Goal: Task Accomplishment & Management: Use online tool/utility

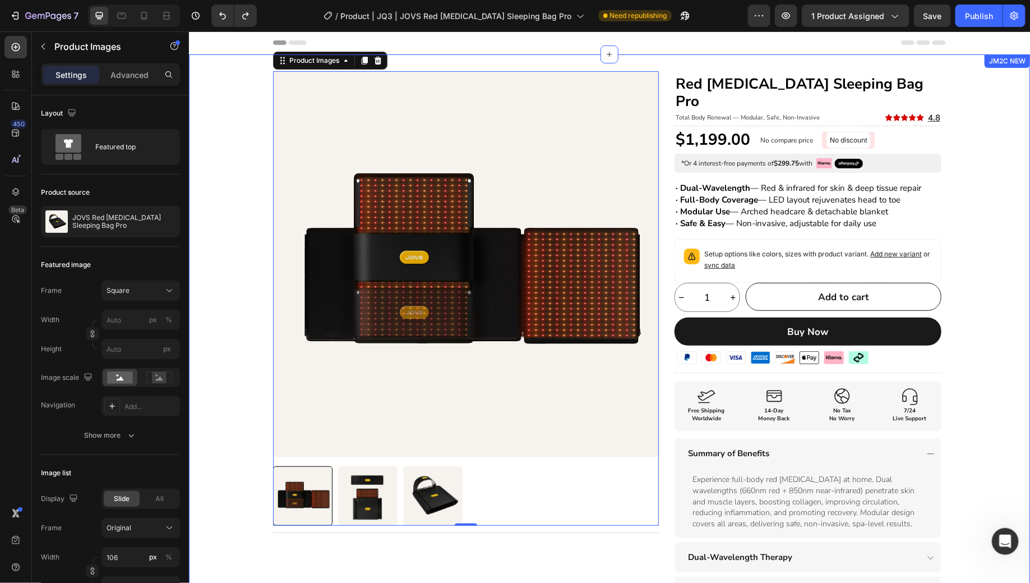
click at [992, 255] on div "Product Images 0 Title Line Row Red Light Therapy Sleeping Bag Pro Heading Tota…" at bounding box center [608, 435] width 841 height 728
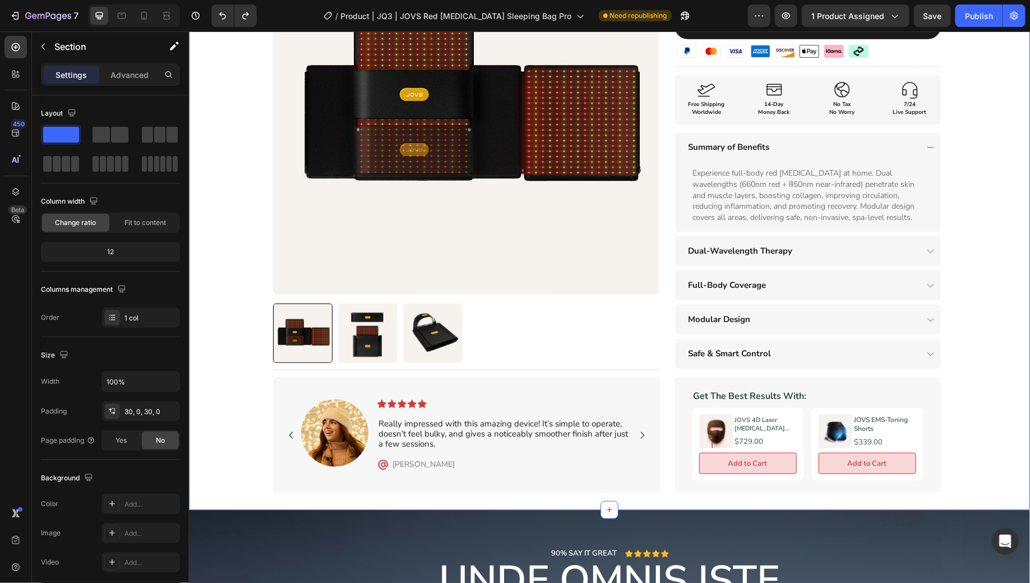
scroll to position [307, 0]
click at [940, 20] on span "Save" at bounding box center [933, 16] width 19 height 10
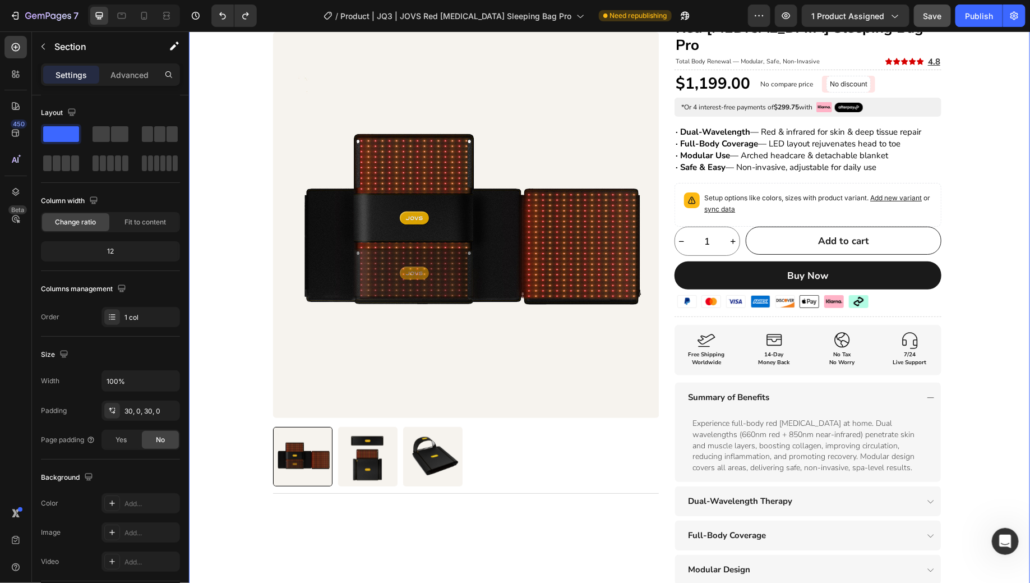
scroll to position [0, 0]
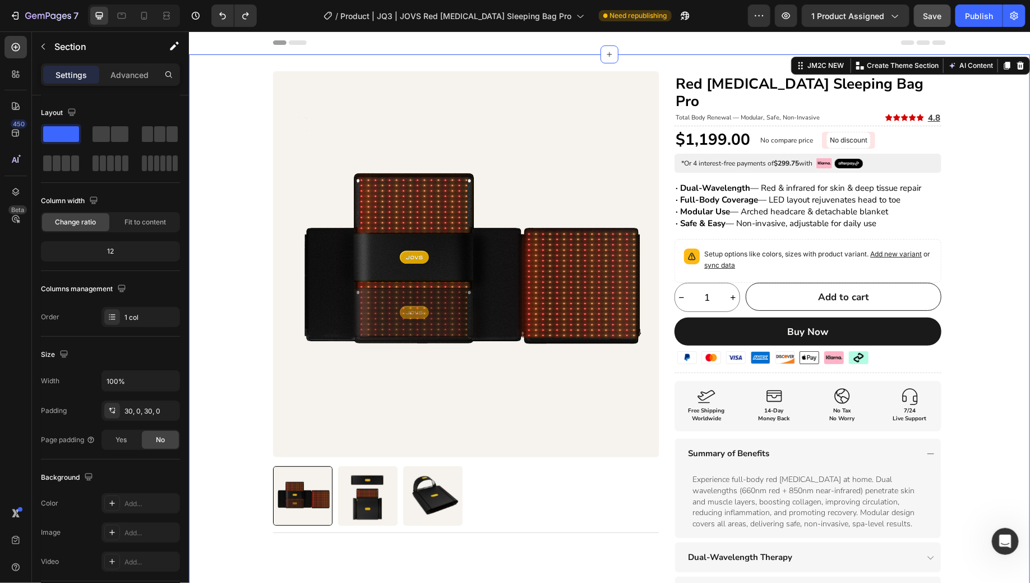
click at [983, 201] on div "Product Images Title Line Row Red [MEDICAL_DATA] Sleeping Bag Pro Heading Total…" at bounding box center [608, 435] width 841 height 728
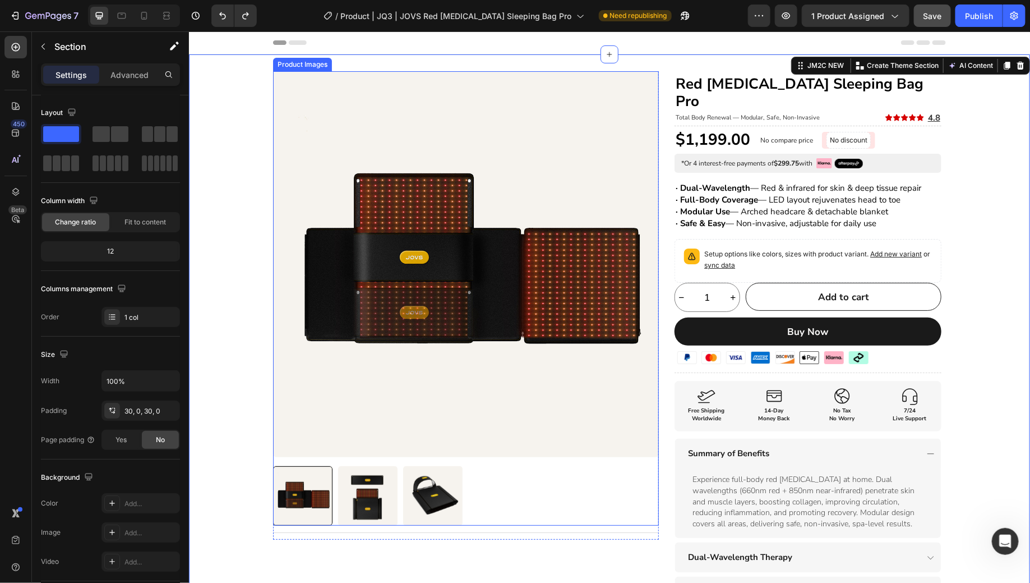
click at [432, 498] on img at bounding box center [432, 495] width 59 height 59
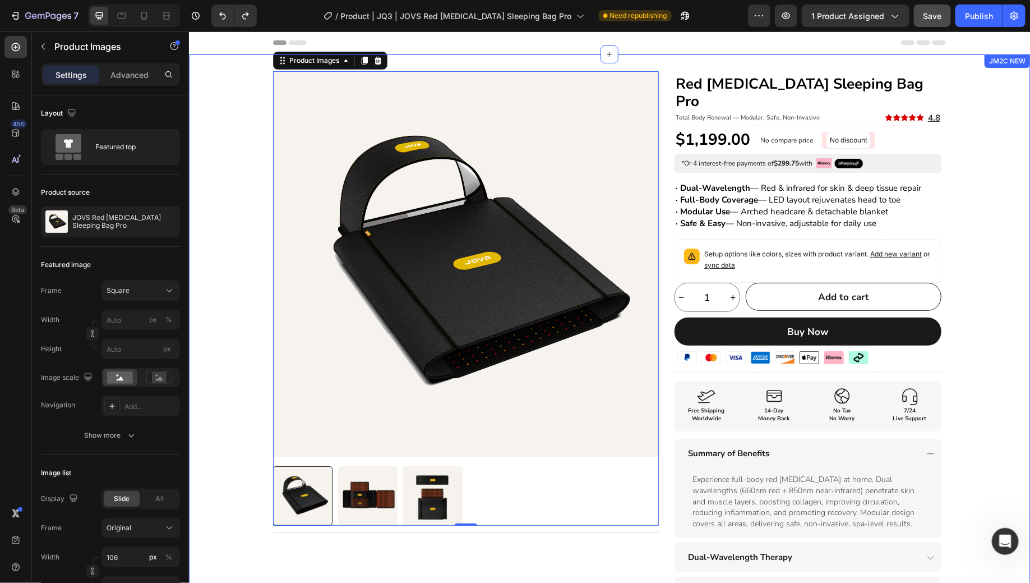
click at [981, 233] on div "Product Images 0 Title Line Row Red Light Therapy Sleeping Bag Pro Heading Tota…" at bounding box center [608, 435] width 841 height 728
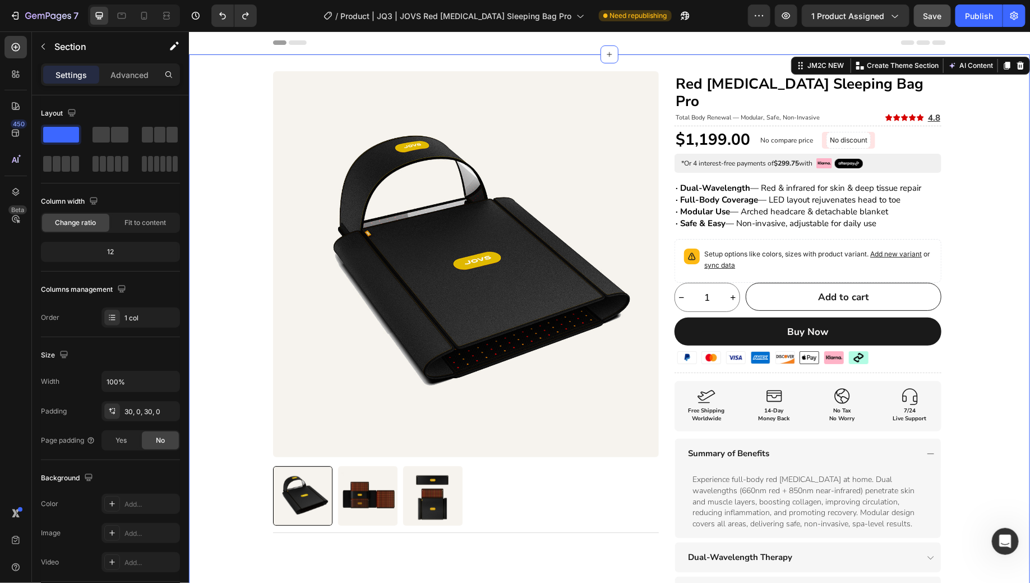
click at [1014, 151] on div "Product Images Title Line Row Red [MEDICAL_DATA] Sleeping Bag Pro Heading Total…" at bounding box center [608, 435] width 841 height 728
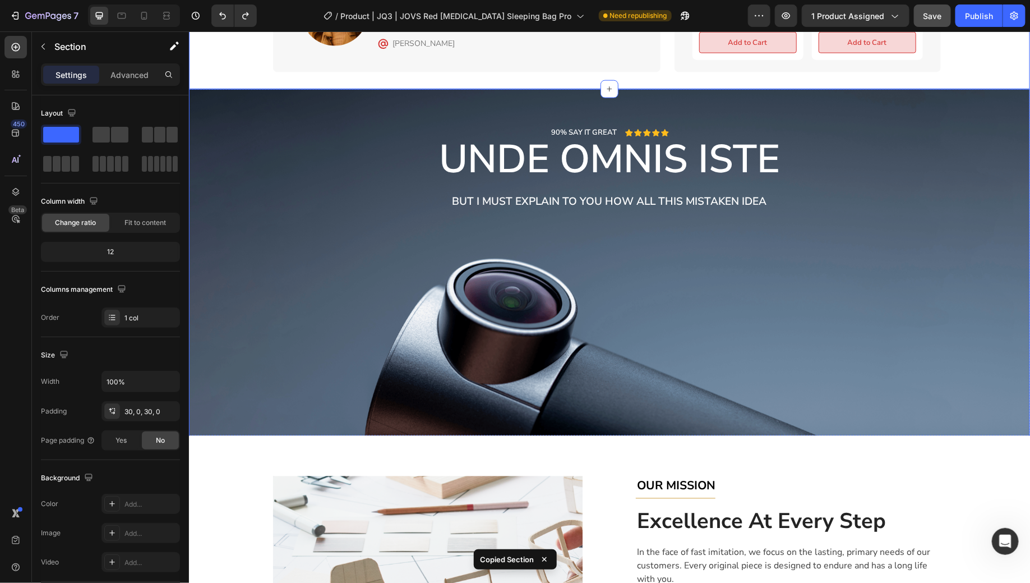
scroll to position [728, 0]
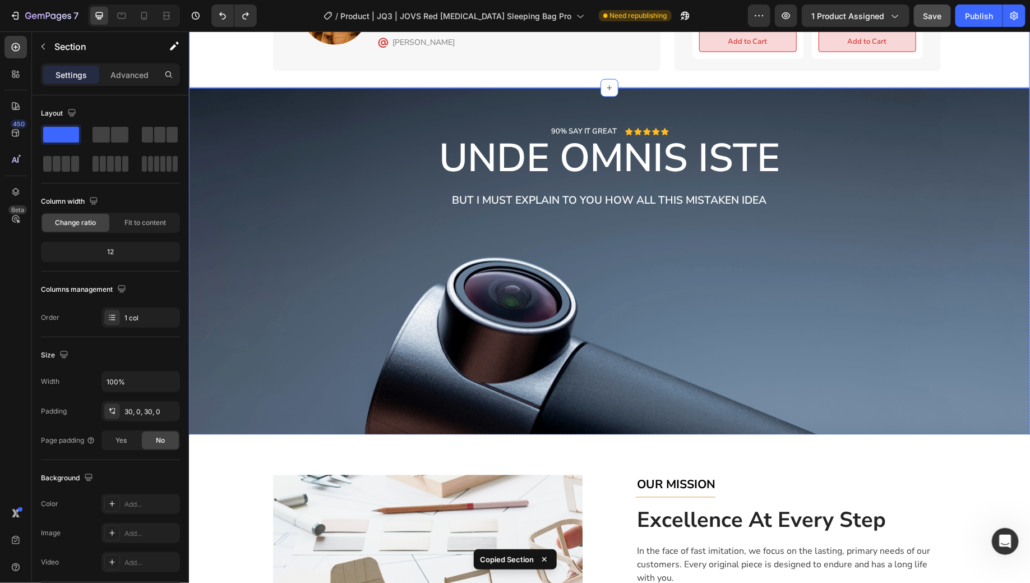
click at [940, 256] on div "Background Image" at bounding box center [608, 263] width 841 height 351
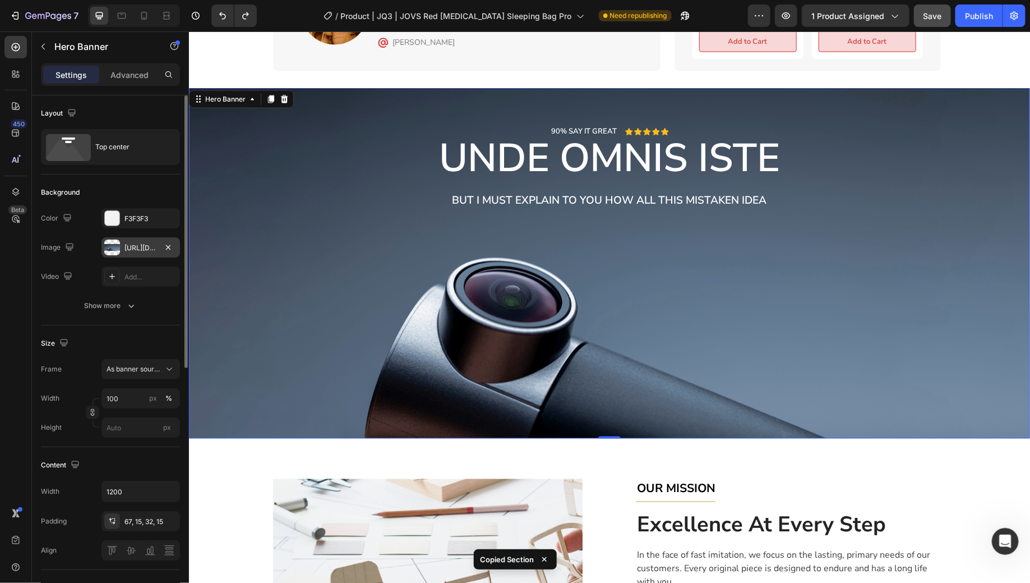
click at [109, 249] on div at bounding box center [112, 248] width 16 height 16
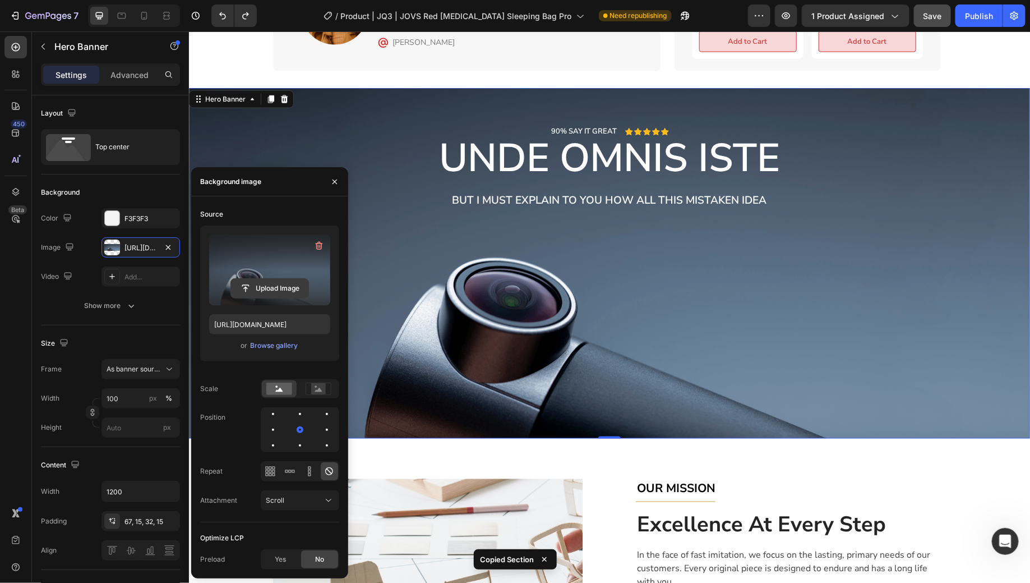
click at [263, 291] on input "file" at bounding box center [269, 288] width 77 height 19
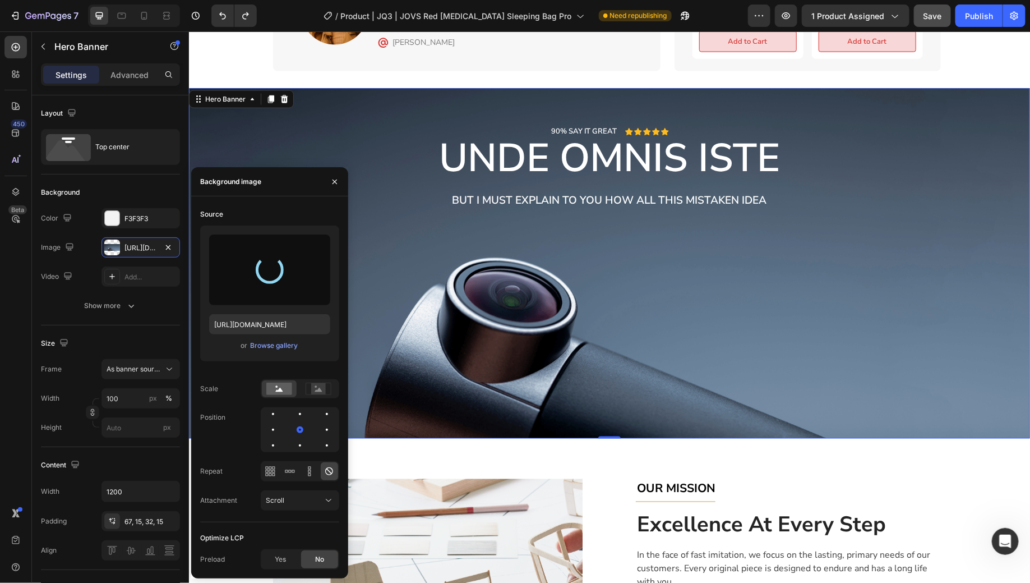
type input "[URL][DOMAIN_NAME]"
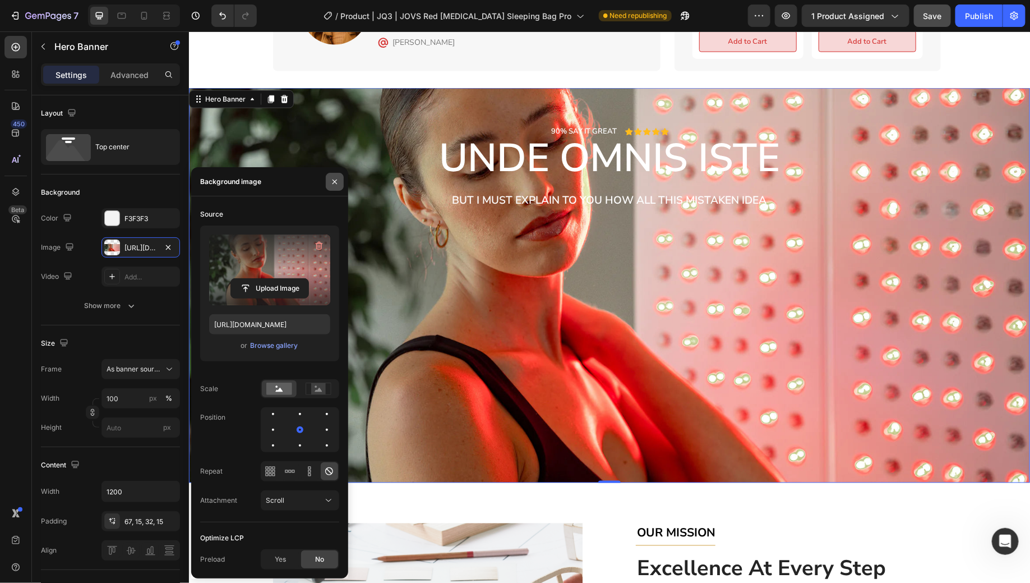
click at [338, 181] on icon "button" at bounding box center [334, 181] width 9 height 9
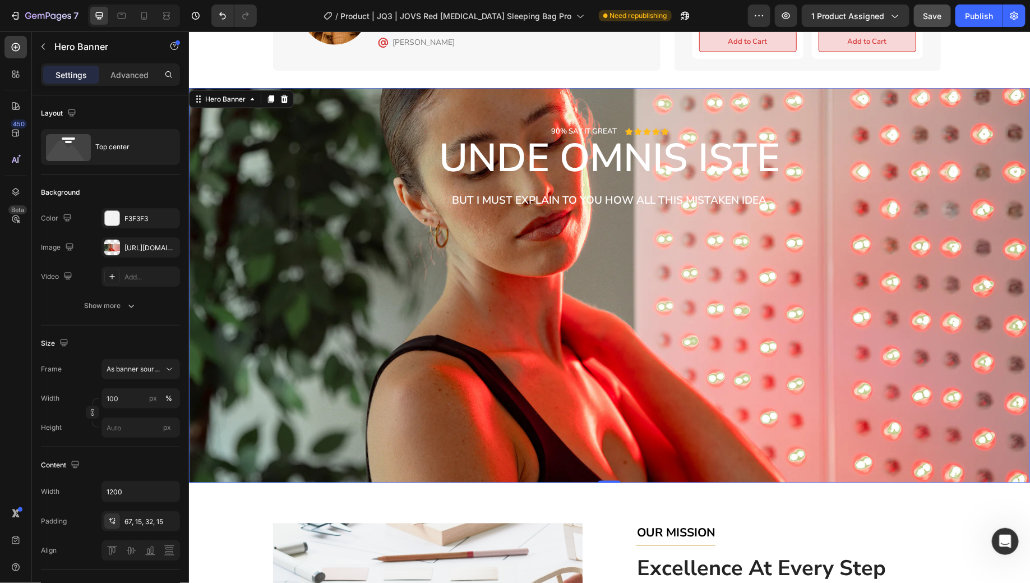
click at [841, 284] on div "Background Image" at bounding box center [608, 285] width 841 height 394
click at [547, 142] on h2 "unde omnis iste" at bounding box center [609, 158] width 656 height 42
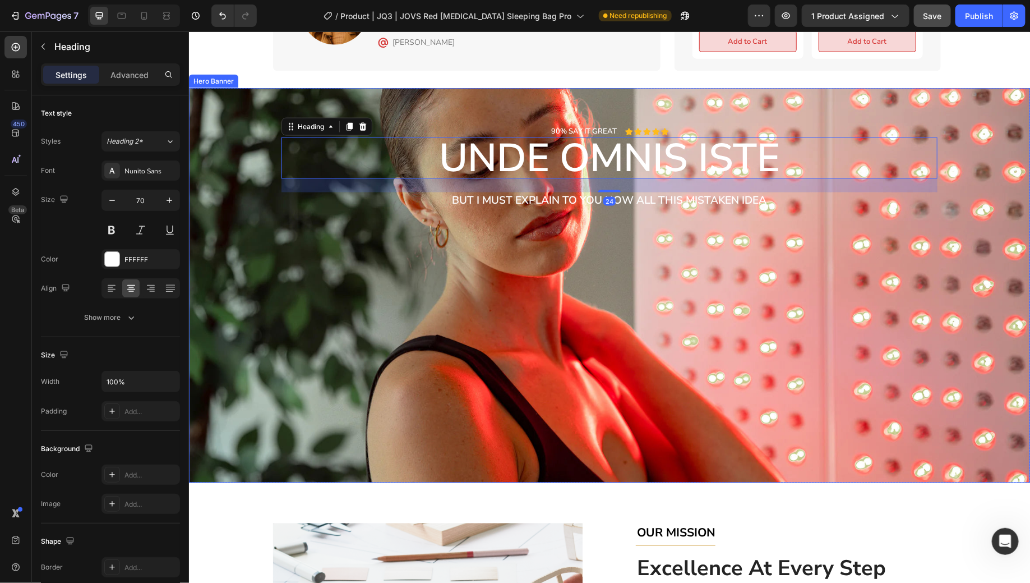
click at [589, 253] on div "Background Image" at bounding box center [608, 285] width 841 height 394
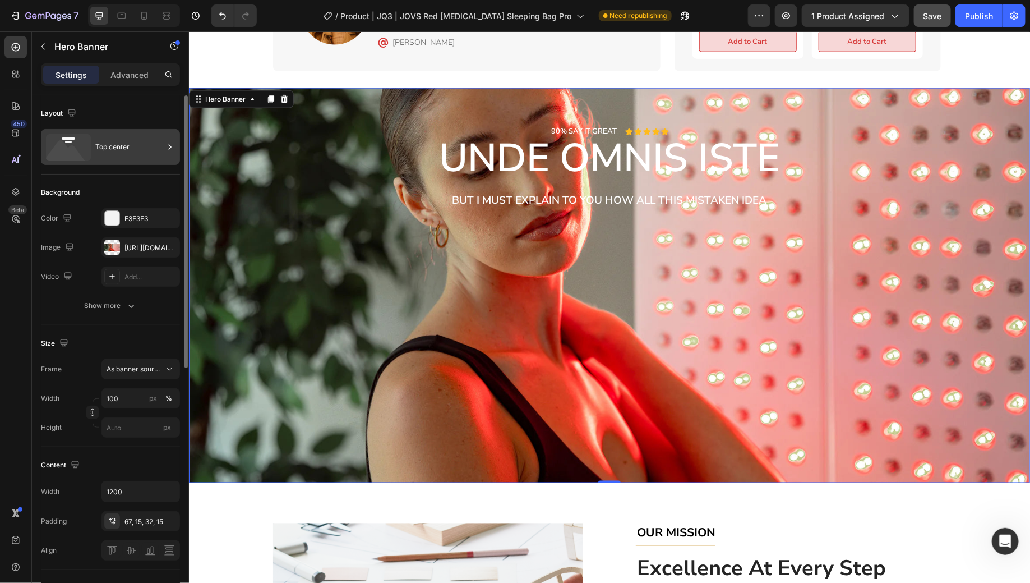
click at [95, 145] on div "Top center" at bounding box center [129, 147] width 68 height 26
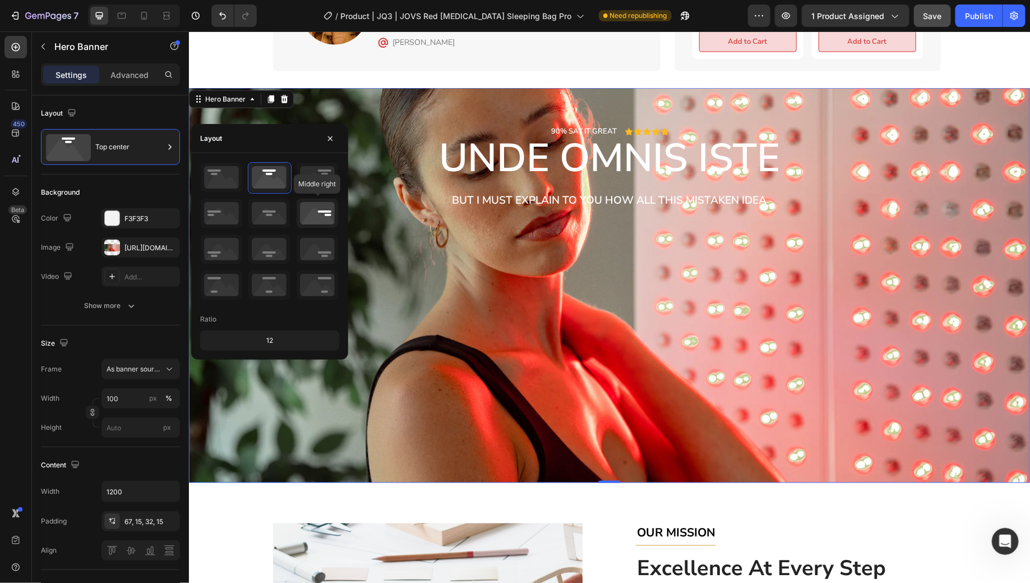
click at [321, 219] on icon at bounding box center [318, 213] width 42 height 29
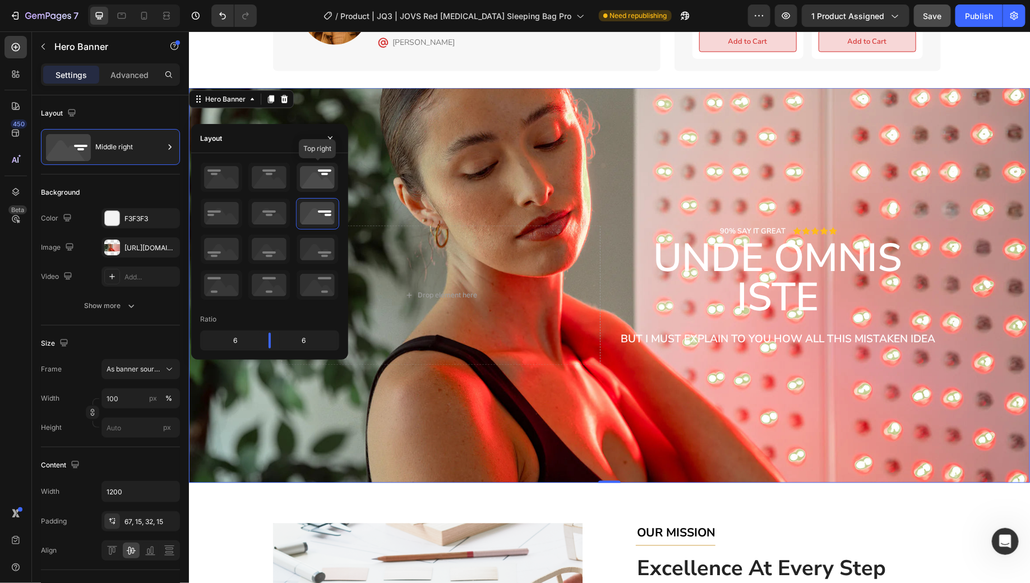
click at [316, 180] on icon at bounding box center [318, 177] width 42 height 29
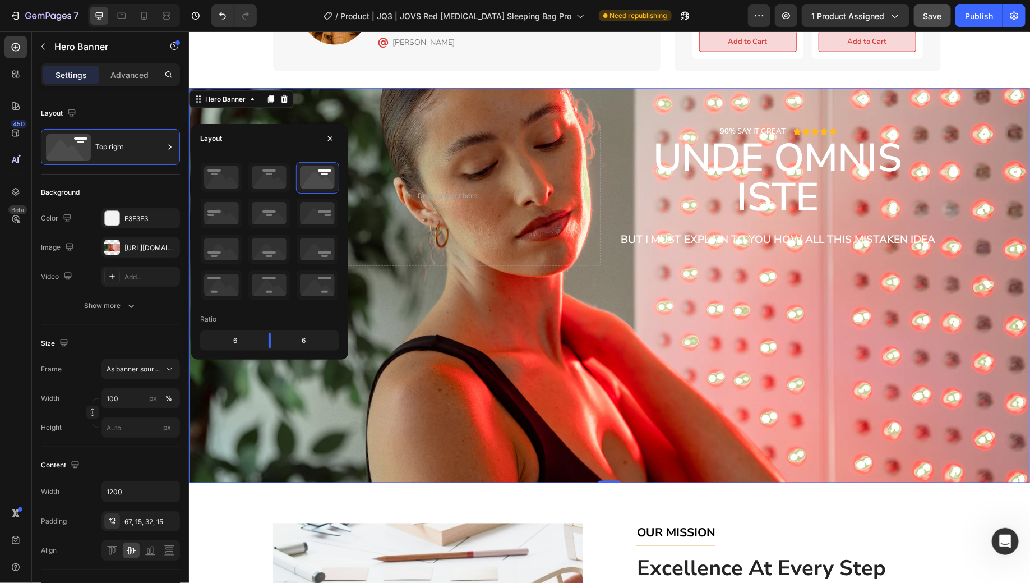
click at [914, 339] on div "Background Image" at bounding box center [608, 285] width 841 height 394
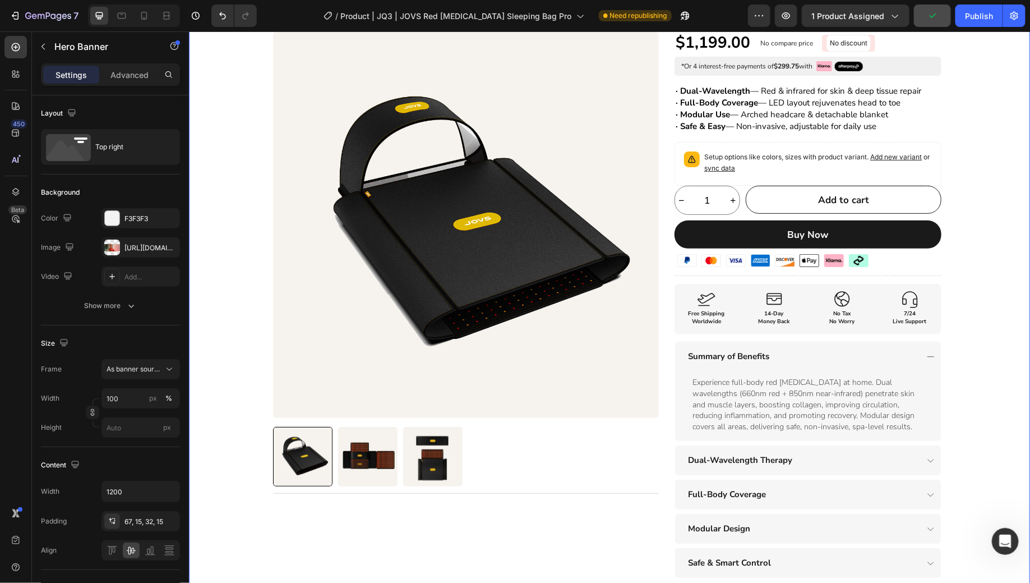
scroll to position [0, 0]
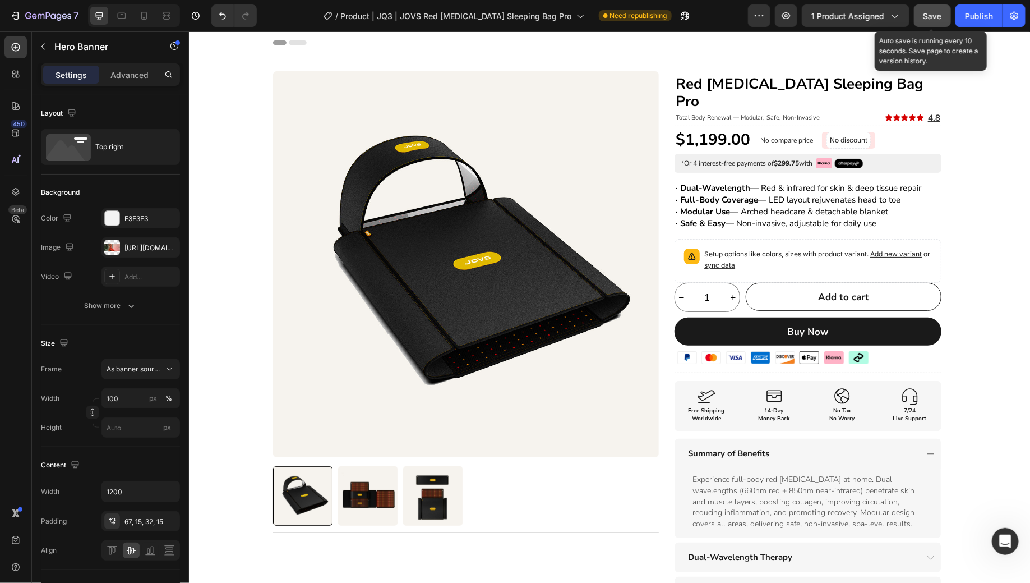
click at [933, 21] on div "Save" at bounding box center [933, 16] width 19 height 12
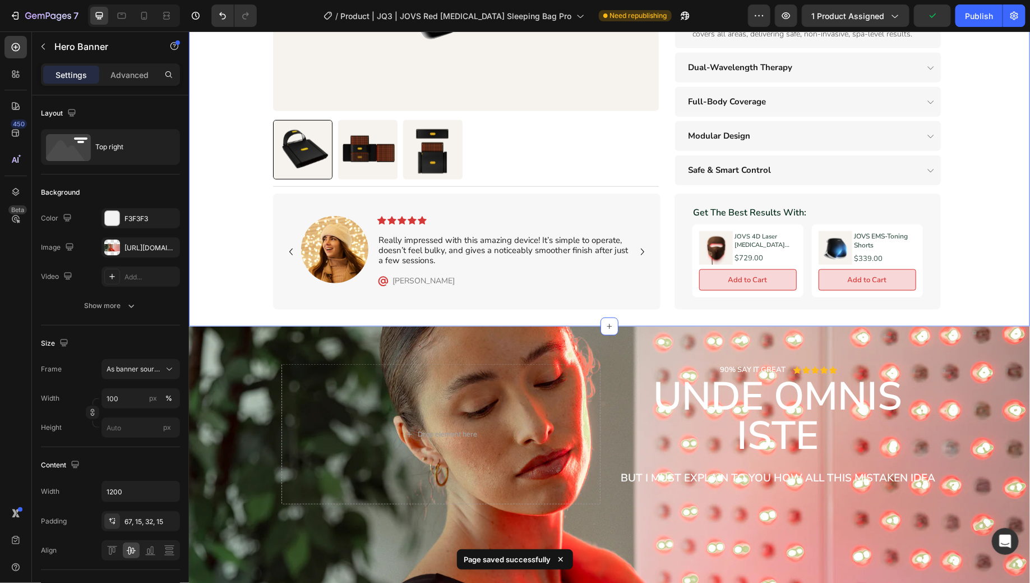
scroll to position [556, 0]
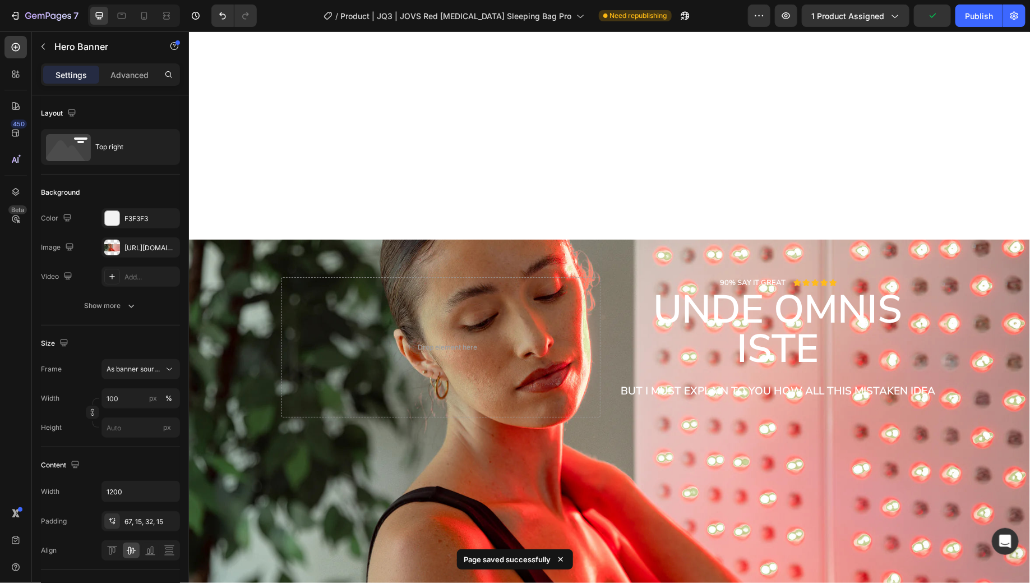
click at [763, 288] on h2 "unde omnis iste" at bounding box center [777, 328] width 319 height 81
click at [792, 288] on h2 "unde omnis iste" at bounding box center [777, 328] width 319 height 81
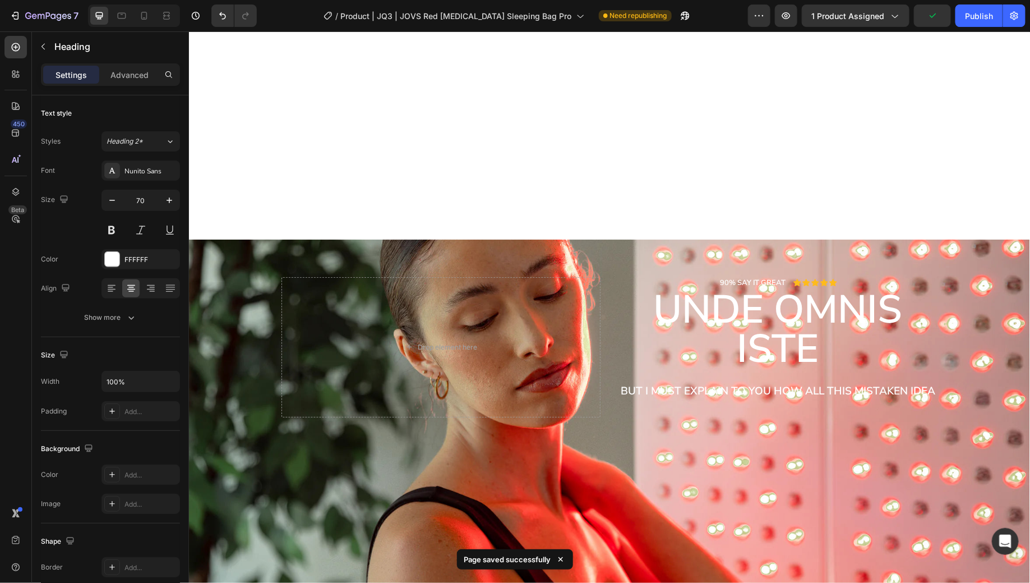
click at [972, 239] on div "Background Image" at bounding box center [608, 436] width 841 height 394
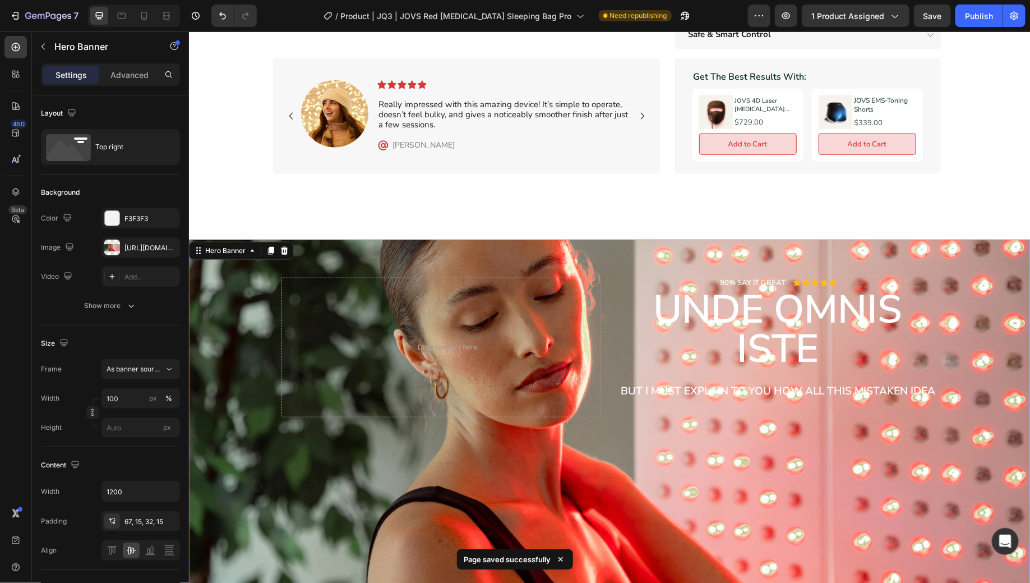
scroll to position [717, 0]
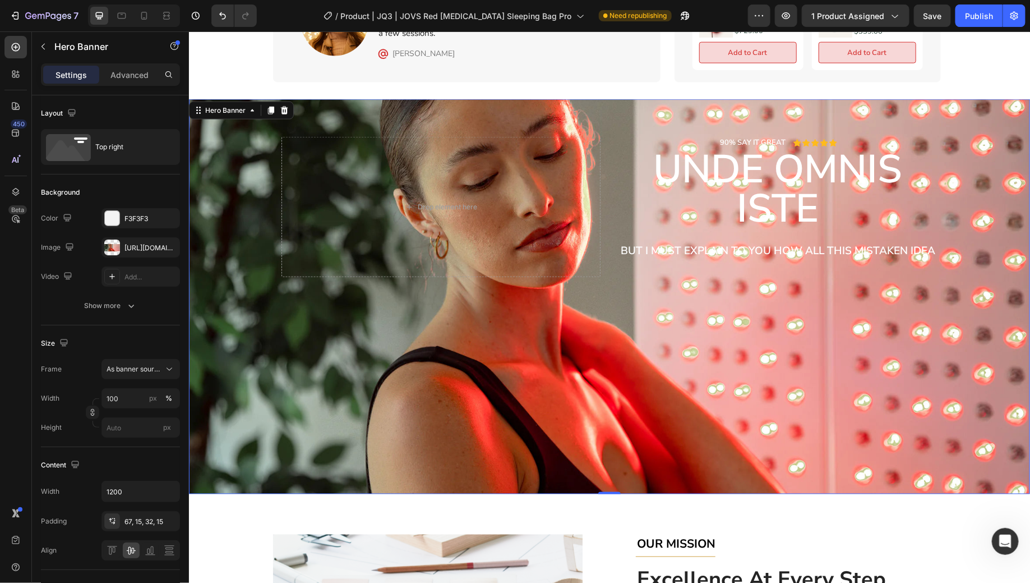
drag, startPoint x: 913, startPoint y: 303, endPoint x: 808, endPoint y: 185, distance: 158.6
click at [913, 303] on div "Background Image" at bounding box center [608, 296] width 841 height 394
click at [783, 163] on p "unde omnis iste" at bounding box center [777, 188] width 317 height 79
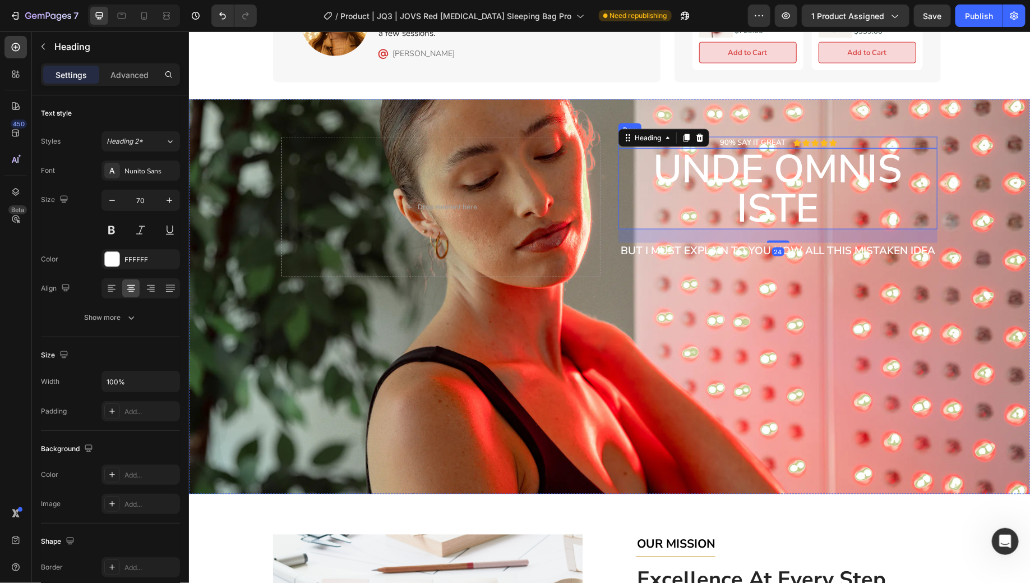
click at [783, 136] on div "90% SAY IT GREAT Text Block Icon Icon Icon Icon Icon Icon List Row" at bounding box center [777, 142] width 319 height 12
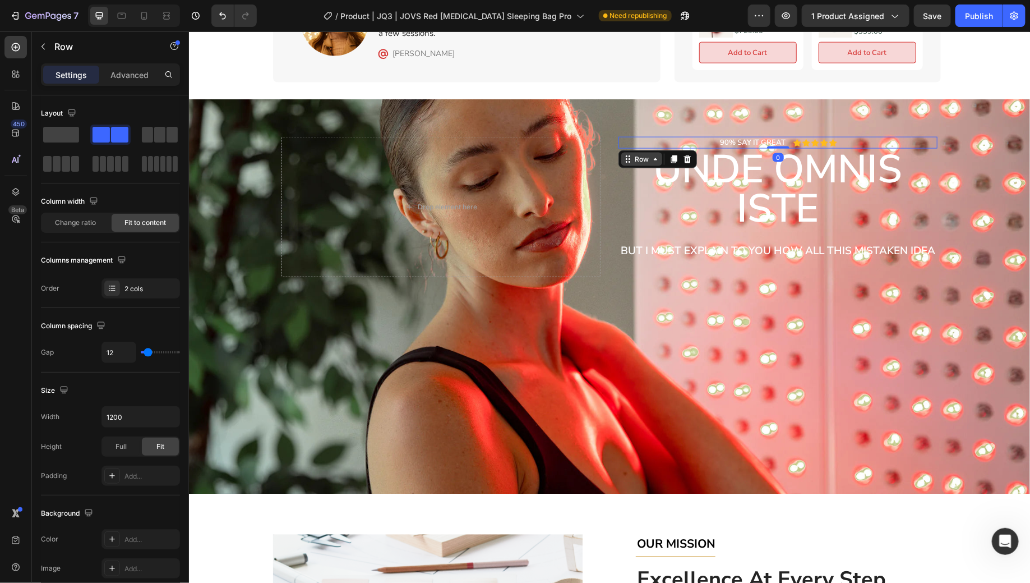
click at [634, 154] on div "Row" at bounding box center [641, 159] width 19 height 10
click at [684, 155] on icon at bounding box center [687, 159] width 7 height 8
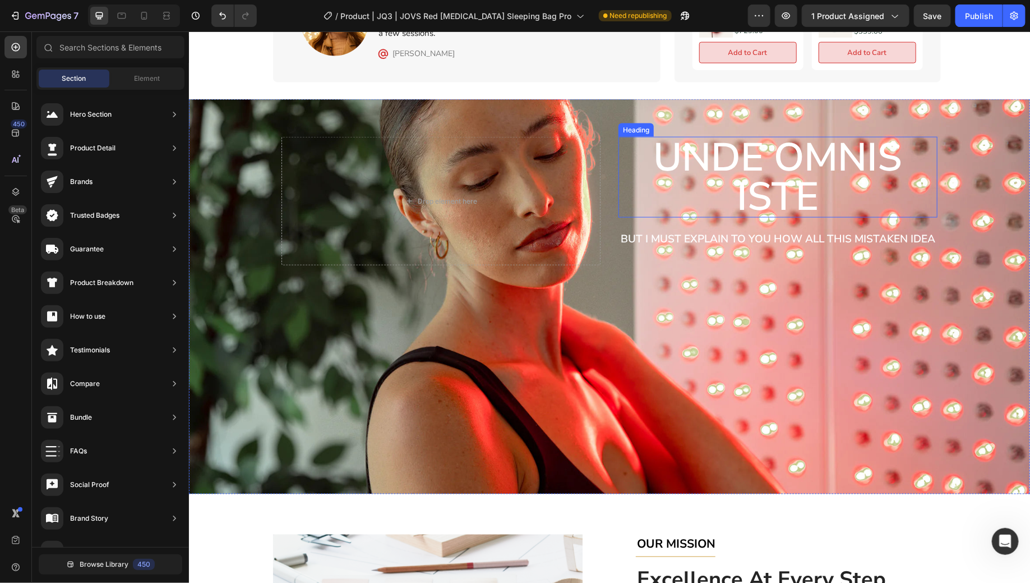
click at [867, 137] on p "unde omnis iste" at bounding box center [777, 176] width 317 height 79
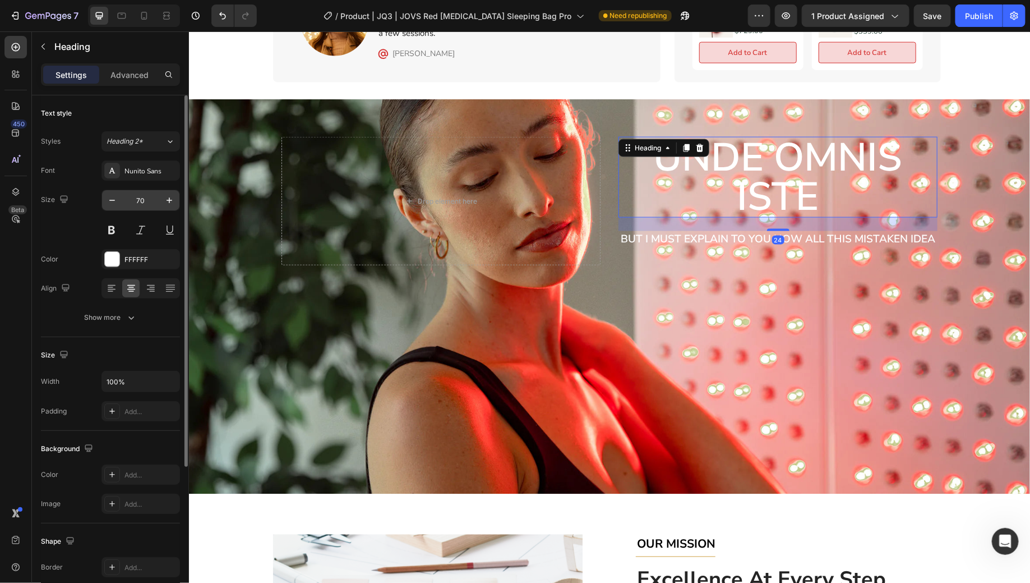
click at [140, 205] on input "70" at bounding box center [140, 200] width 37 height 20
type input "35"
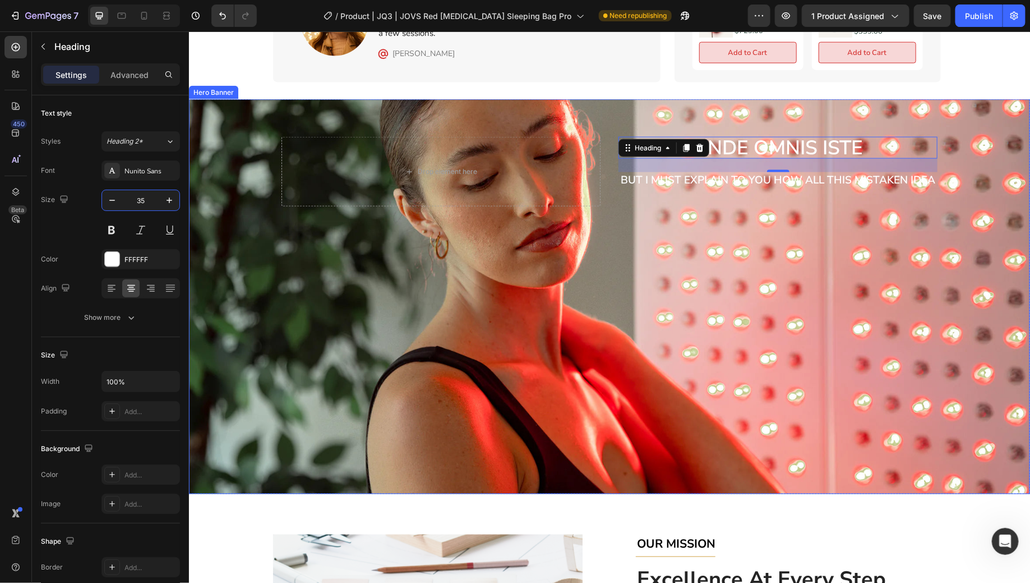
click at [728, 240] on div "Background Image" at bounding box center [608, 296] width 841 height 394
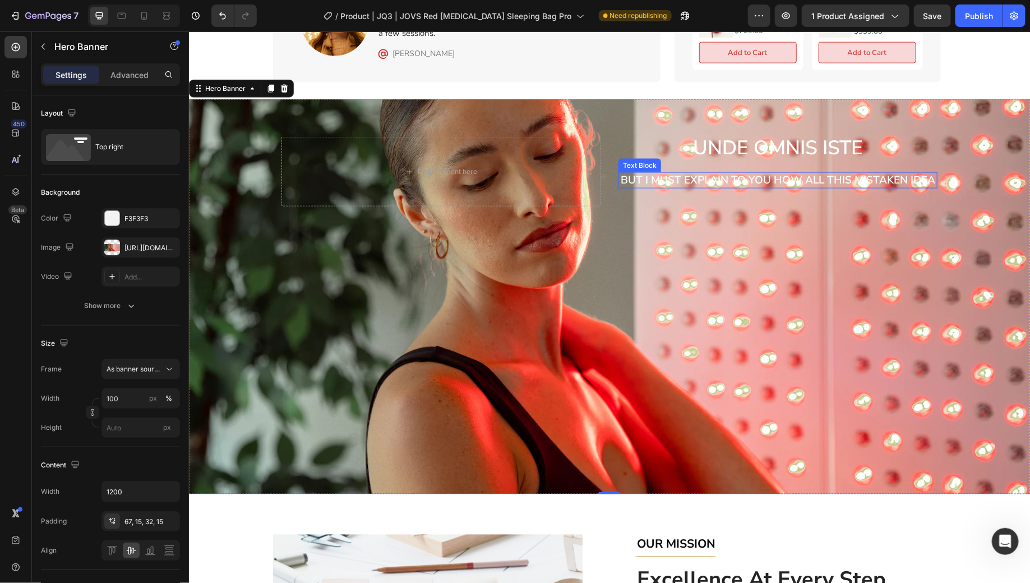
click at [751, 173] on p "But I must explain to you how all this mistaken idea" at bounding box center [777, 180] width 317 height 14
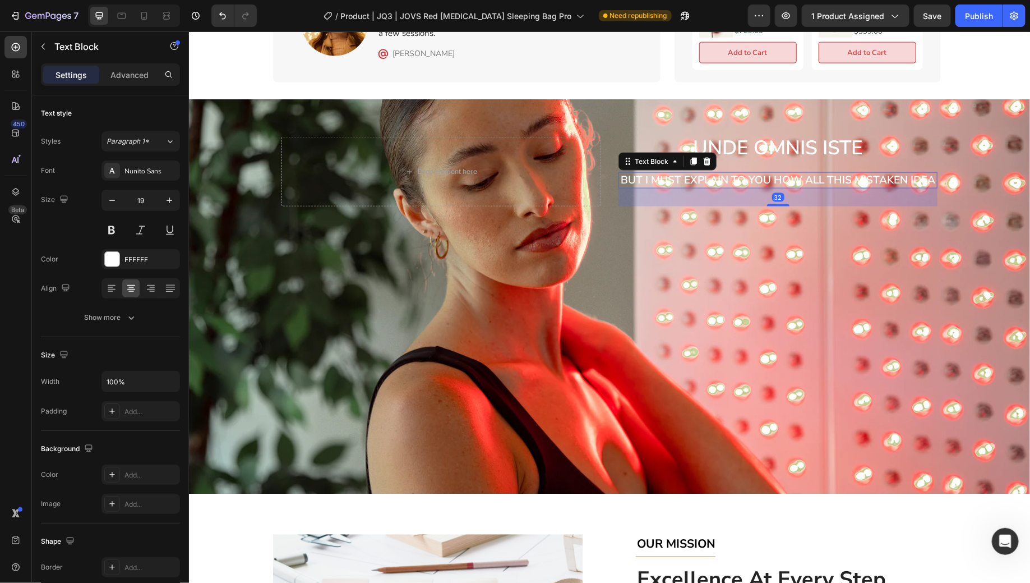
click at [747, 271] on div "Background Image" at bounding box center [608, 296] width 841 height 394
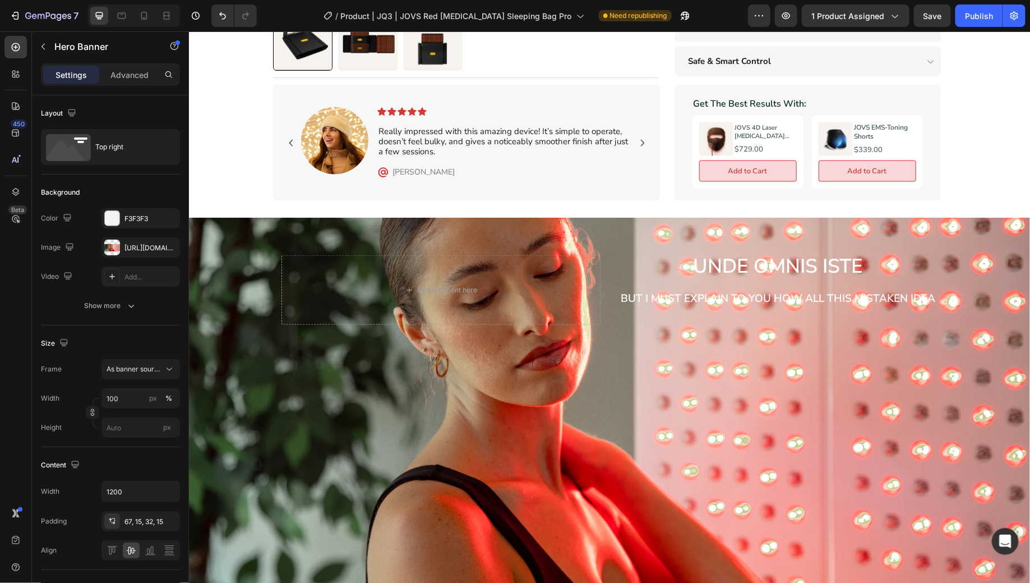
scroll to position [615, 0]
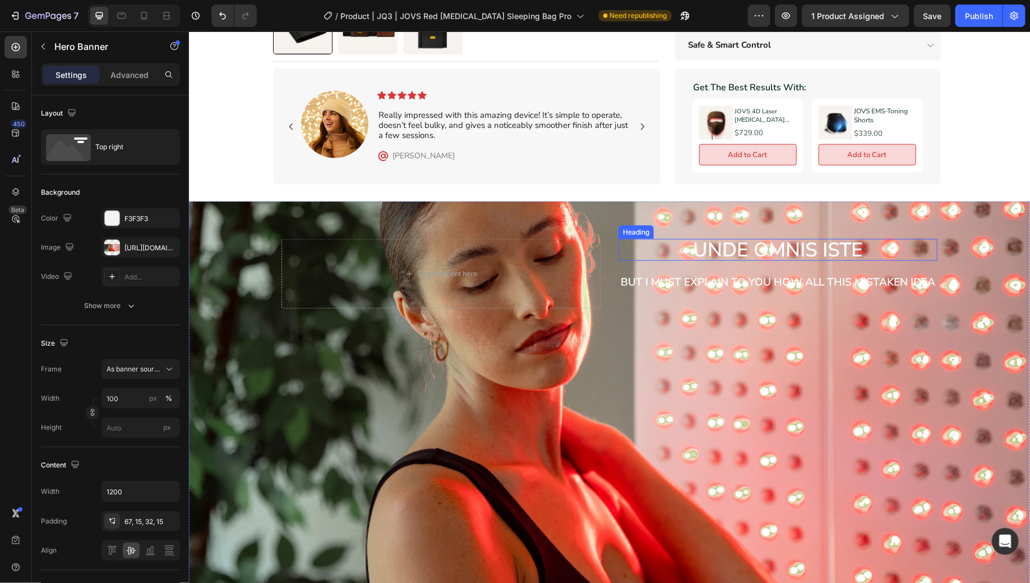
click at [828, 238] on h2 "unde omnis iste" at bounding box center [777, 249] width 319 height 22
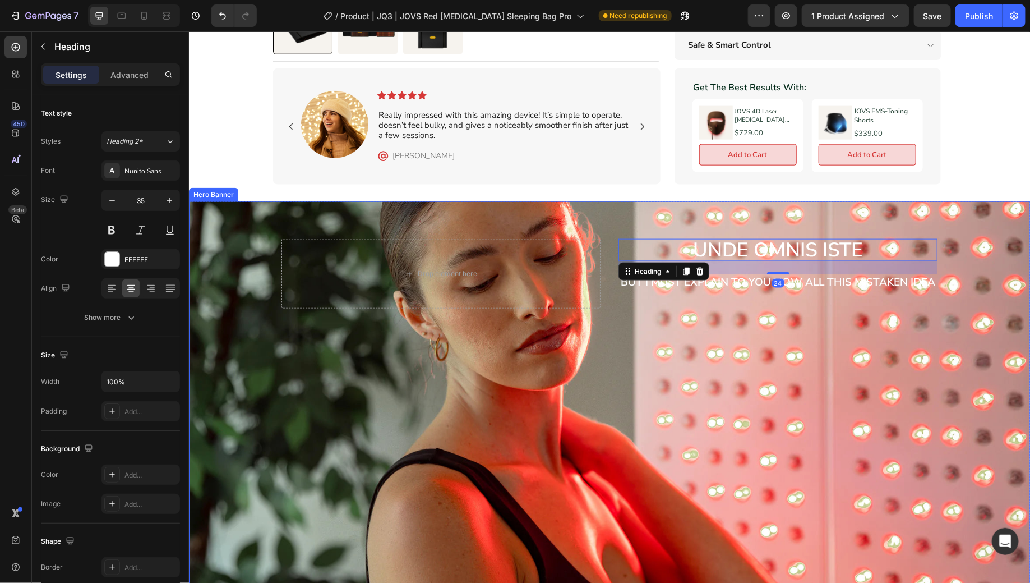
click at [892, 336] on div "Background Image" at bounding box center [608, 398] width 841 height 394
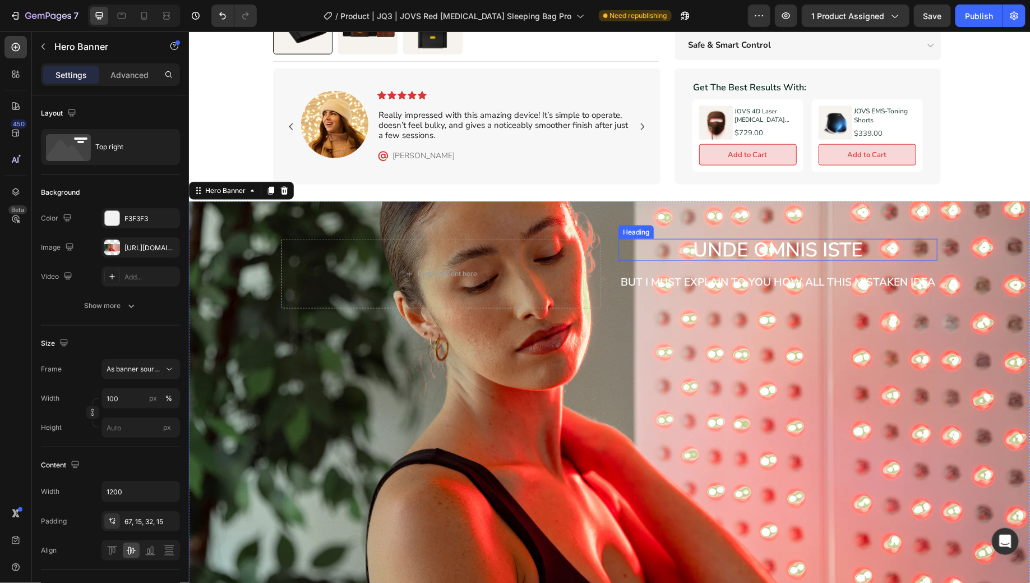
click at [705, 238] on h2 "unde omnis iste" at bounding box center [777, 249] width 319 height 22
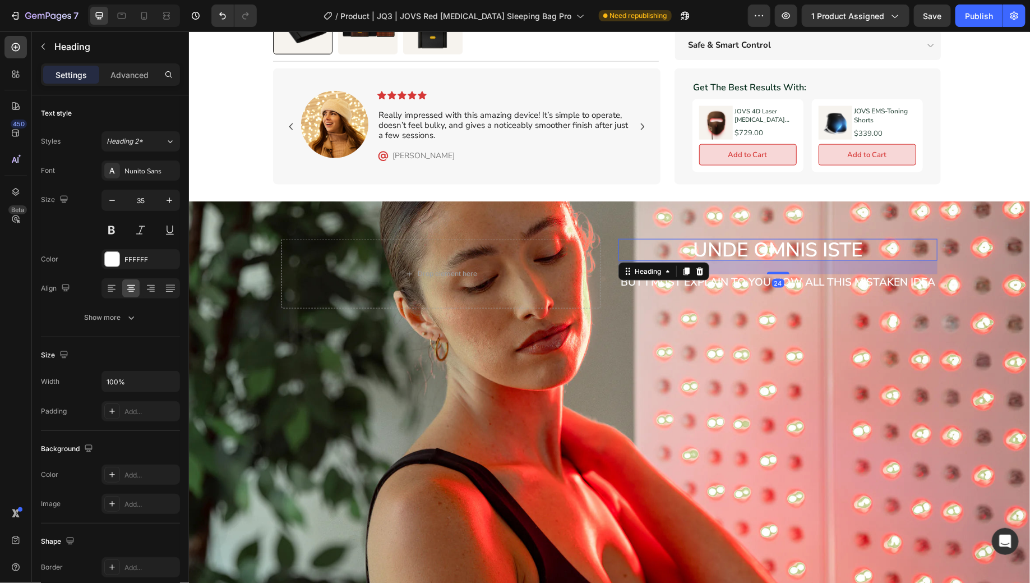
click at [700, 264] on div at bounding box center [699, 270] width 13 height 13
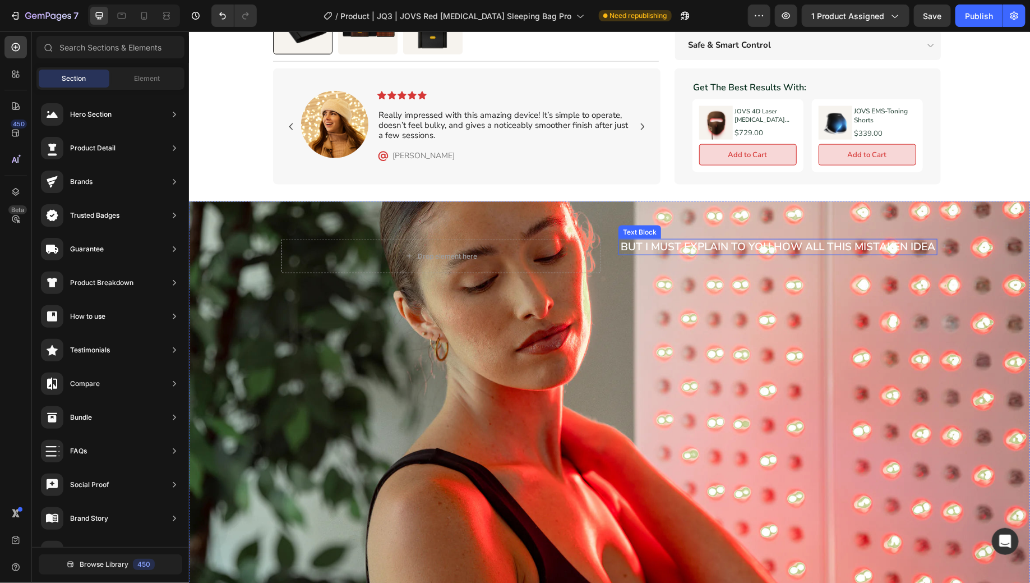
click at [821, 240] on p "But I must explain to you how all this mistaken idea" at bounding box center [777, 247] width 317 height 14
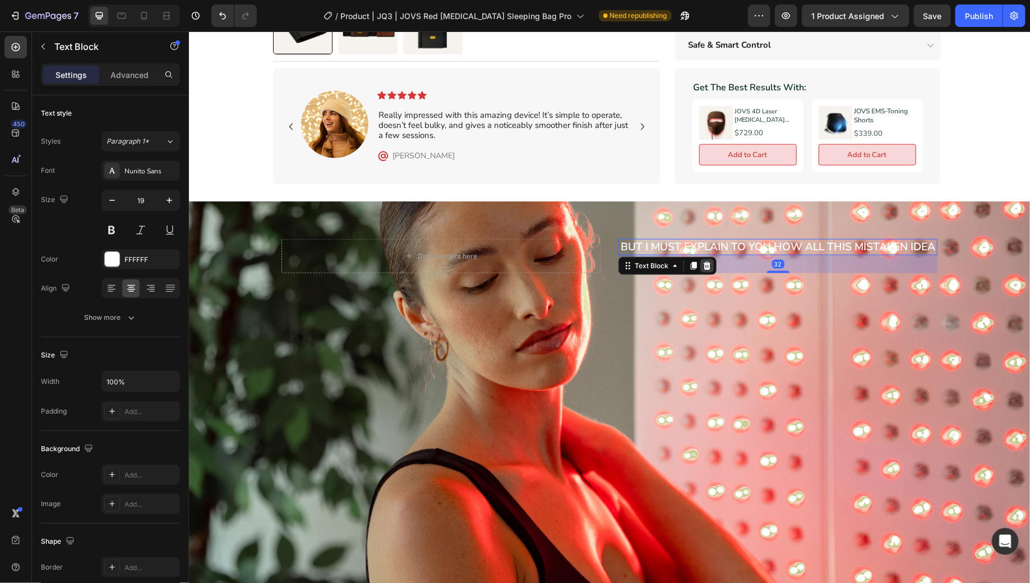
click at [705, 261] on icon at bounding box center [706, 265] width 9 height 9
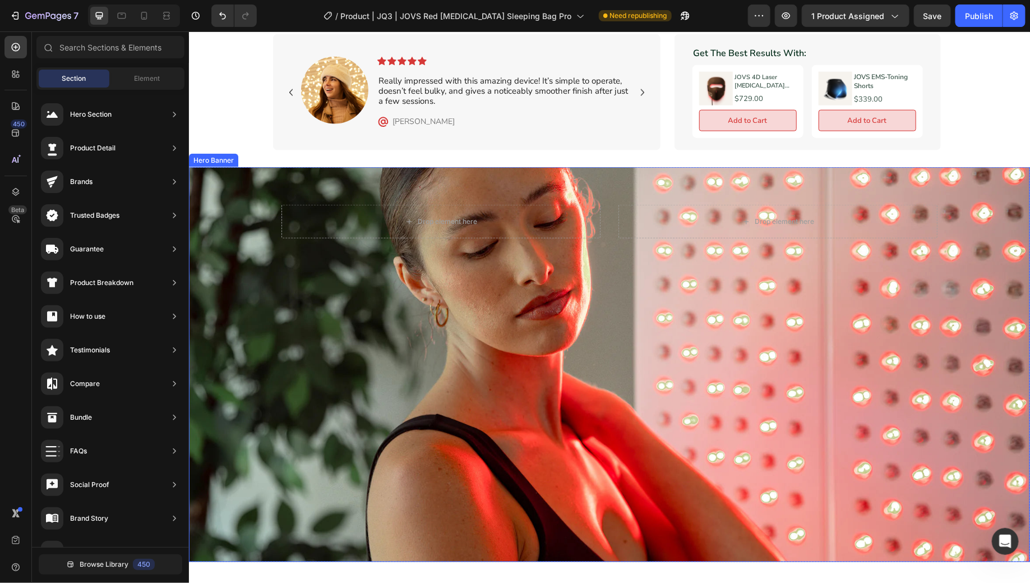
scroll to position [650, 0]
click at [740, 324] on div "Background Image" at bounding box center [608, 363] width 841 height 394
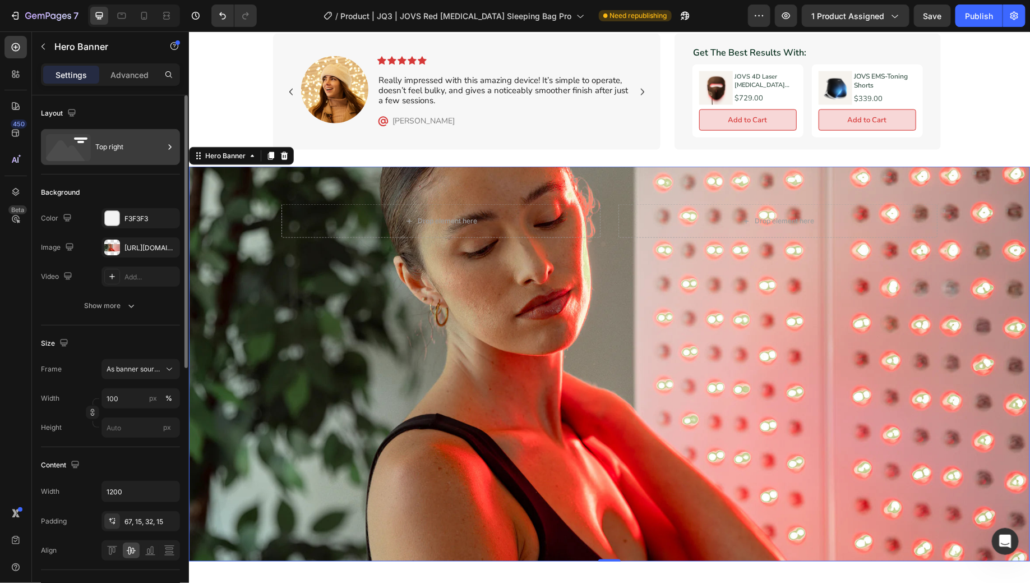
click at [115, 152] on div "Top right" at bounding box center [129, 147] width 68 height 26
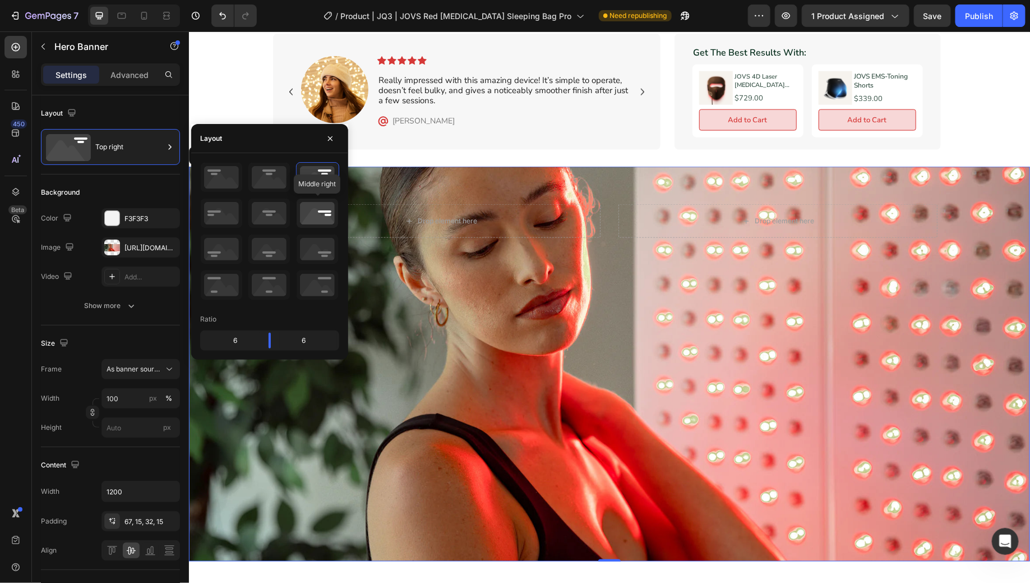
click at [312, 219] on icon at bounding box center [318, 213] width 42 height 29
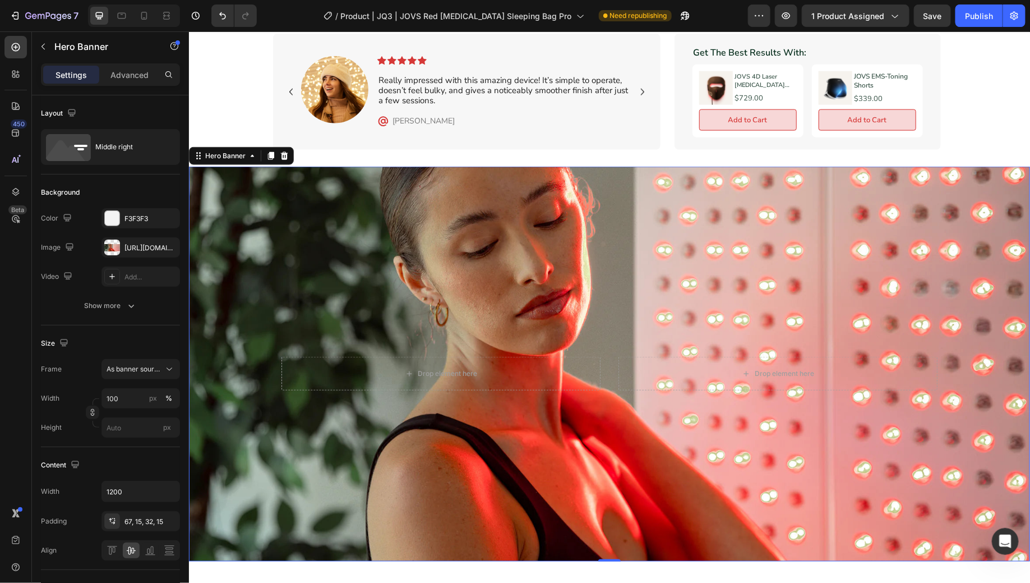
click at [863, 252] on div "Background Image" at bounding box center [608, 363] width 841 height 394
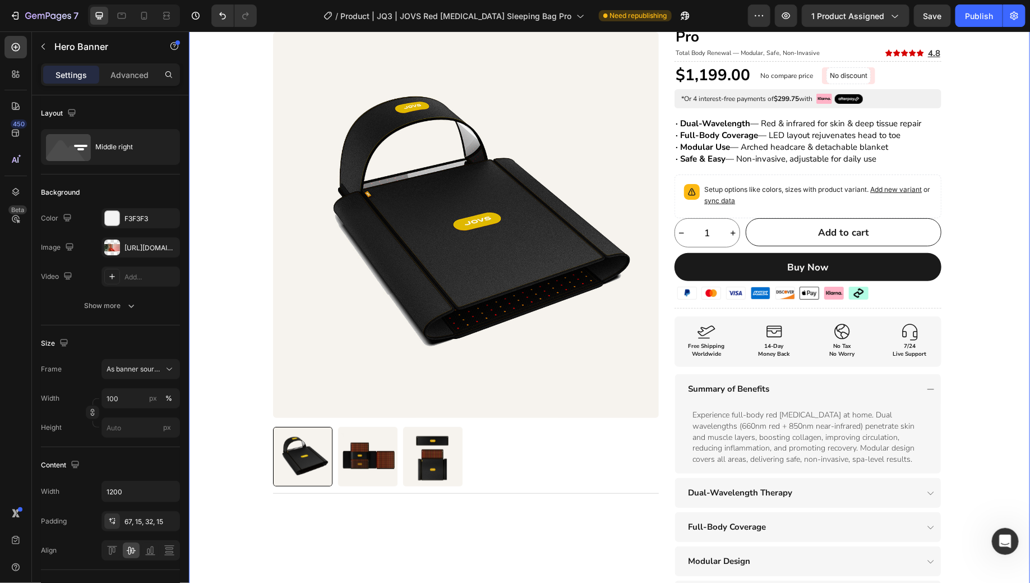
scroll to position [0, 0]
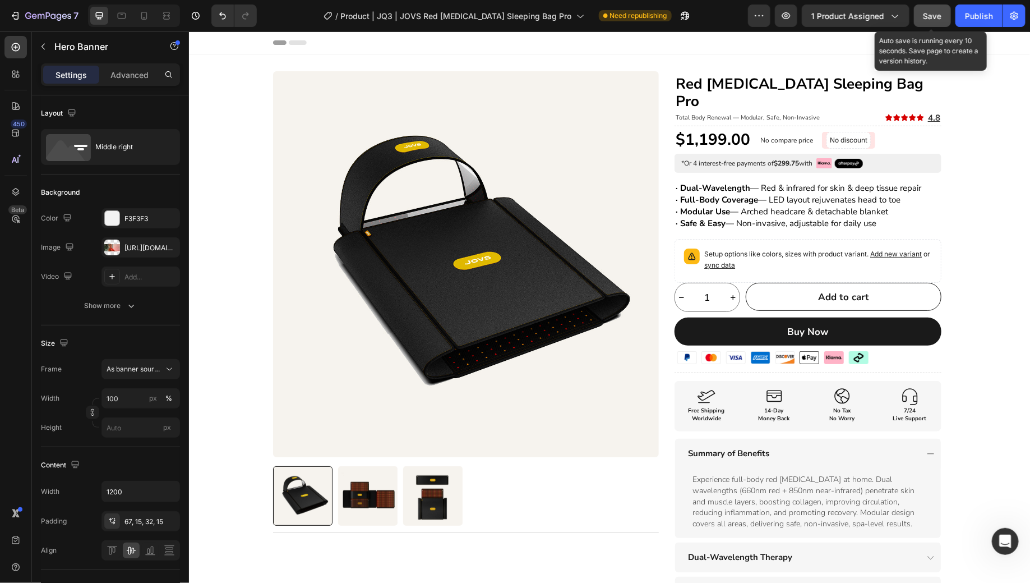
click at [928, 16] on span "Save" at bounding box center [933, 16] width 19 height 10
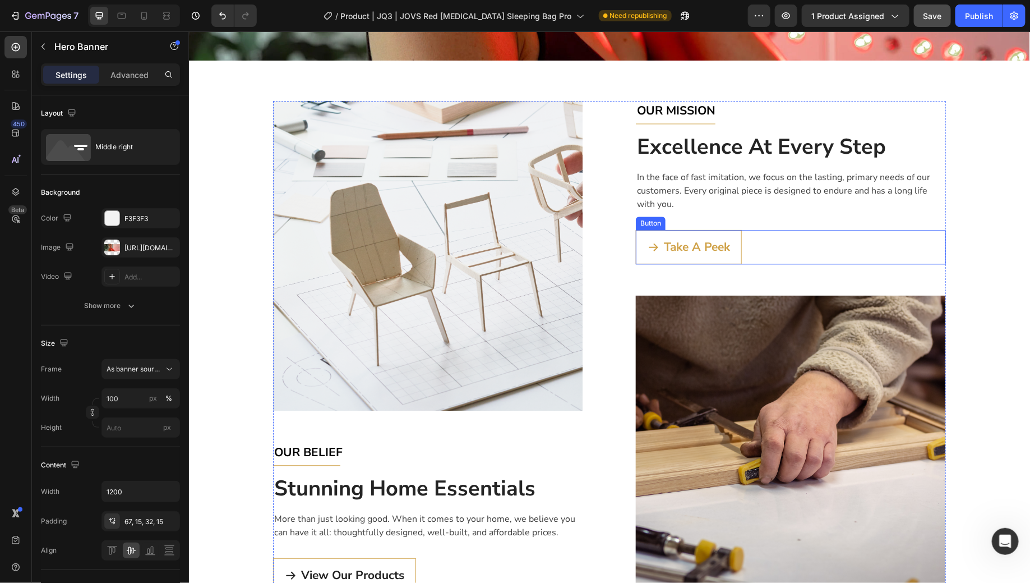
scroll to position [1133, 0]
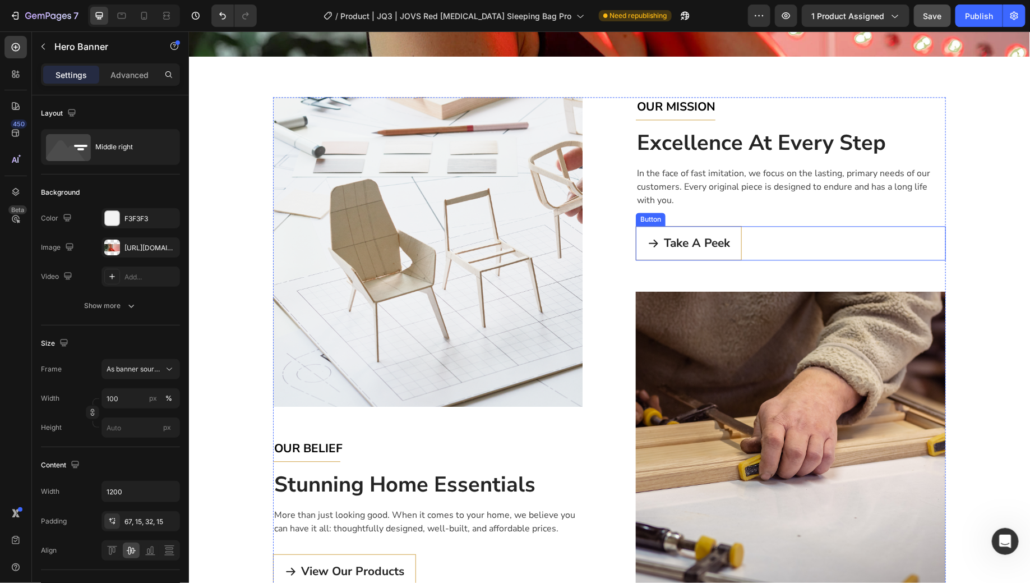
click at [844, 245] on div "Take A Peek Button" at bounding box center [791, 243] width 310 height 34
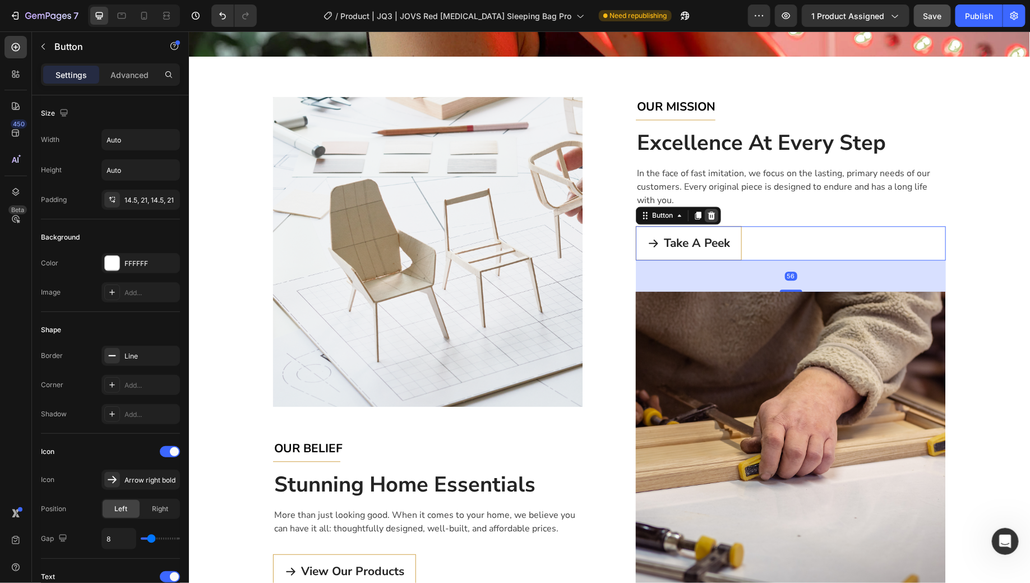
click at [708, 211] on icon at bounding box center [711, 215] width 7 height 8
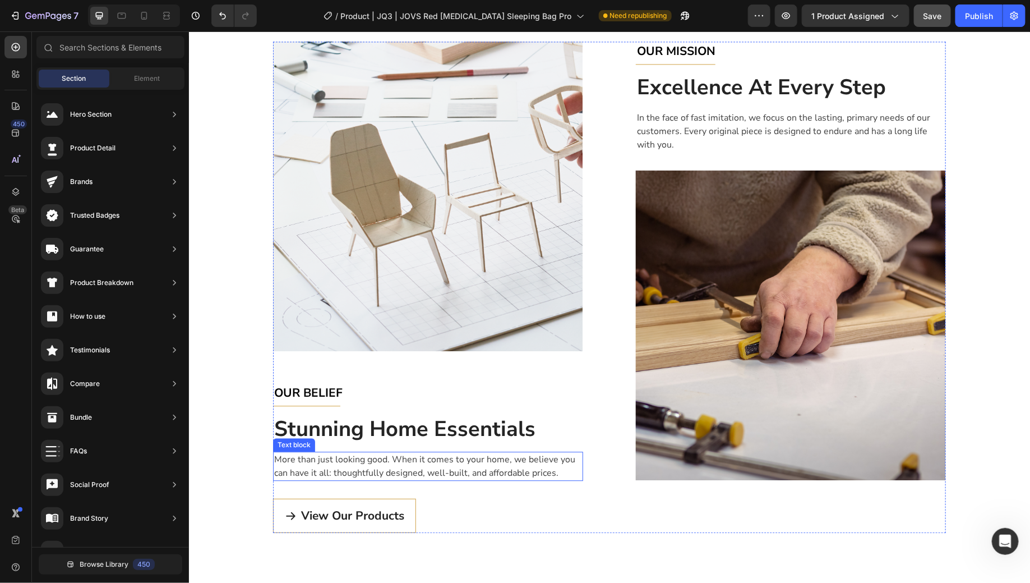
scroll to position [1185, 0]
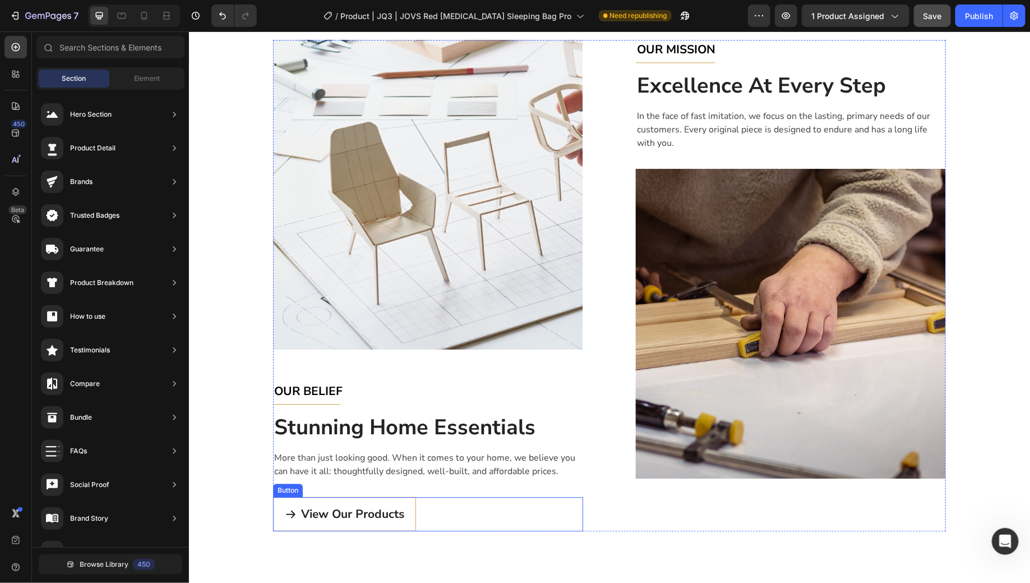
click at [478, 509] on div "View Our Products Button" at bounding box center [428, 513] width 310 height 34
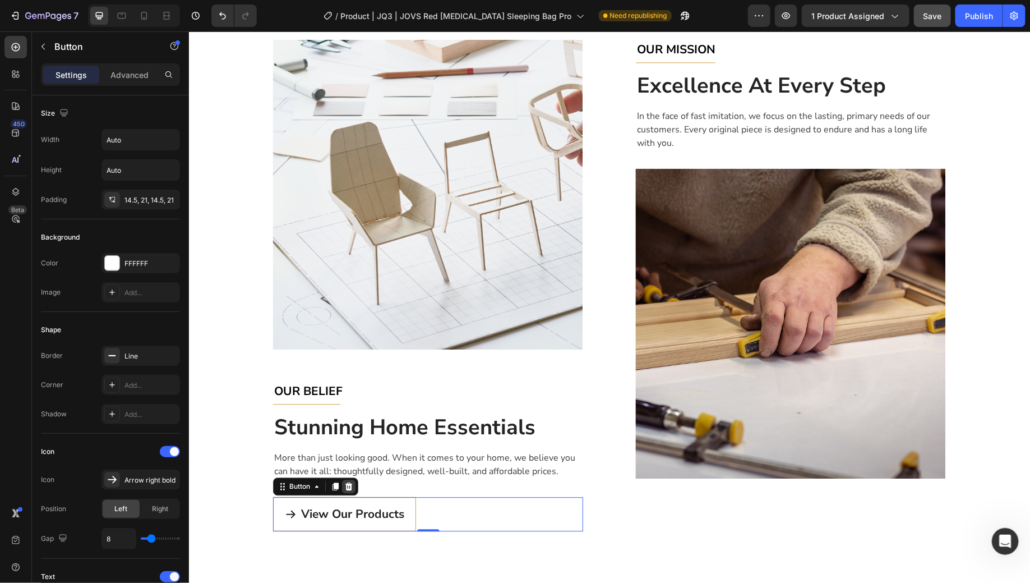
click at [342, 486] on div at bounding box center [348, 485] width 13 height 13
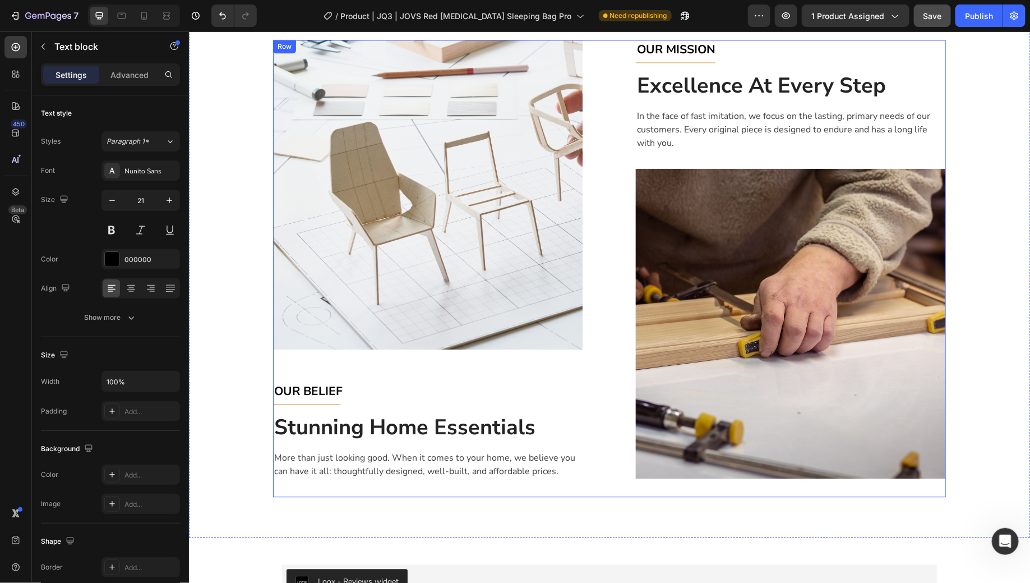
click at [399, 397] on p "OUR BELIEF" at bounding box center [428, 391] width 308 height 18
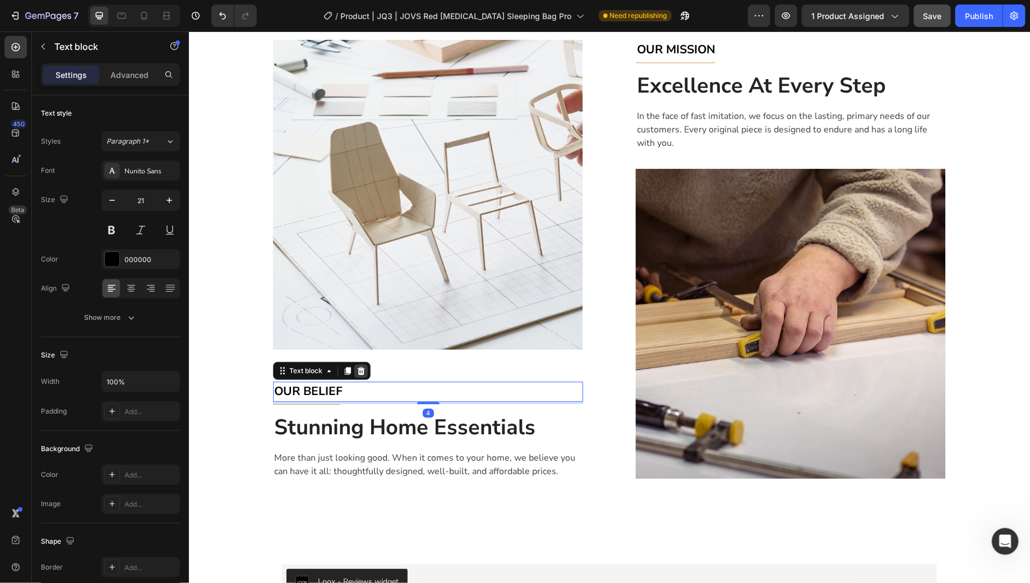
click at [361, 370] on div at bounding box center [360, 370] width 13 height 13
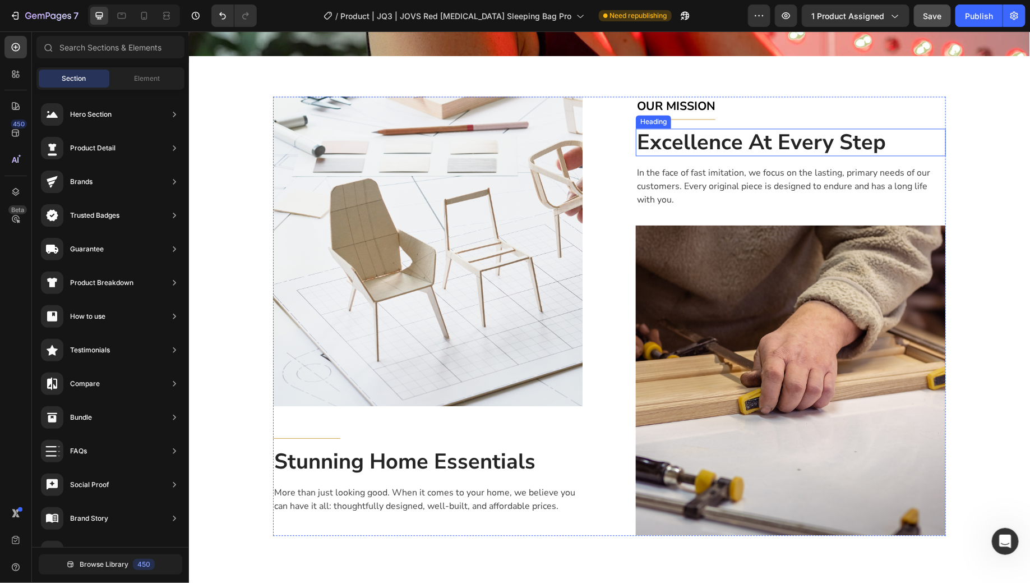
scroll to position [1128, 0]
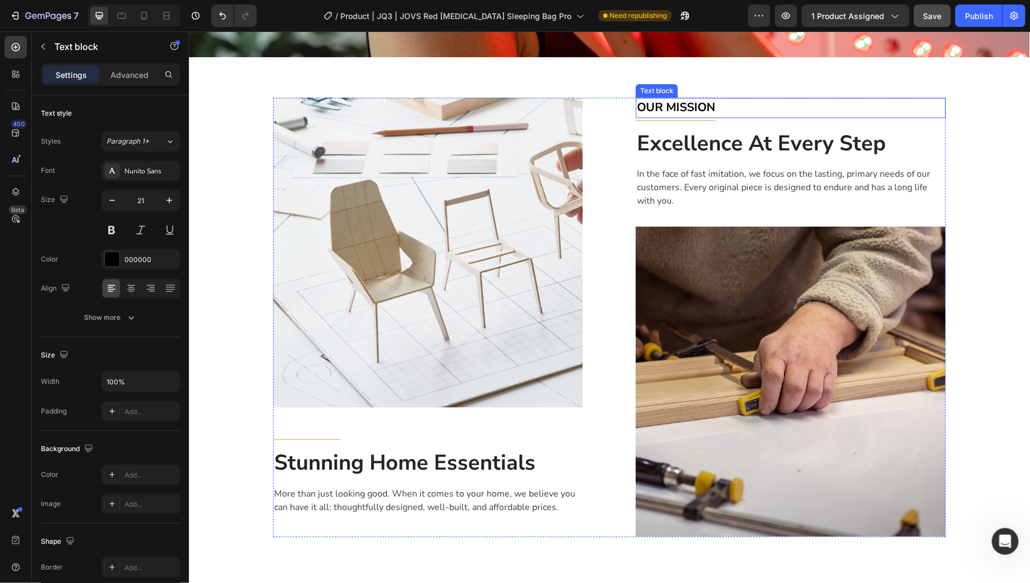
click at [763, 105] on p "OUR MISSION" at bounding box center [791, 107] width 308 height 18
click at [724, 89] on div at bounding box center [723, 86] width 13 height 13
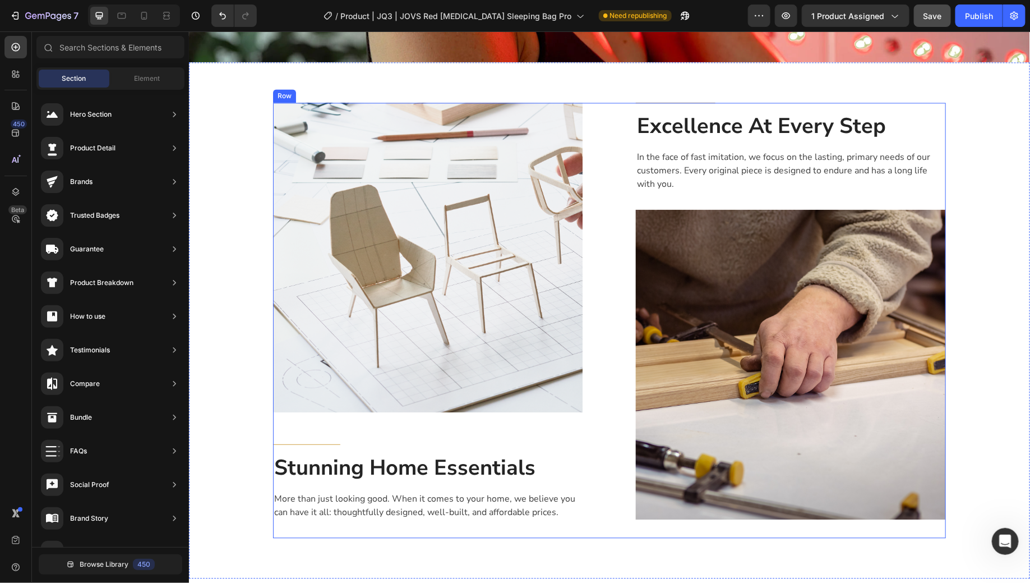
click at [645, 138] on div "Title Line Excellence At Every Step Heading In the face of fast imitation, we f…" at bounding box center [791, 319] width 310 height 435
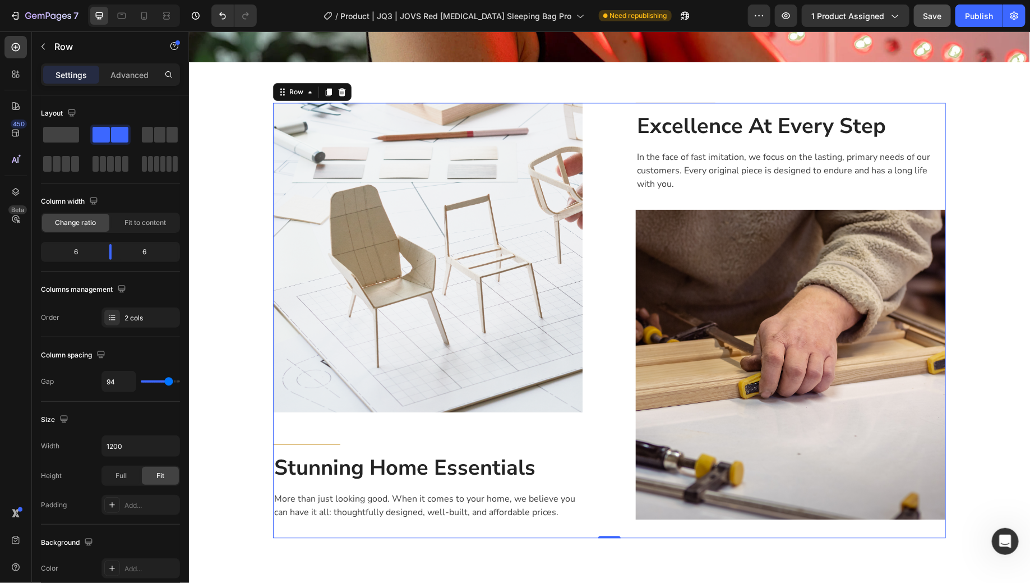
click at [668, 102] on div "Title Line Excellence At Every Step Heading In the face of fast imitation, we f…" at bounding box center [791, 319] width 310 height 435
click at [658, 119] on p "Excellence At Every Step" at bounding box center [791, 126] width 308 height 26
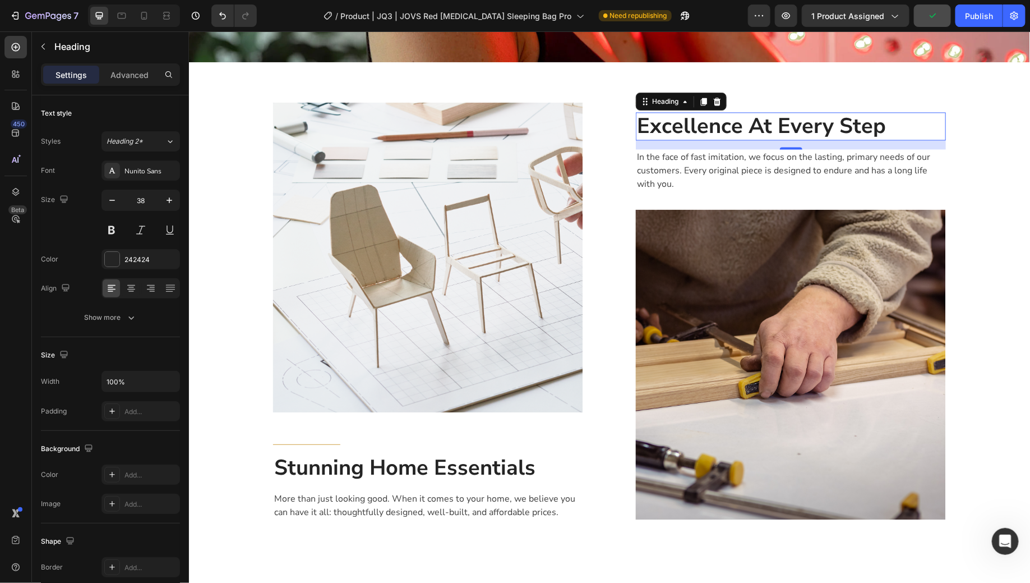
click at [757, 165] on p "In the face of fast imitation, we focus on the lasting, primary needs of our cu…" at bounding box center [791, 170] width 308 height 40
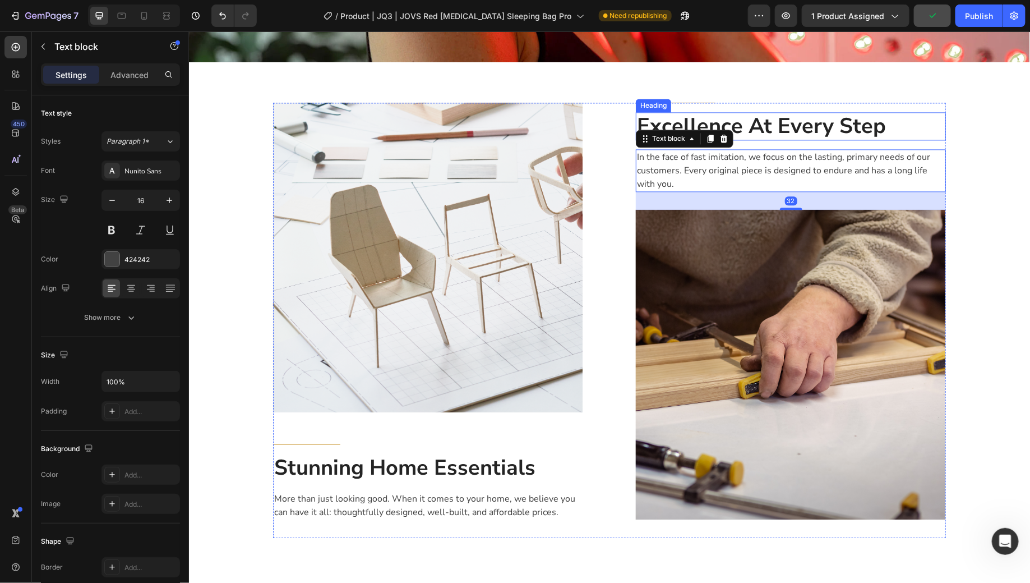
click at [766, 131] on p "Excellence At Every Step" at bounding box center [791, 126] width 308 height 26
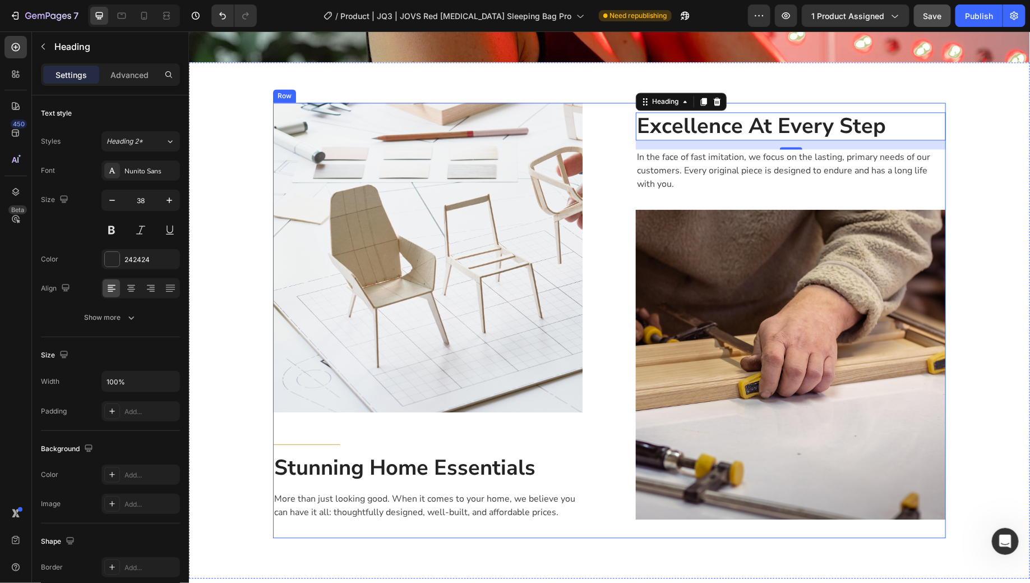
click at [707, 168] on p "In the face of fast imitation, we focus on the lasting, primary needs of our cu…" at bounding box center [791, 170] width 308 height 40
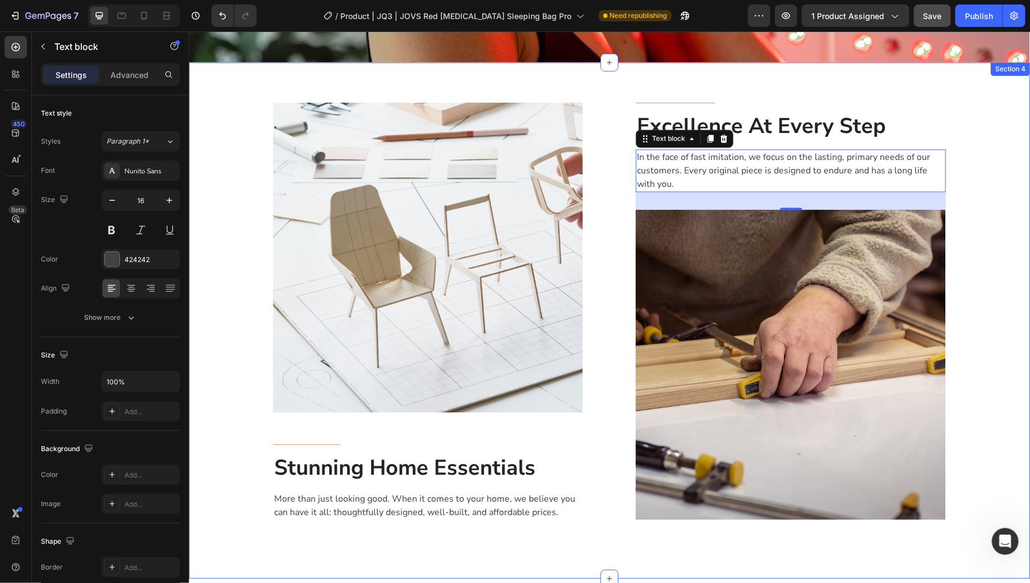
click at [706, 85] on div "Image Title Line Stunning Home Essentials Heading More than just looking good. …" at bounding box center [608, 320] width 841 height 516
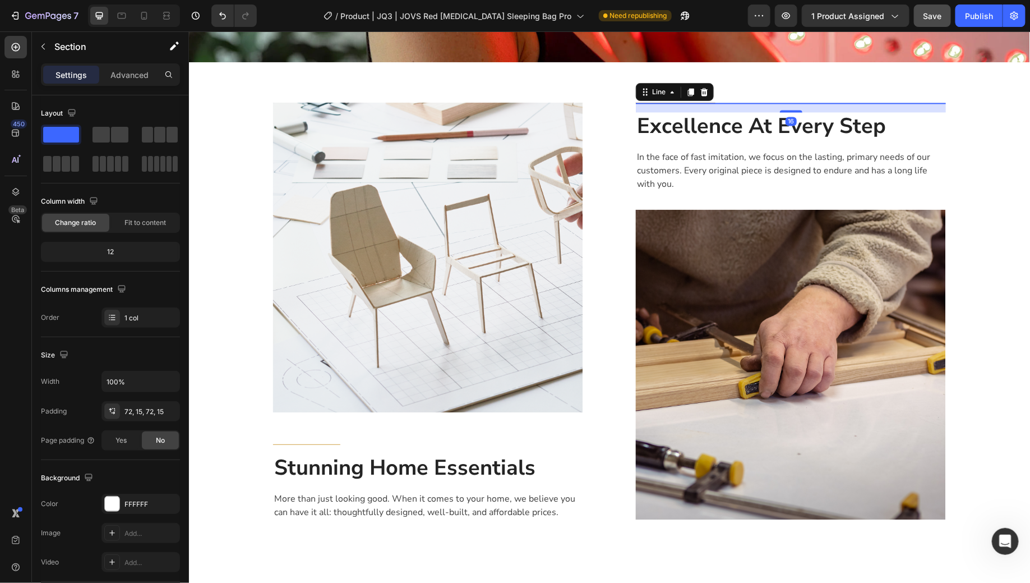
click at [701, 102] on div "Title Line 16" at bounding box center [791, 102] width 310 height 1
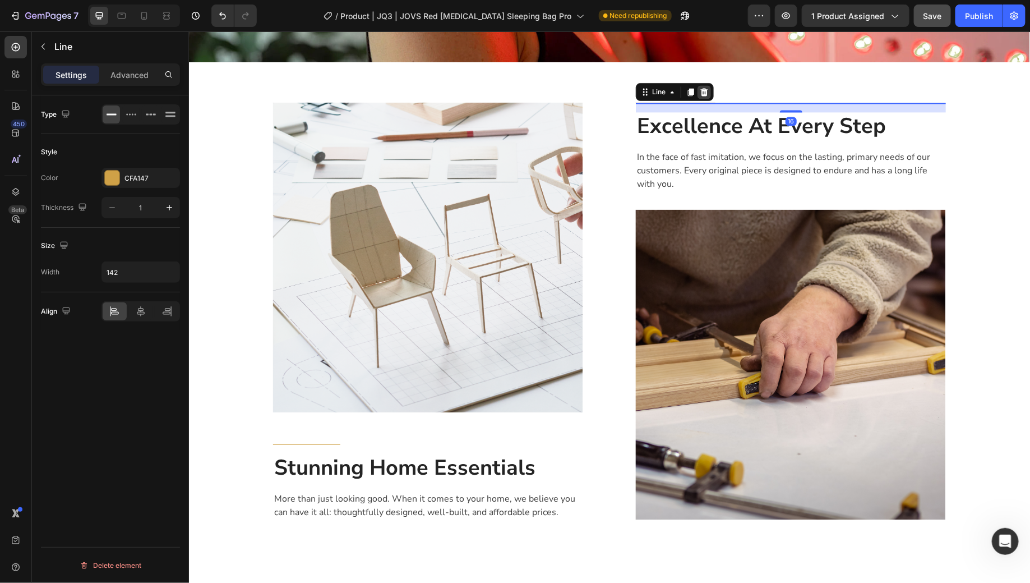
click at [701, 88] on icon at bounding box center [704, 92] width 7 height 8
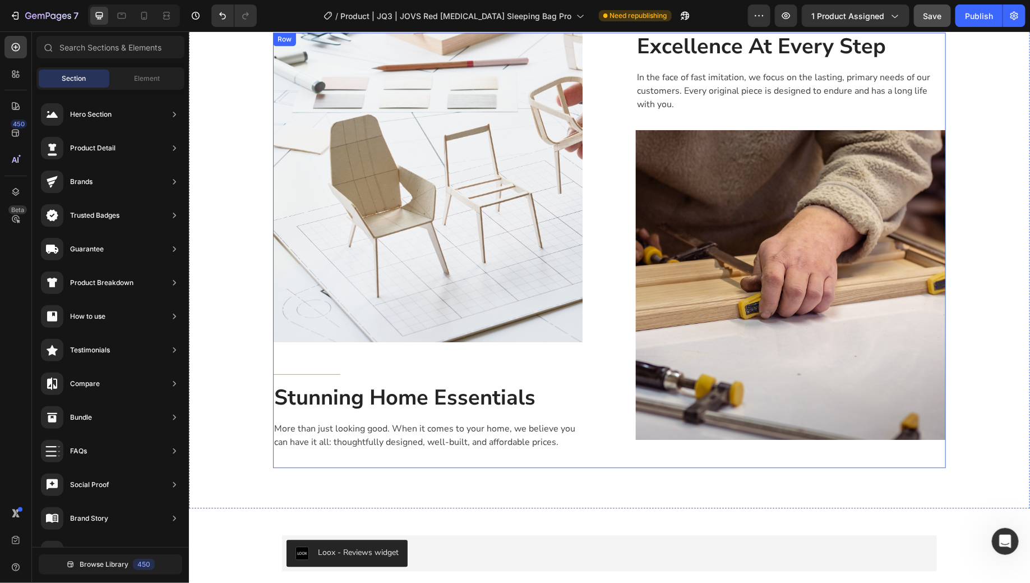
scroll to position [1197, 0]
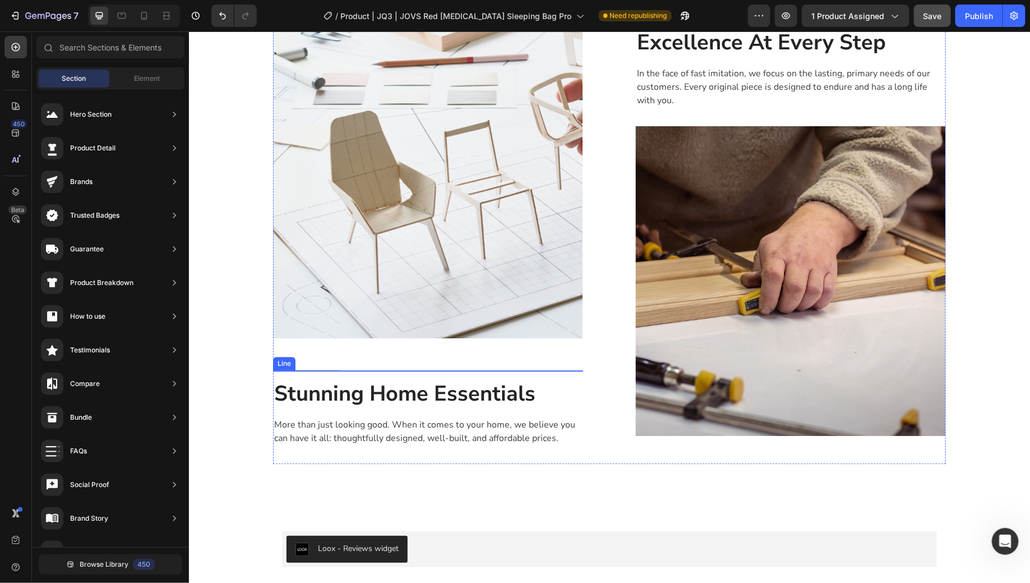
click at [328, 370] on div "Title Line" at bounding box center [428, 370] width 310 height 1
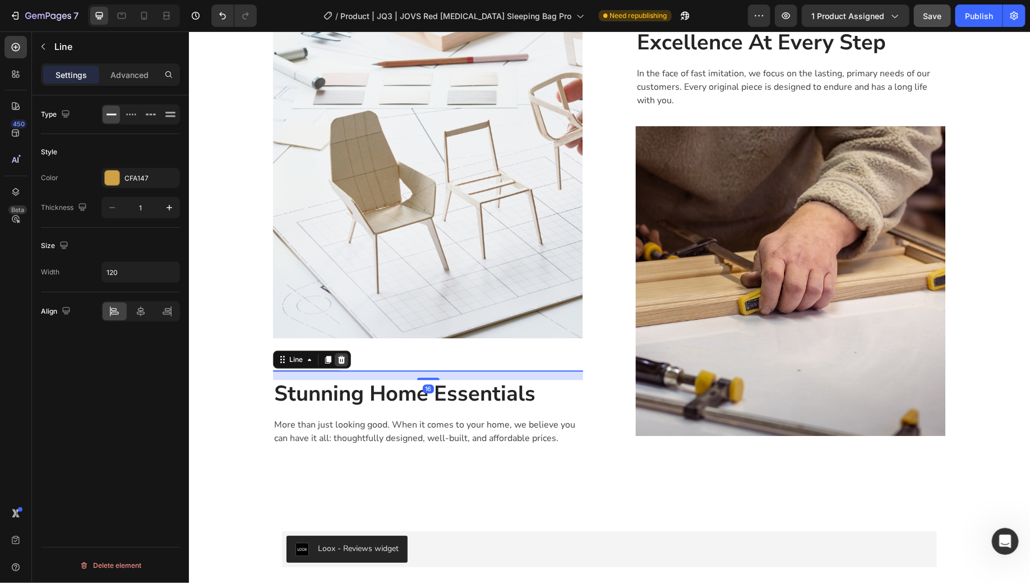
click at [337, 358] on icon at bounding box center [341, 359] width 9 height 9
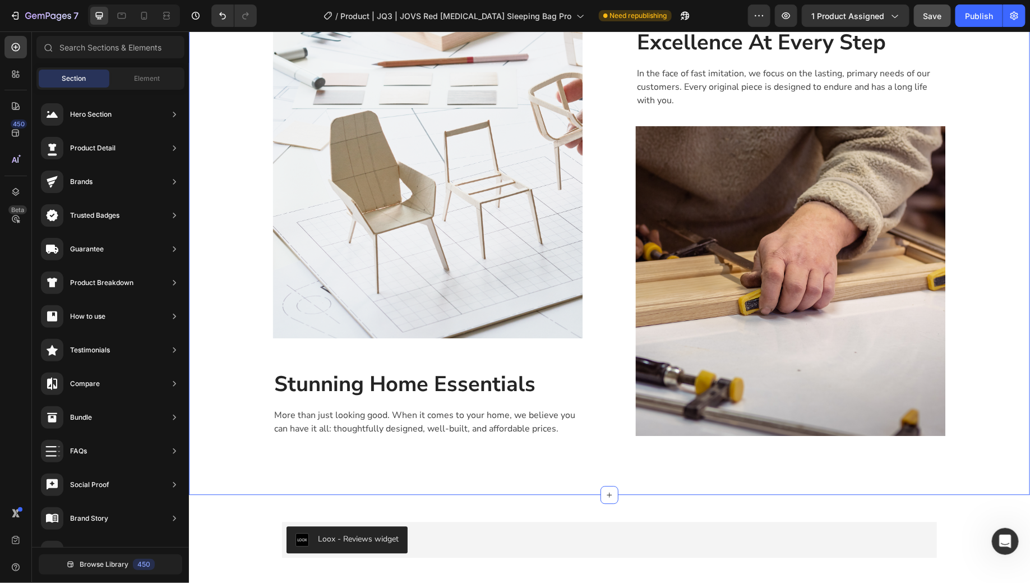
click at [1002, 334] on div "Image Stunning Home Essentials Heading More than just looking good. When it com…" at bounding box center [609, 241] width 825 height 426
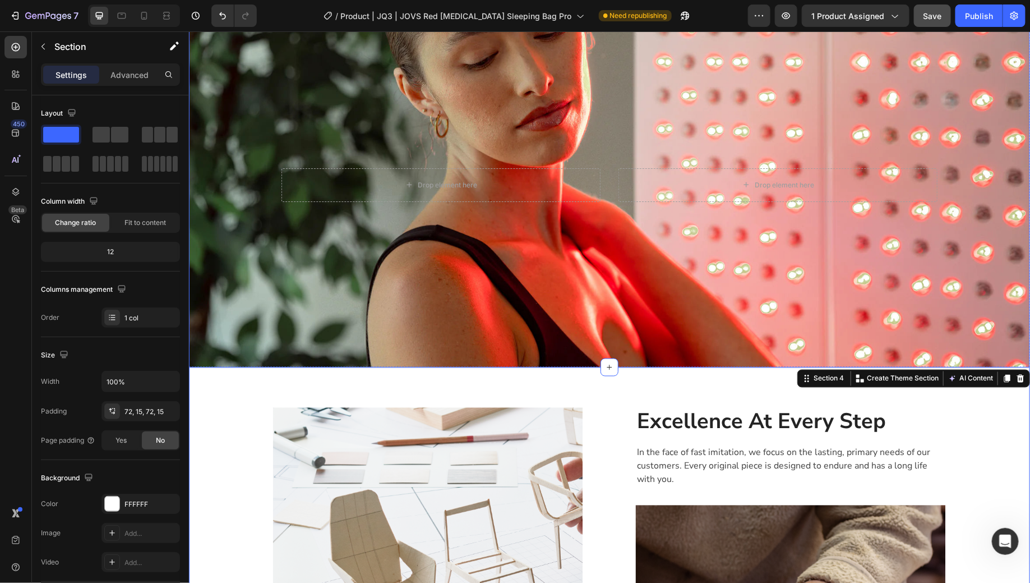
scroll to position [812, 0]
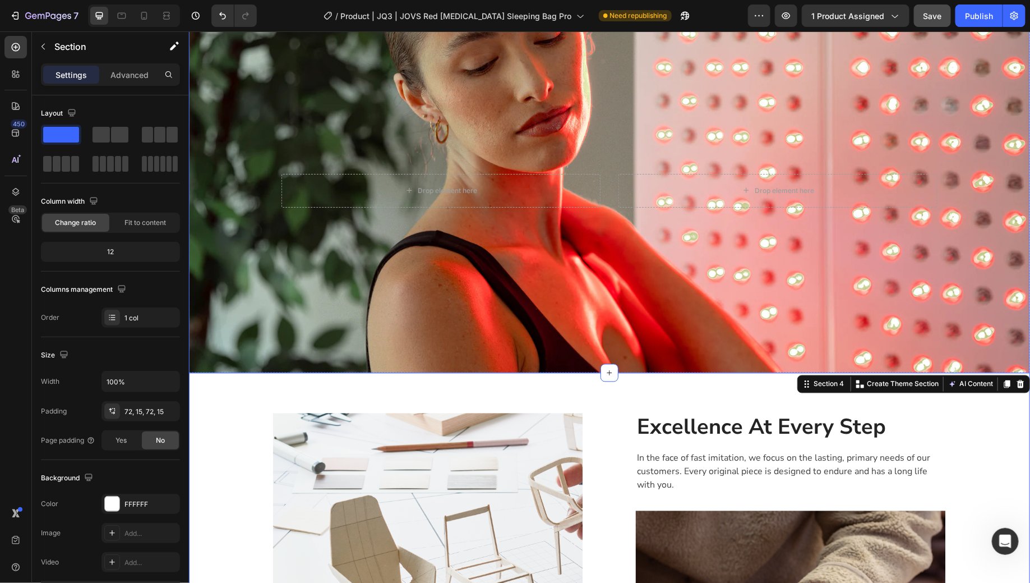
click at [939, 26] on button "Save" at bounding box center [932, 15] width 37 height 22
click at [932, 26] on button "Save" at bounding box center [932, 15] width 37 height 22
click at [931, 24] on button "button" at bounding box center [932, 15] width 37 height 22
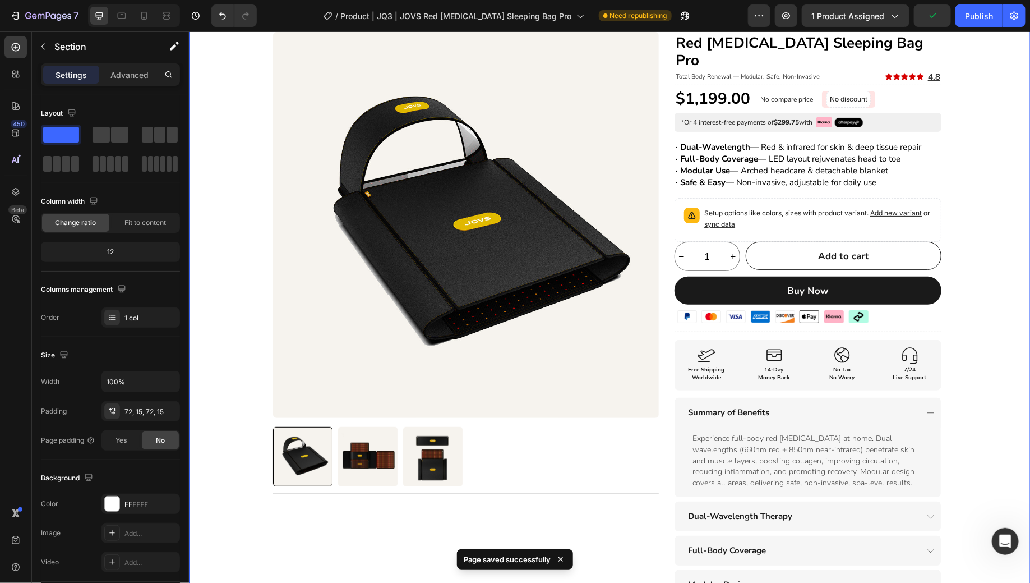
scroll to position [0, 0]
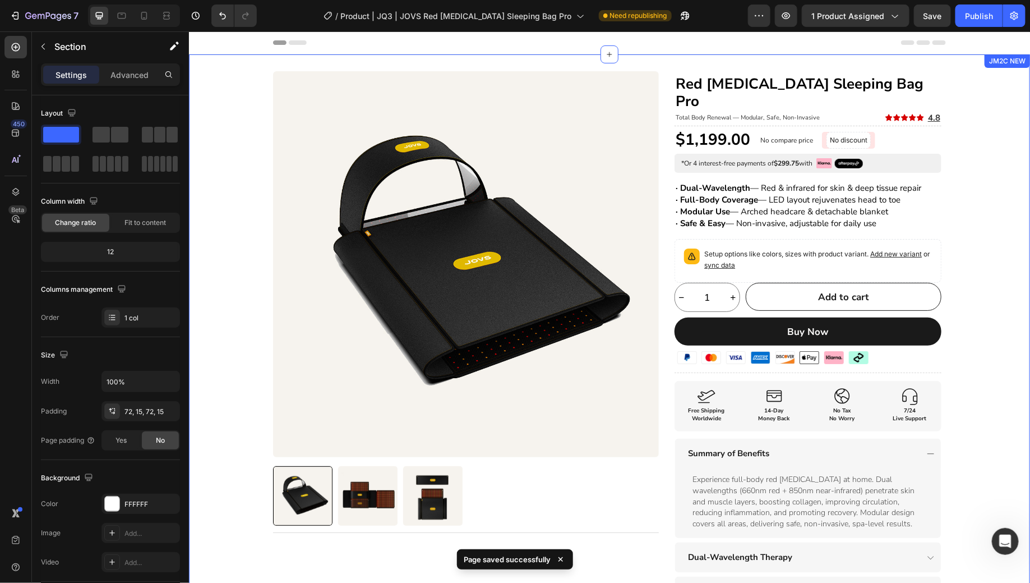
click at [979, 177] on div "Product Images Title Line Row Red [MEDICAL_DATA] Sleeping Bag Pro Heading Total…" at bounding box center [608, 435] width 841 height 728
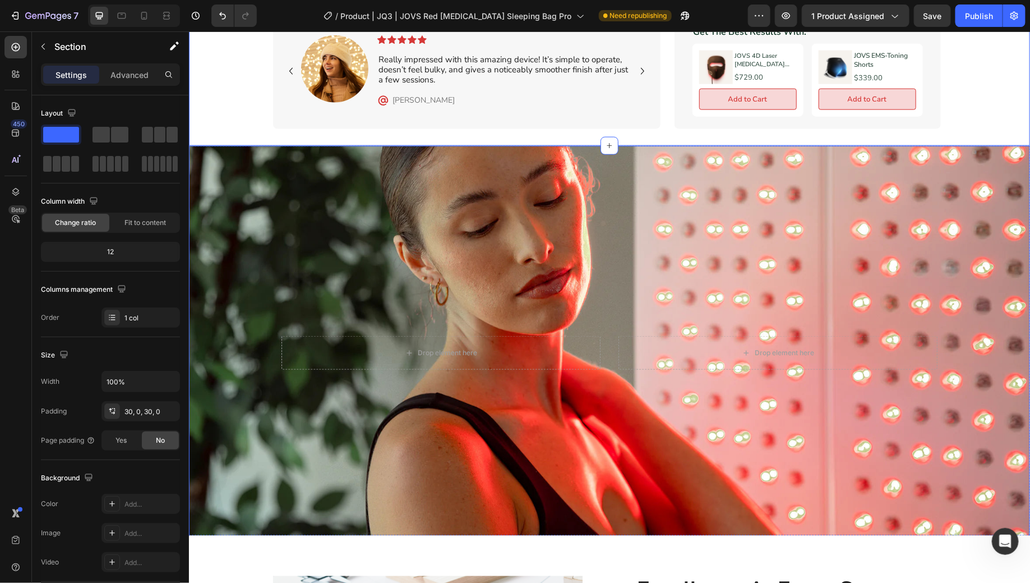
scroll to position [673, 0]
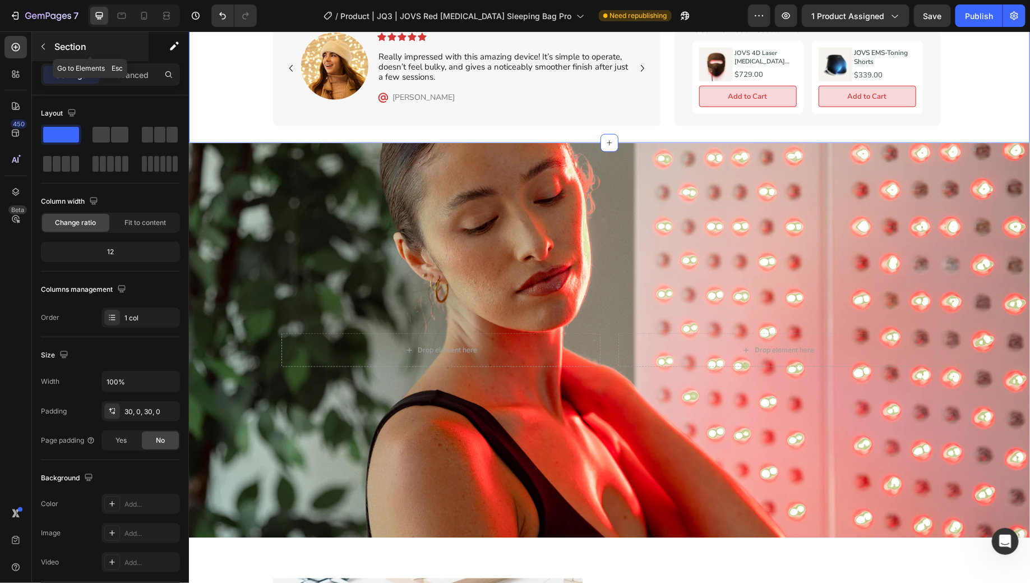
click at [83, 49] on p "Section" at bounding box center [100, 46] width 92 height 13
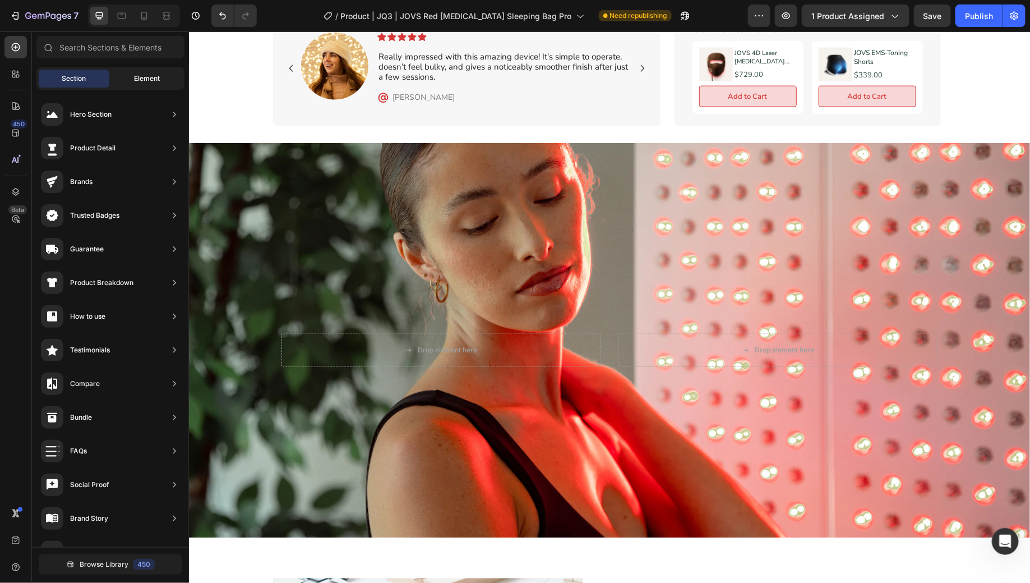
click at [149, 72] on div "Element" at bounding box center [147, 79] width 71 height 18
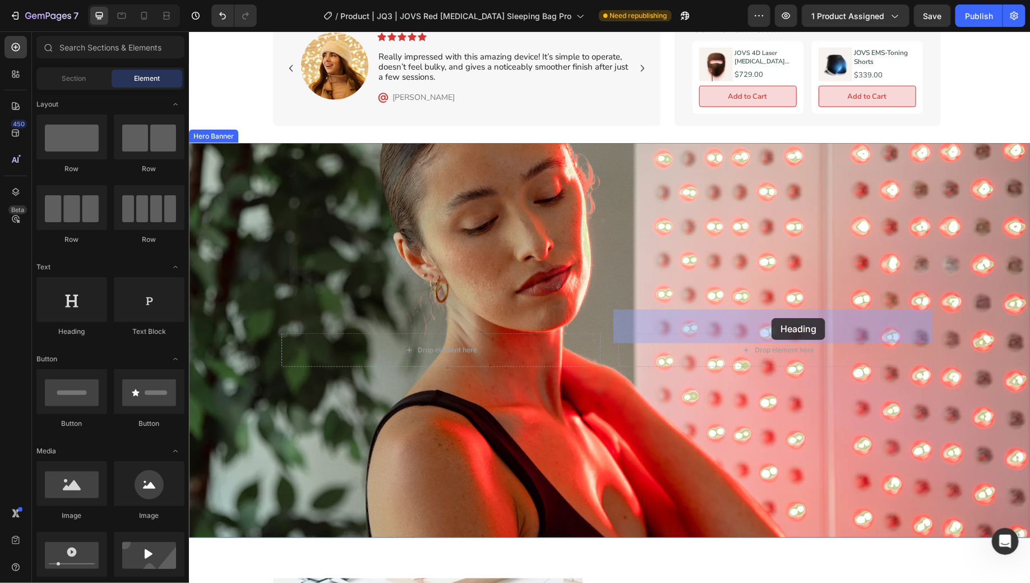
drag, startPoint x: 315, startPoint y: 341, endPoint x: 771, endPoint y: 318, distance: 457.2
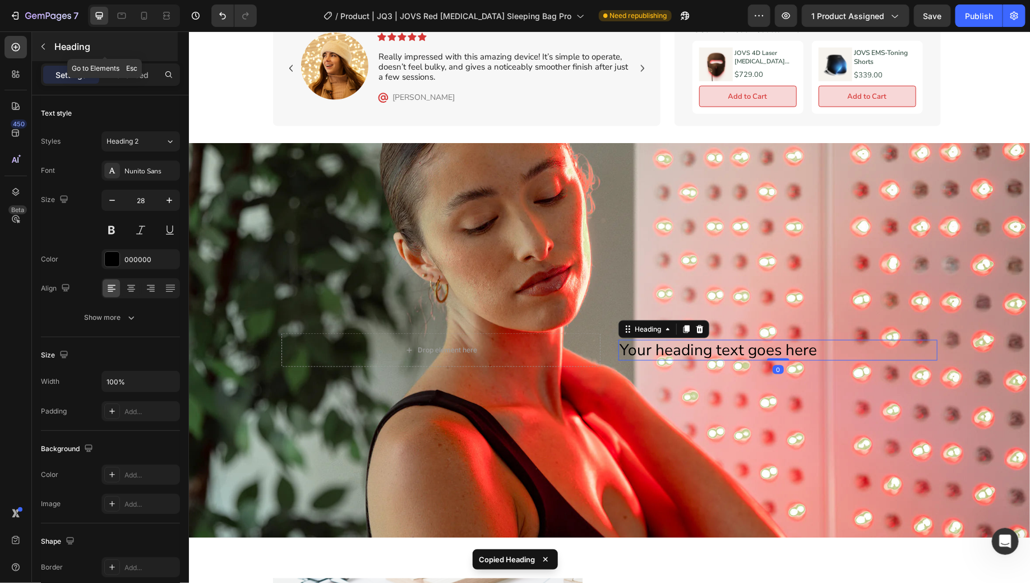
click at [83, 44] on p "Heading" at bounding box center [114, 46] width 121 height 13
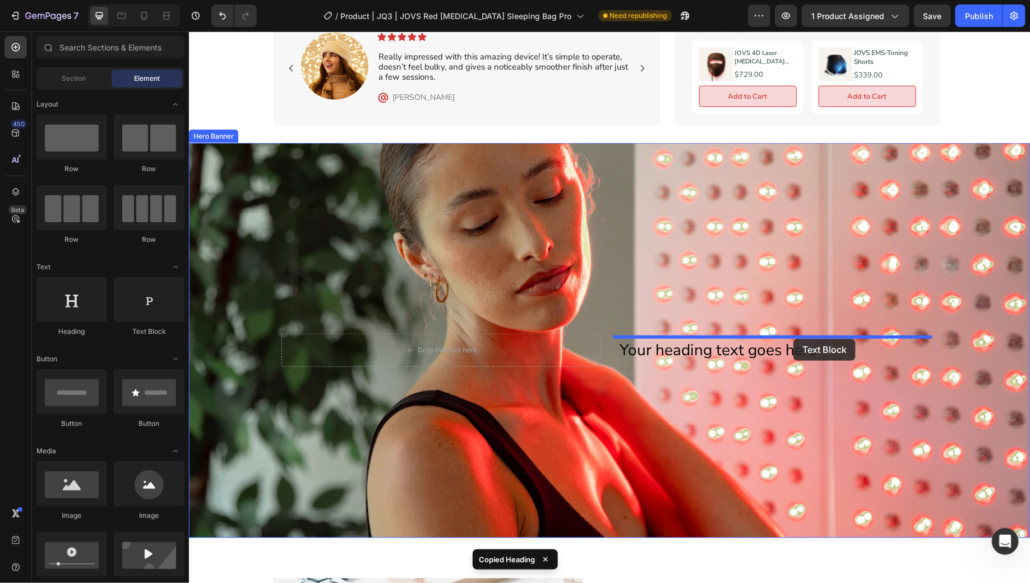
drag, startPoint x: 344, startPoint y: 341, endPoint x: 793, endPoint y: 338, distance: 448.8
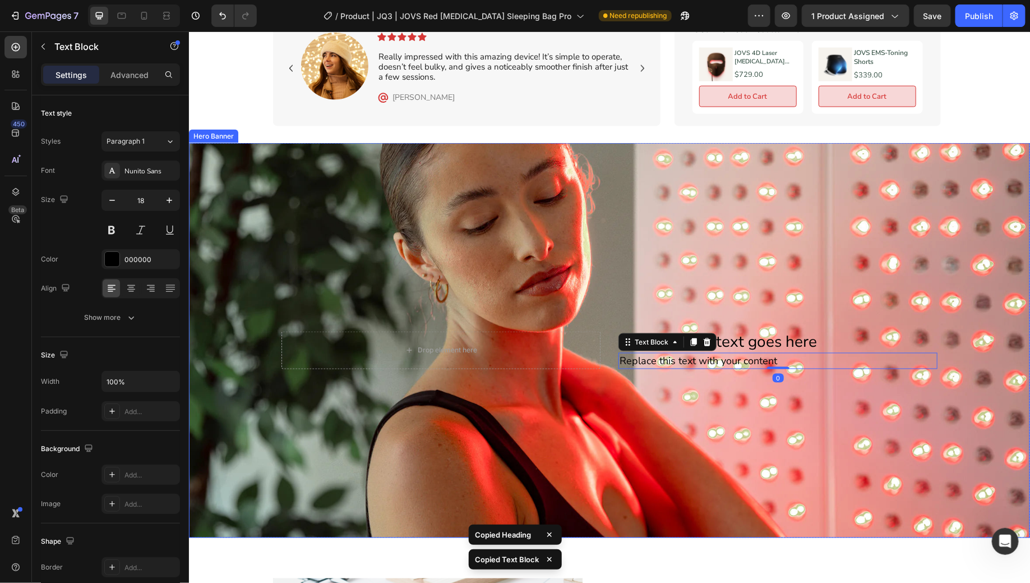
click at [876, 236] on div "Background Image" at bounding box center [608, 339] width 841 height 394
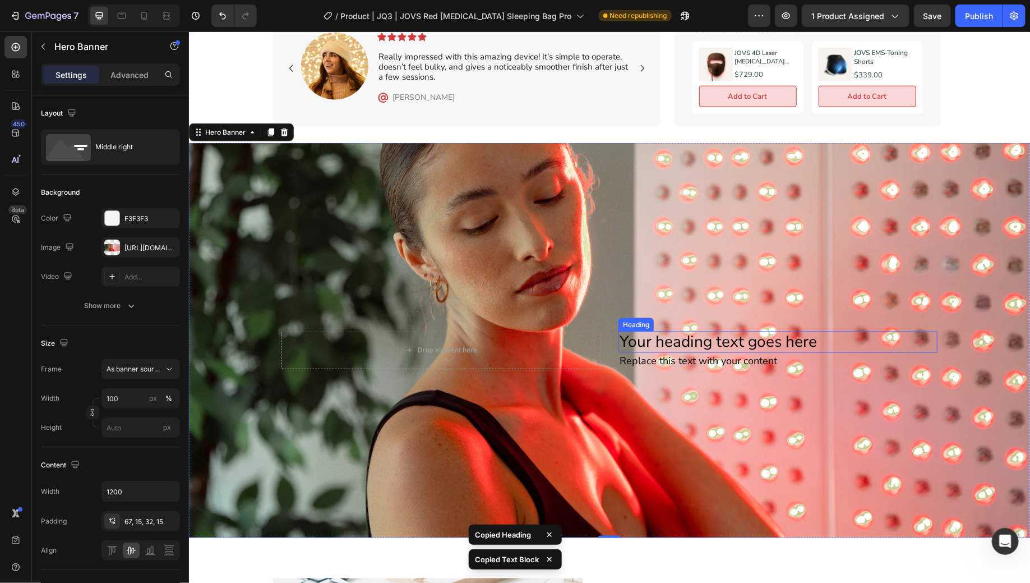
click at [780, 331] on h2 "Your heading text goes here" at bounding box center [777, 341] width 319 height 21
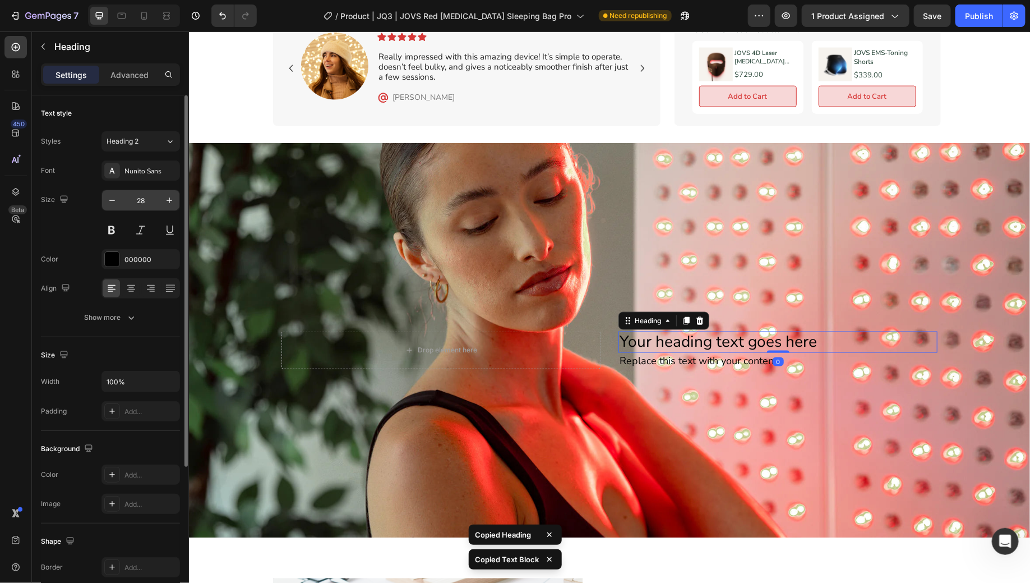
click at [149, 204] on input "28" at bounding box center [140, 200] width 37 height 20
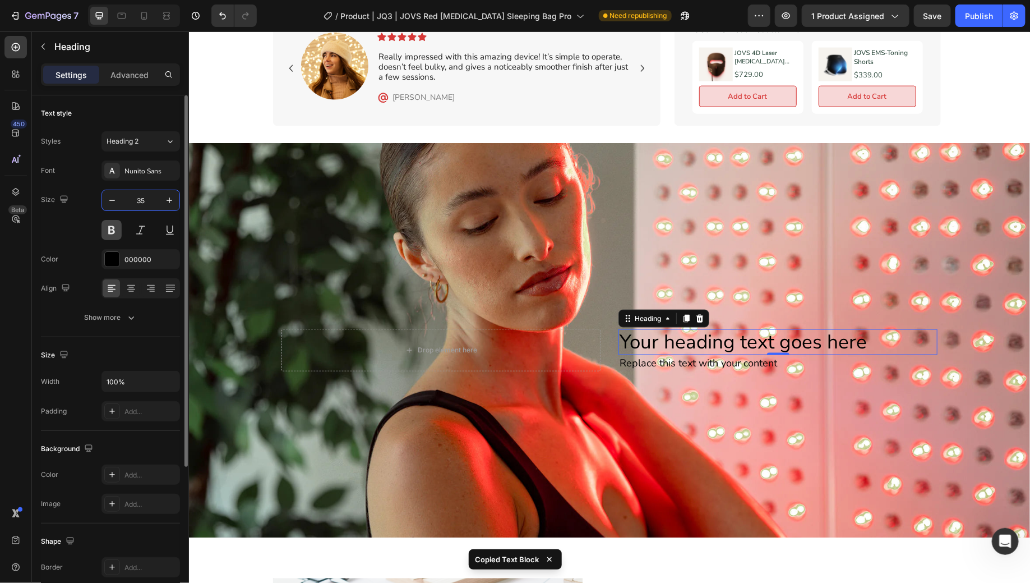
type input "35"
click at [113, 232] on button at bounding box center [112, 230] width 20 height 20
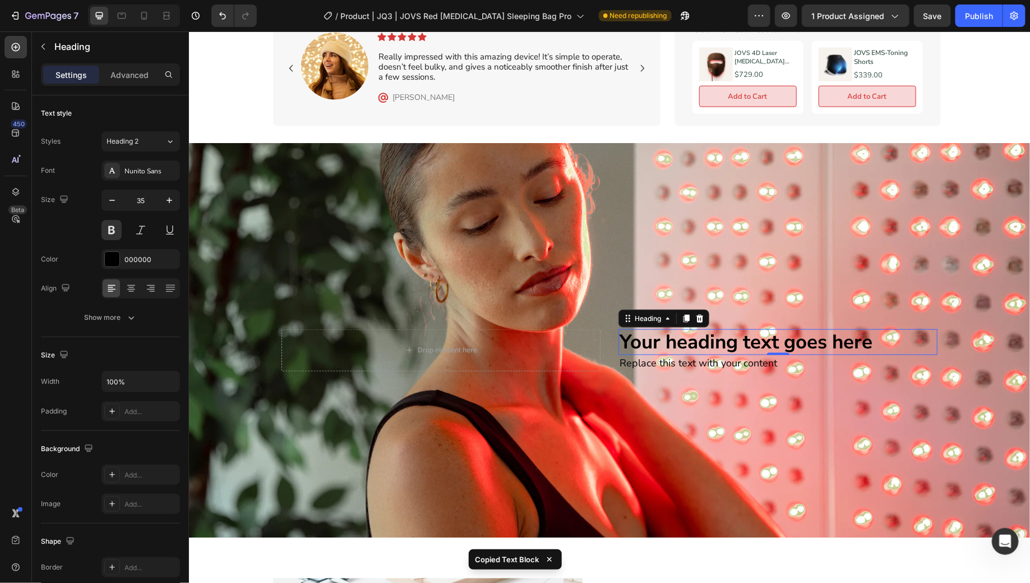
click at [772, 359] on div "0" at bounding box center [777, 363] width 11 height 9
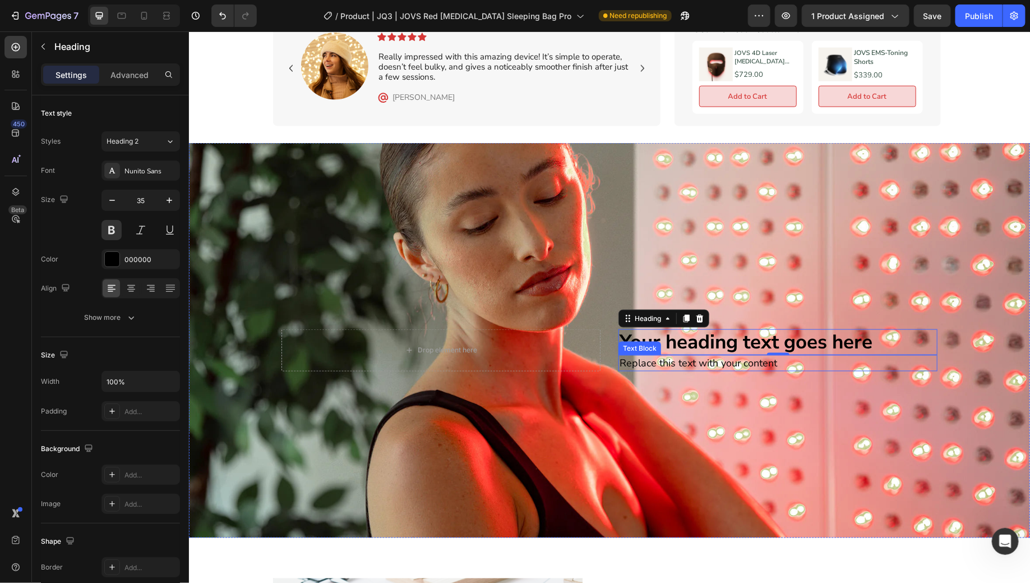
click at [625, 355] on div "Replace this text with your content" at bounding box center [777, 363] width 319 height 16
click at [822, 329] on h2 "Your heading text goes here" at bounding box center [777, 342] width 319 height 26
click at [768, 329] on h2 "Your heading text goes here" at bounding box center [777, 342] width 319 height 26
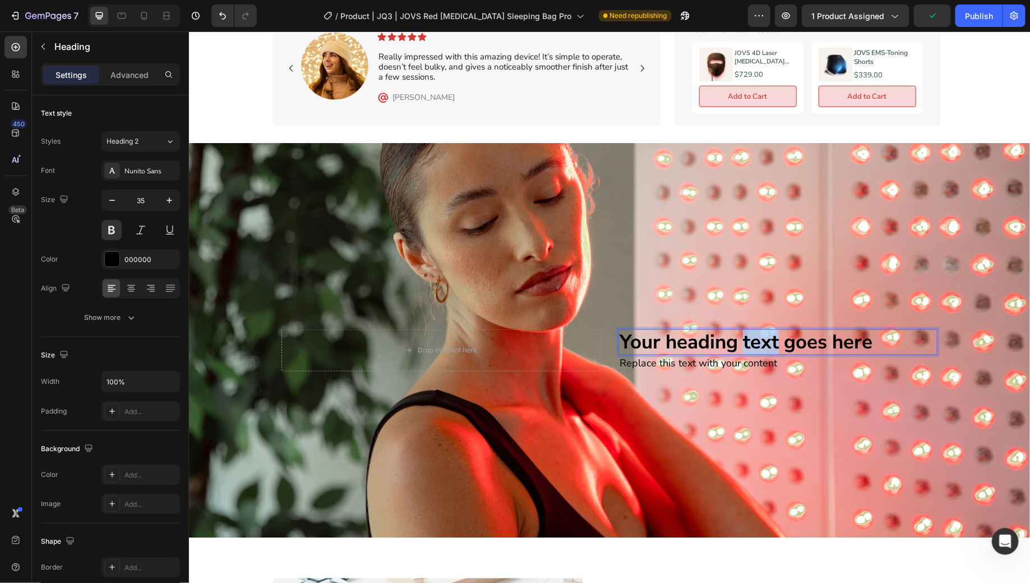
click at [768, 330] on p "Your heading text goes here" at bounding box center [777, 342] width 317 height 24
copy p "text"
click at [768, 330] on p "Your heading text goes here" at bounding box center [777, 342] width 317 height 24
copy p "Your heading text goes here"
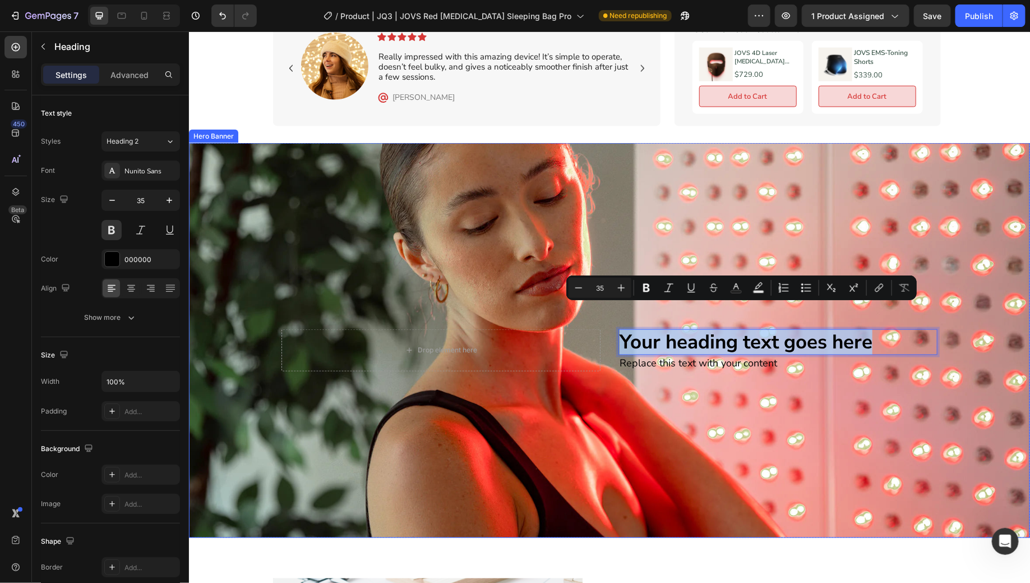
click at [923, 259] on div "Background Image" at bounding box center [608, 339] width 841 height 394
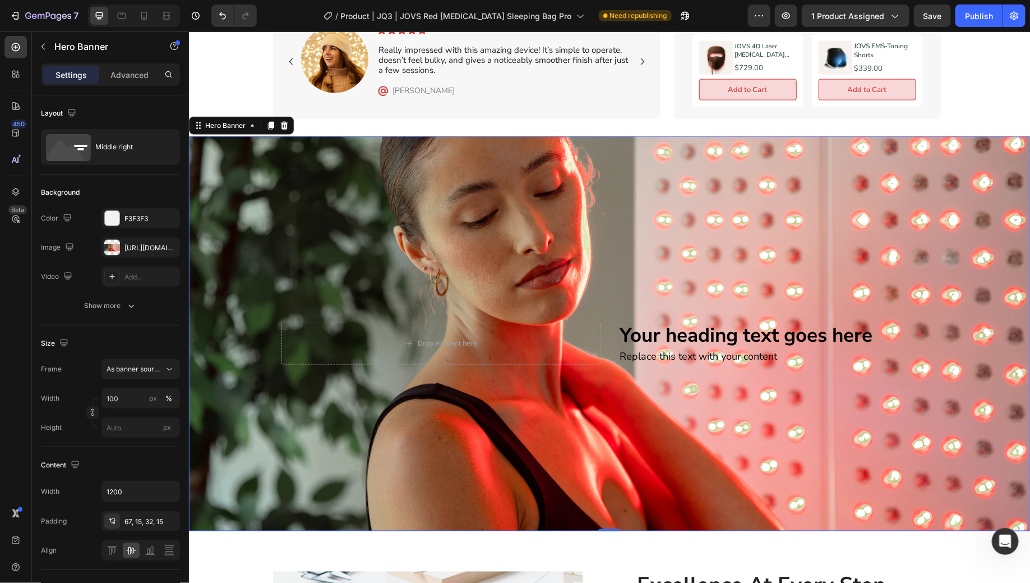
click at [961, 382] on div "Background Image" at bounding box center [608, 333] width 841 height 394
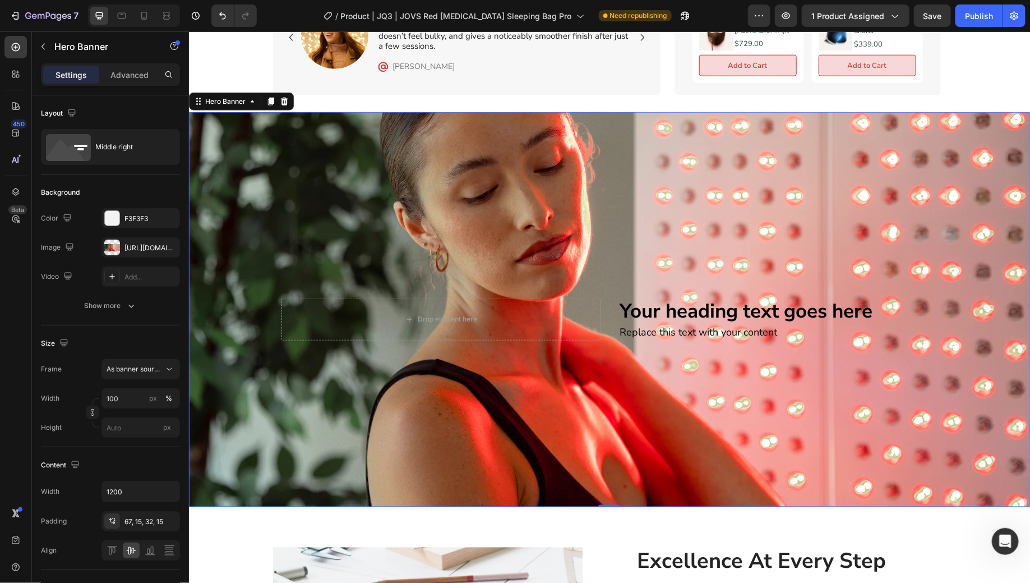
scroll to position [711, 0]
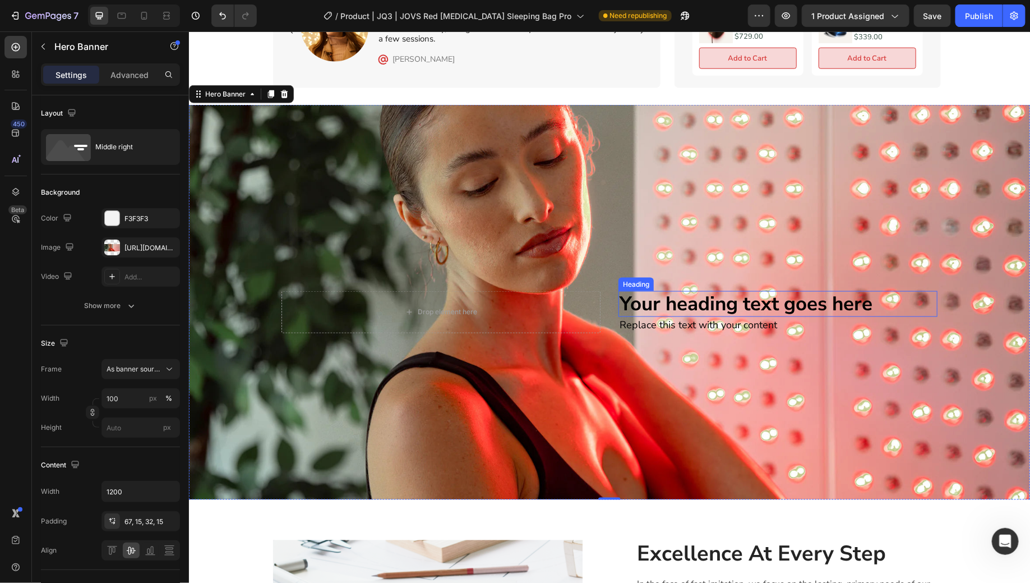
click at [782, 292] on p "Your heading text goes here" at bounding box center [777, 304] width 317 height 24
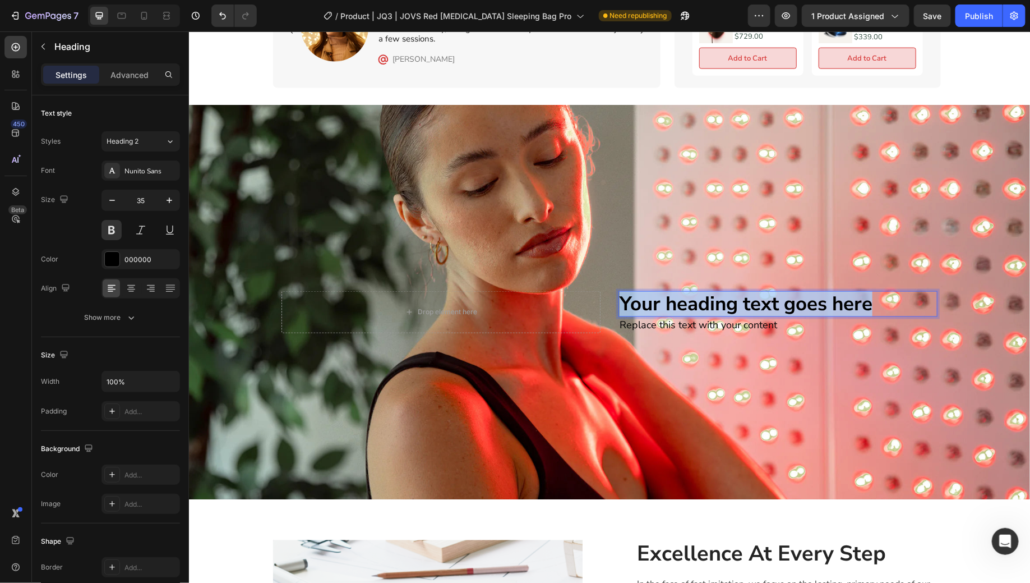
click at [782, 292] on p "Your heading text goes here" at bounding box center [777, 304] width 317 height 24
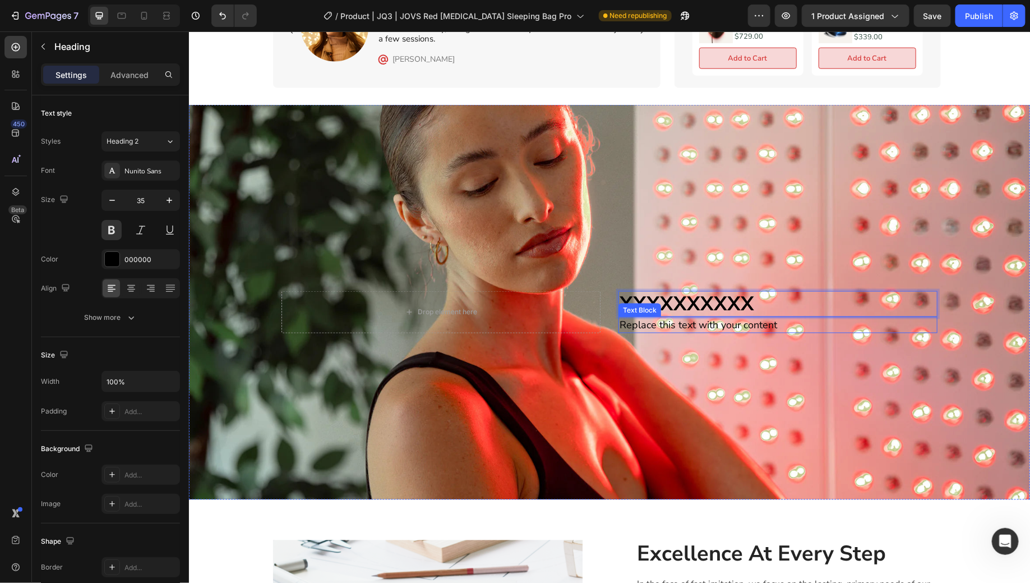
click at [806, 316] on div "Replace this text with your content" at bounding box center [777, 324] width 319 height 16
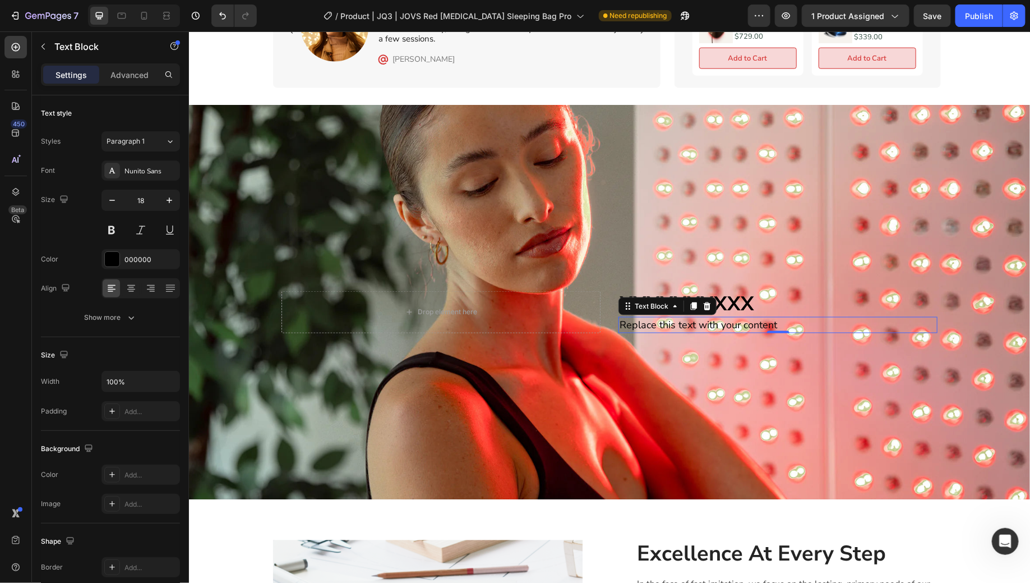
click at [806, 316] on div "Replace this text with your content" at bounding box center [777, 324] width 319 height 16
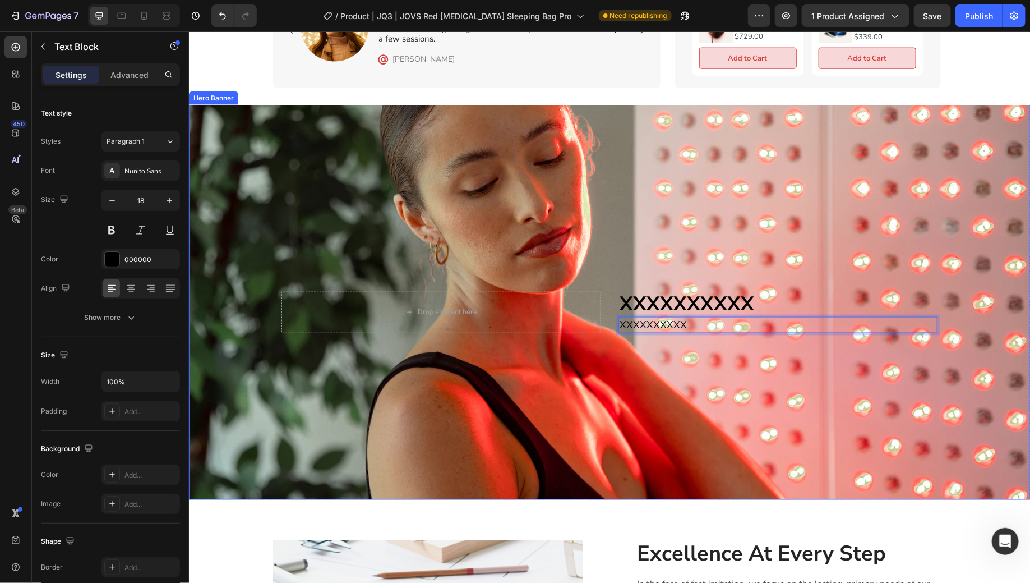
click at [896, 381] on div "Background Image" at bounding box center [608, 301] width 841 height 394
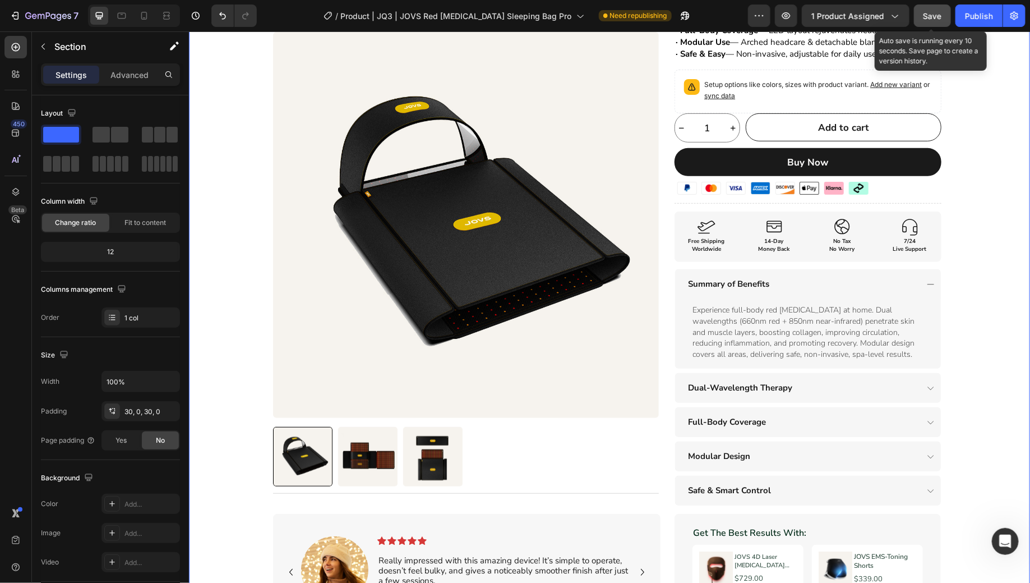
click at [933, 8] on button "Save" at bounding box center [932, 15] width 37 height 22
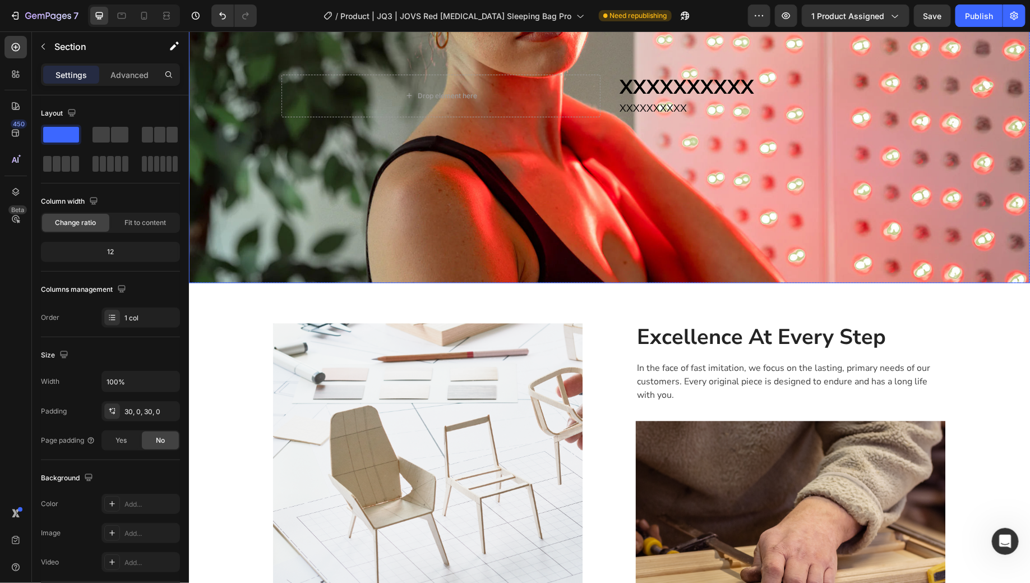
scroll to position [813, 0]
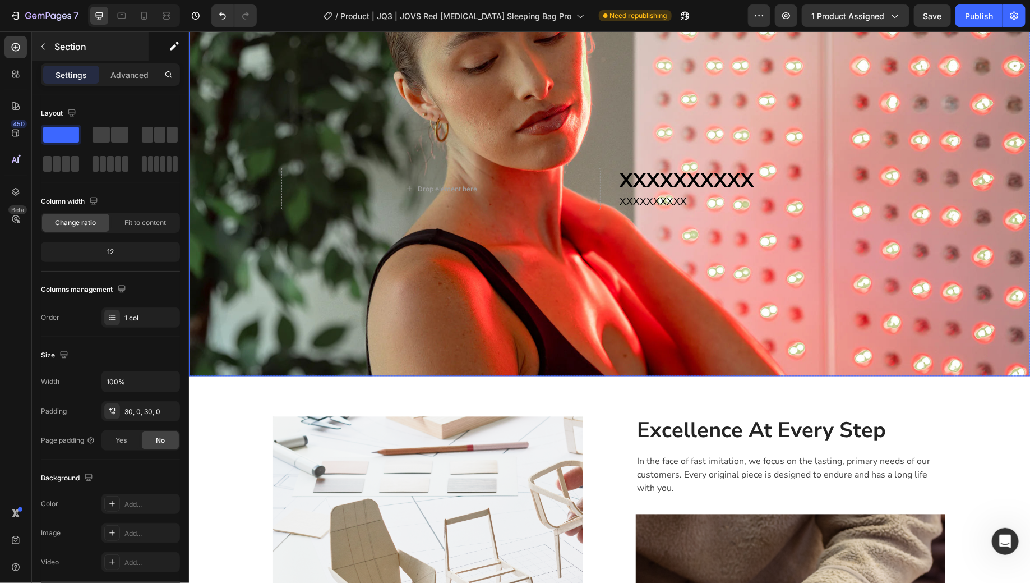
click at [84, 48] on p "Section" at bounding box center [100, 46] width 92 height 13
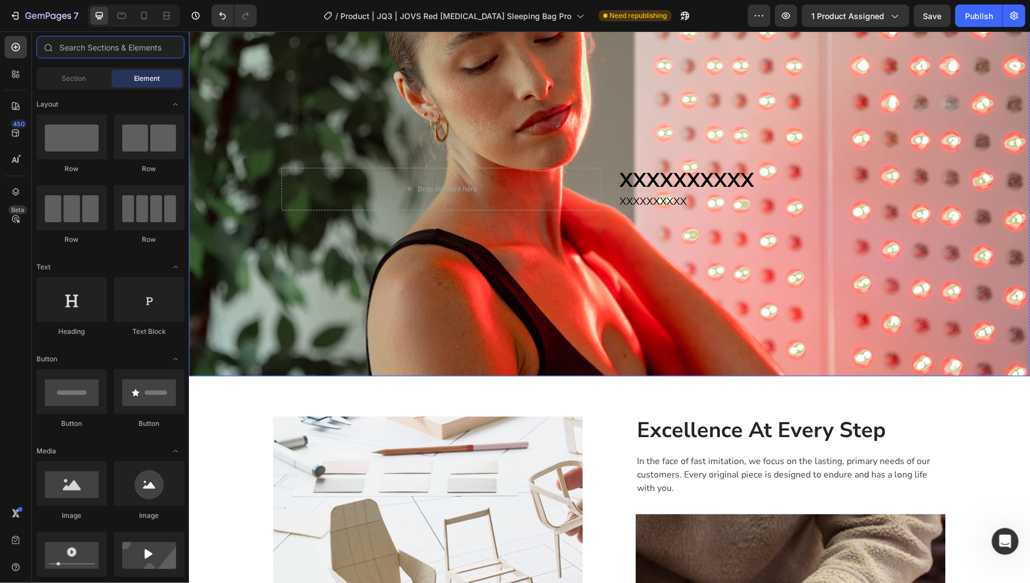
click at [68, 45] on input "text" at bounding box center [110, 47] width 148 height 22
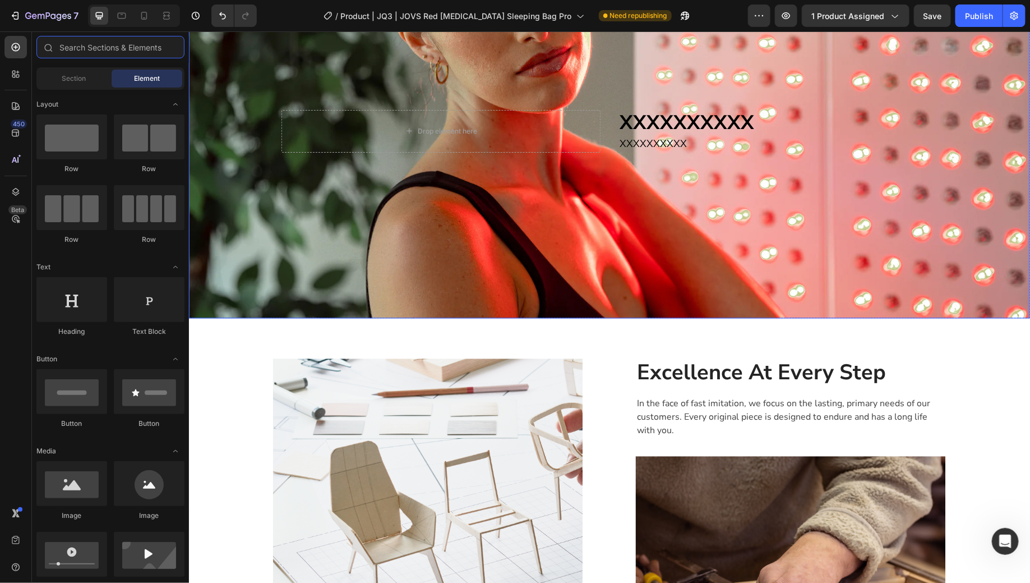
scroll to position [870, 0]
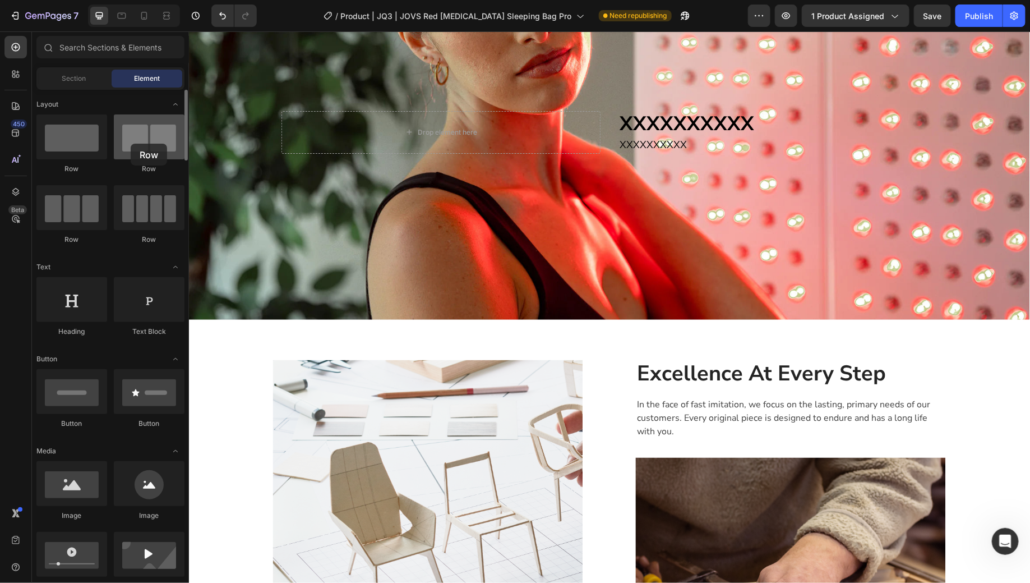
drag, startPoint x: 140, startPoint y: 146, endPoint x: 131, endPoint y: 144, distance: 9.8
click at [131, 144] on div at bounding box center [149, 136] width 71 height 45
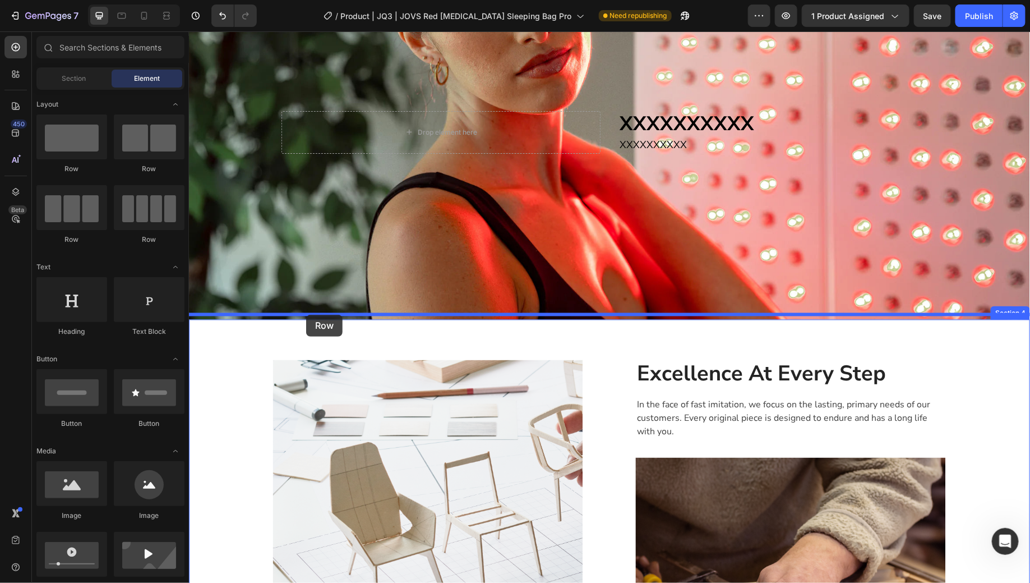
drag, startPoint x: 259, startPoint y: 169, endPoint x: 306, endPoint y: 314, distance: 152.7
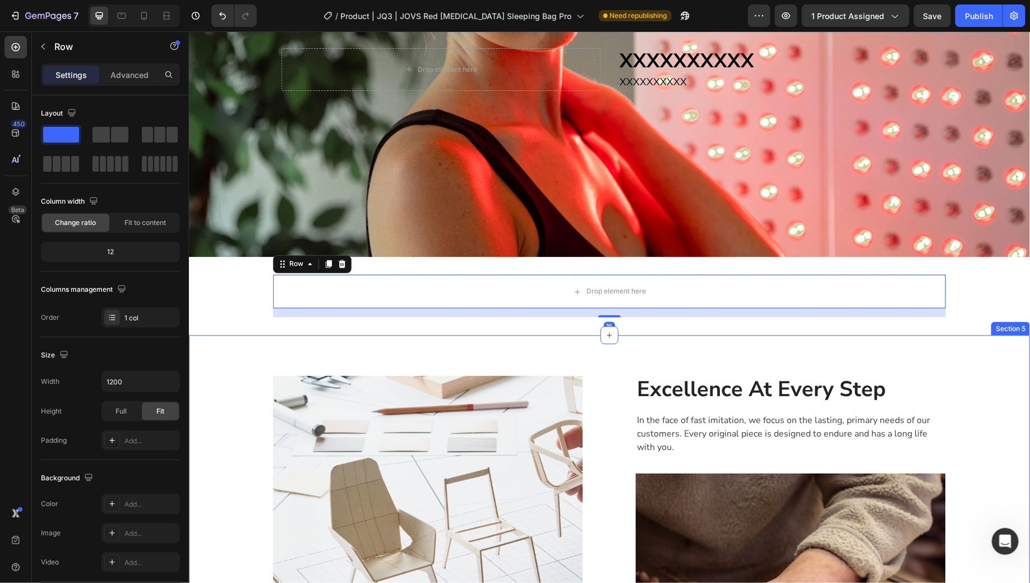
scroll to position [938, 0]
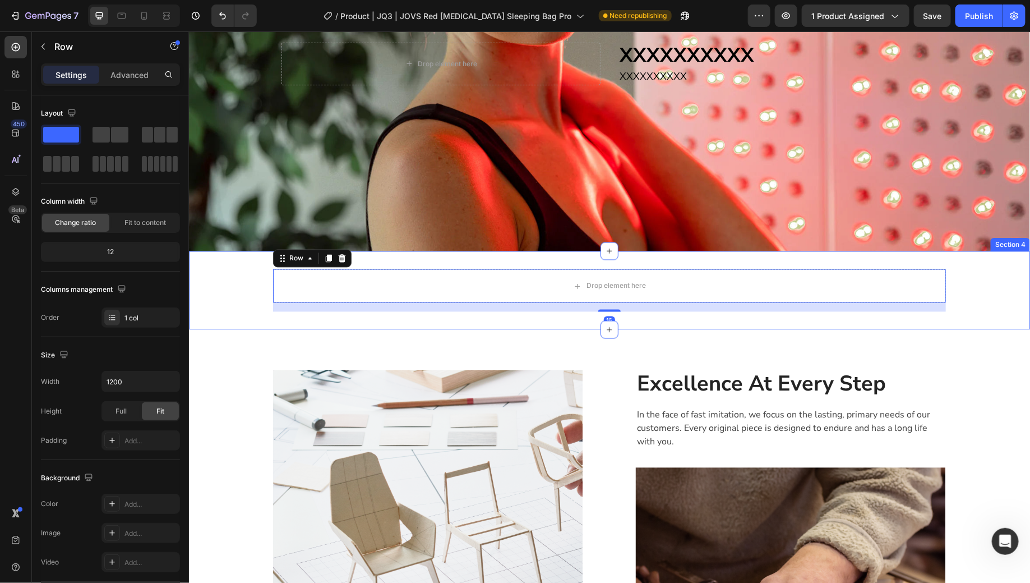
click at [998, 299] on div "Drop element here Row 16" at bounding box center [608, 290] width 841 height 43
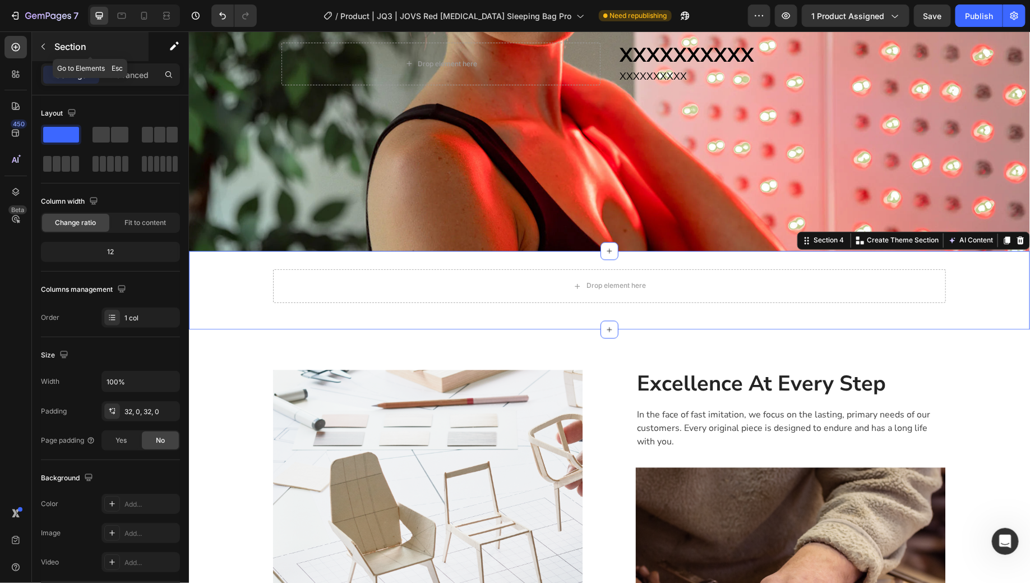
click at [67, 47] on p "Section" at bounding box center [100, 46] width 92 height 13
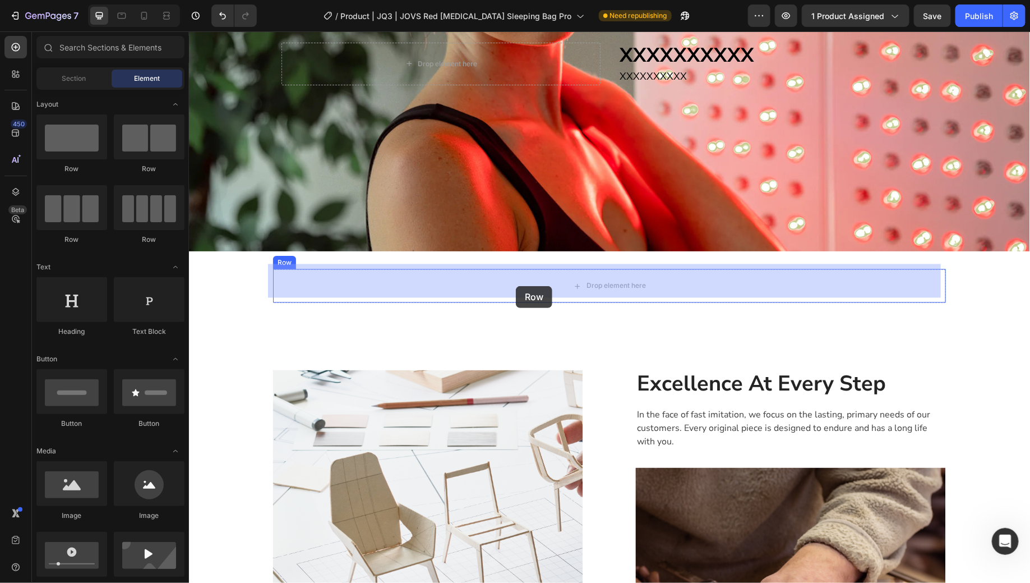
drag, startPoint x: 340, startPoint y: 172, endPoint x: 516, endPoint y: 286, distance: 209.0
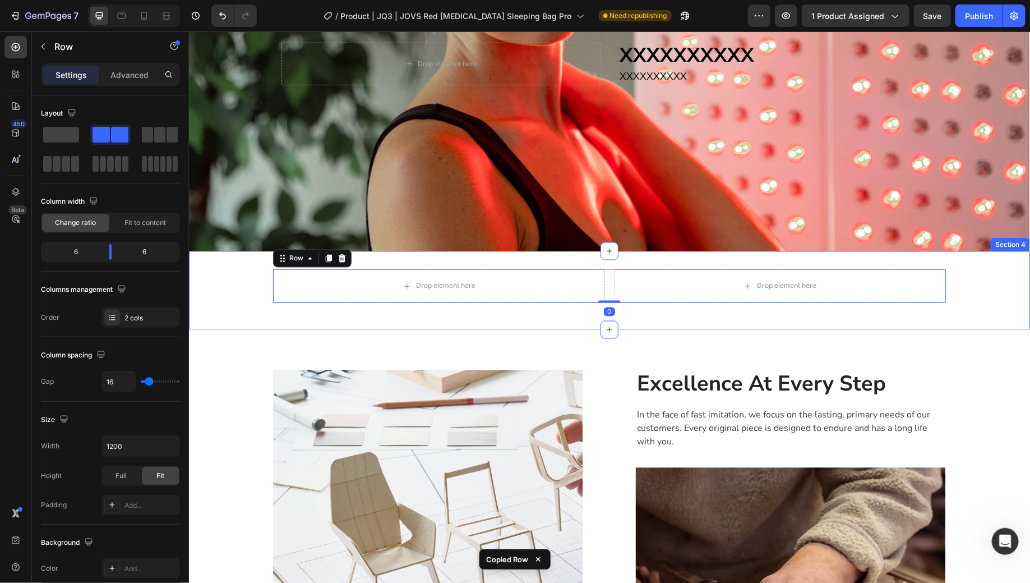
click at [975, 279] on div "Drop element here Drop element here Row 0 Row" at bounding box center [608, 290] width 841 height 43
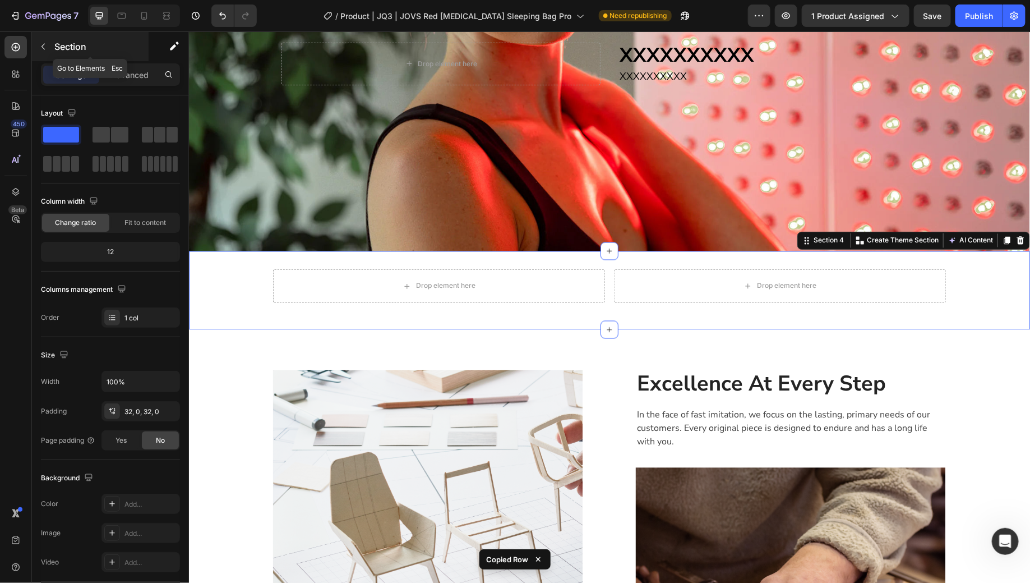
click at [66, 46] on p "Section" at bounding box center [100, 46] width 92 height 13
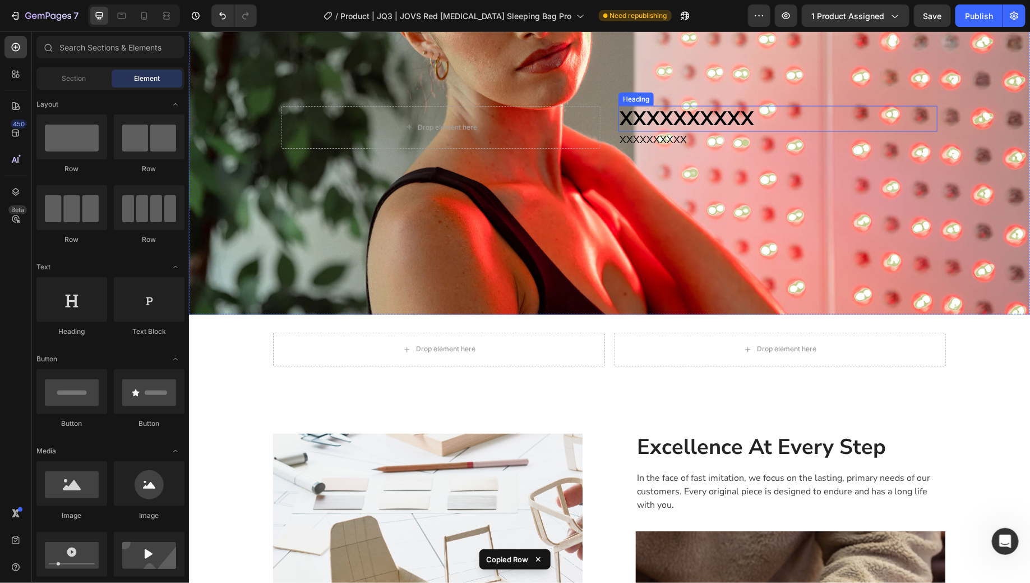
scroll to position [869, 0]
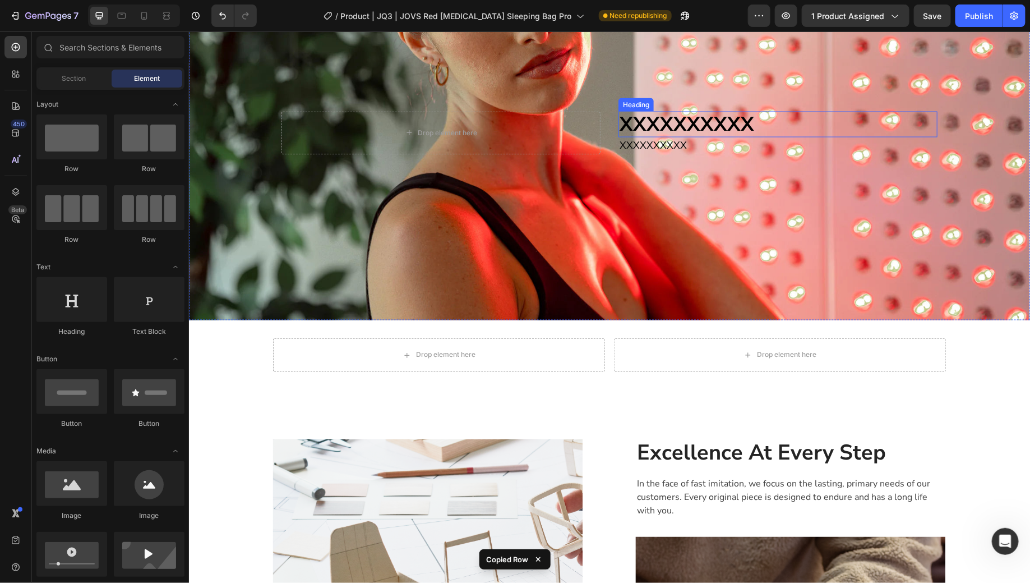
click at [700, 121] on h2 "XXXXXXXXXX" at bounding box center [777, 124] width 319 height 26
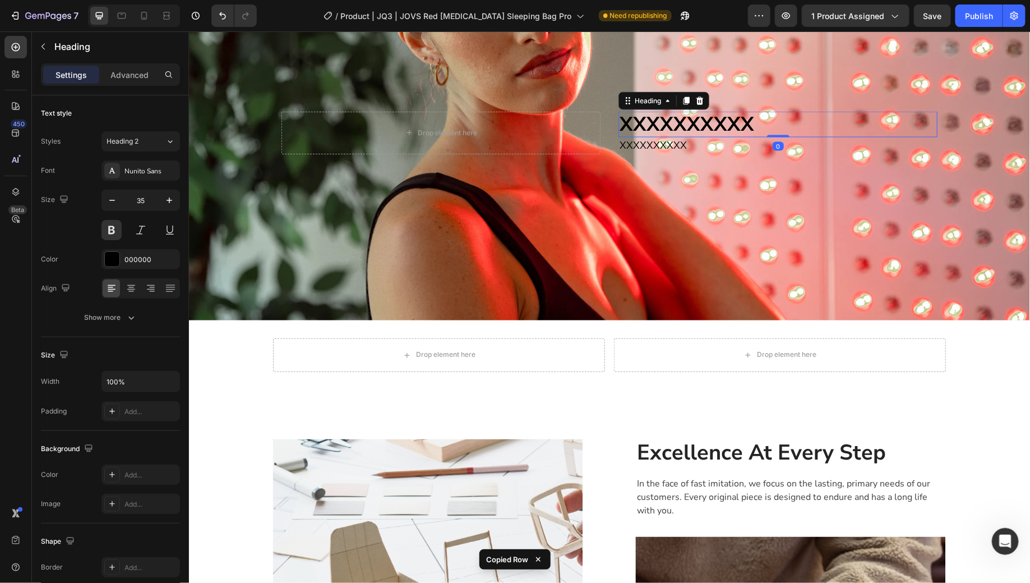
click at [683, 97] on icon at bounding box center [686, 101] width 6 height 8
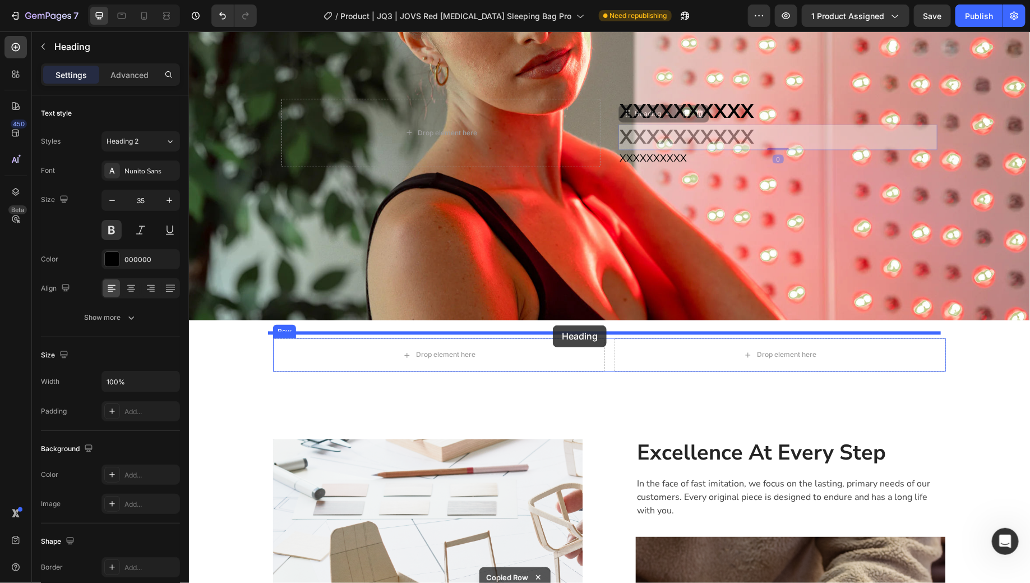
drag, startPoint x: 635, startPoint y: 114, endPoint x: 668, endPoint y: 315, distance: 203.0
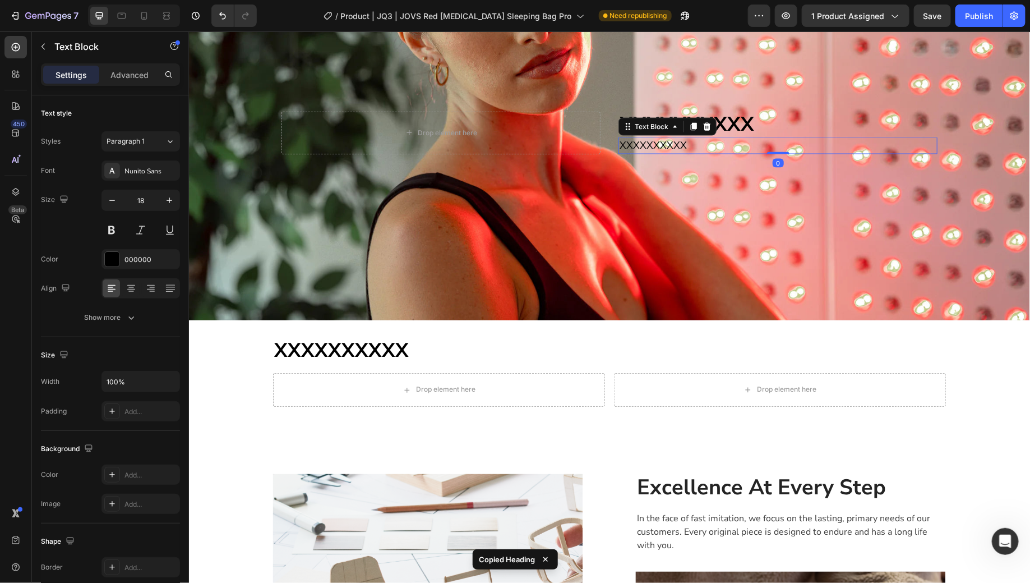
click at [701, 146] on p "XXXXXXXXXX" at bounding box center [777, 145] width 317 height 14
click at [700, 127] on div at bounding box center [706, 125] width 13 height 13
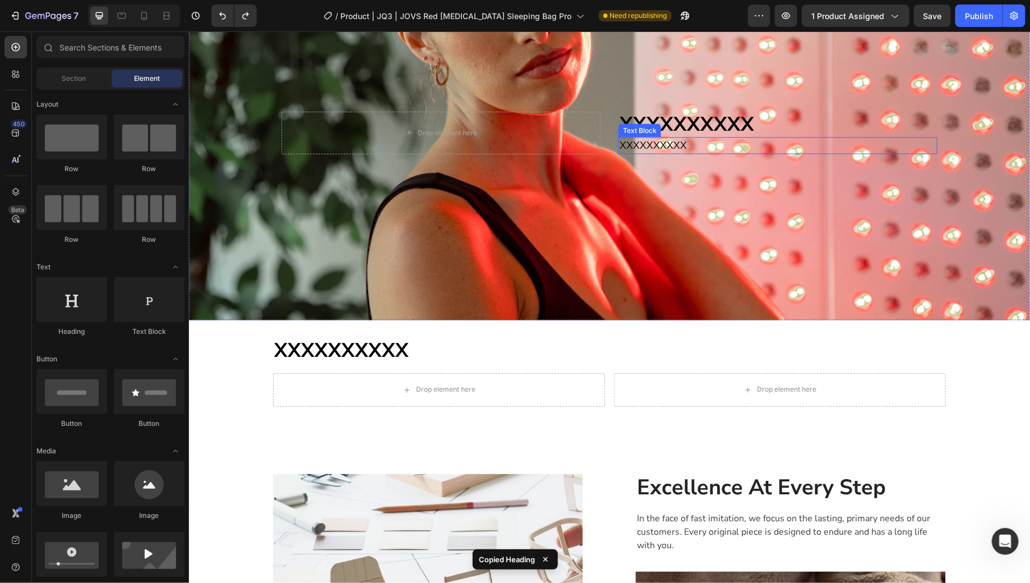
click at [691, 144] on p "XXXXXXXXXX" at bounding box center [777, 145] width 317 height 14
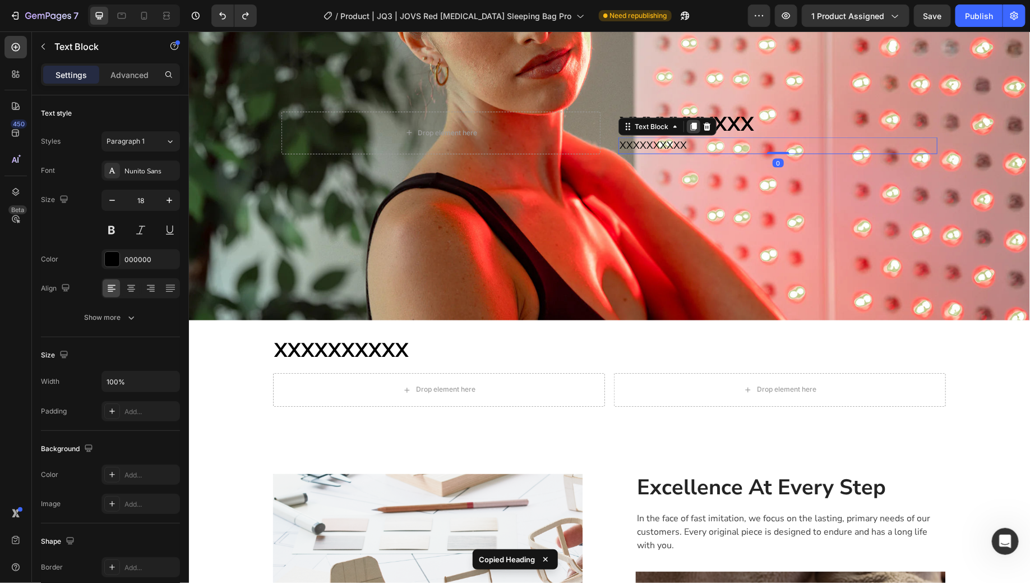
click at [689, 126] on icon at bounding box center [693, 126] width 9 height 9
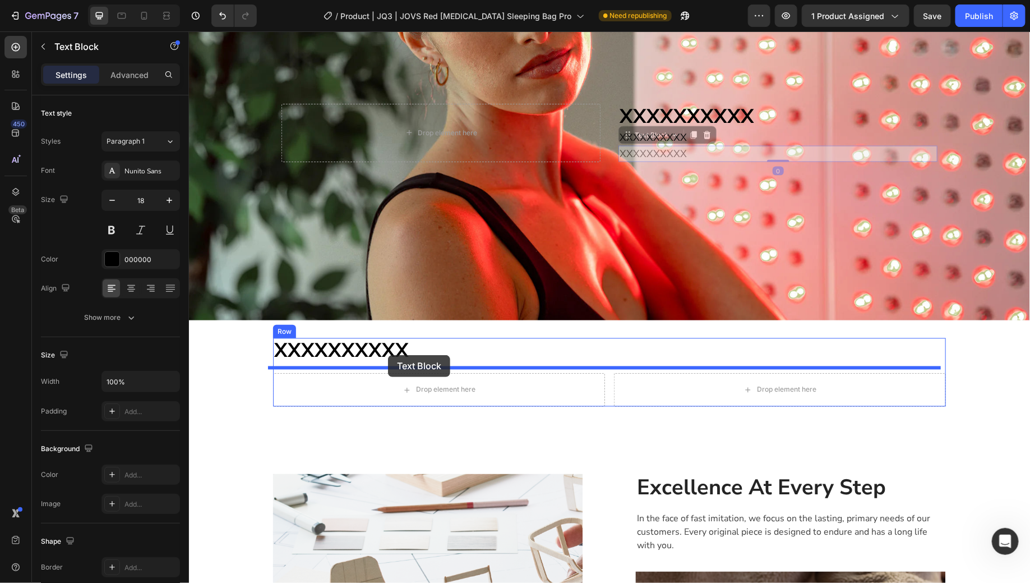
drag, startPoint x: 606, startPoint y: 172, endPoint x: 388, endPoint y: 355, distance: 285.1
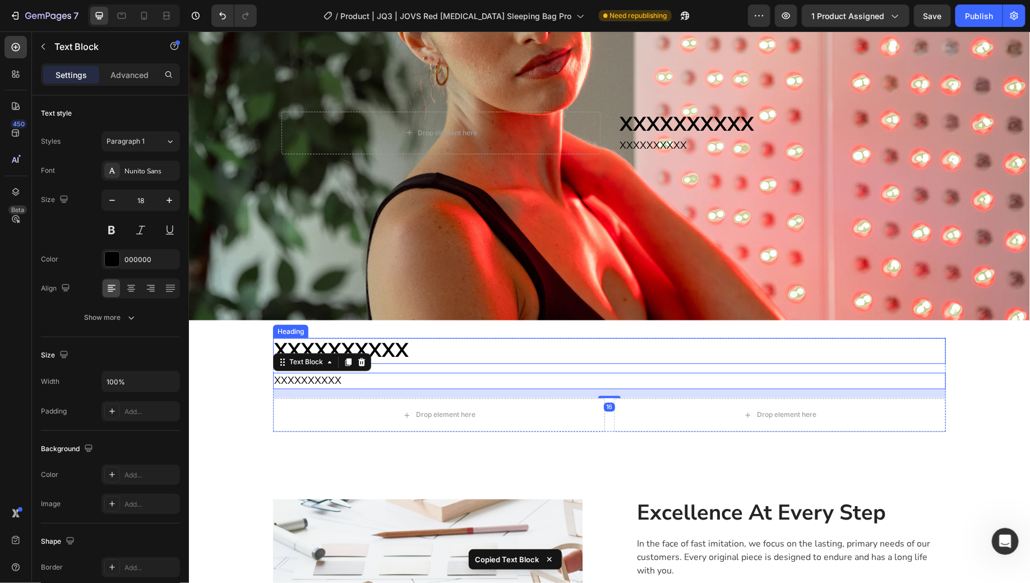
click at [606, 341] on h2 "XXXXXXXXXX" at bounding box center [609, 351] width 673 height 26
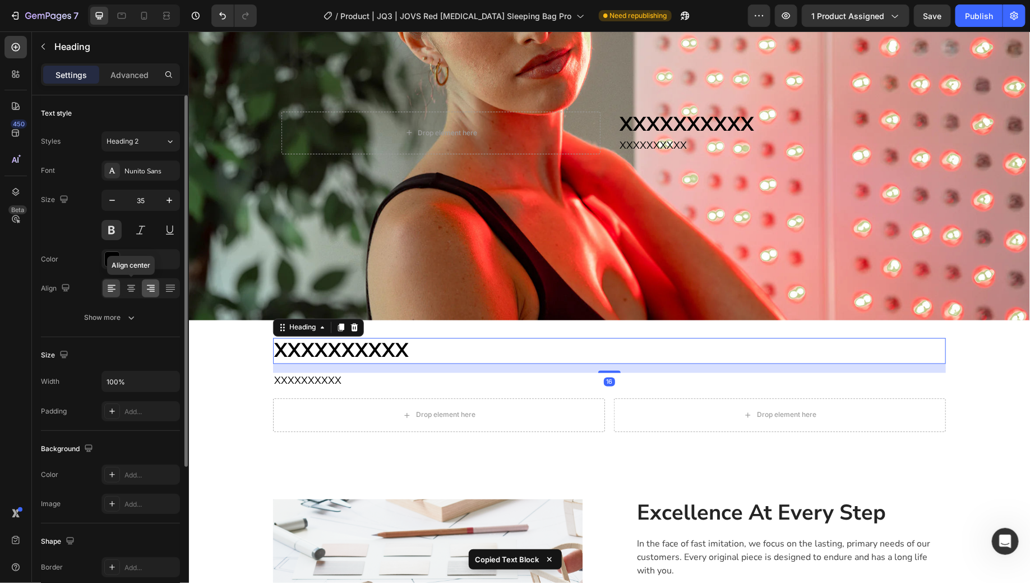
click at [128, 291] on icon at bounding box center [131, 288] width 11 height 11
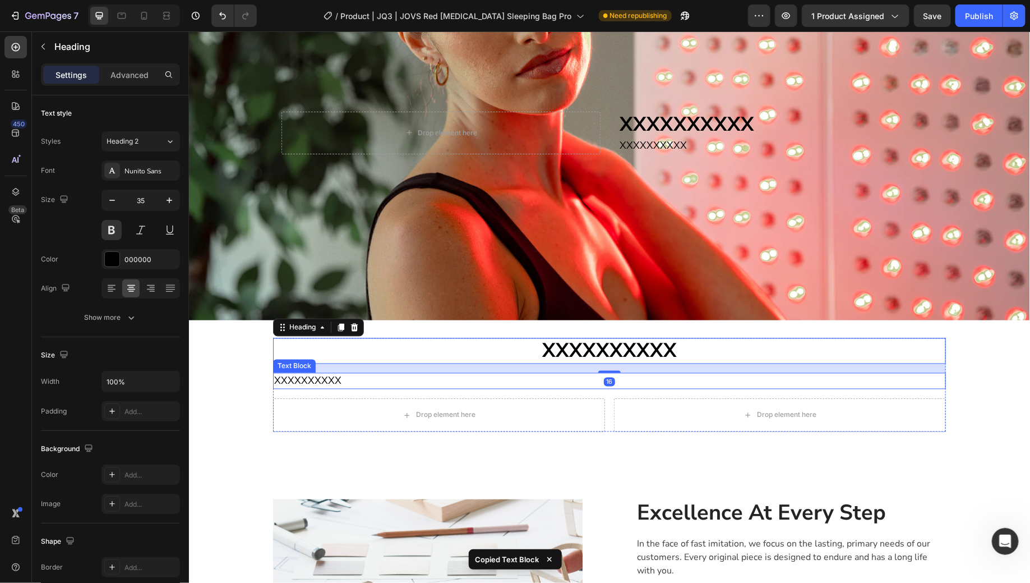
click at [522, 375] on p "XXXXXXXXXX" at bounding box center [609, 381] width 671 height 14
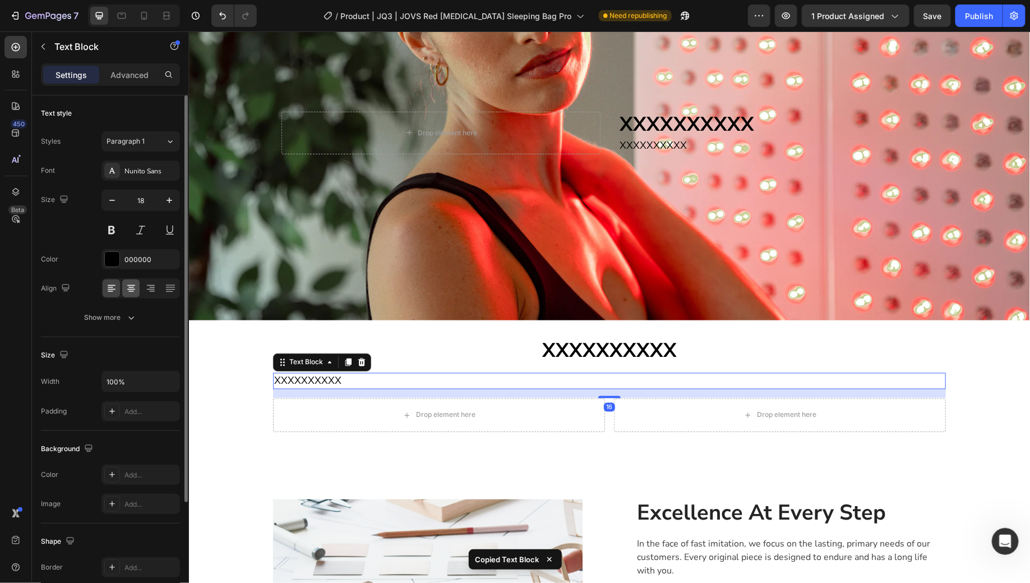
click at [132, 289] on icon at bounding box center [131, 289] width 8 height 1
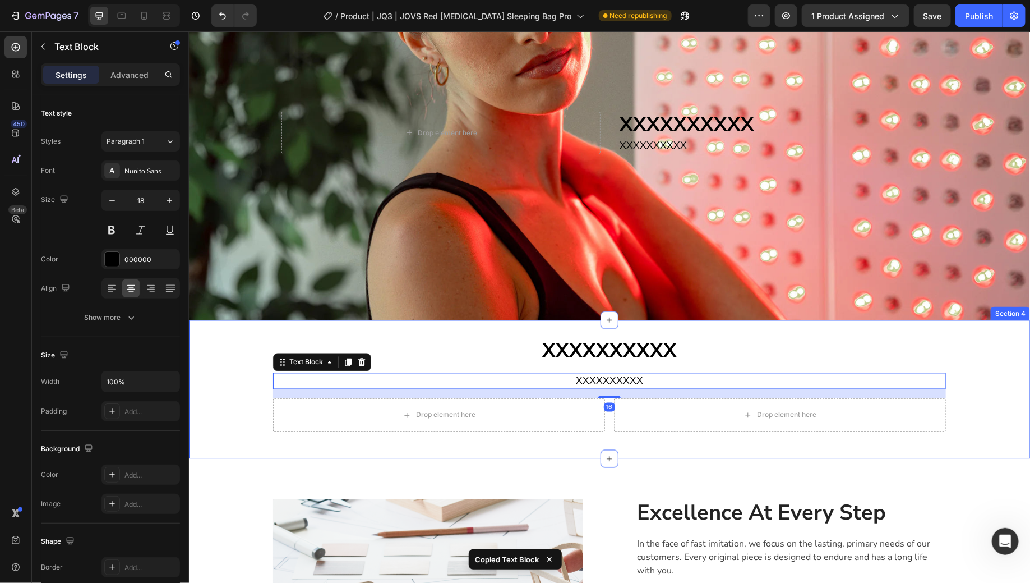
click at [971, 367] on div "XXXXXXXXXX Heading XXXXXXXXXX Text Block 16 Drop element here Drop element here…" at bounding box center [608, 389] width 841 height 103
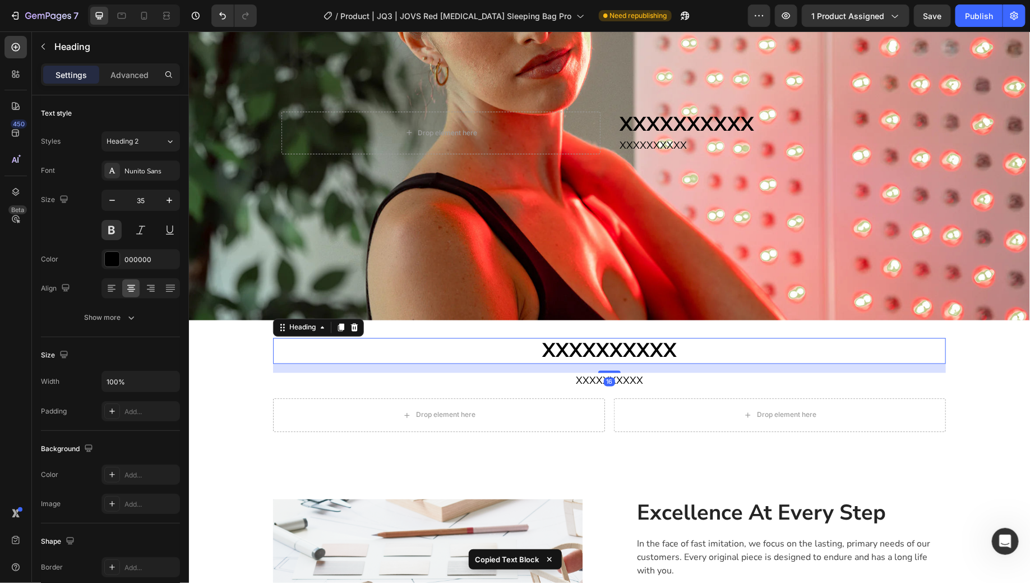
click at [692, 343] on h2 "XXXXXXXXXX" at bounding box center [609, 351] width 673 height 26
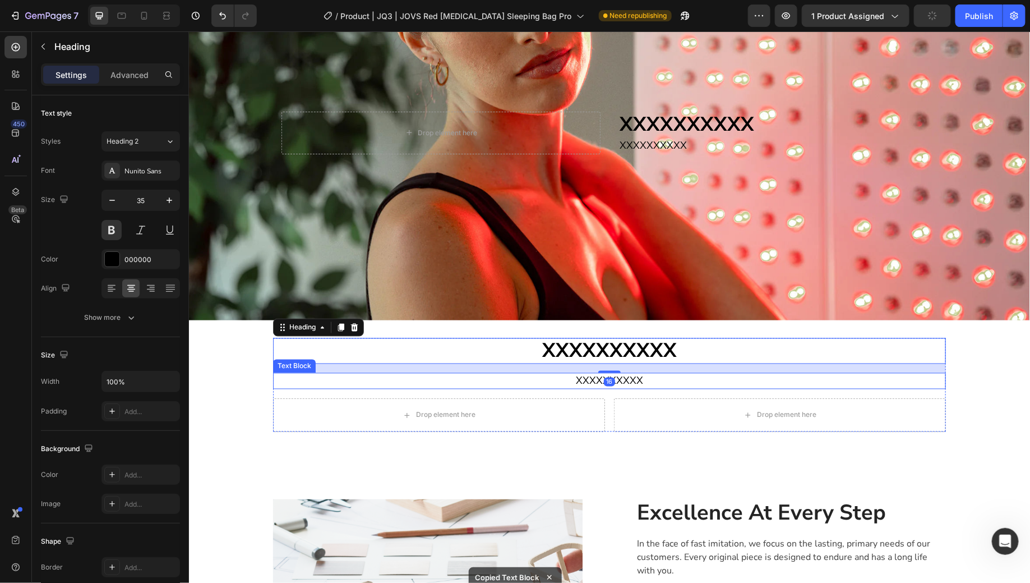
click at [558, 374] on p "XXXXXXXXXX" at bounding box center [609, 381] width 671 height 14
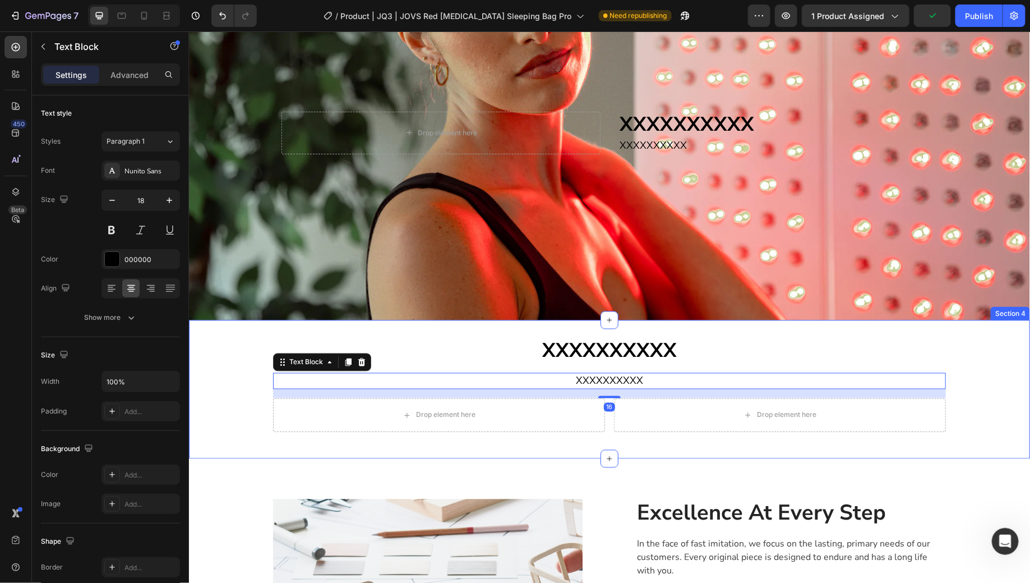
click at [979, 372] on div "XXXXXXXXXX Heading XXXXXXXXXX Text Block 16 Drop element here Drop element here…" at bounding box center [608, 389] width 841 height 103
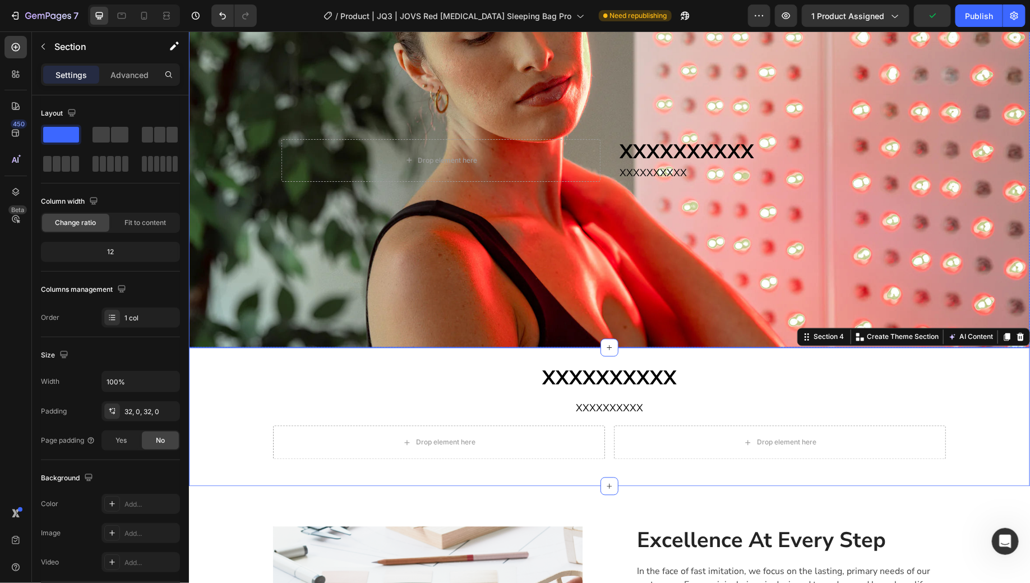
scroll to position [767, 0]
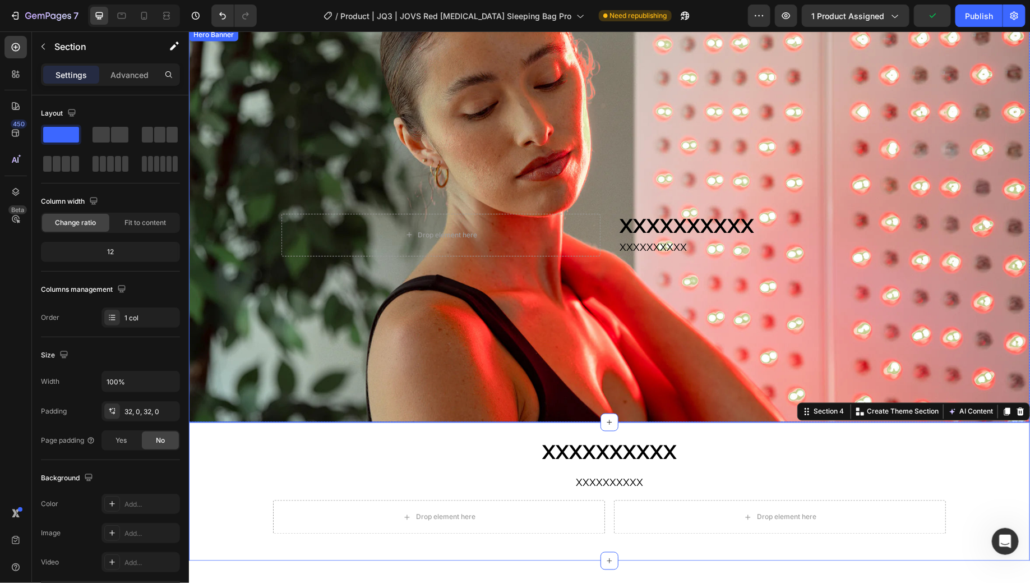
click at [714, 273] on div "XXXXXXXXXX Heading XXXXXXXXXX Text Block Drop element here" at bounding box center [609, 225] width 673 height 98
click at [732, 351] on div "Background Image" at bounding box center [608, 224] width 841 height 394
click at [769, 210] on div "XXXXXXXXXX Heading XXXXXXXXXX Text Block Drop element here" at bounding box center [609, 225] width 673 height 98
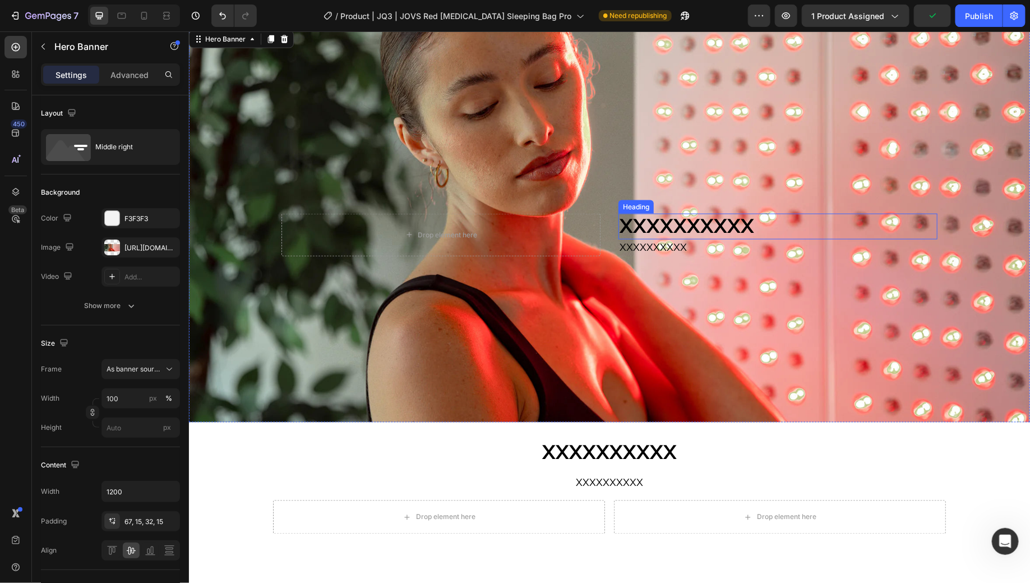
scroll to position [719, 0]
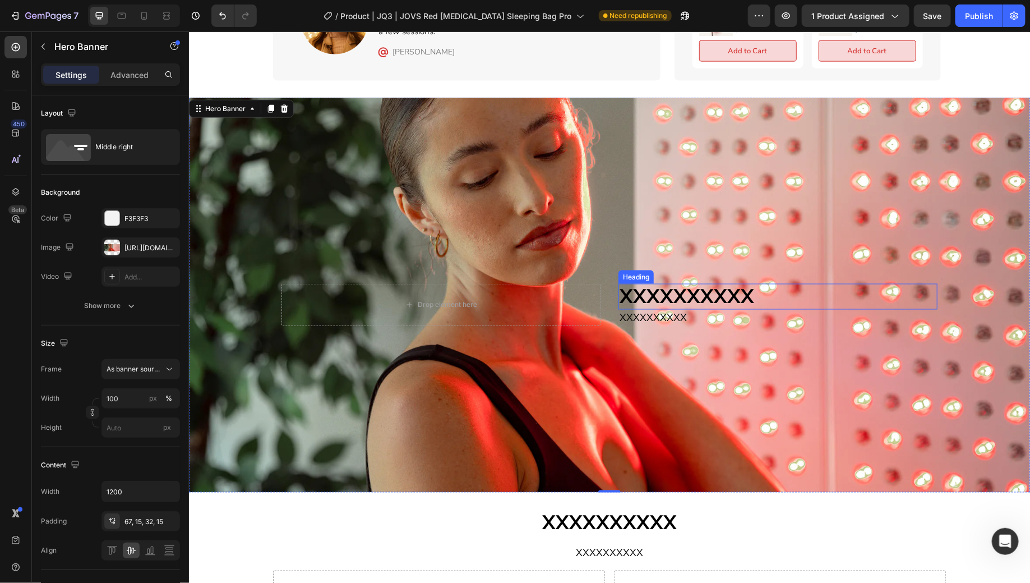
click at [743, 283] on h2 "XXXXXXXXXX" at bounding box center [777, 296] width 319 height 26
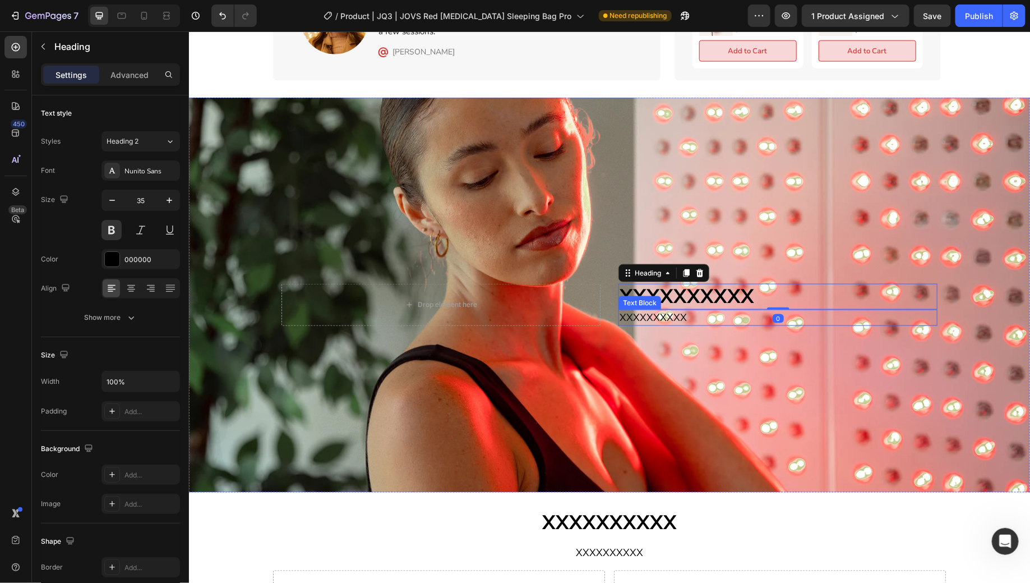
click at [692, 310] on p "XXXXXXXXXX" at bounding box center [777, 317] width 317 height 14
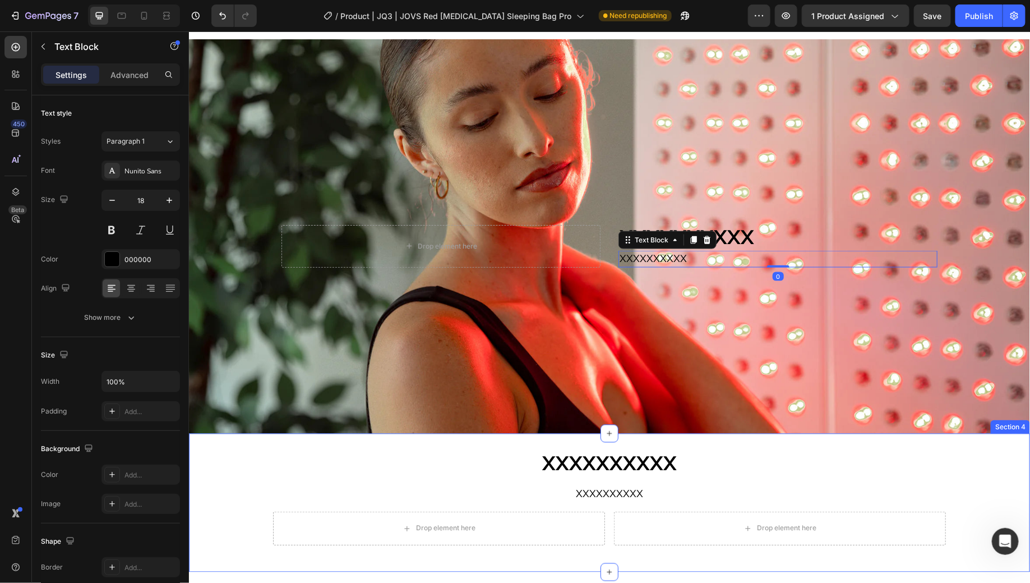
scroll to position [862, 0]
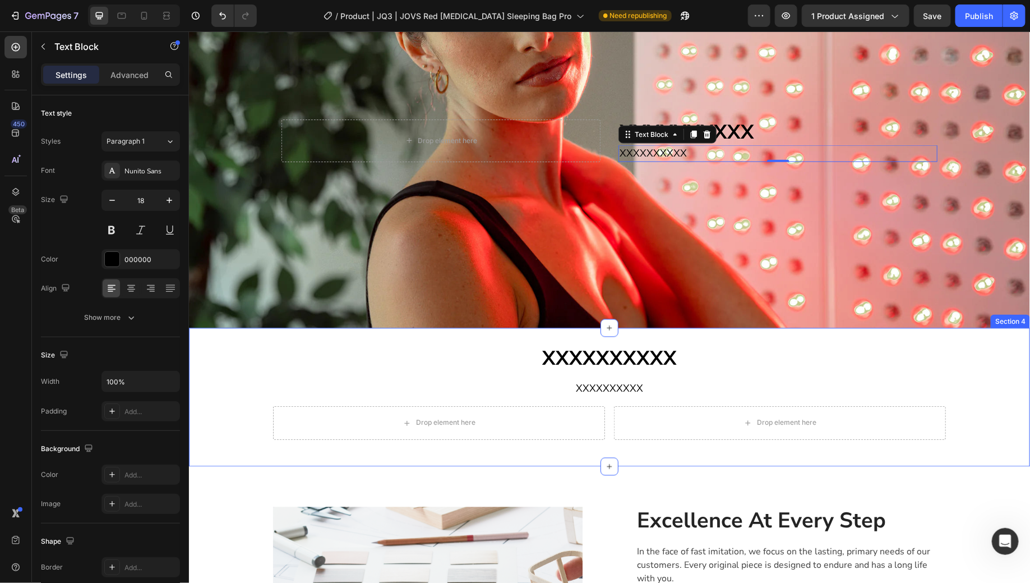
click at [989, 361] on div "XXXXXXXXXX Heading XXXXXXXXXX Text Block Drop element here Drop element here Ro…" at bounding box center [608, 397] width 841 height 103
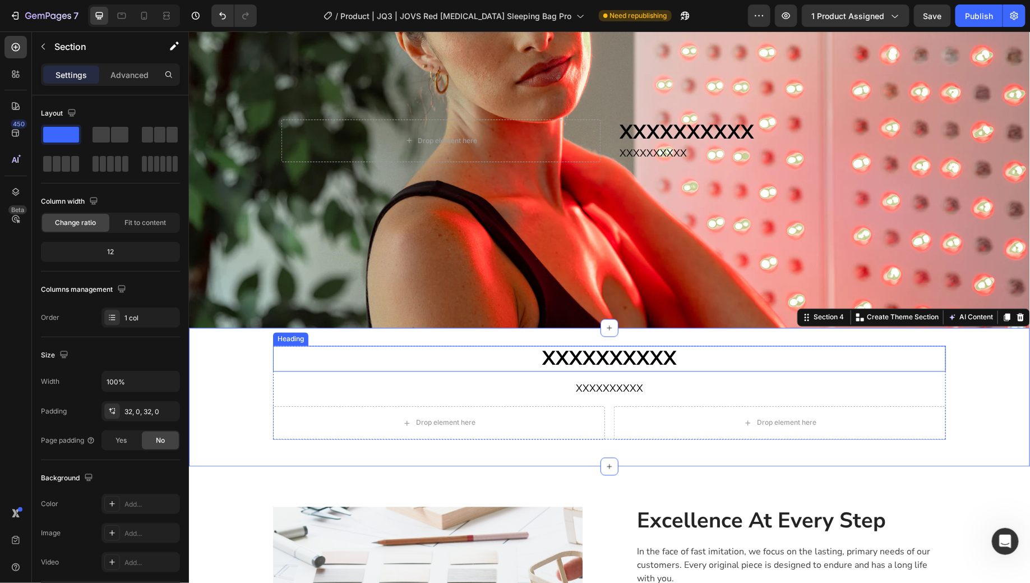
click at [651, 354] on h2 "XXXXXXXXXX" at bounding box center [609, 359] width 673 height 26
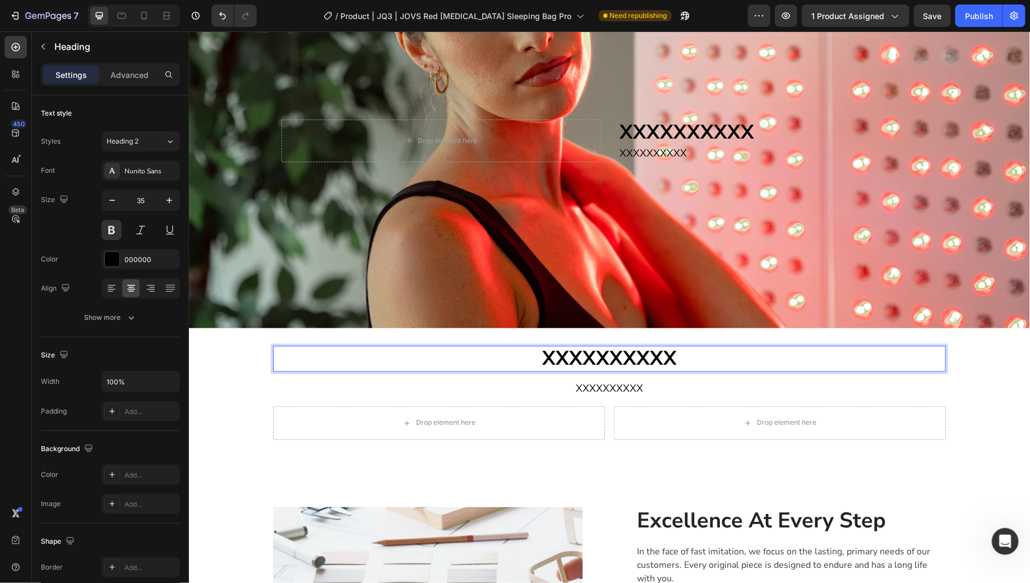
click at [651, 354] on h2 "XXXXXXXXXX" at bounding box center [609, 359] width 673 height 26
click at [651, 354] on p "XXXXXXXXXX" at bounding box center [609, 359] width 671 height 24
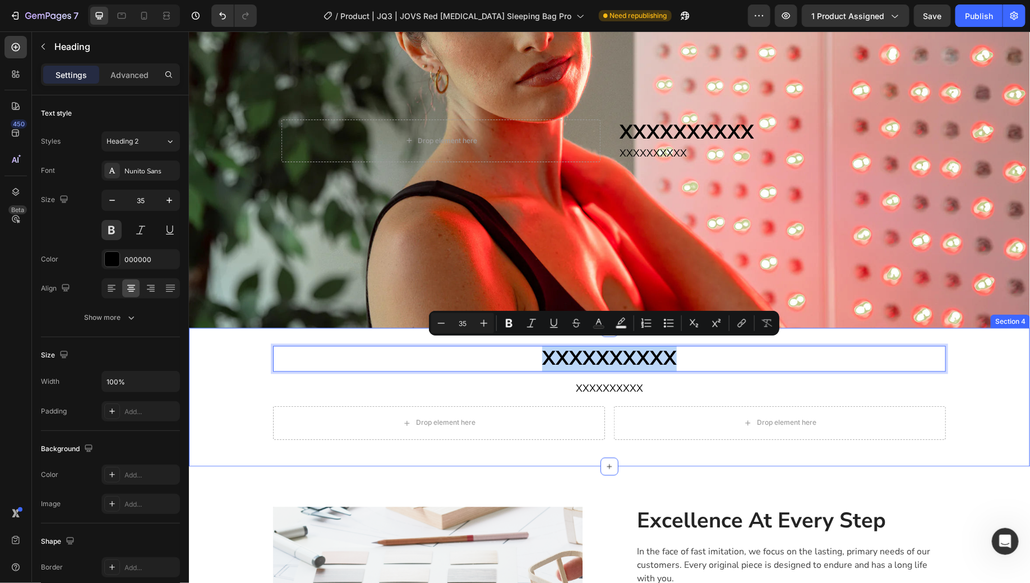
click at [979, 394] on div "XXXXXXXXXX Heading 16 XXXXXXXXXX Text Block Drop element here Drop element here…" at bounding box center [608, 397] width 841 height 103
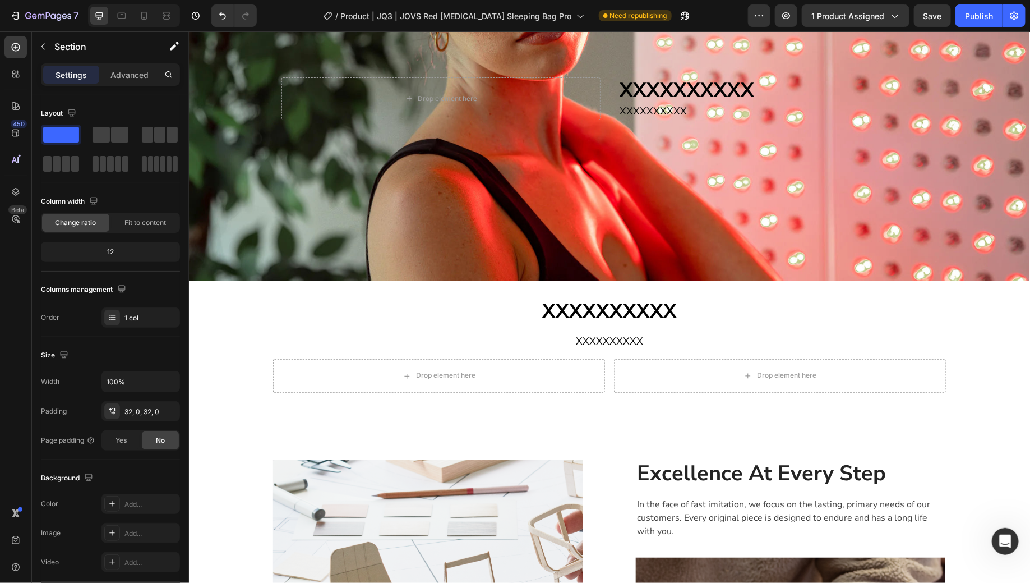
scroll to position [899, 0]
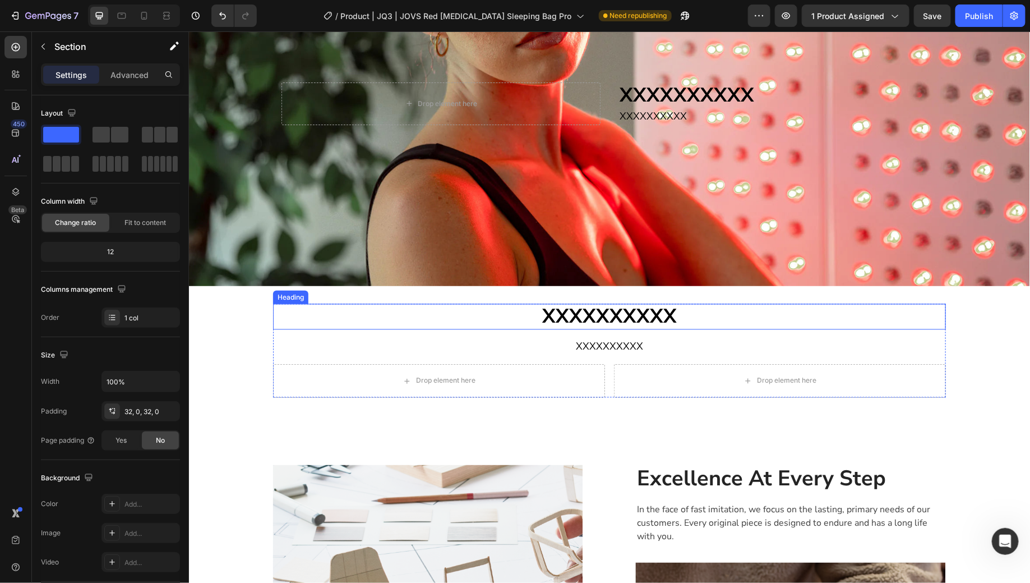
click at [623, 312] on h2 "XXXXXXXXXX" at bounding box center [609, 316] width 673 height 26
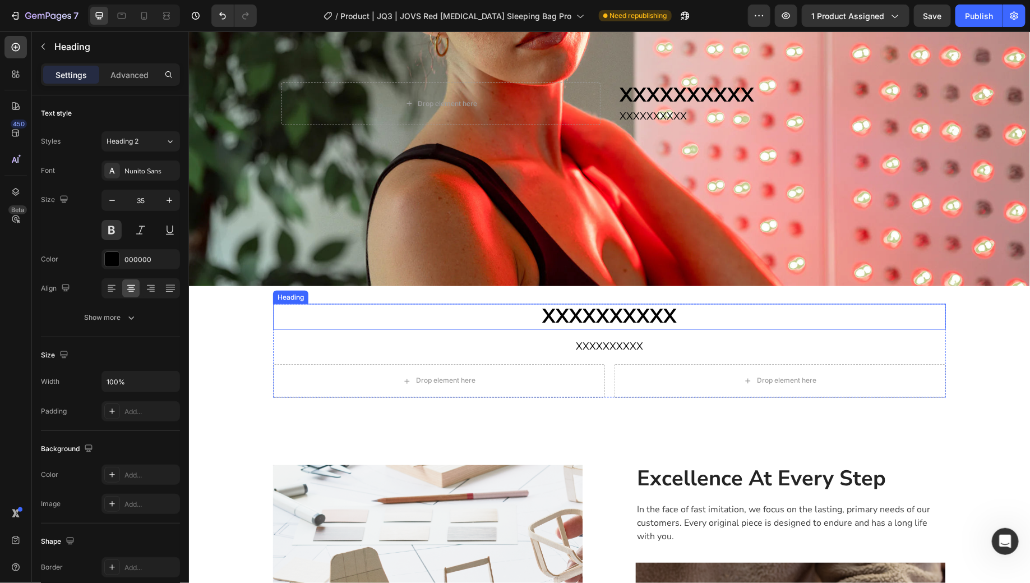
click at [623, 311] on h2 "XXXXXXXXXX" at bounding box center [609, 316] width 673 height 26
click at [623, 311] on p "XXXXXXXXXX" at bounding box center [609, 317] width 671 height 24
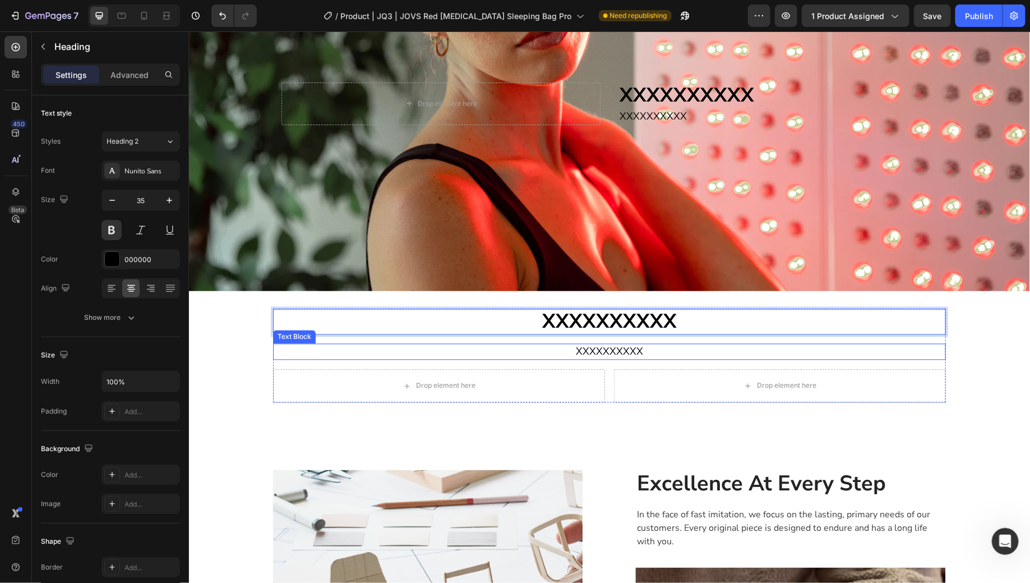
click at [576, 344] on p "XXXXXXXXXX" at bounding box center [609, 351] width 671 height 14
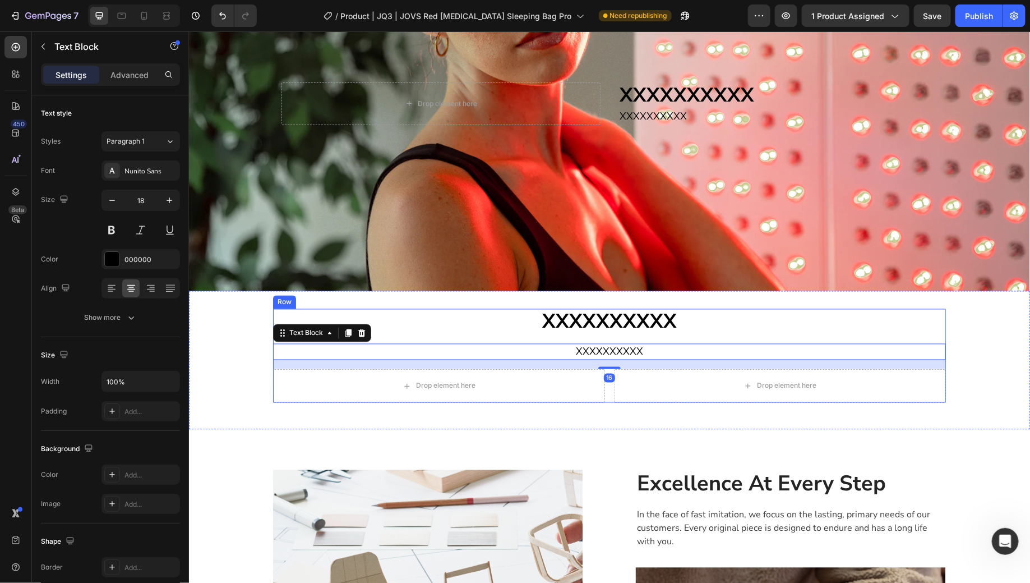
click at [345, 329] on icon at bounding box center [348, 333] width 6 height 8
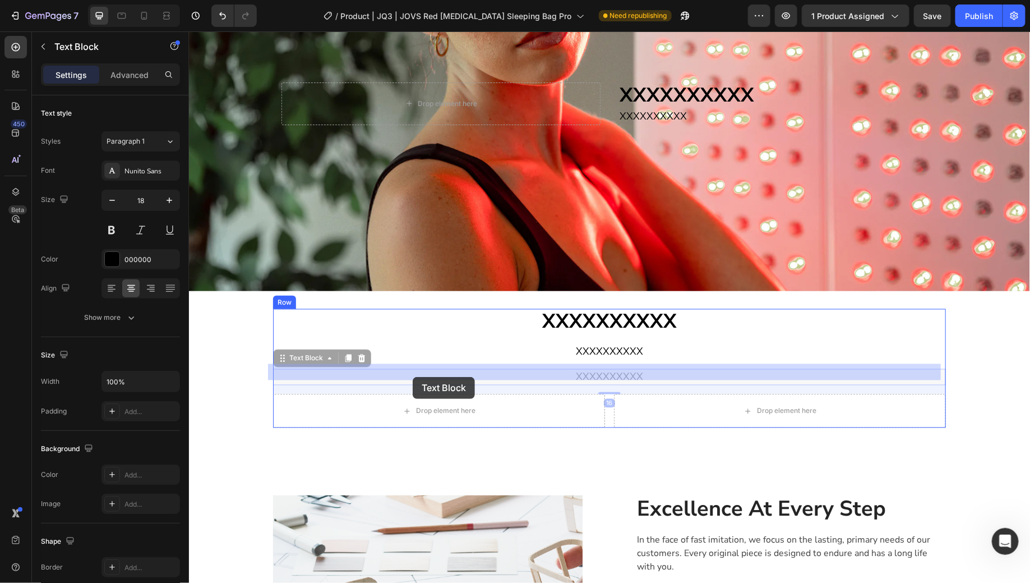
drag, startPoint x: 293, startPoint y: 360, endPoint x: 412, endPoint y: 376, distance: 120.0
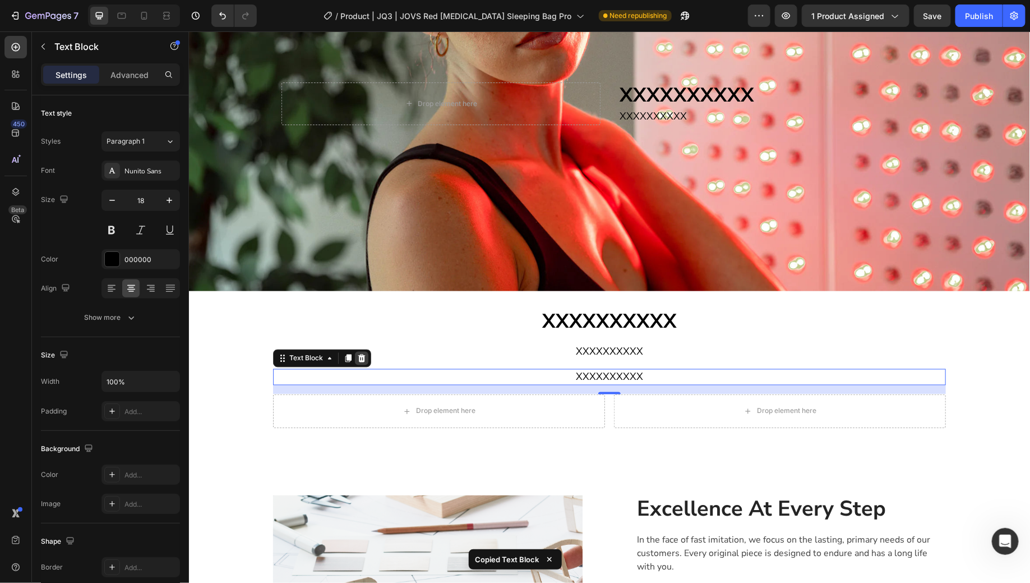
click at [360, 355] on icon at bounding box center [361, 357] width 9 height 9
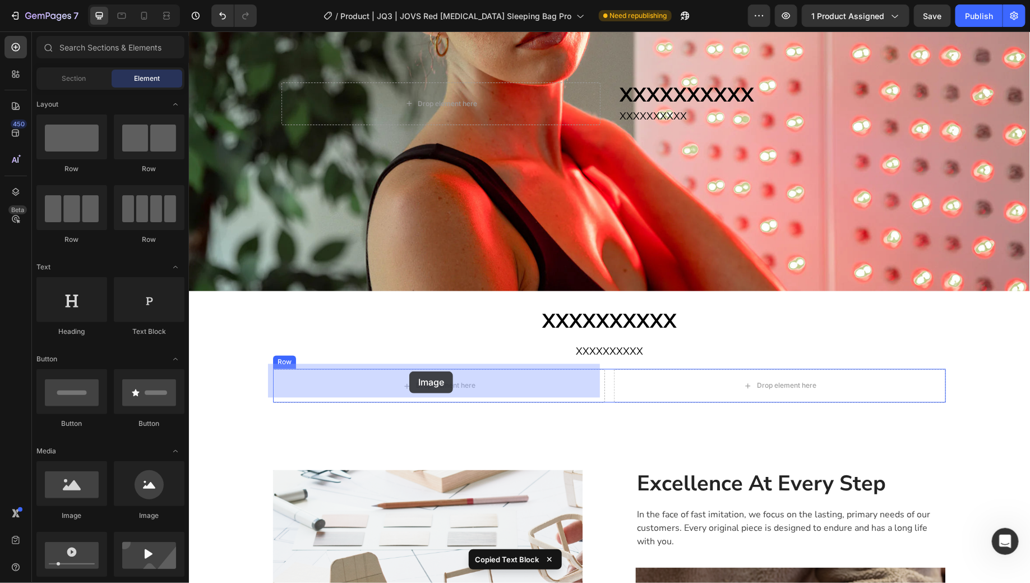
drag, startPoint x: 270, startPoint y: 519, endPoint x: 409, endPoint y: 371, distance: 203.6
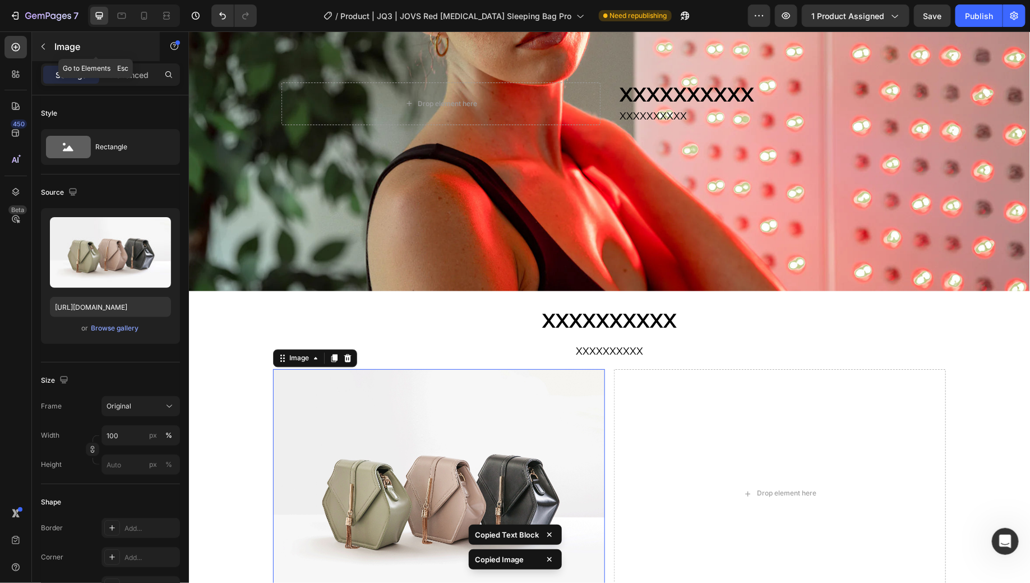
click at [84, 52] on p "Image" at bounding box center [101, 46] width 95 height 13
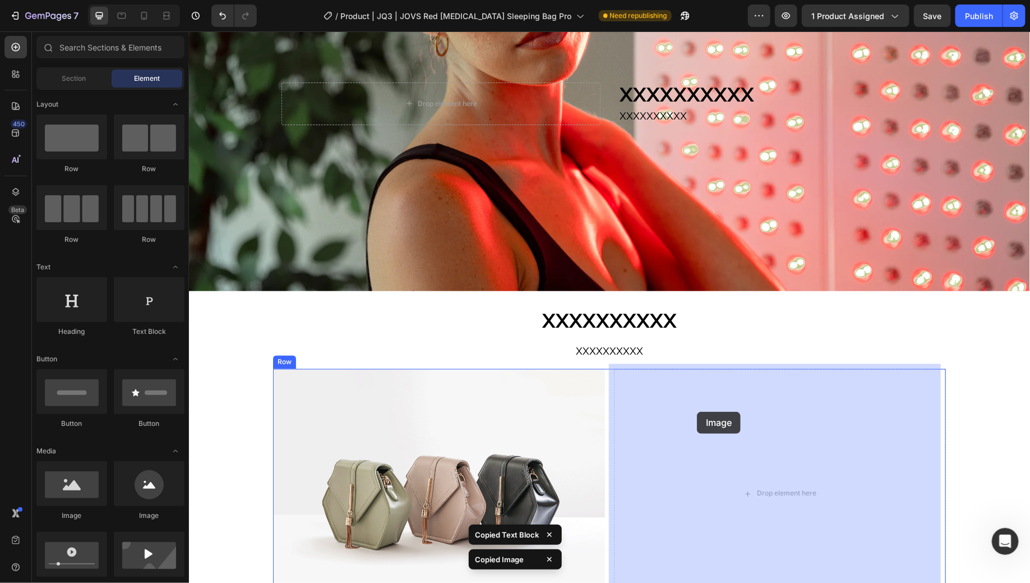
drag, startPoint x: 279, startPoint y: 519, endPoint x: 740, endPoint y: 415, distance: 472.2
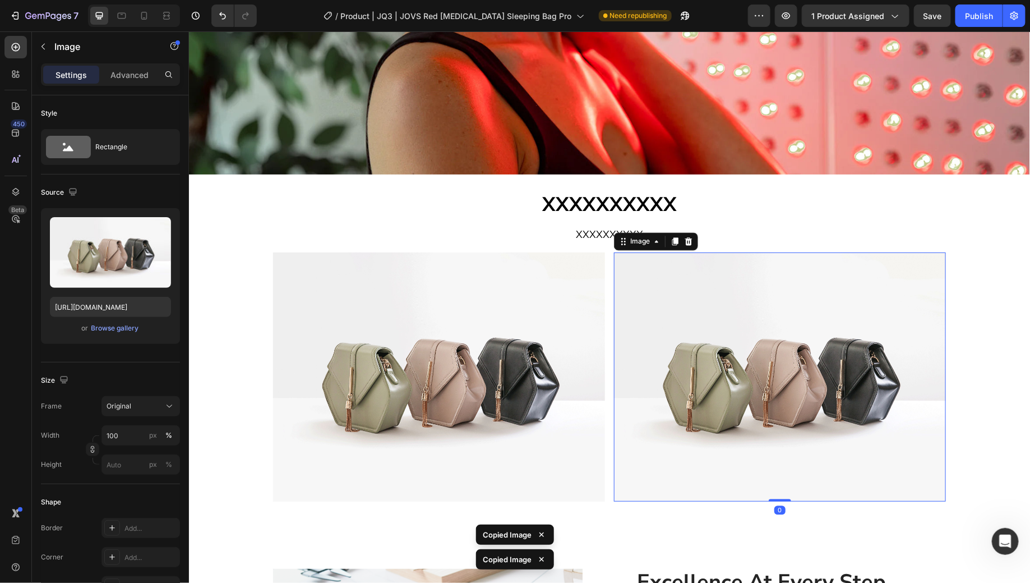
scroll to position [1016, 0]
click at [576, 229] on p "XXXXXXXXXX" at bounding box center [609, 234] width 671 height 14
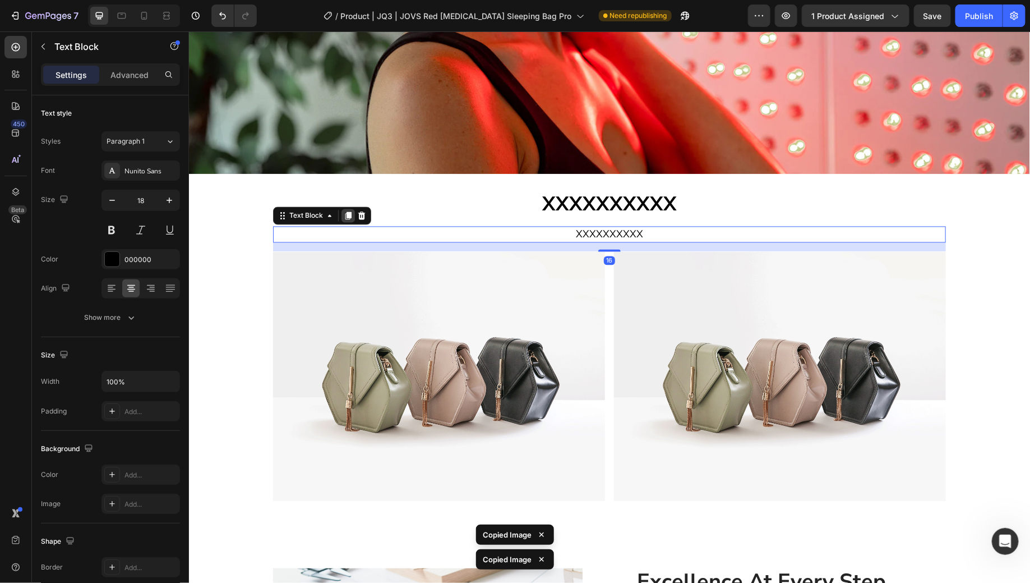
click at [345, 212] on icon at bounding box center [348, 215] width 6 height 8
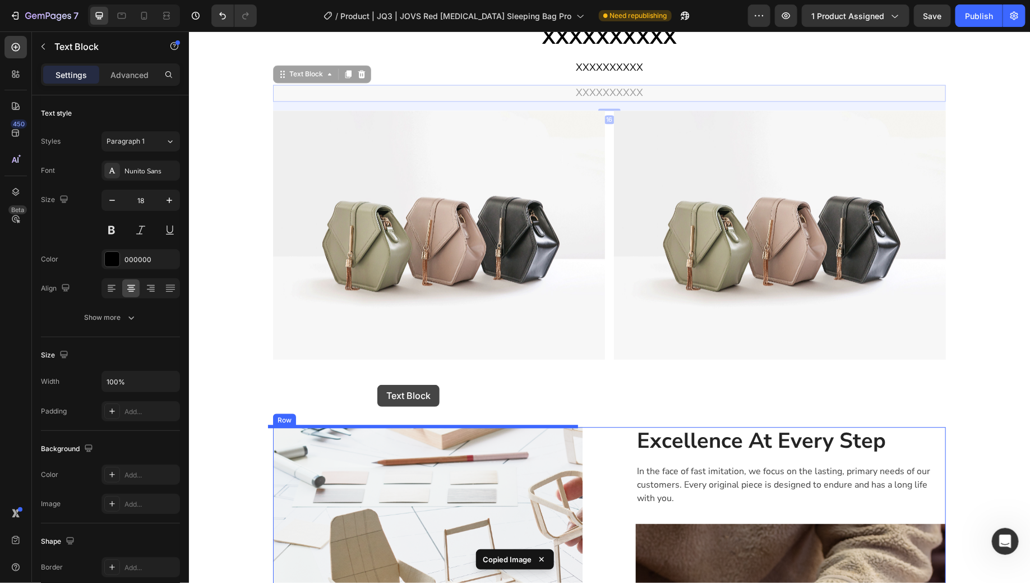
scroll to position [1203, 0]
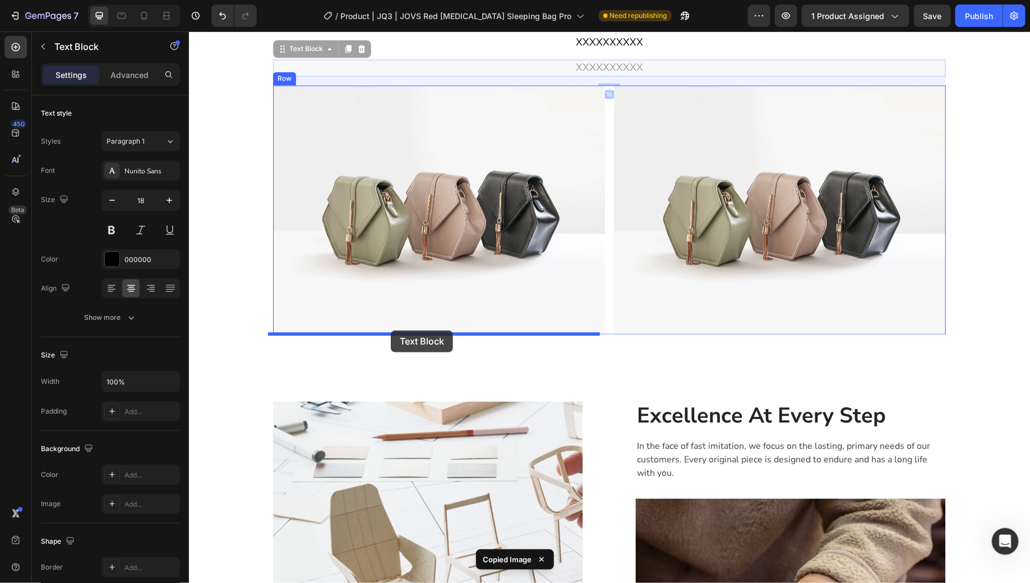
drag, startPoint x: 299, startPoint y: 236, endPoint x: 390, endPoint y: 330, distance: 131.3
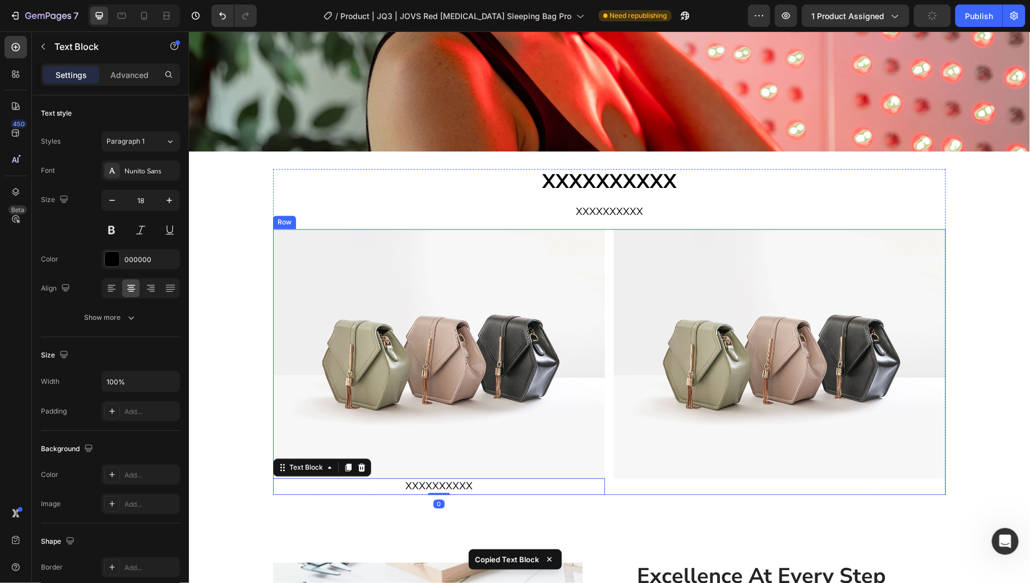
scroll to position [1030, 0]
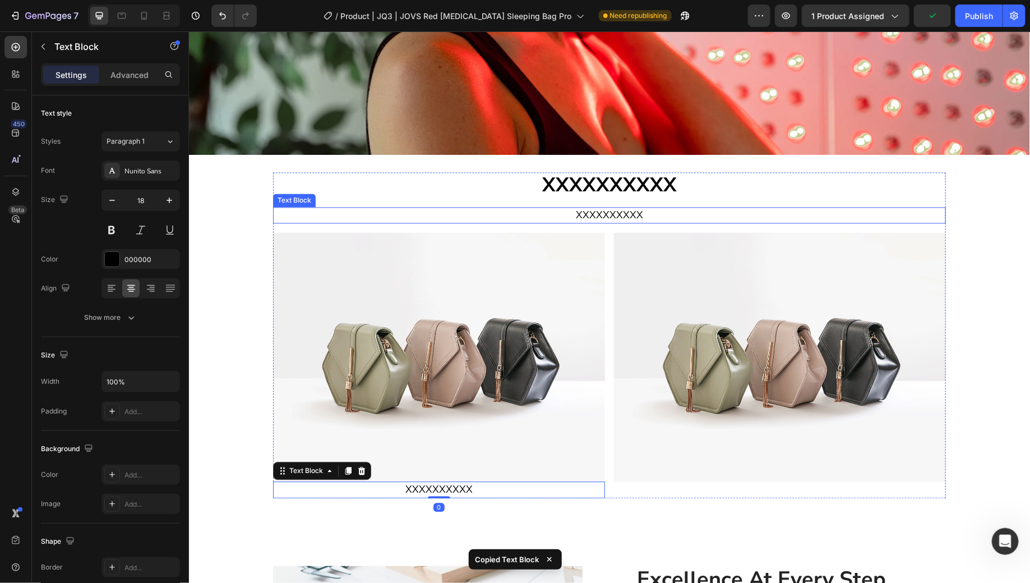
click at [536, 210] on p "XXXXXXXXXX" at bounding box center [609, 215] width 671 height 14
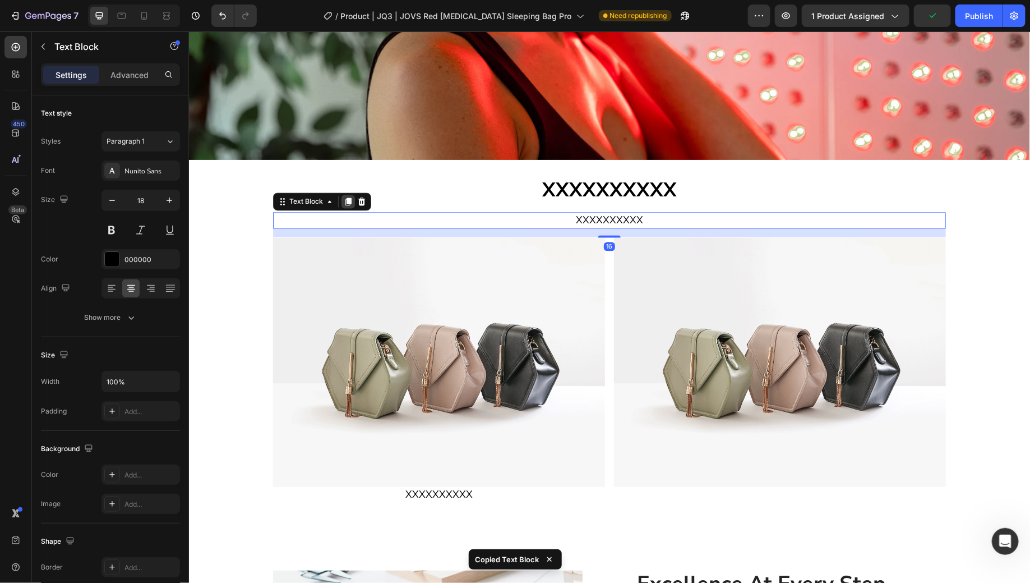
click at [345, 197] on icon at bounding box center [348, 201] width 6 height 8
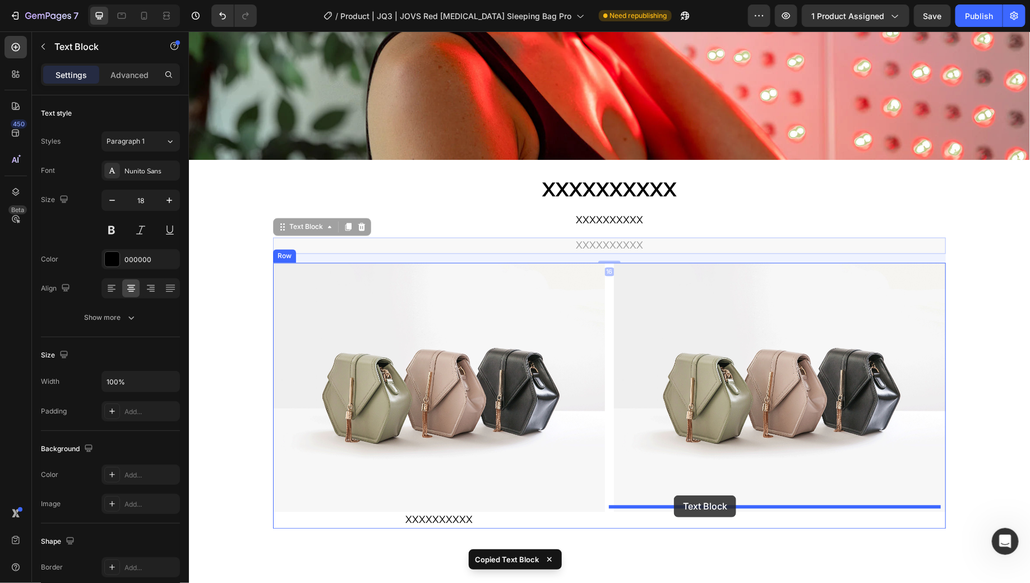
drag, startPoint x: 299, startPoint y: 218, endPoint x: 674, endPoint y: 494, distance: 465.8
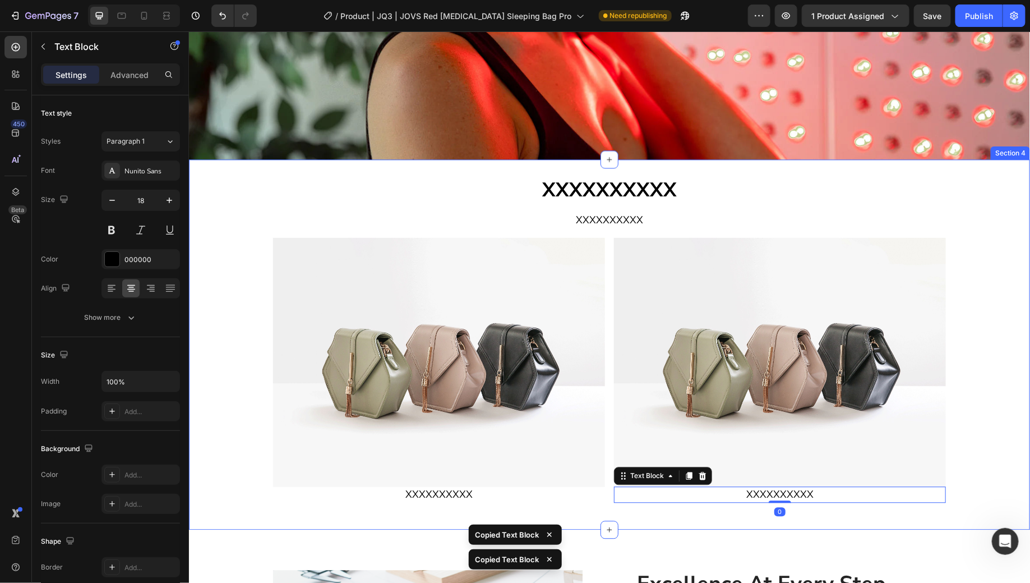
click at [981, 357] on div "XXXXXXXXXX Heading XXXXXXXXXX Text Block Image XXXXXXXXXX Text Block Image XXXX…" at bounding box center [608, 344] width 841 height 334
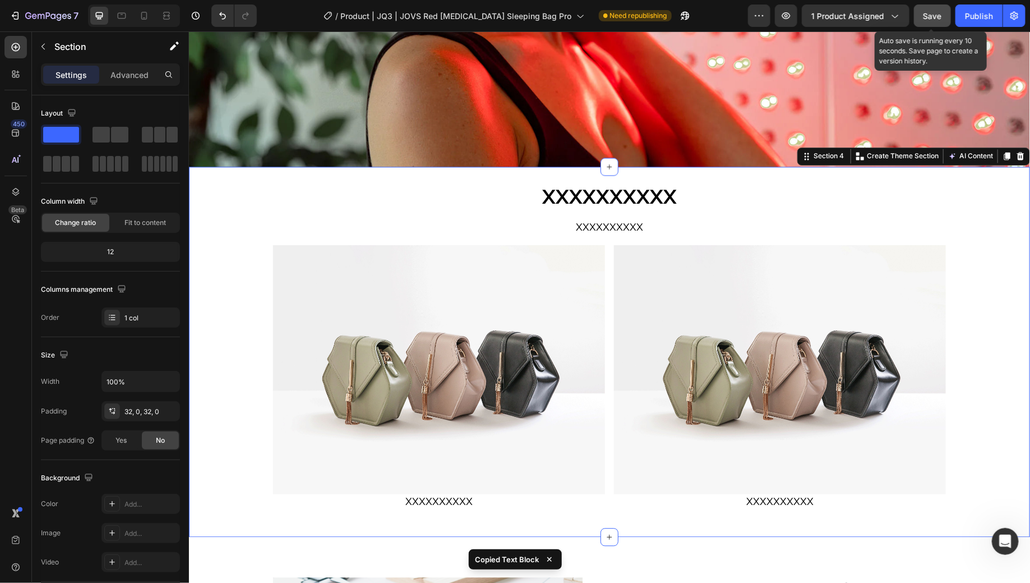
click at [938, 5] on button "Save" at bounding box center [932, 15] width 37 height 22
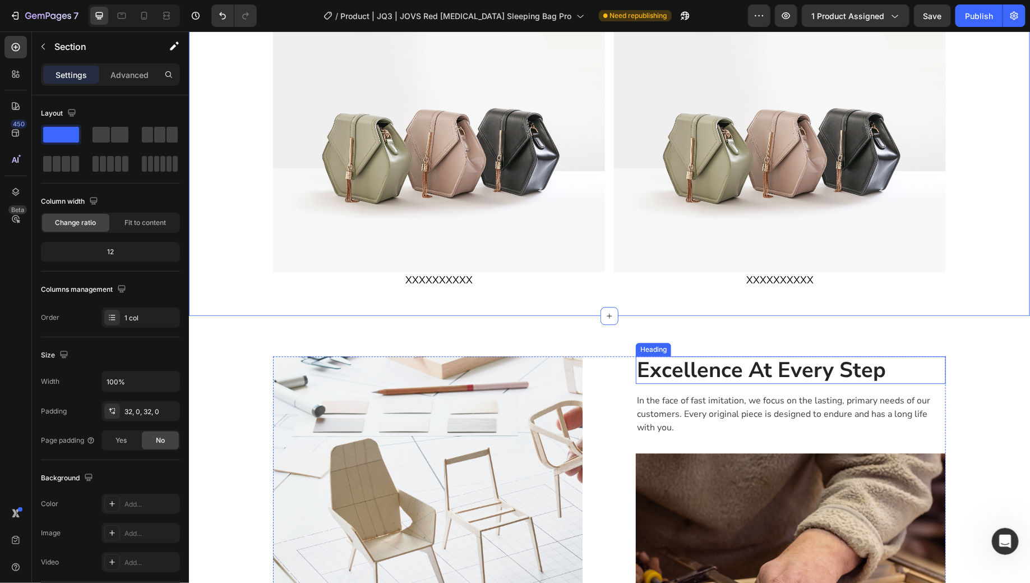
scroll to position [1241, 0]
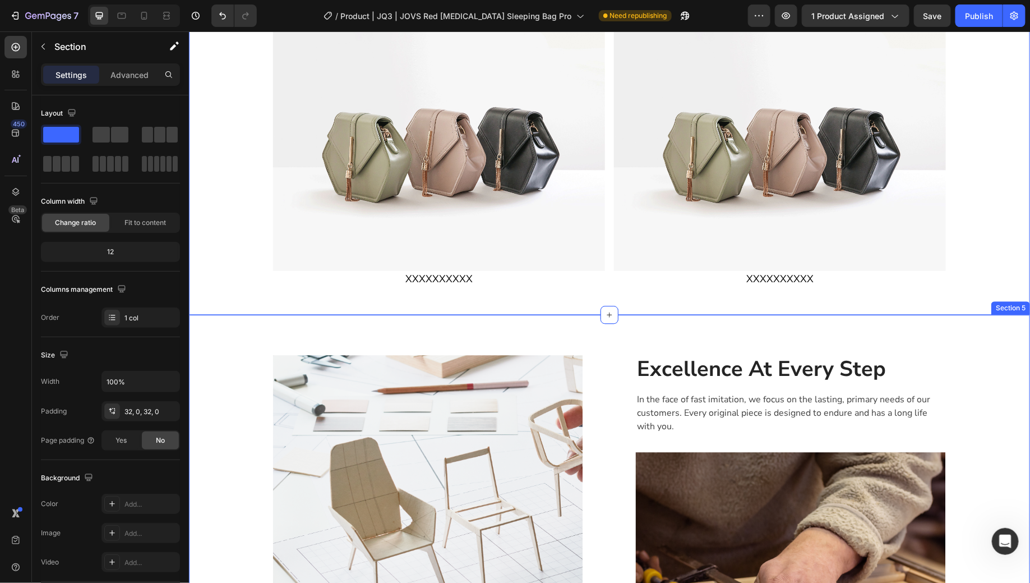
click at [1004, 365] on div "Image Stunning Home Essentials Heading More than just looking good. When it com…" at bounding box center [609, 568] width 825 height 426
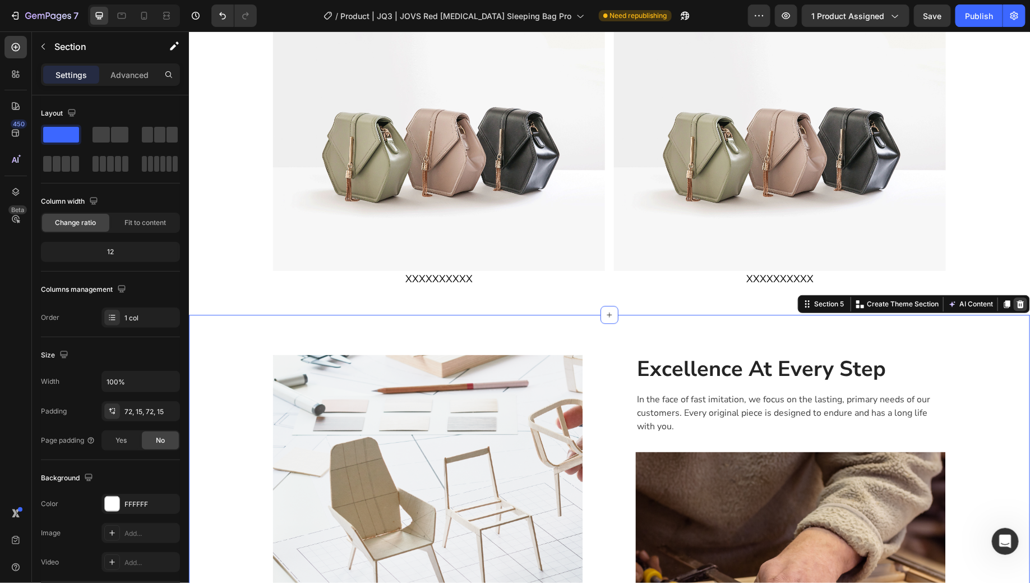
click at [1017, 302] on icon at bounding box center [1020, 304] width 7 height 8
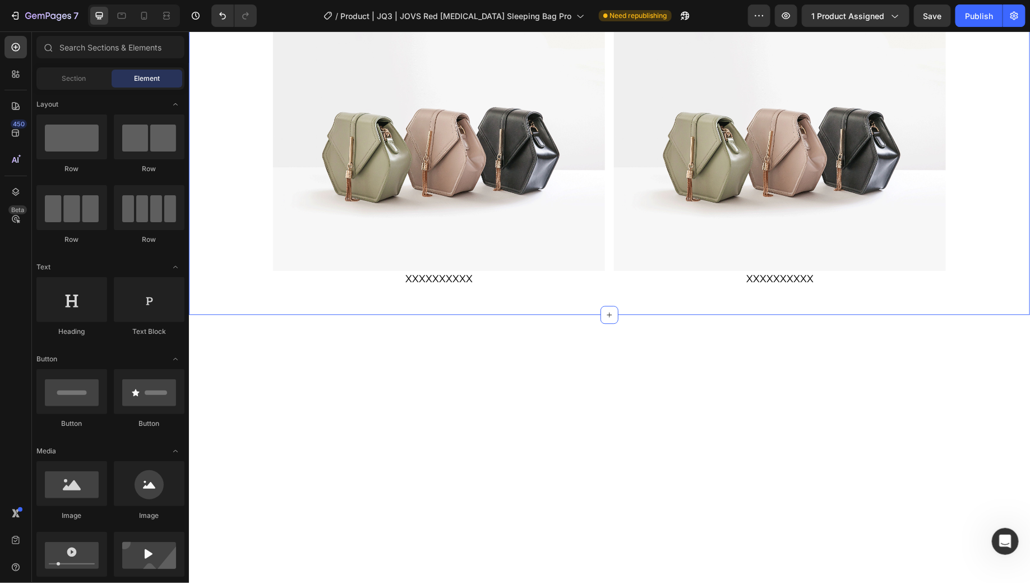
click at [984, 265] on div "XXXXXXXXXX Heading XXXXXXXXXX Text Block Image XXXXXXXXXX Text Block Image XXXX…" at bounding box center [608, 128] width 841 height 334
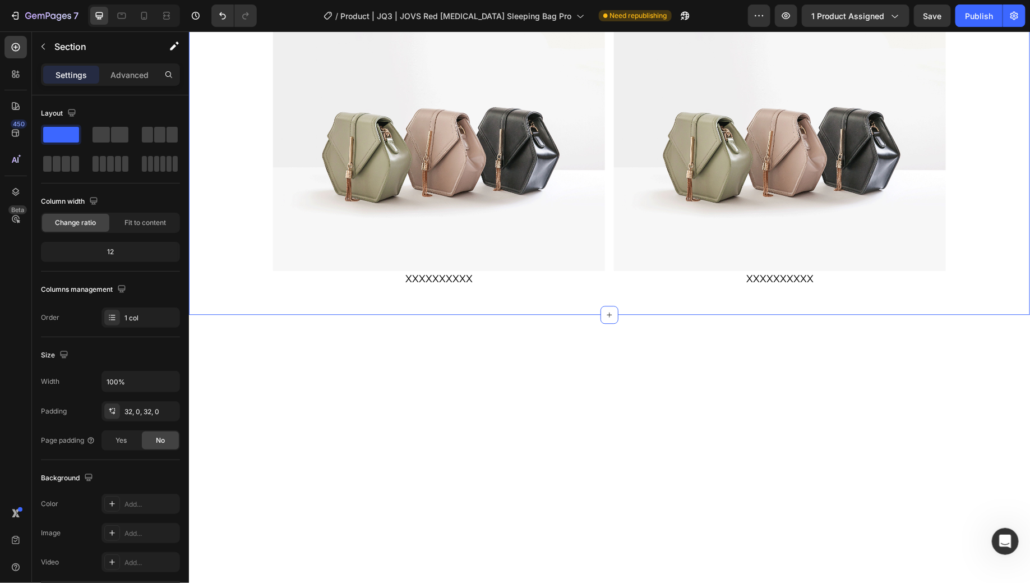
click at [959, 388] on div at bounding box center [608, 359] width 841 height 90
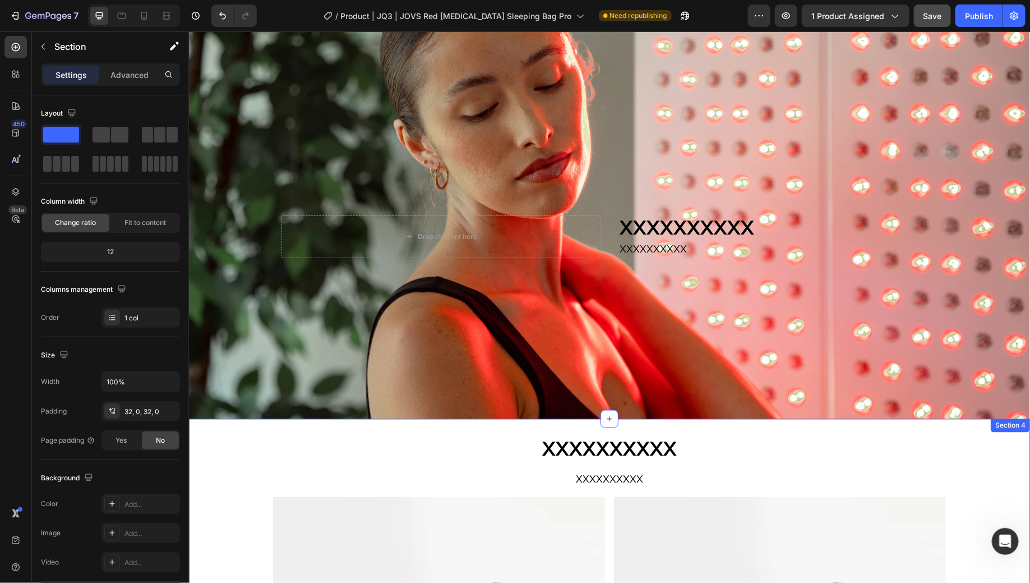
click at [946, 18] on button "Save" at bounding box center [932, 15] width 37 height 22
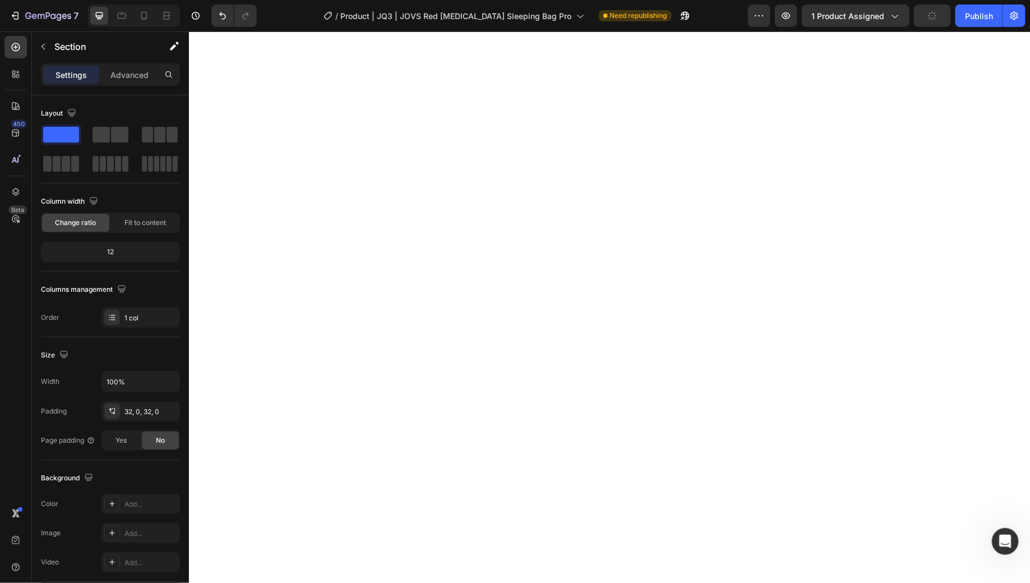
scroll to position [0, 0]
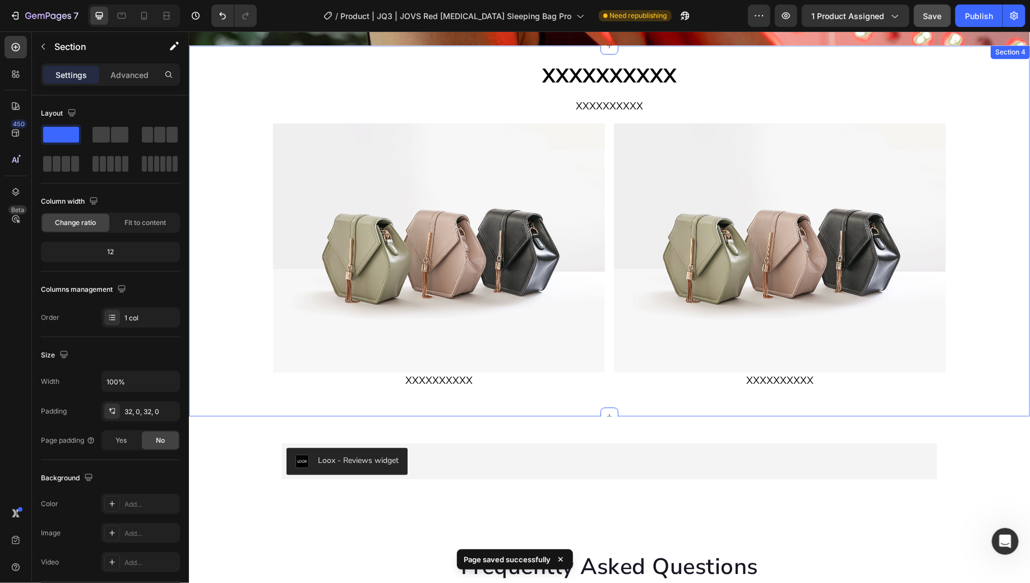
click at [987, 351] on div "XXXXXXXXXX Heading XXXXXXXXXX Text Block Image XXXXXXXXXX Text Block Image XXXX…" at bounding box center [608, 230] width 841 height 334
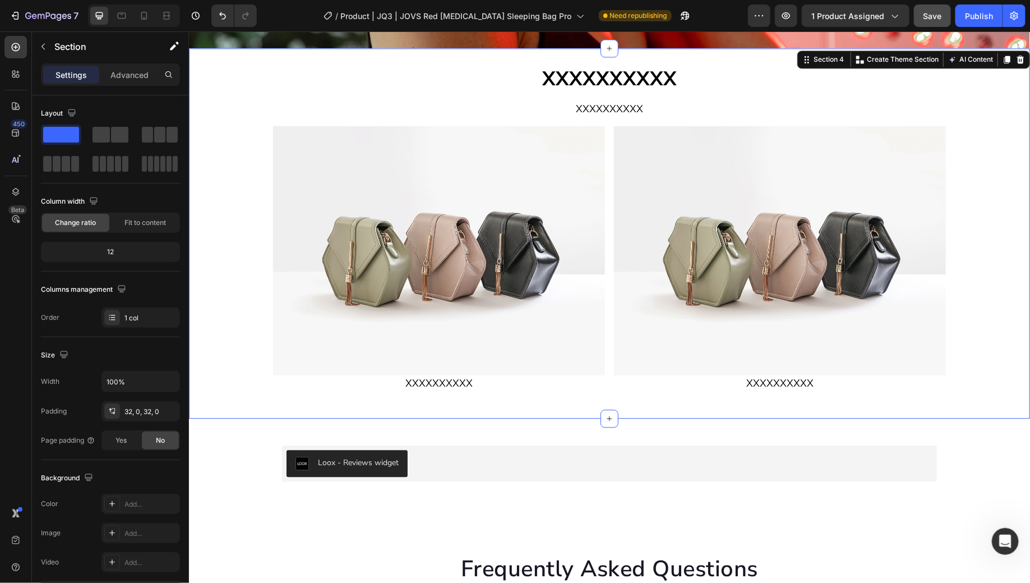
scroll to position [1139, 0]
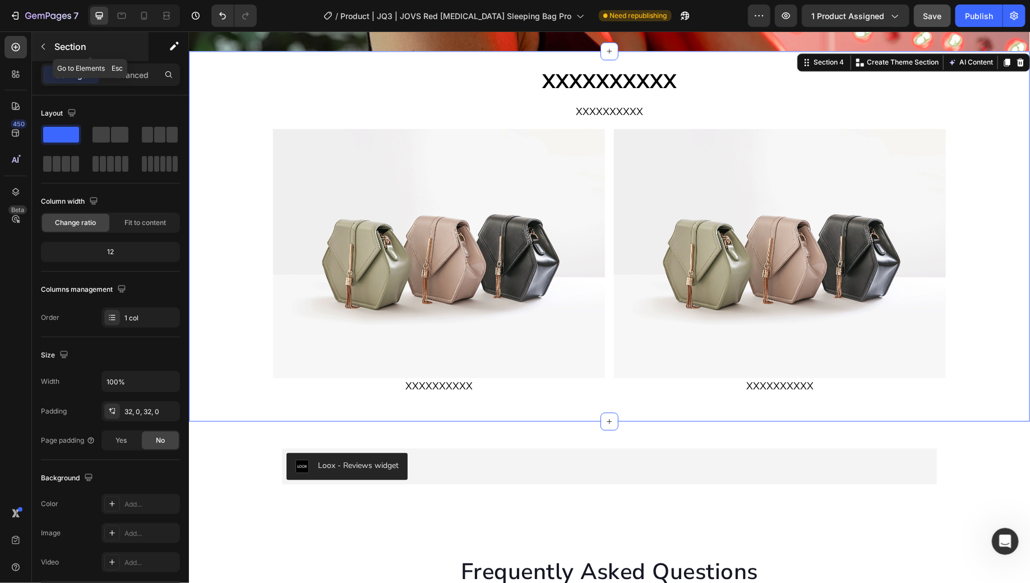
click at [81, 44] on p "Section" at bounding box center [100, 46] width 92 height 13
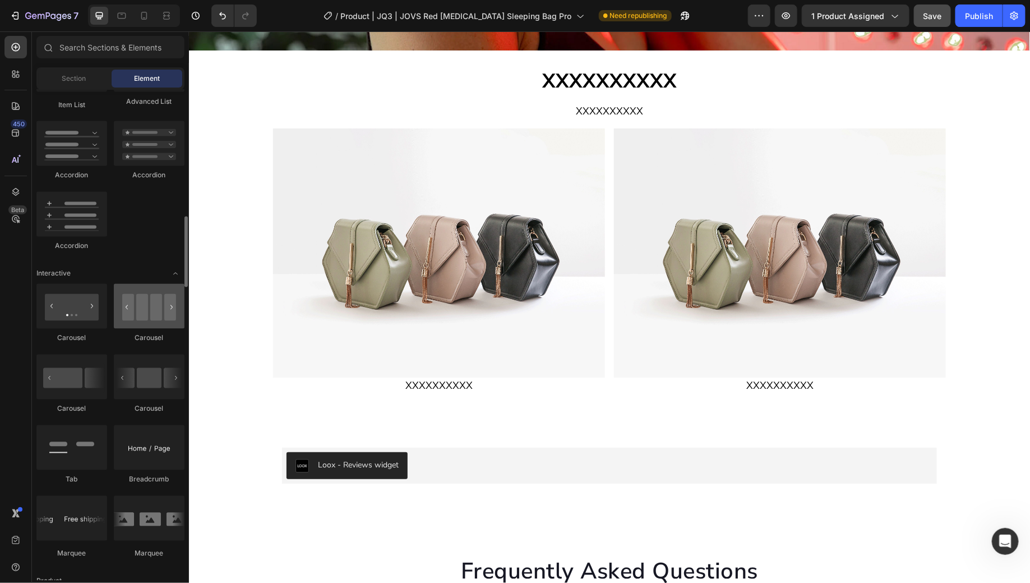
scroll to position [940, 0]
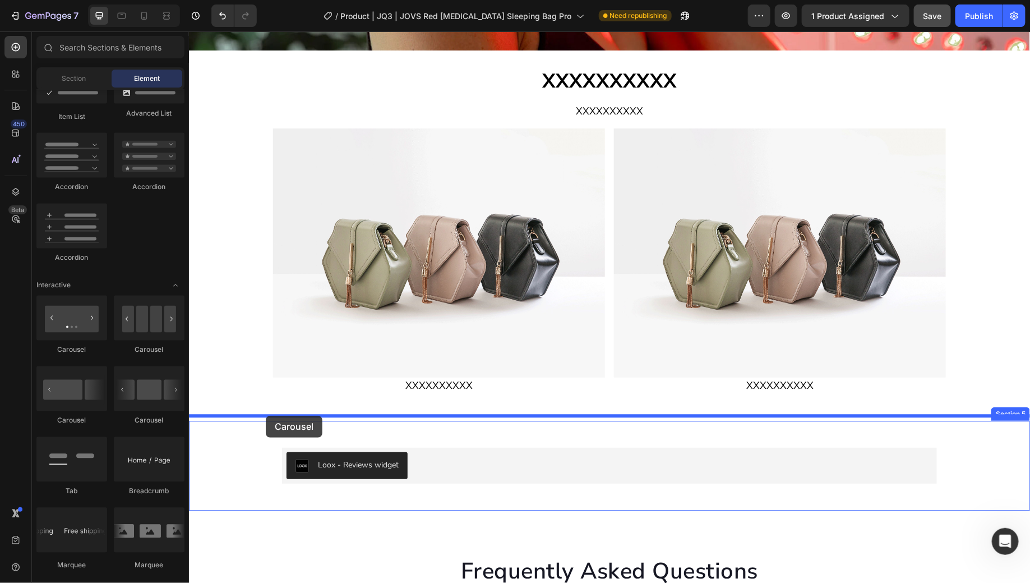
drag, startPoint x: 279, startPoint y: 350, endPoint x: 265, endPoint y: 415, distance: 66.6
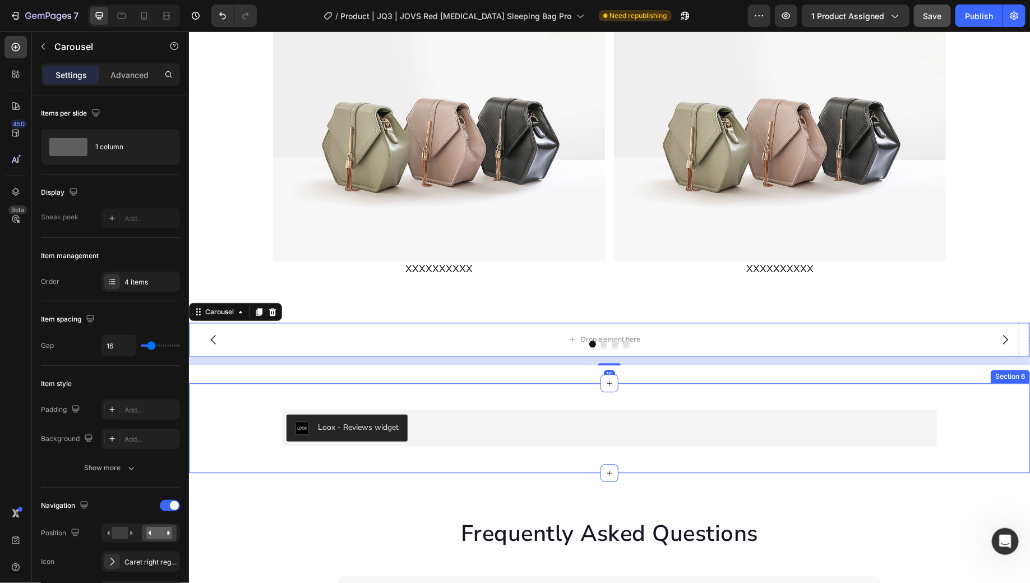
scroll to position [1258, 0]
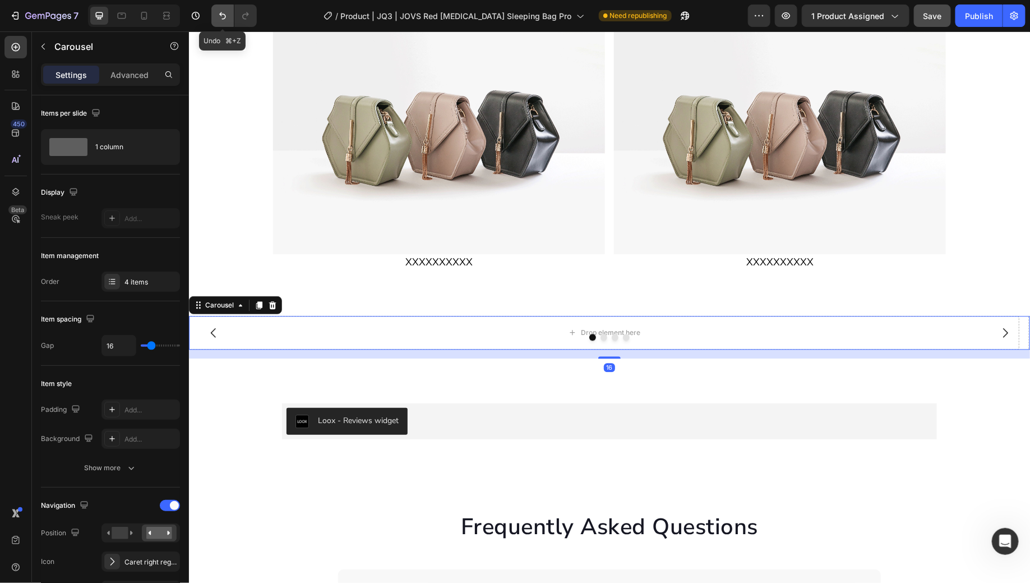
click at [219, 24] on button "Undo/Redo" at bounding box center [222, 15] width 22 height 22
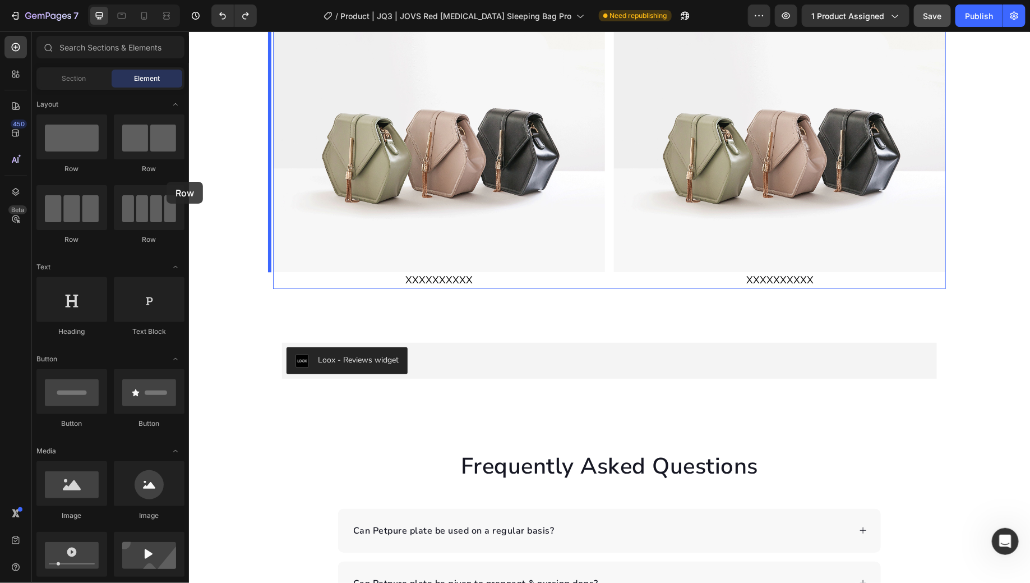
scroll to position [1232, 0]
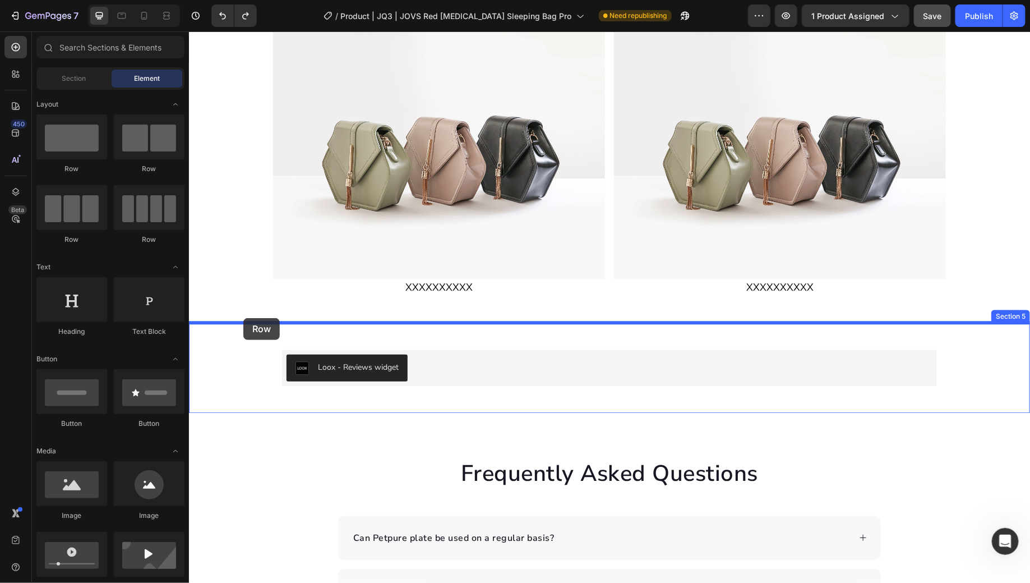
drag, startPoint x: 277, startPoint y: 180, endPoint x: 243, endPoint y: 318, distance: 142.0
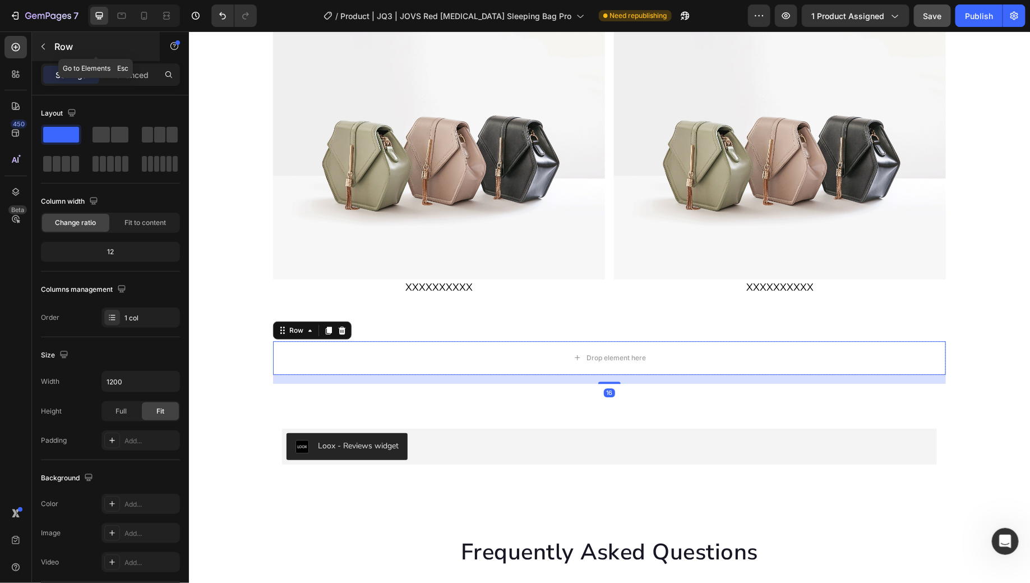
click at [66, 55] on div "Row" at bounding box center [96, 46] width 128 height 29
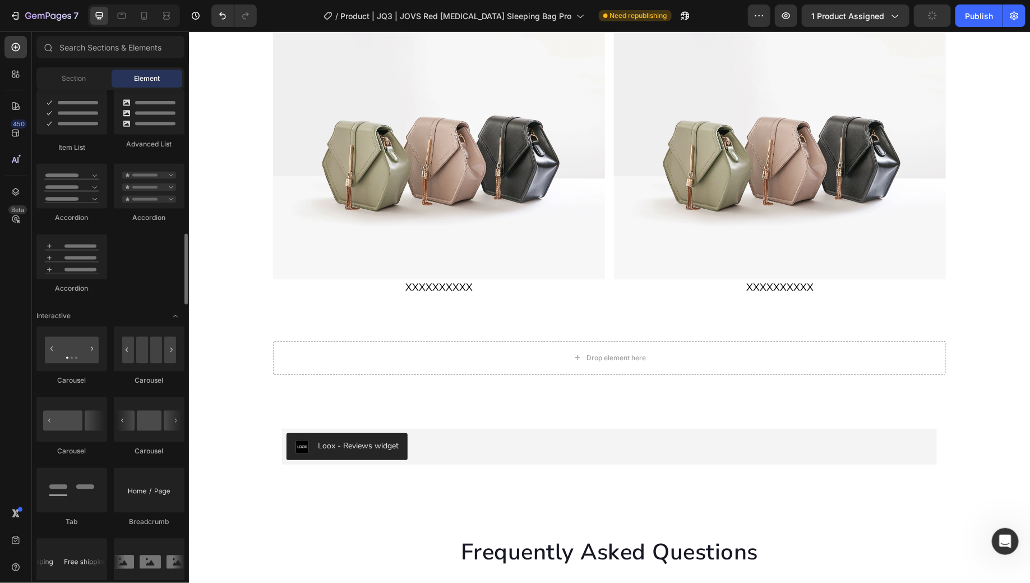
scroll to position [904, 0]
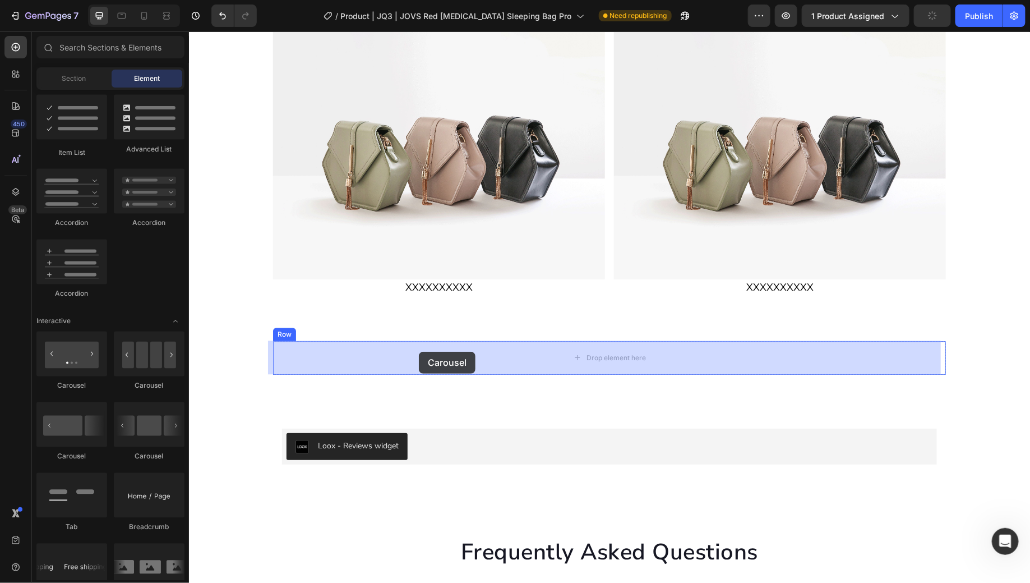
drag, startPoint x: 270, startPoint y: 387, endPoint x: 418, endPoint y: 351, distance: 152.4
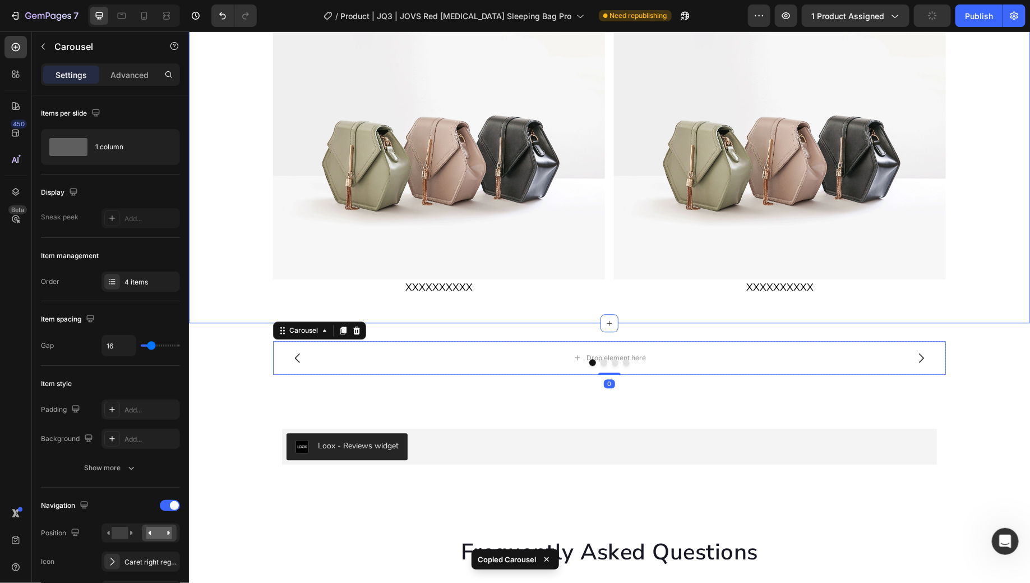
click at [985, 265] on div "XXXXXXXXXX Heading XXXXXXXXXX Text Block Image XXXXXXXXXX Text Block Image XXXX…" at bounding box center [608, 137] width 841 height 334
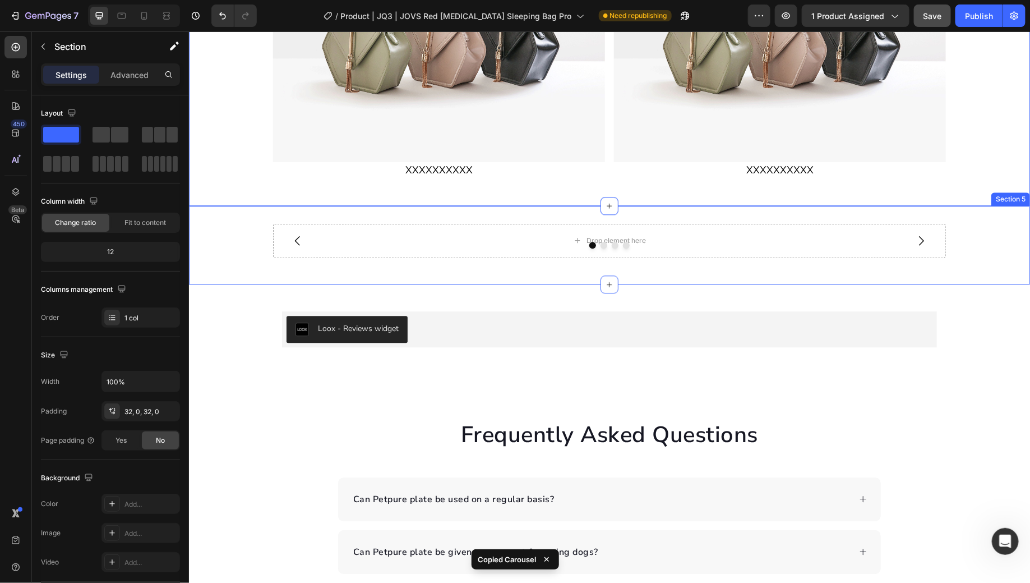
scroll to position [1383, 0]
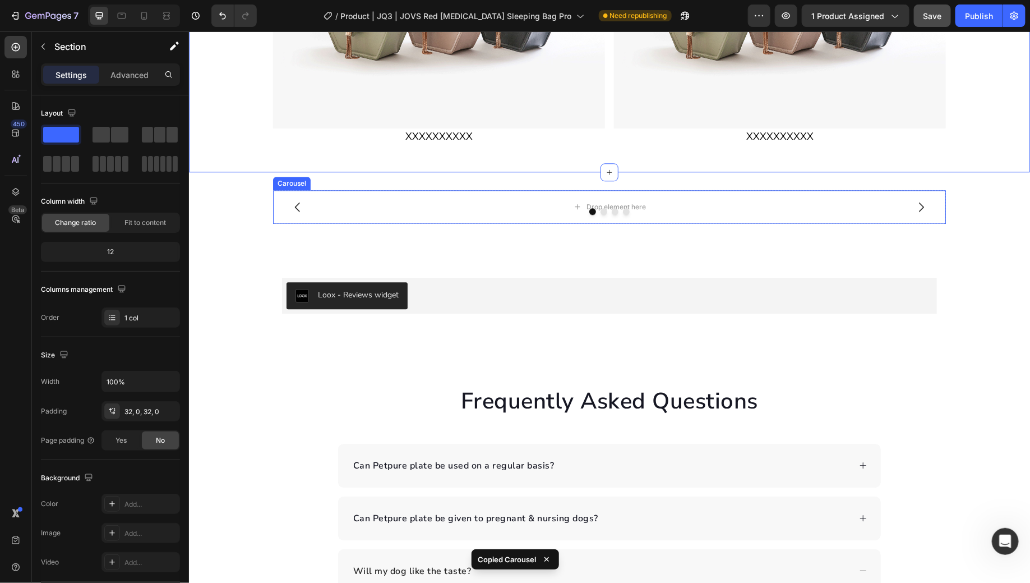
click at [919, 217] on button "Carousel Next Arrow" at bounding box center [920, 206] width 31 height 31
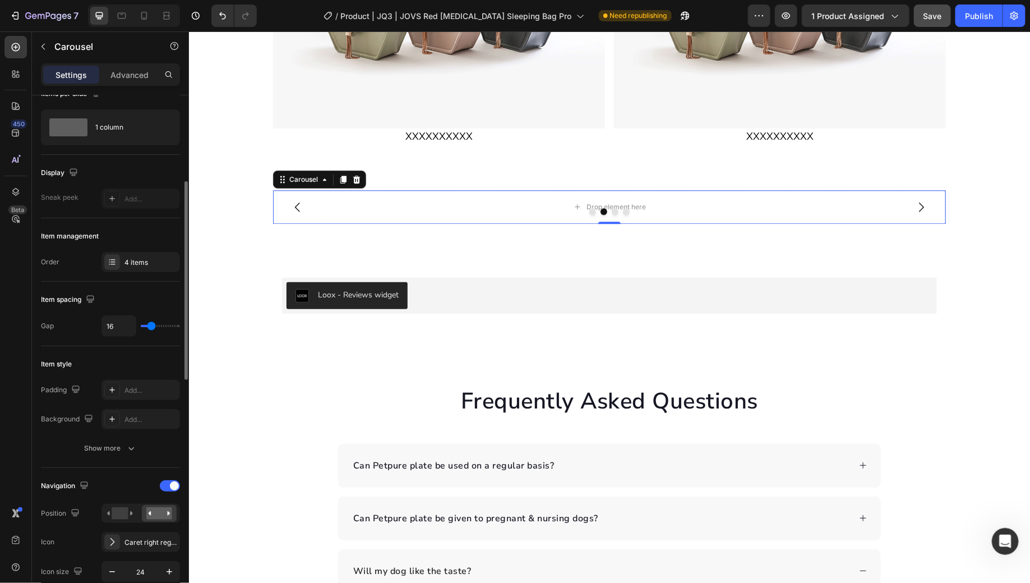
scroll to position [0, 0]
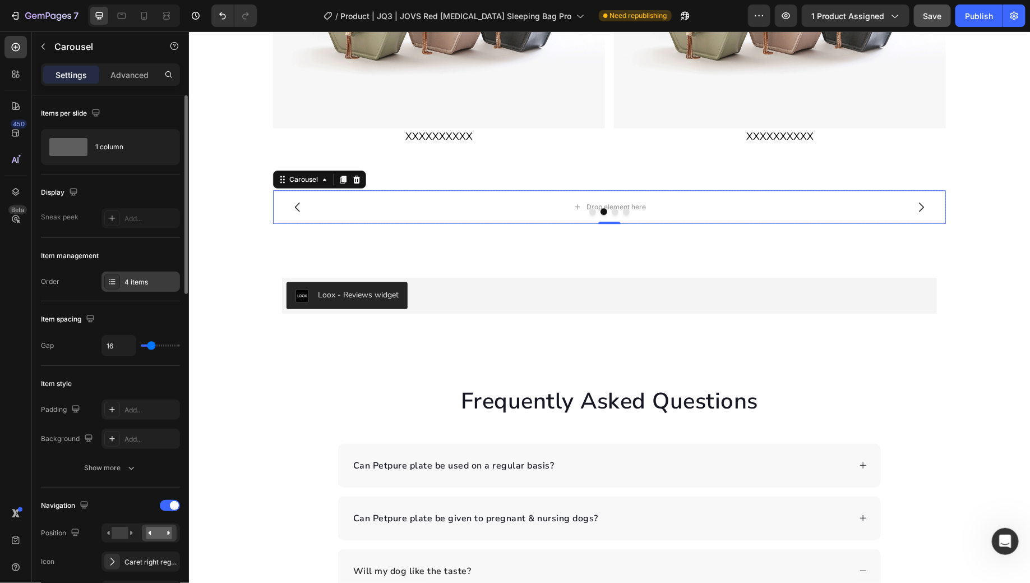
click at [122, 280] on div "4 items" at bounding box center [141, 282] width 79 height 20
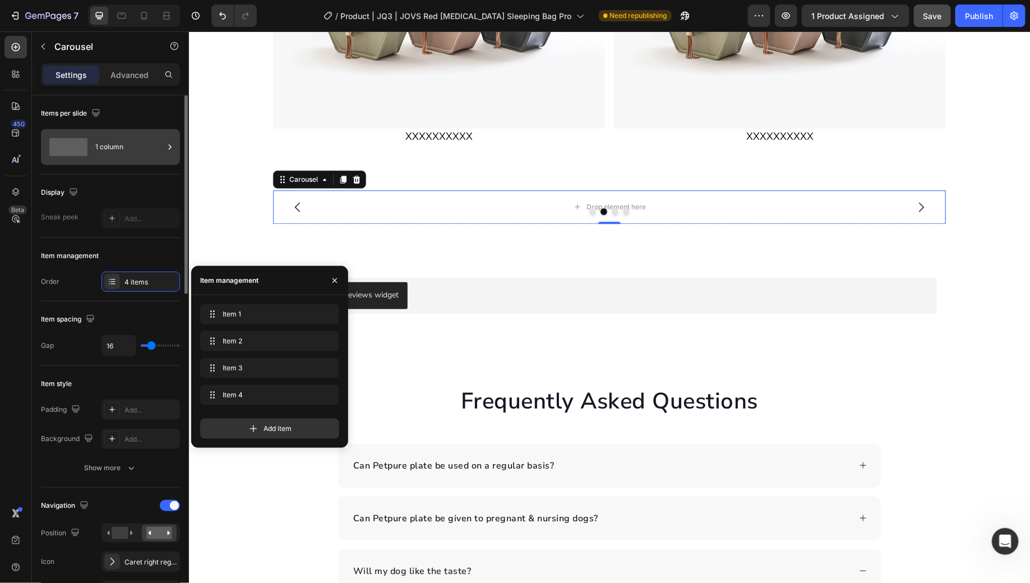
click at [129, 149] on div "1 column" at bounding box center [129, 147] width 68 height 26
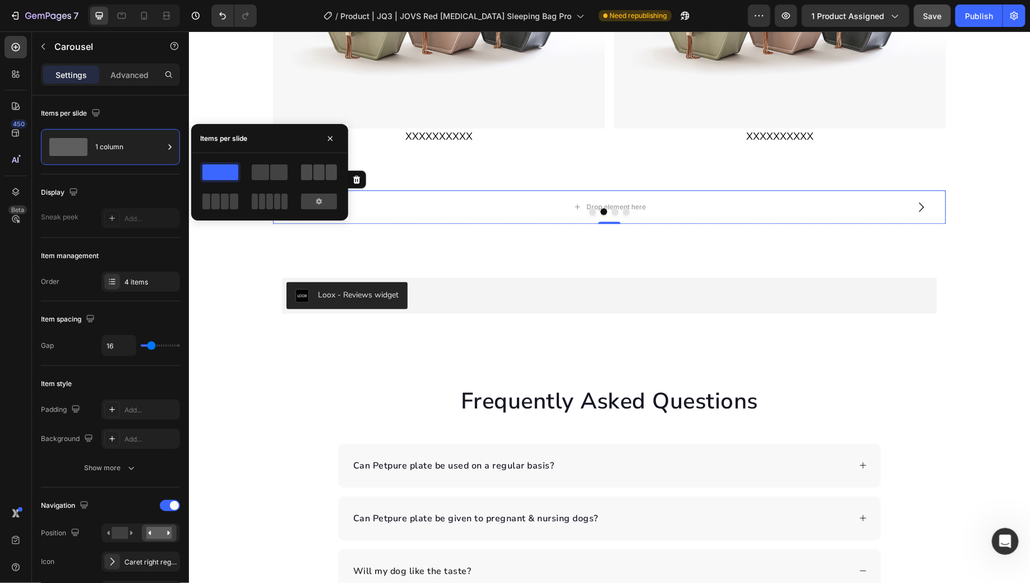
click at [320, 177] on span at bounding box center [319, 172] width 11 height 16
click at [223, 203] on span at bounding box center [225, 202] width 8 height 16
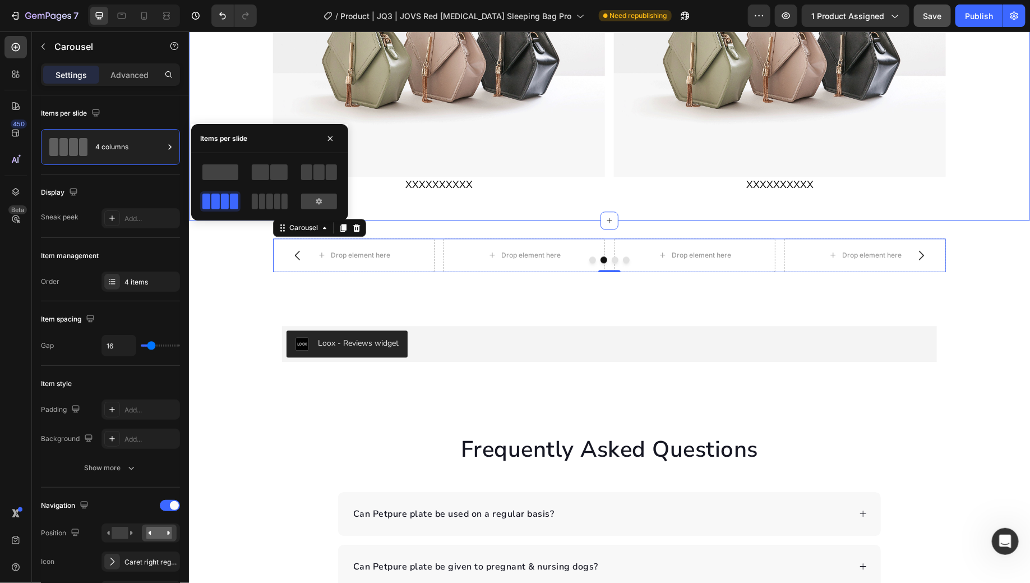
click at [988, 197] on div "XXXXXXXXXX Heading XXXXXXXXXX Text Block Image XXXXXXXXXX Text Block Image XXXX…" at bounding box center [608, 34] width 841 height 334
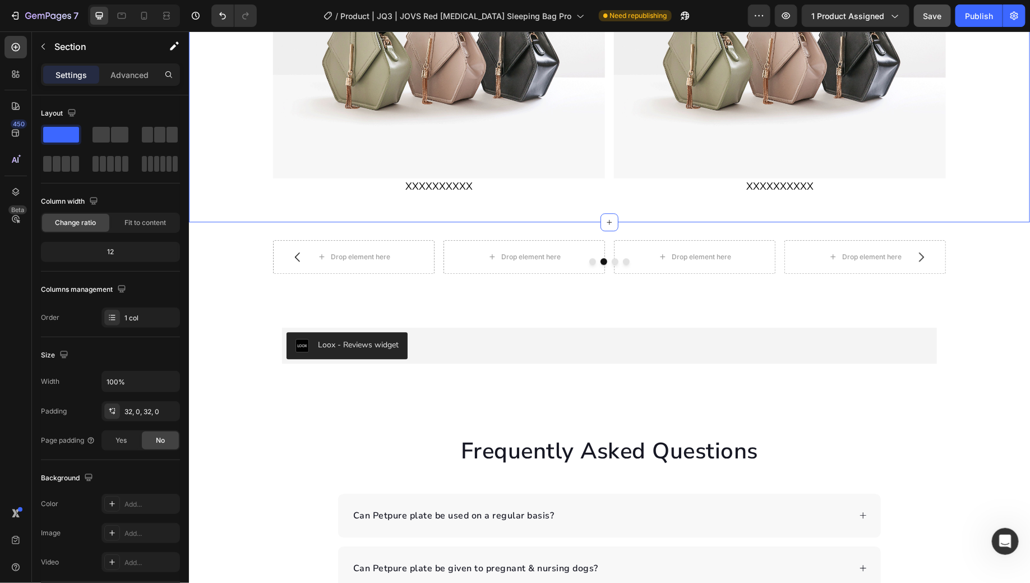
click at [993, 158] on div "XXXXXXXXXX Heading XXXXXXXXXX Text Block Image XXXXXXXXXX Text Block Image XXXX…" at bounding box center [608, 36] width 841 height 334
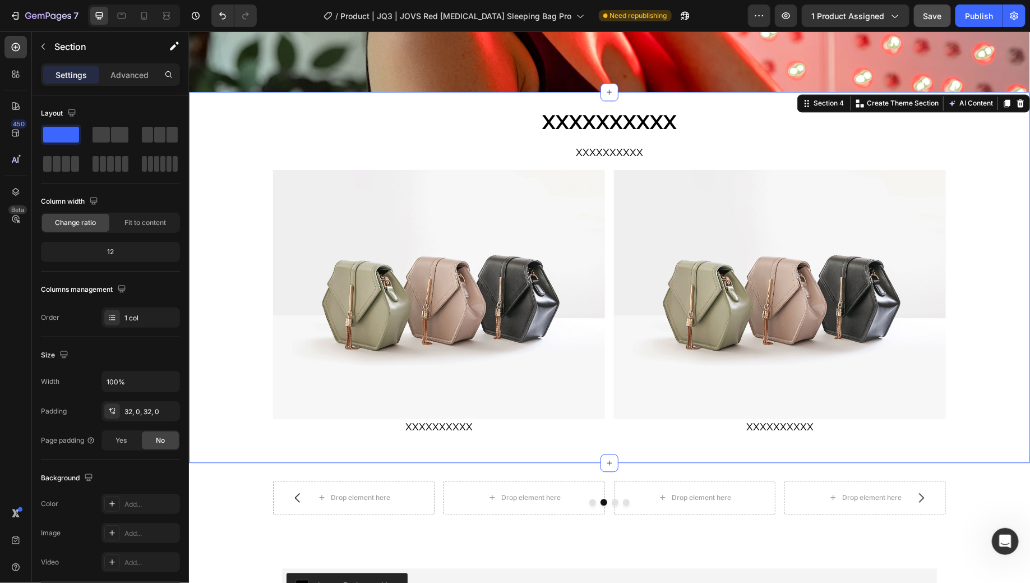
click at [945, 17] on button "Save" at bounding box center [932, 15] width 37 height 22
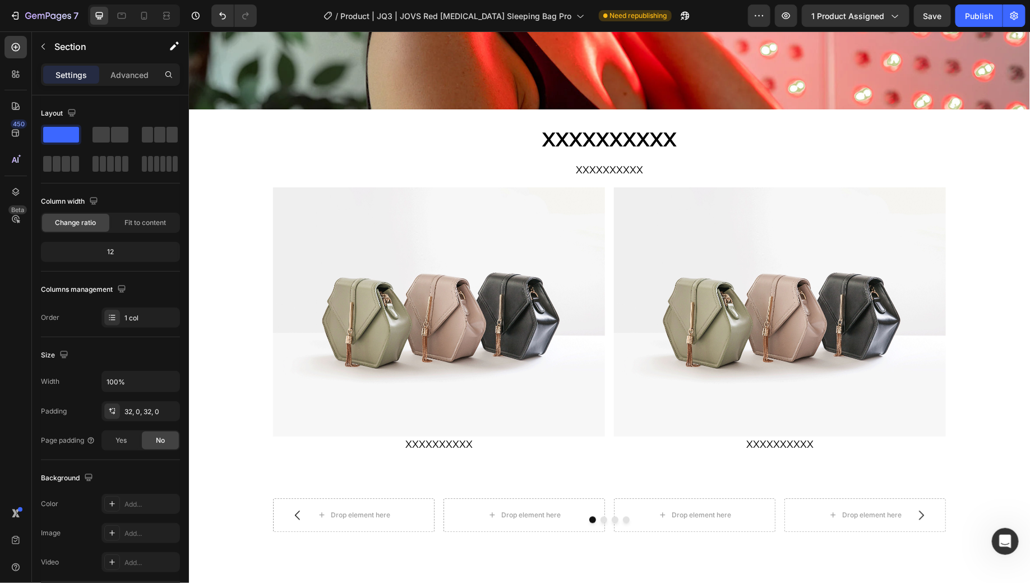
scroll to position [1221, 0]
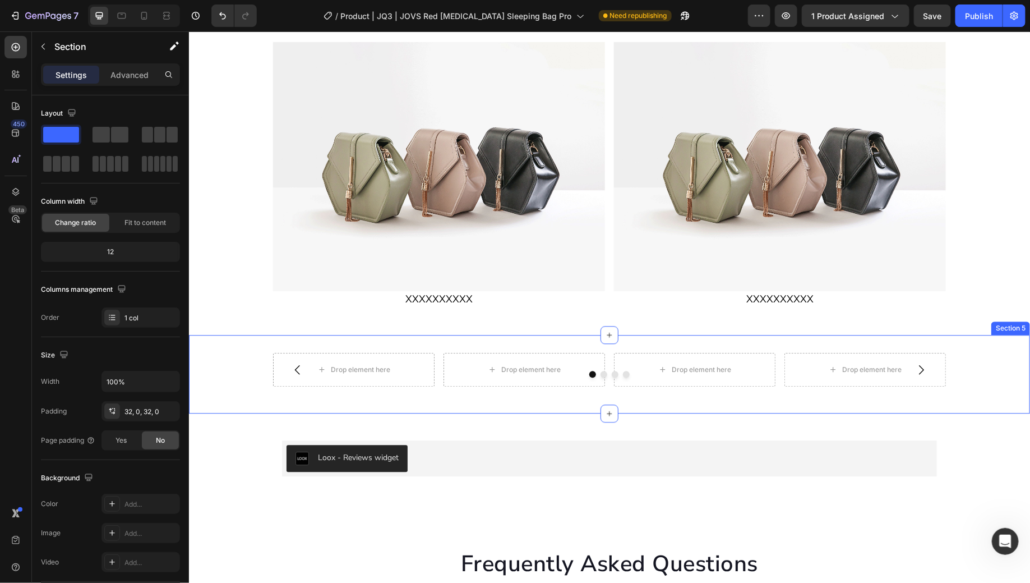
click at [953, 389] on div "Drop element here Drop element here Drop element here Drop element here Carouse…" at bounding box center [608, 373] width 841 height 43
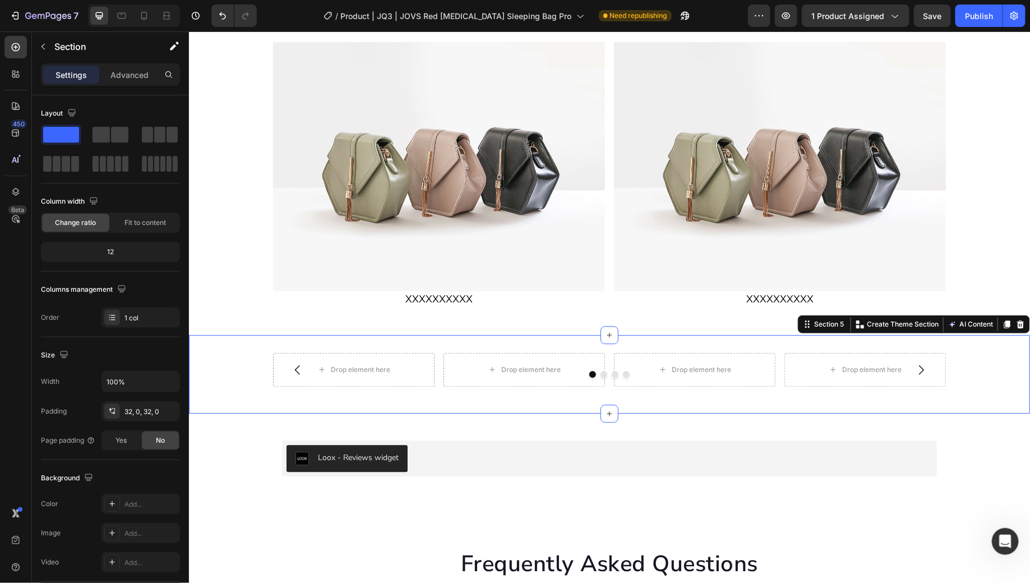
click at [1014, 328] on div at bounding box center [1020, 323] width 13 height 13
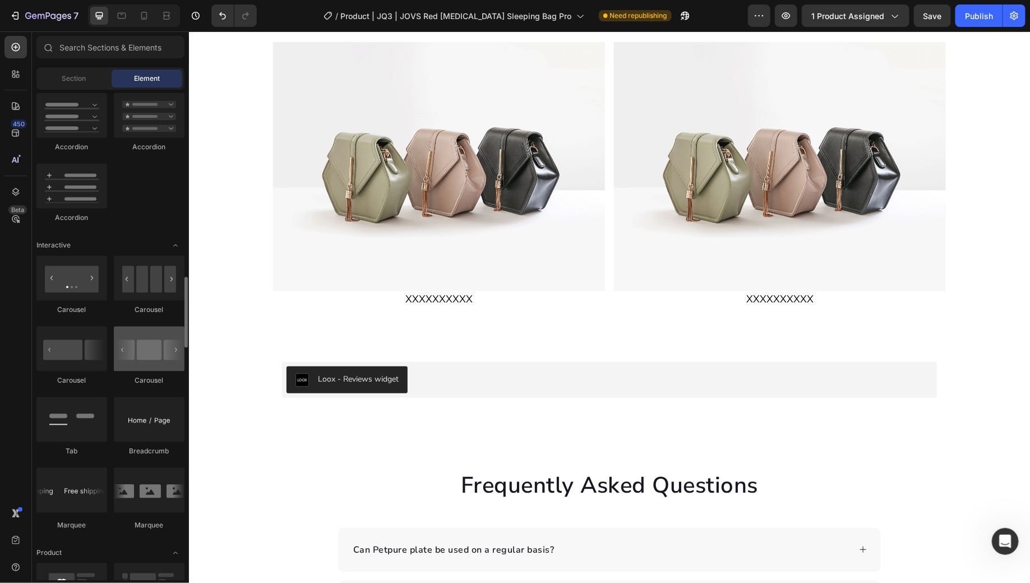
scroll to position [1032, 0]
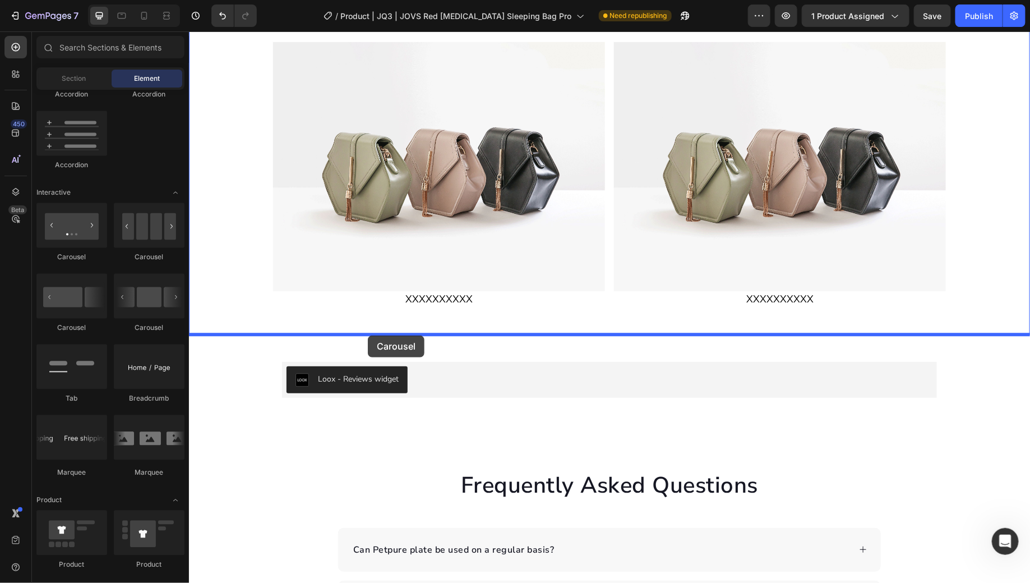
drag, startPoint x: 321, startPoint y: 272, endPoint x: 367, endPoint y: 335, distance: 78.3
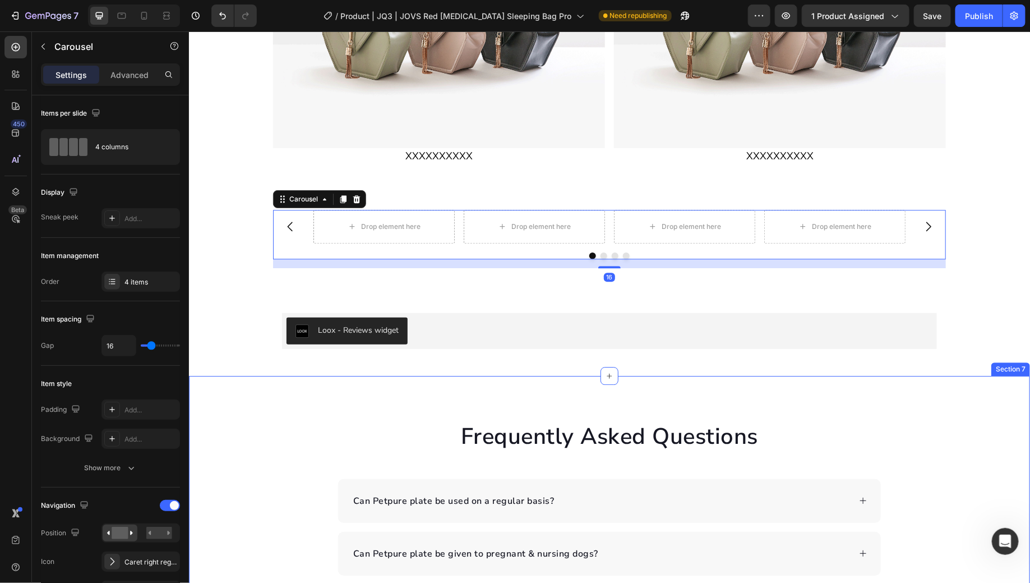
scroll to position [1366, 0]
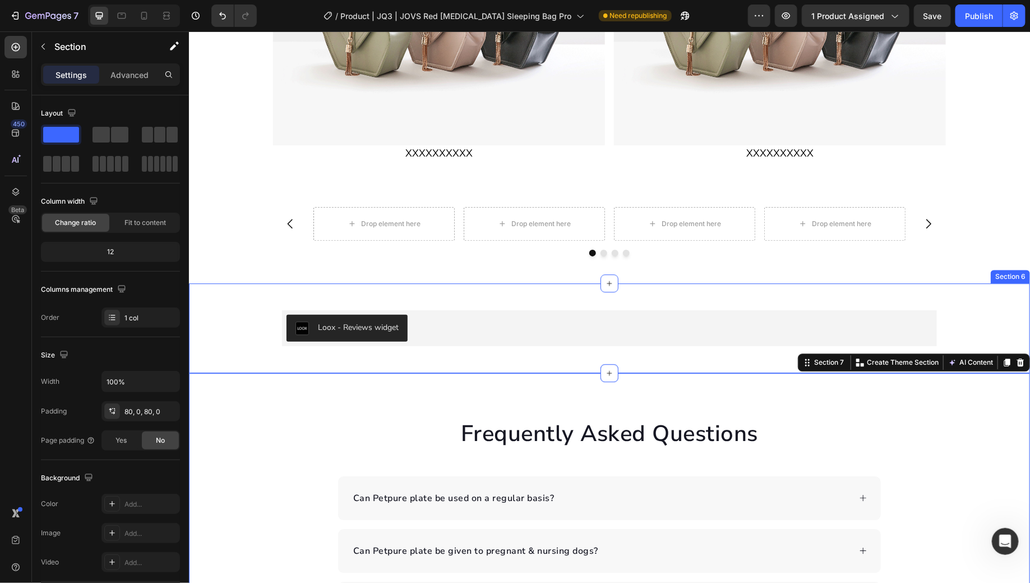
click at [967, 283] on div "Loox - Reviews widget Loox Row Section 6" at bounding box center [608, 328] width 841 height 90
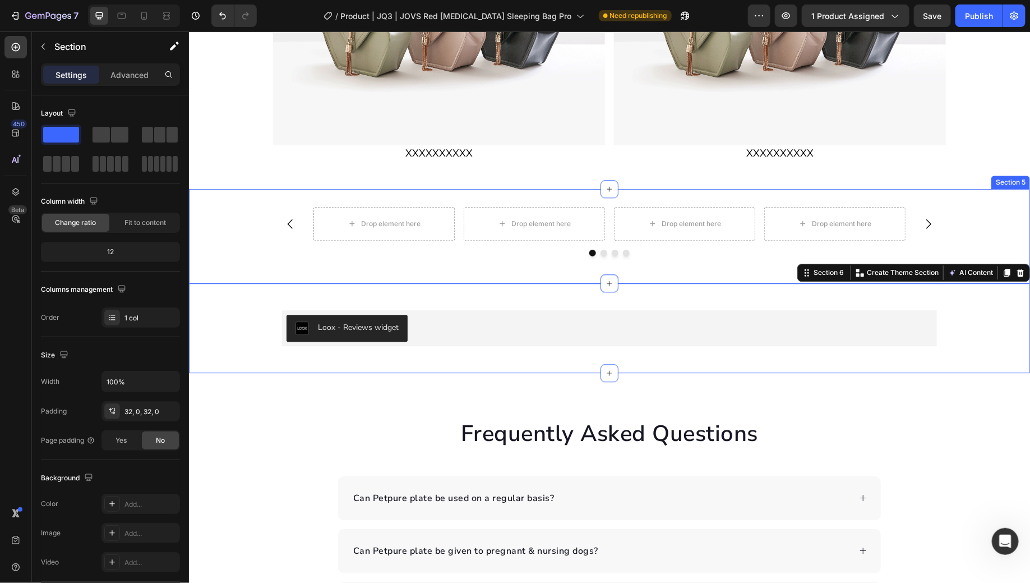
click at [972, 251] on div "Drop element here Drop element here Drop element here Drop element here Carousel" at bounding box center [608, 235] width 841 height 58
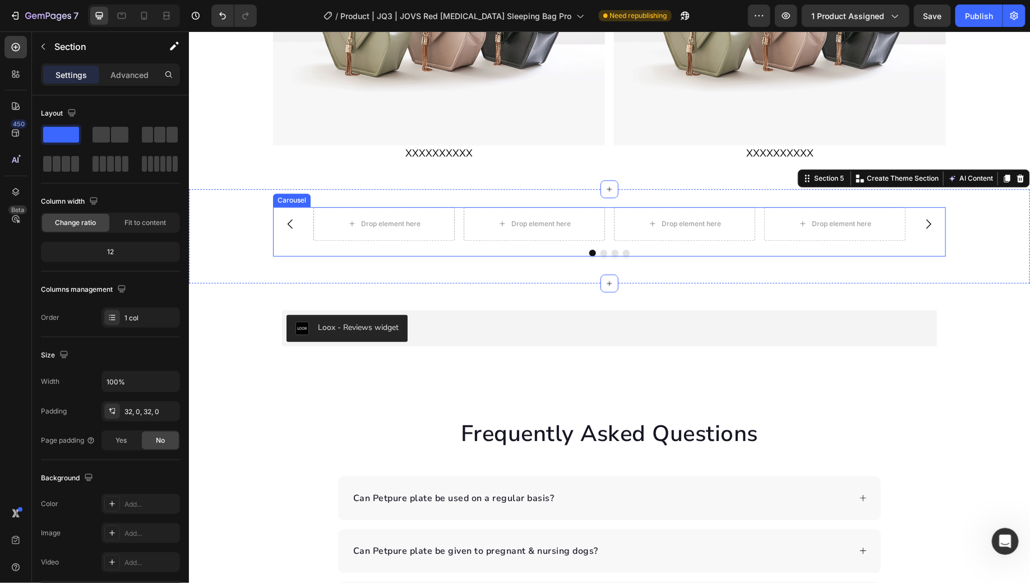
scroll to position [1359, 0]
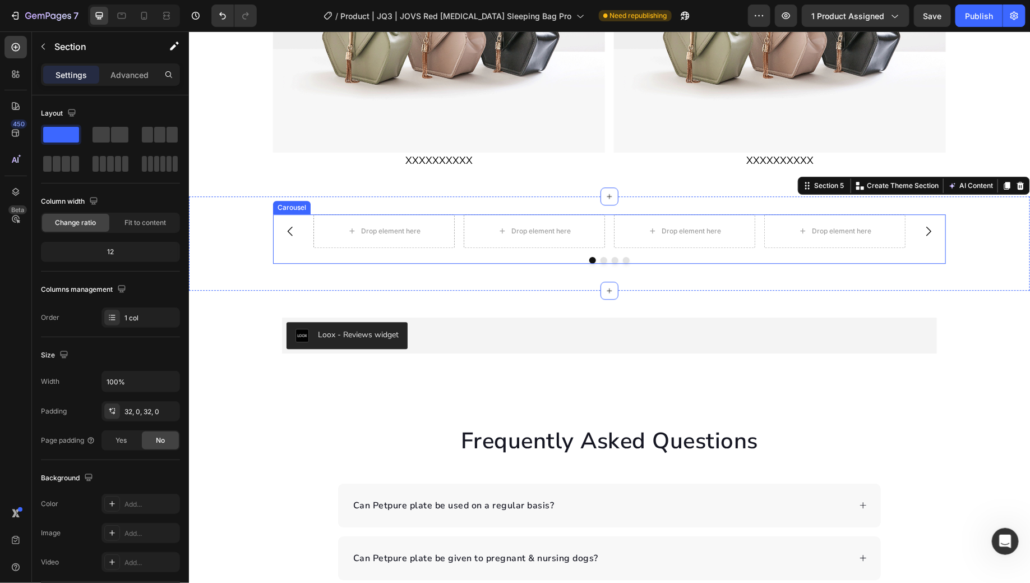
click at [296, 253] on div "Drop element here Drop element here Drop element here Drop element here Carousel" at bounding box center [609, 238] width 673 height 49
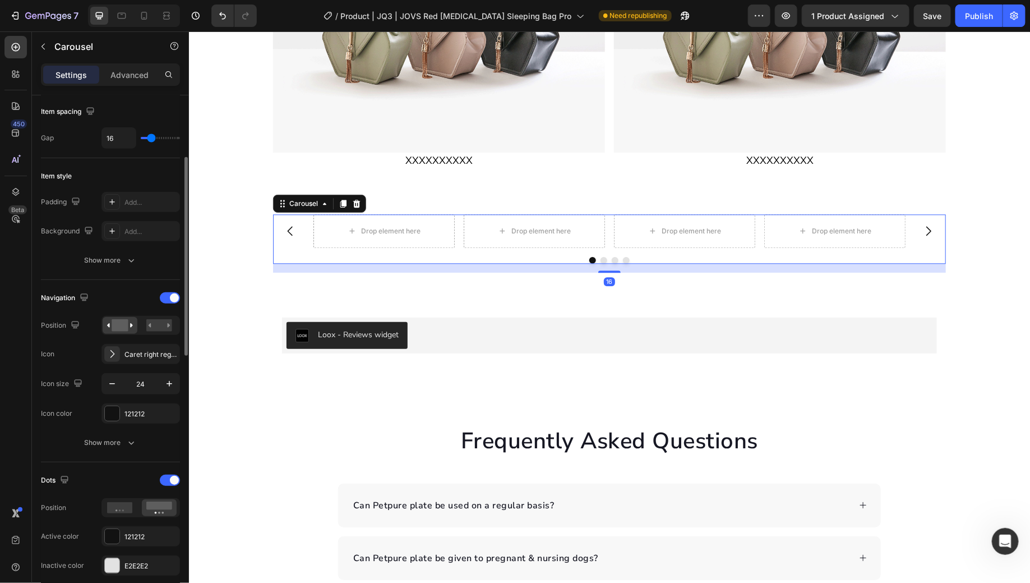
scroll to position [0, 0]
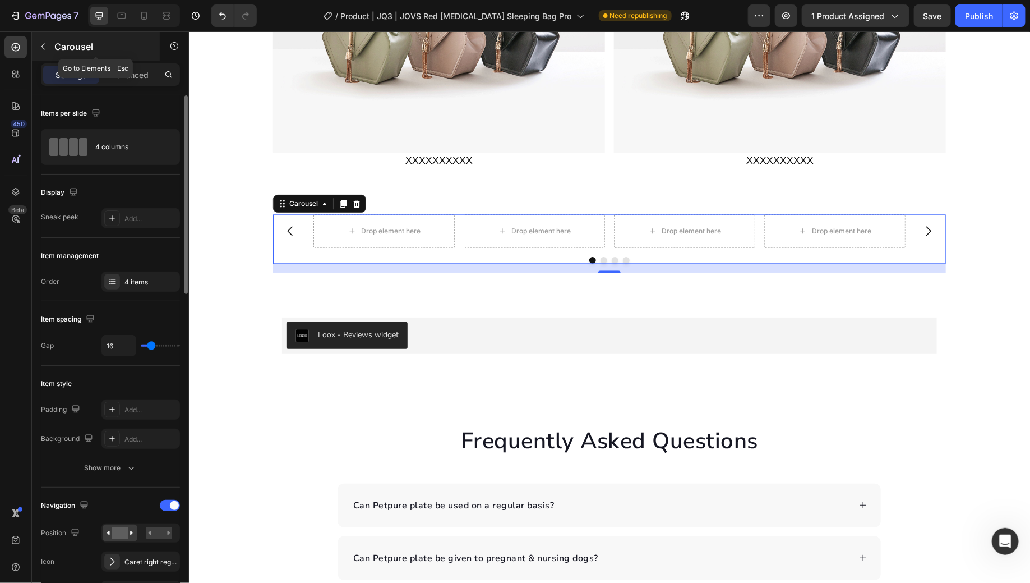
click at [76, 55] on div "Carousel" at bounding box center [96, 46] width 128 height 29
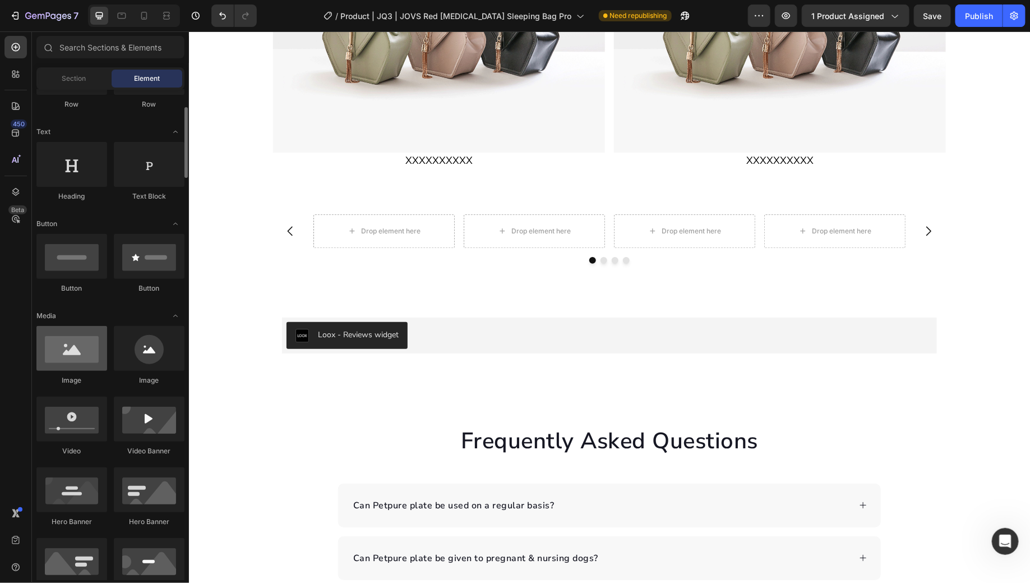
scroll to position [136, 0]
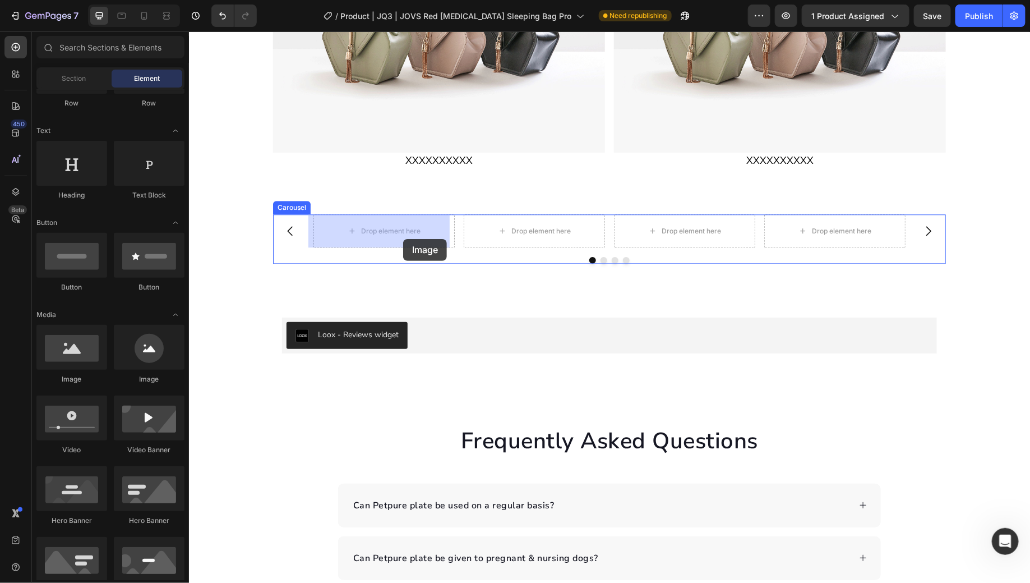
drag, startPoint x: 266, startPoint y: 370, endPoint x: 214, endPoint y: 111, distance: 263.7
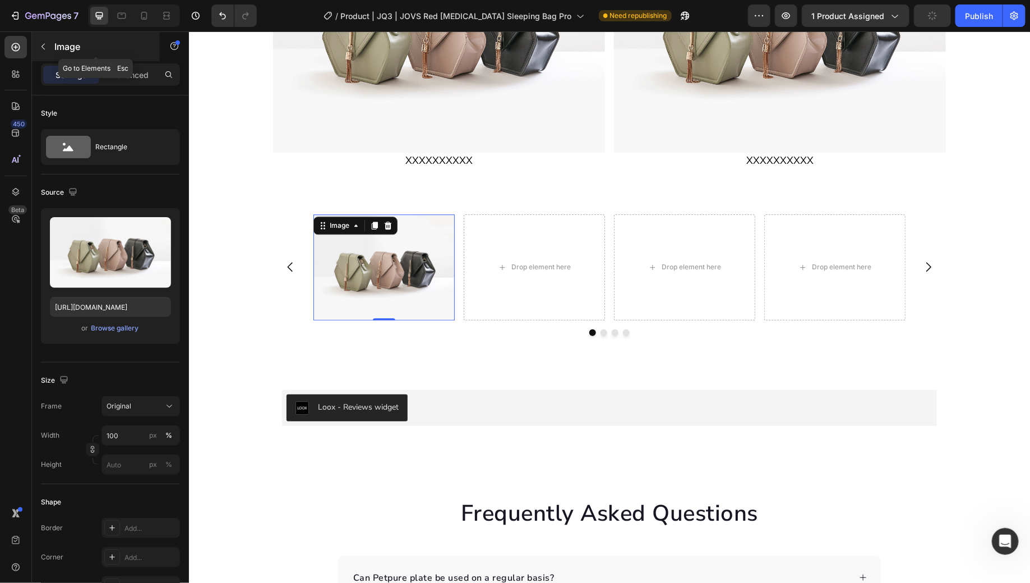
click at [72, 40] on p "Image" at bounding box center [101, 46] width 95 height 13
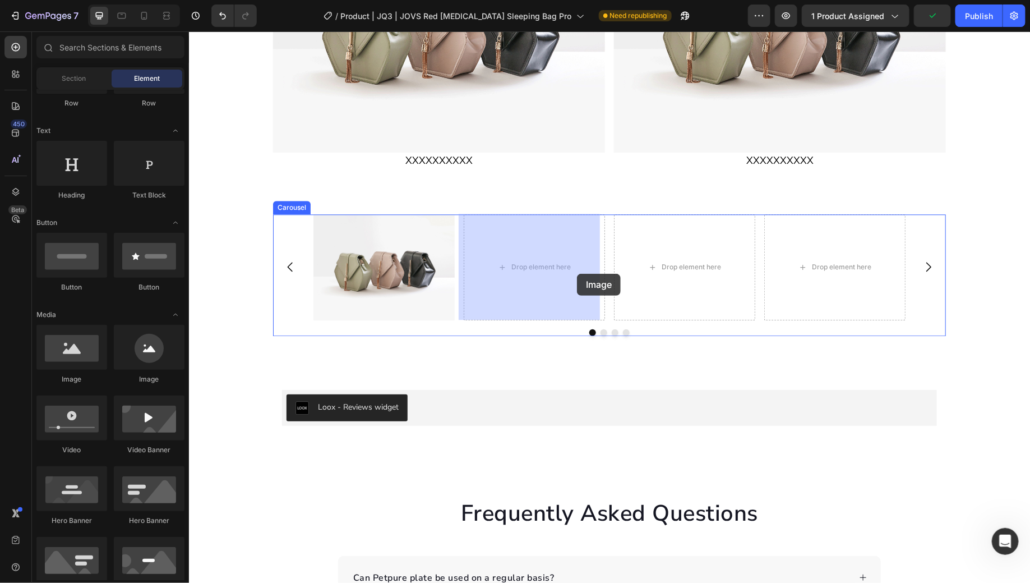
drag, startPoint x: 282, startPoint y: 379, endPoint x: 577, endPoint y: 273, distance: 312.8
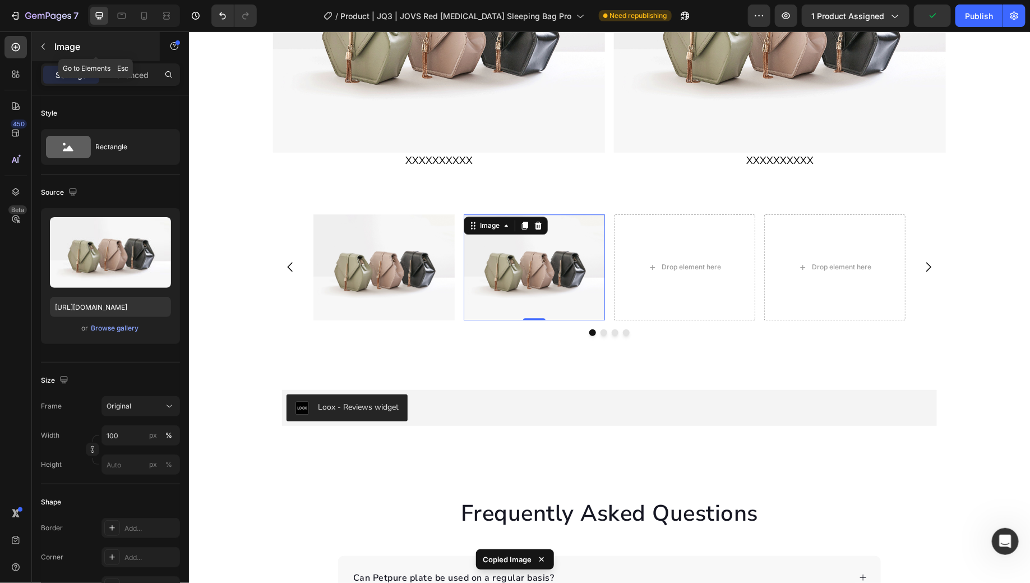
click at [91, 44] on p "Image" at bounding box center [101, 46] width 95 height 13
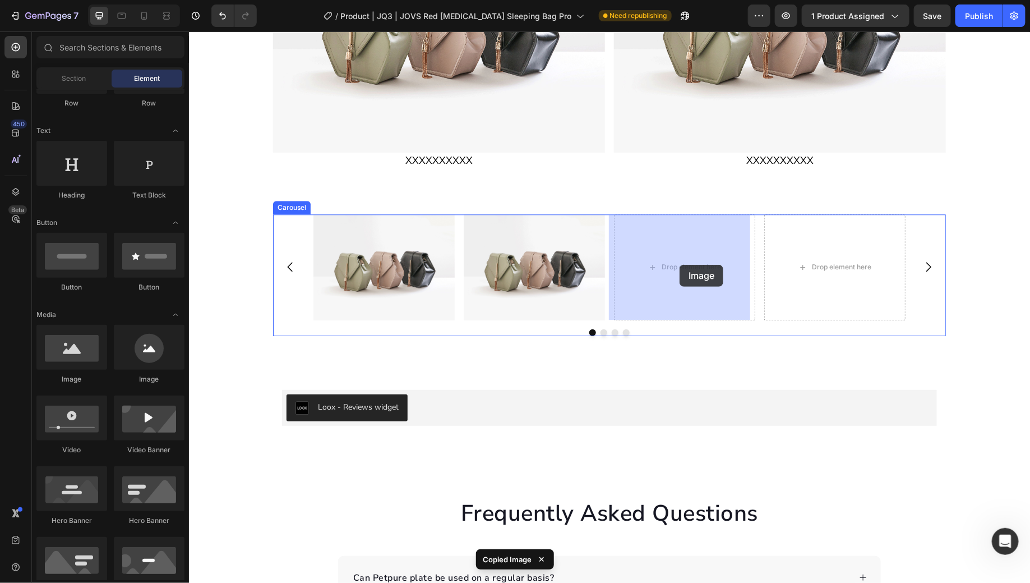
drag, startPoint x: 346, startPoint y: 349, endPoint x: 679, endPoint y: 264, distance: 344.4
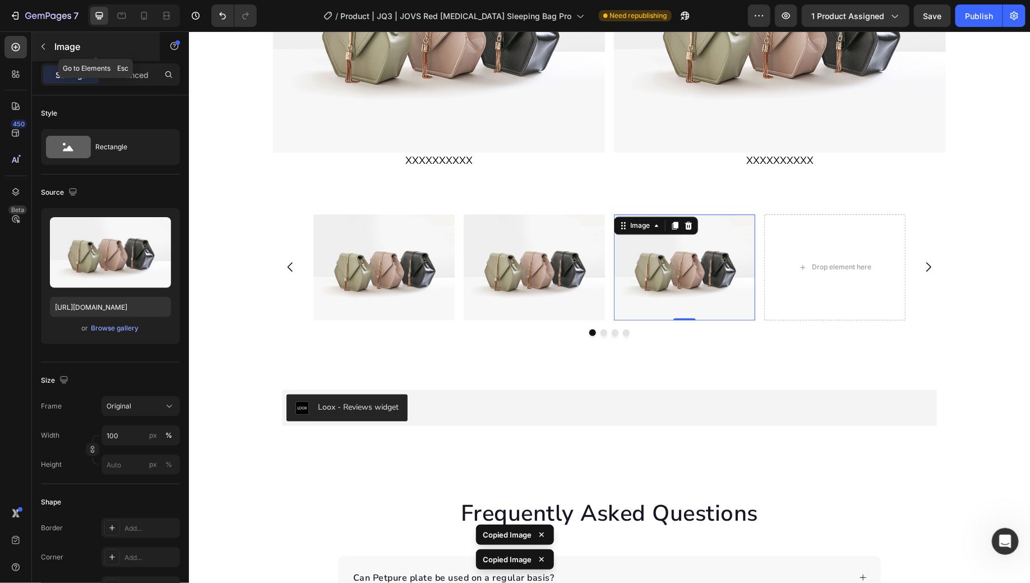
click at [95, 52] on p "Image" at bounding box center [101, 46] width 95 height 13
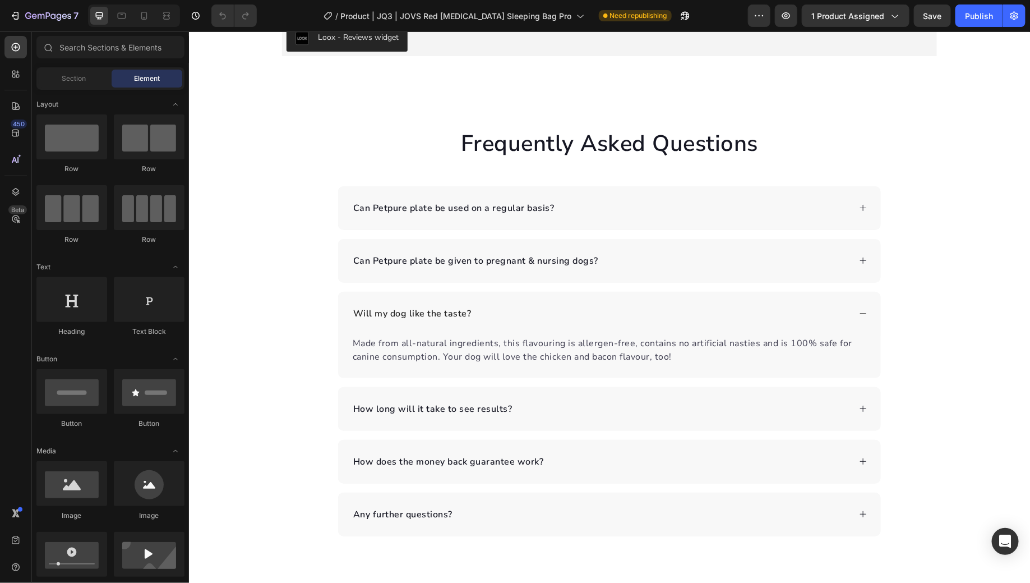
scroll to position [1330, 0]
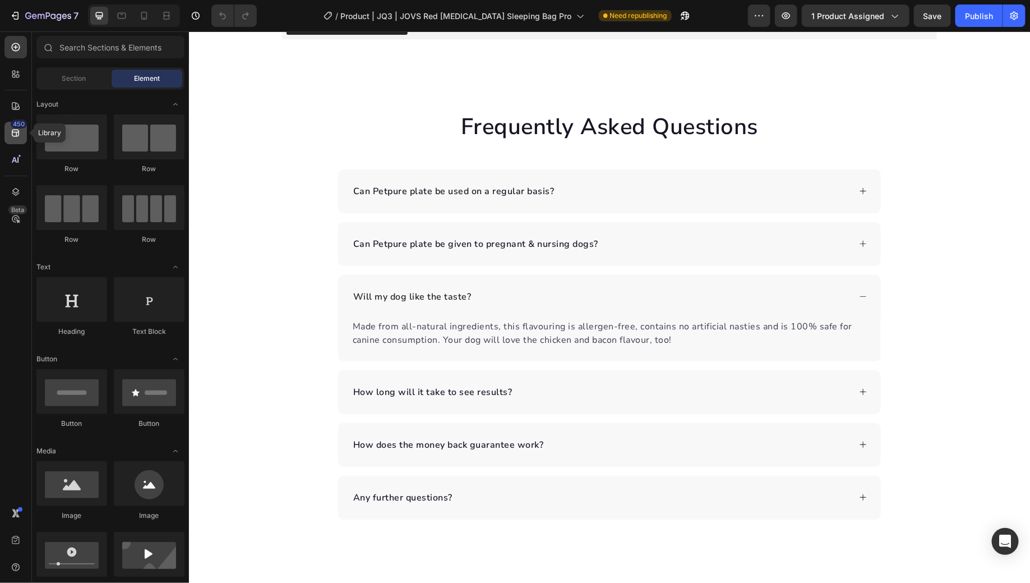
click at [6, 132] on div "450" at bounding box center [15, 133] width 22 height 22
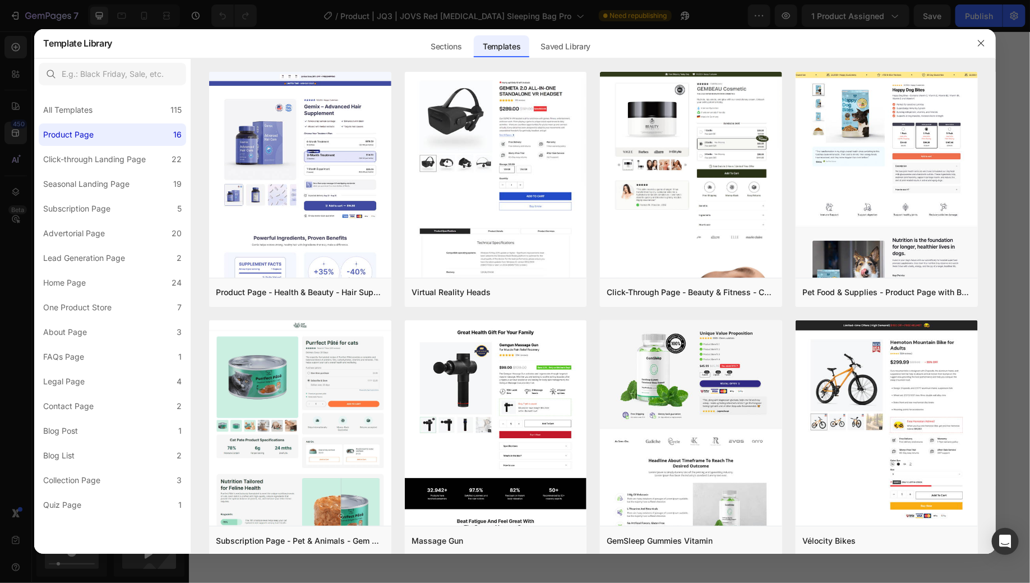
click at [127, 12] on div at bounding box center [515, 291] width 1030 height 583
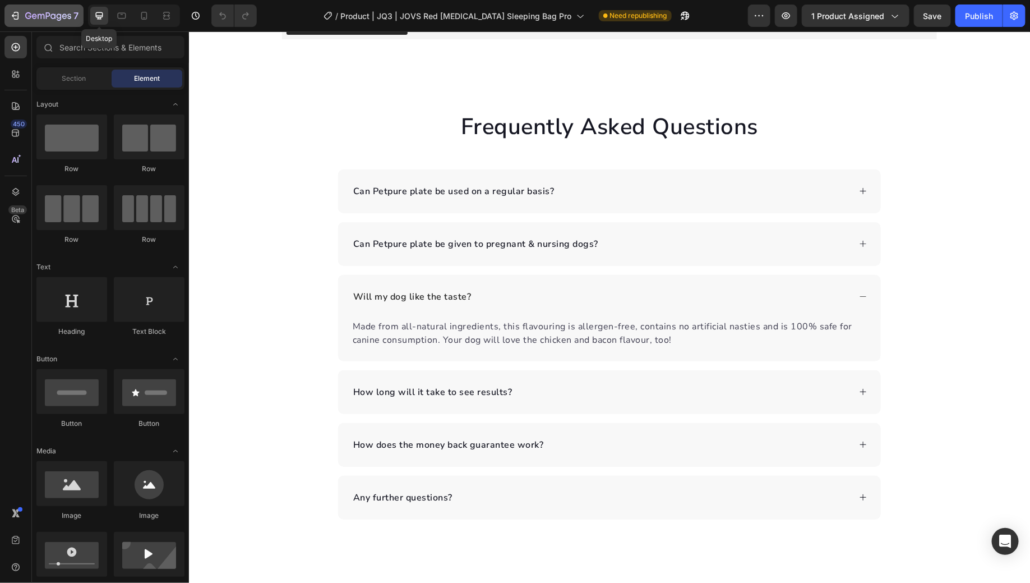
click at [65, 19] on icon "button" at bounding box center [48, 17] width 46 height 10
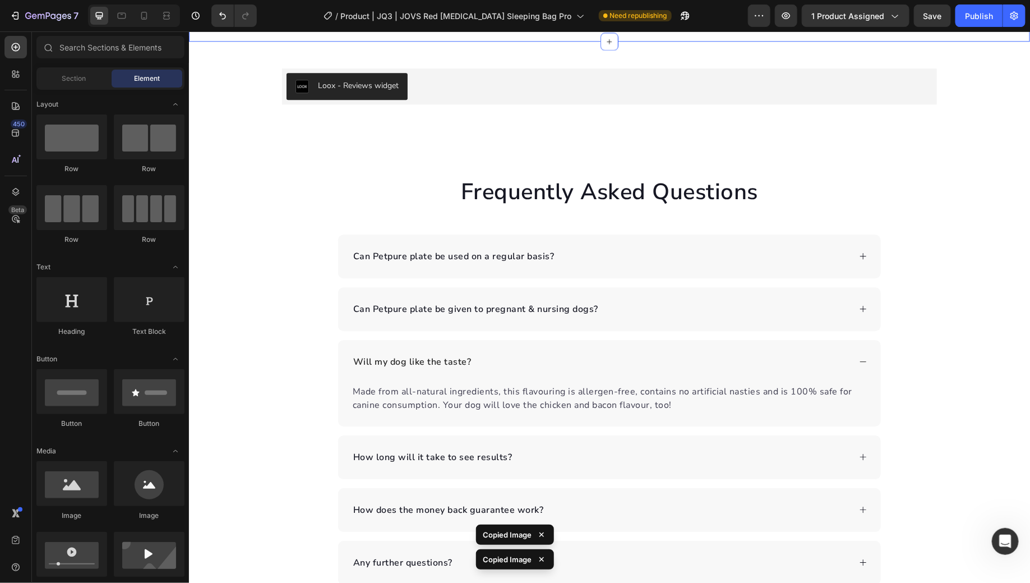
scroll to position [136, 0]
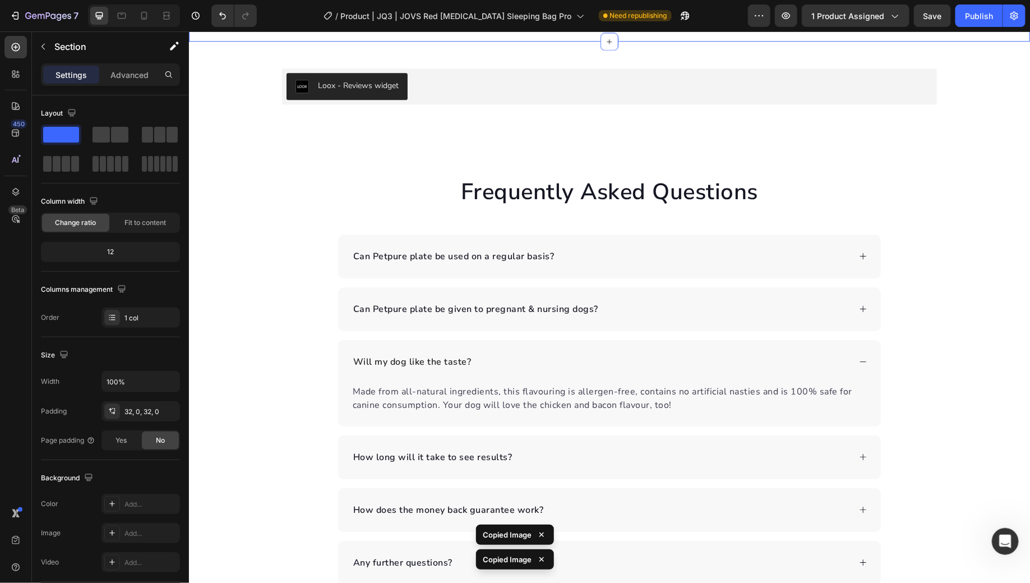
scroll to position [1359, 0]
click at [67, 56] on div "Section" at bounding box center [90, 46] width 117 height 29
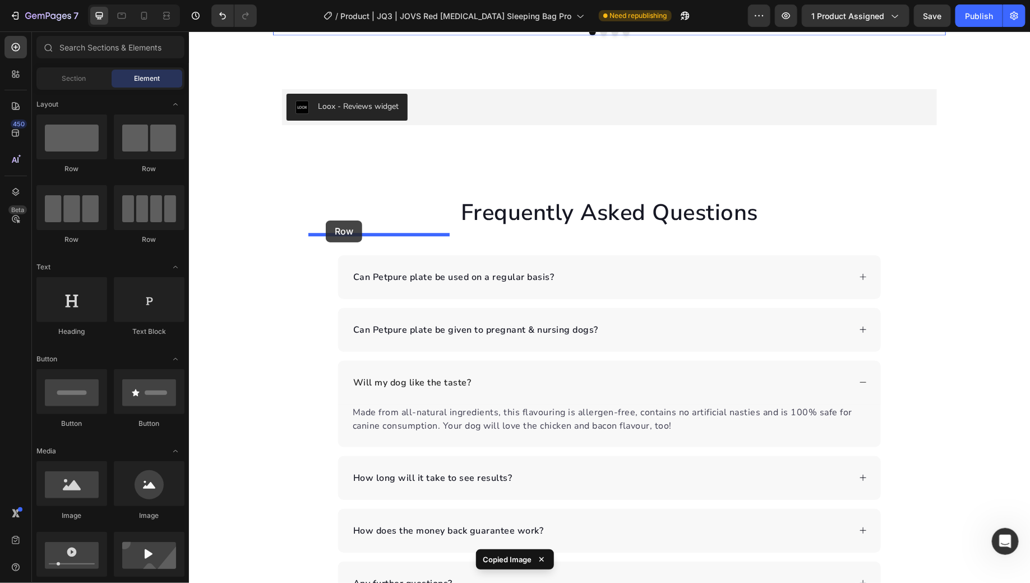
scroll to position [1338, 0]
drag, startPoint x: 270, startPoint y: 174, endPoint x: 360, endPoint y: 252, distance: 118.8
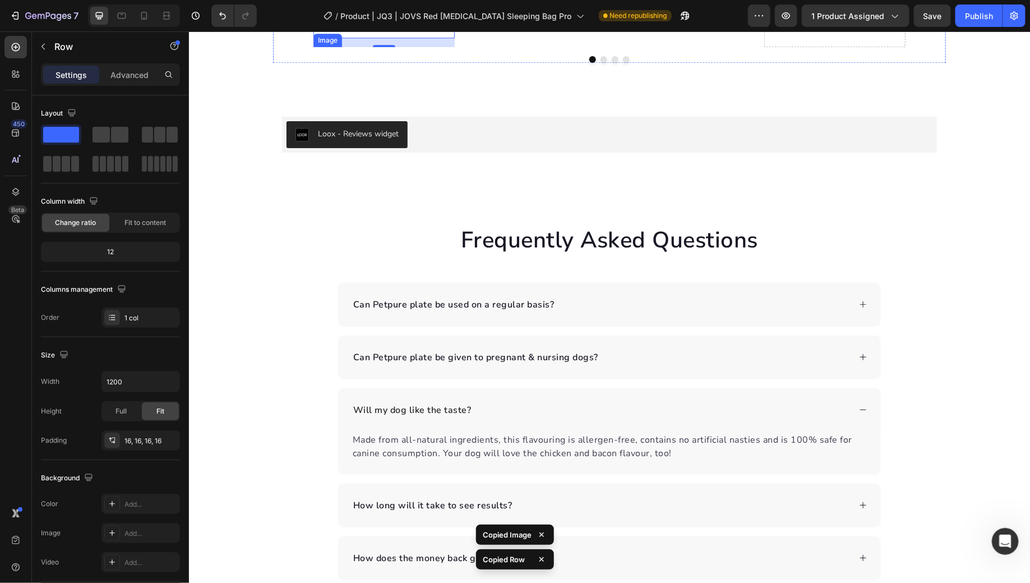
click at [390, 47] on img at bounding box center [383, 47] width 141 height 0
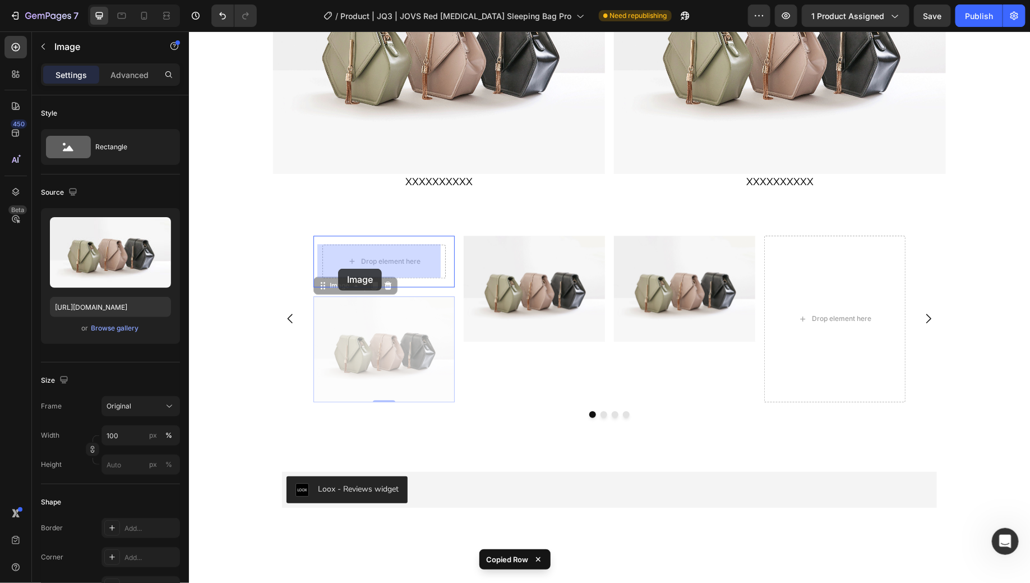
drag, startPoint x: 325, startPoint y: 286, endPoint x: 338, endPoint y: 269, distance: 20.9
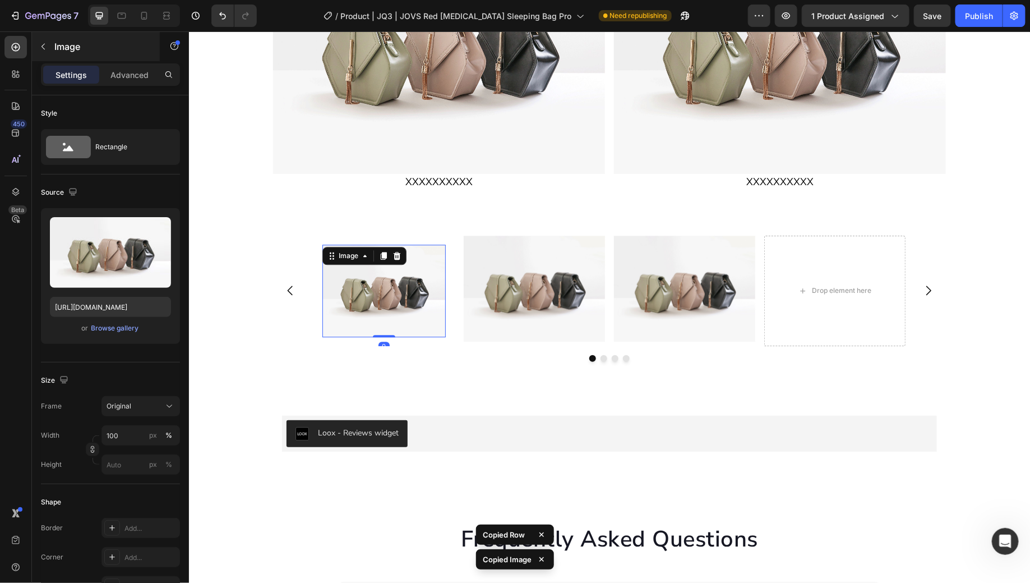
click at [90, 53] on div "Image" at bounding box center [96, 46] width 128 height 29
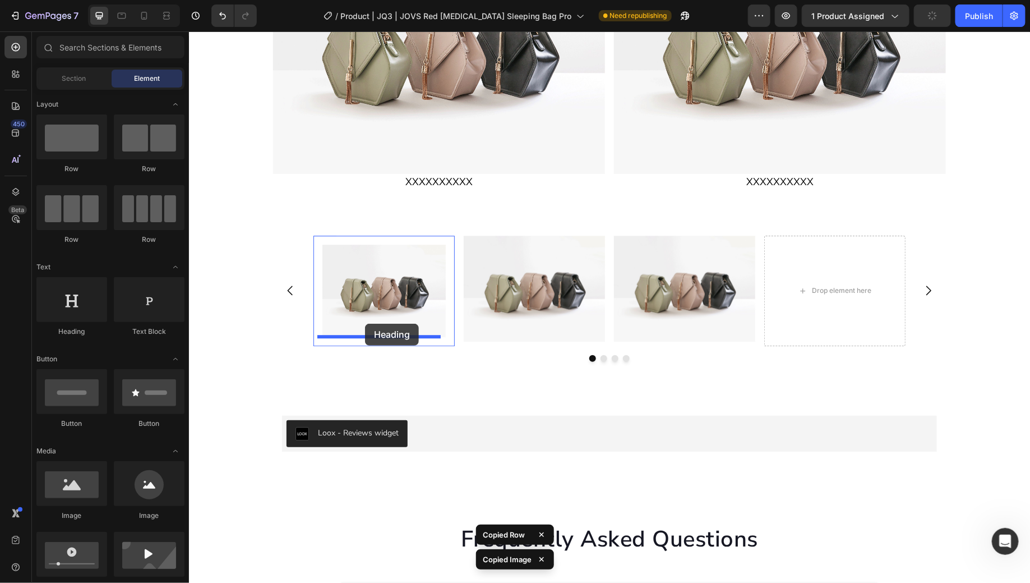
drag, startPoint x: 269, startPoint y: 325, endPoint x: 365, endPoint y: 323, distance: 95.9
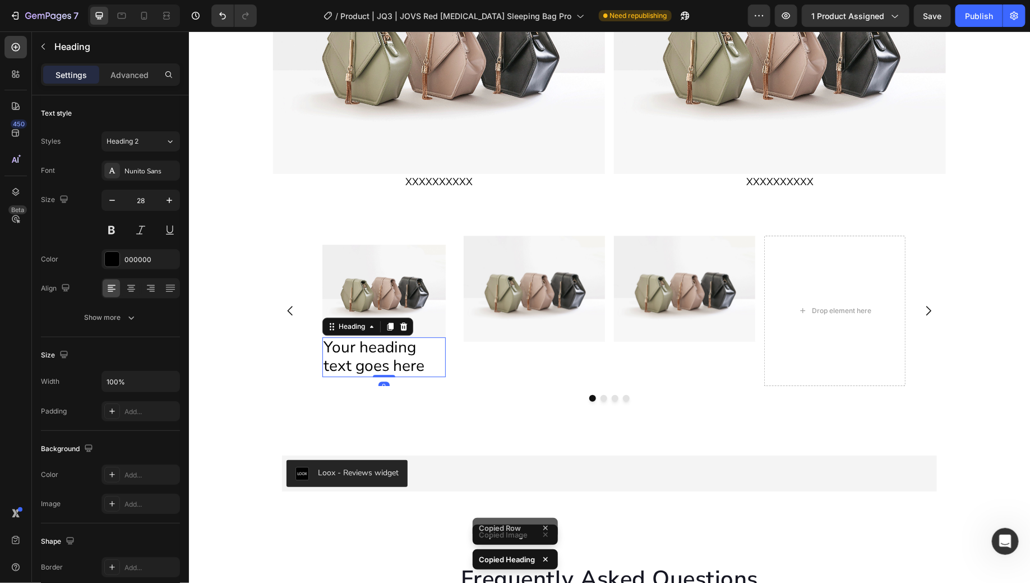
click at [398, 364] on h2 "Your heading text goes here" at bounding box center [383, 357] width 123 height 40
click at [398, 364] on p "Your heading text goes here" at bounding box center [383, 357] width 121 height 38
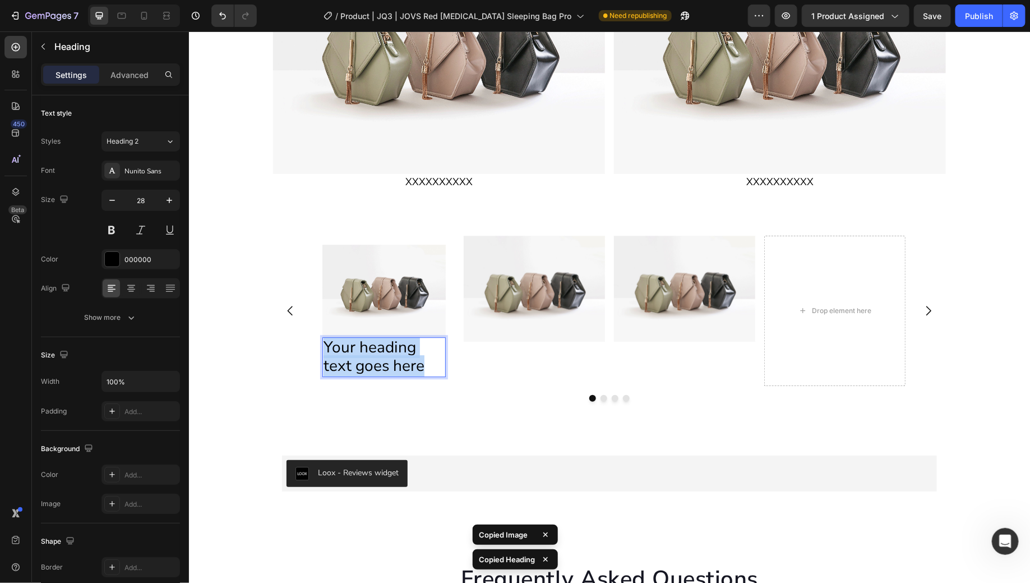
copy p "Your heading text goes here"
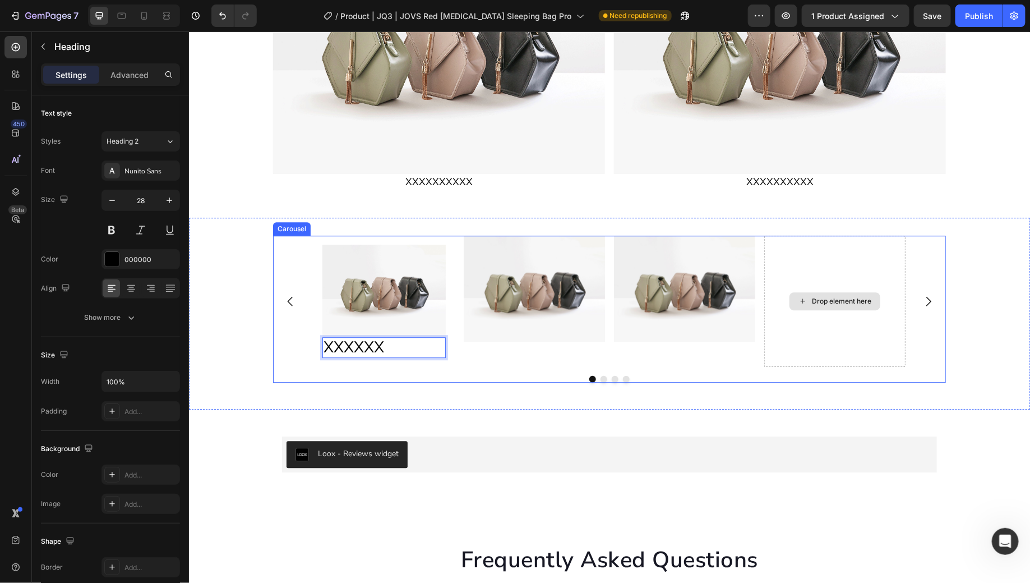
click at [990, 303] on div "Image XXXXXX Heading 0 Row Image Image Drop element here Carousel" at bounding box center [608, 313] width 841 height 157
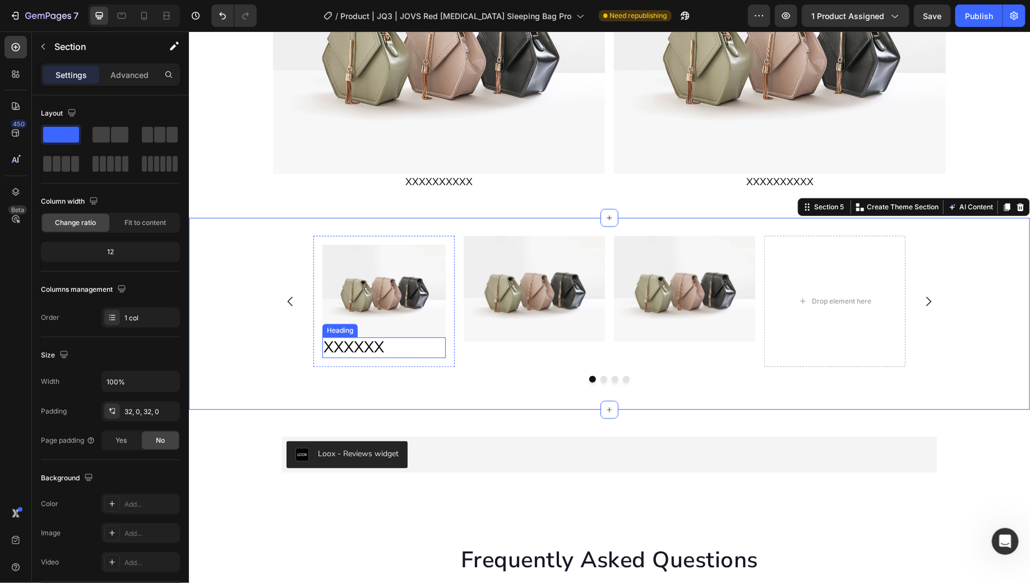
click at [404, 353] on p "XXXXXX" at bounding box center [383, 347] width 121 height 19
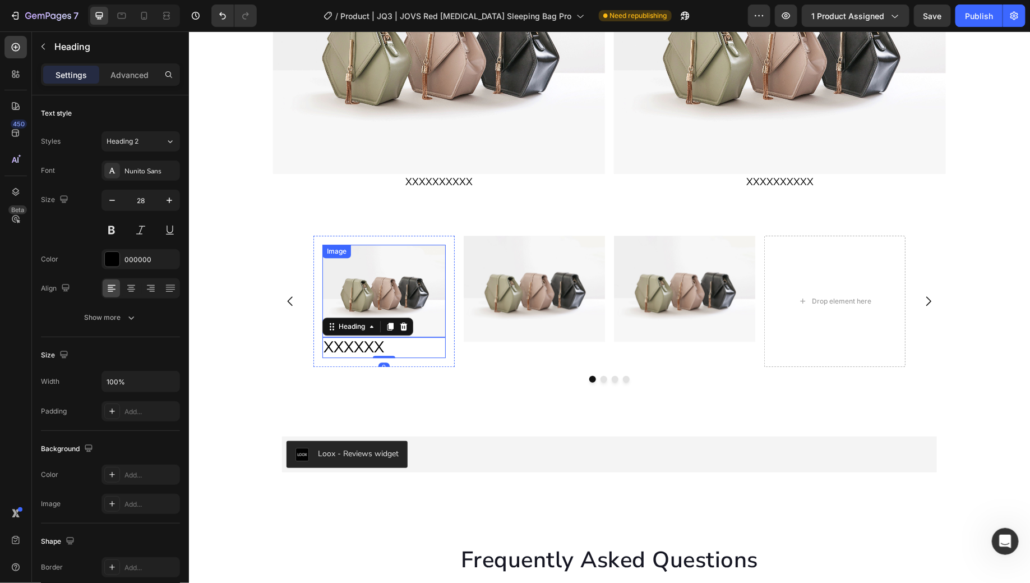
click at [423, 310] on img at bounding box center [383, 290] width 123 height 93
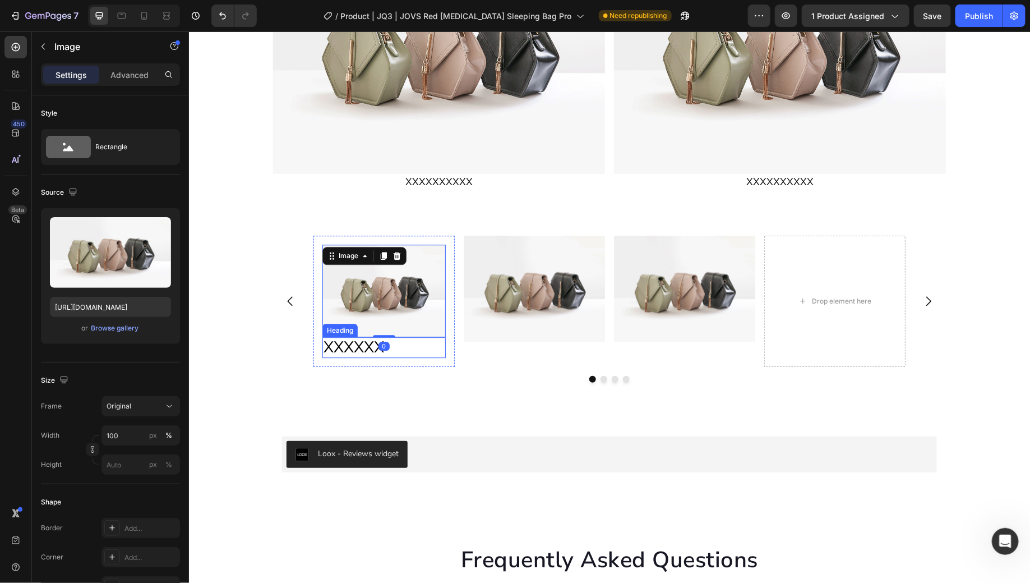
click at [426, 341] on p "XXXXXX" at bounding box center [383, 347] width 121 height 19
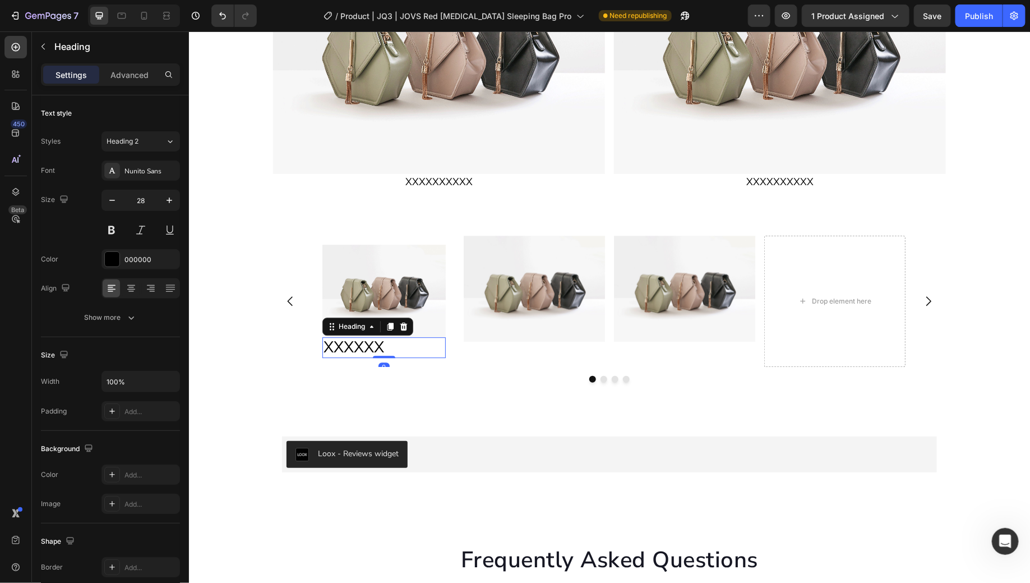
click at [442, 344] on div "Image XXXXXX Heading 0 Row" at bounding box center [383, 301] width 141 height 132
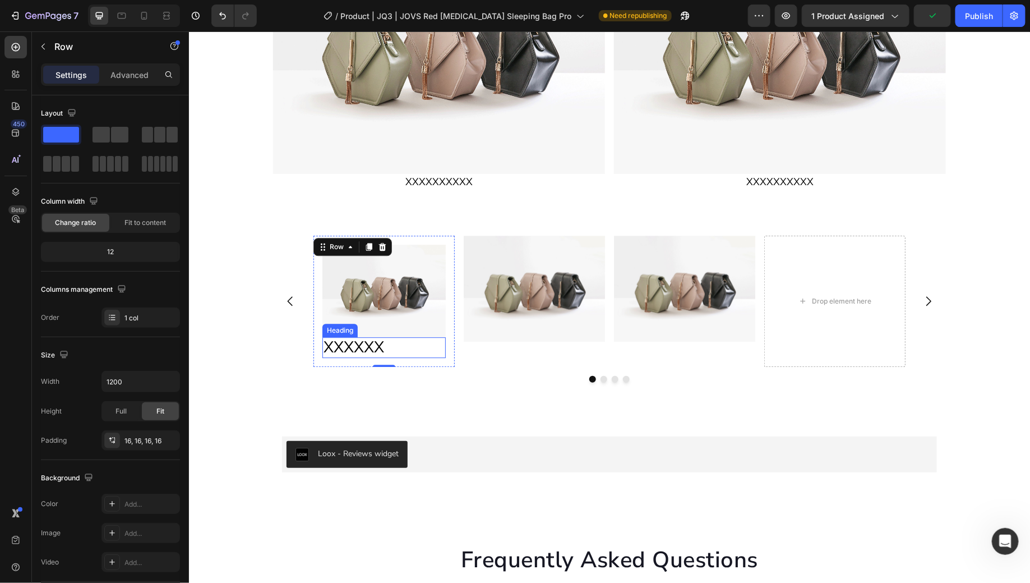
click at [403, 342] on p "XXXXXX" at bounding box center [383, 347] width 121 height 19
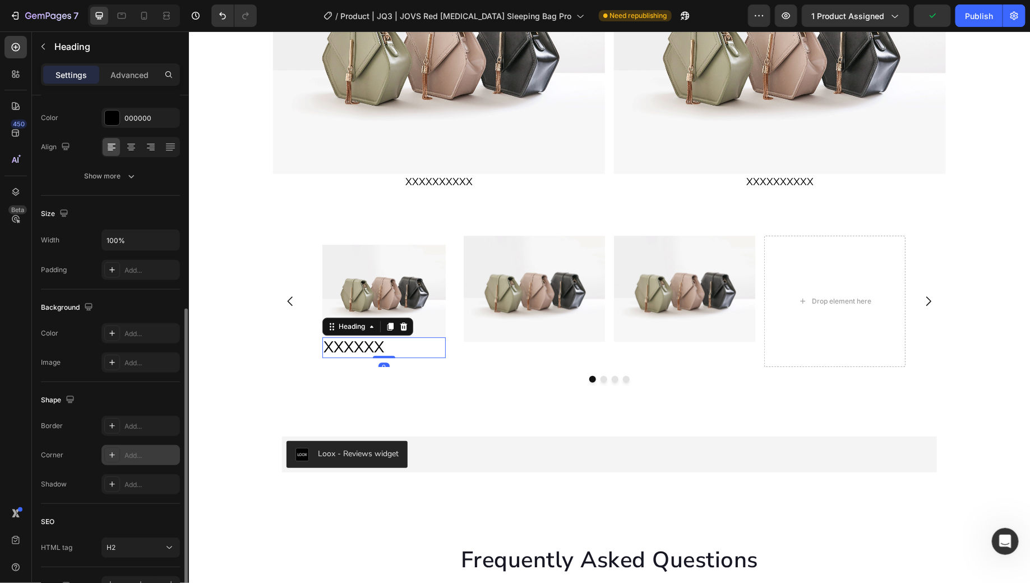
scroll to position [206, 0]
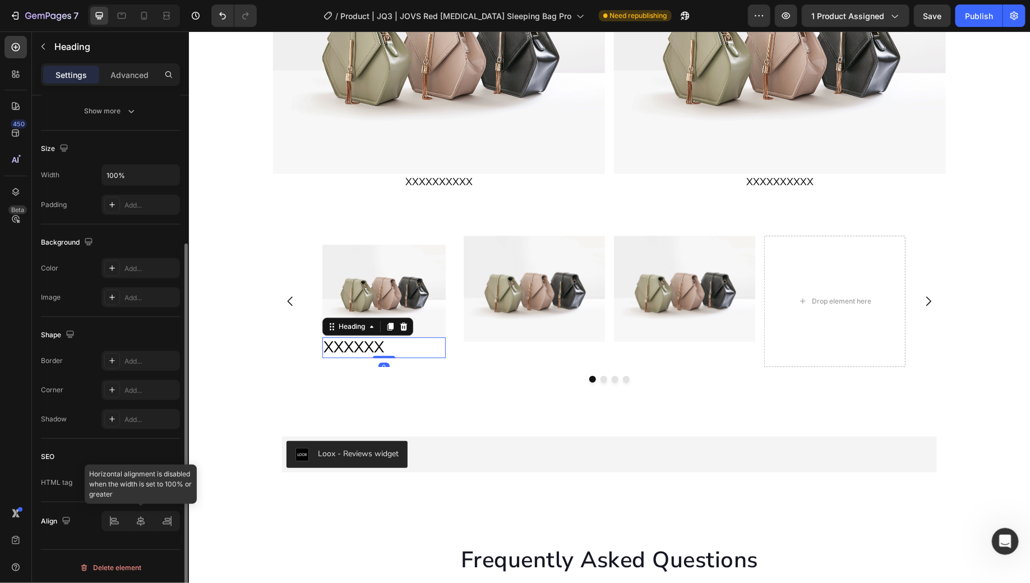
click at [142, 518] on div at bounding box center [141, 521] width 79 height 20
click at [141, 523] on div at bounding box center [141, 521] width 79 height 20
click at [411, 314] on img at bounding box center [383, 290] width 123 height 93
click at [407, 337] on h2 "XXXXXX" at bounding box center [383, 347] width 123 height 21
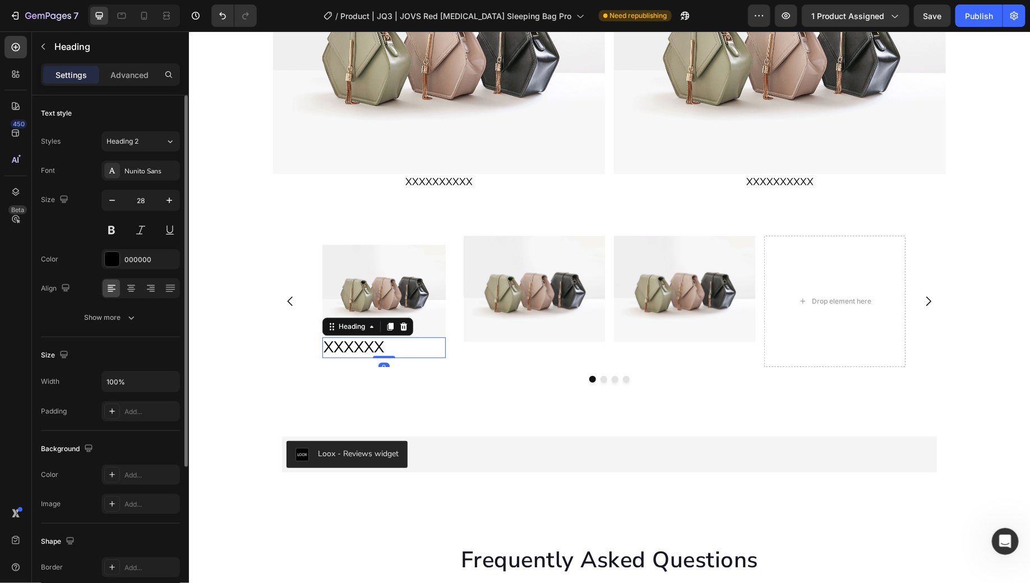
scroll to position [0, 0]
click at [134, 292] on icon at bounding box center [131, 288] width 11 height 11
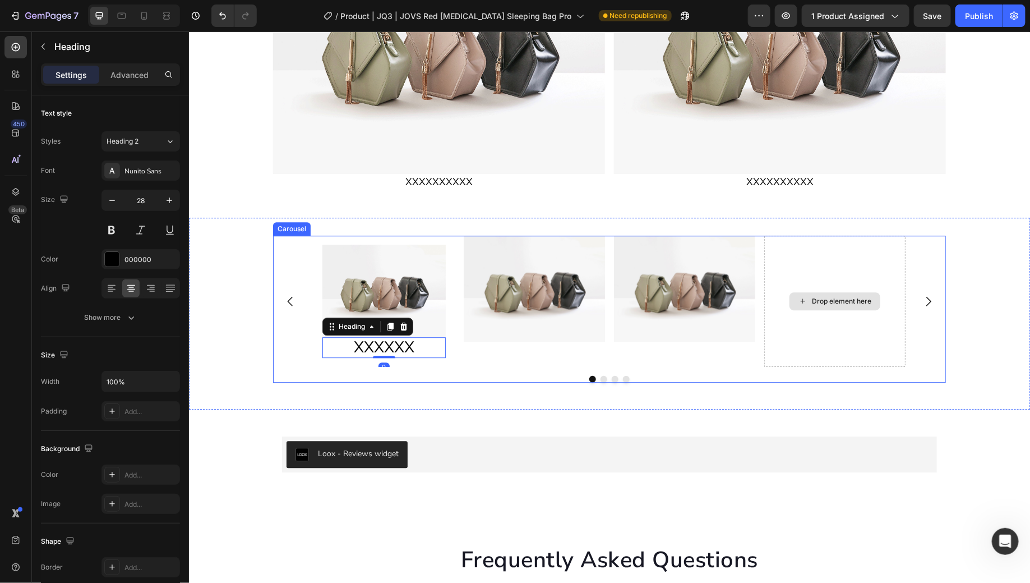
scroll to position [1337, 0]
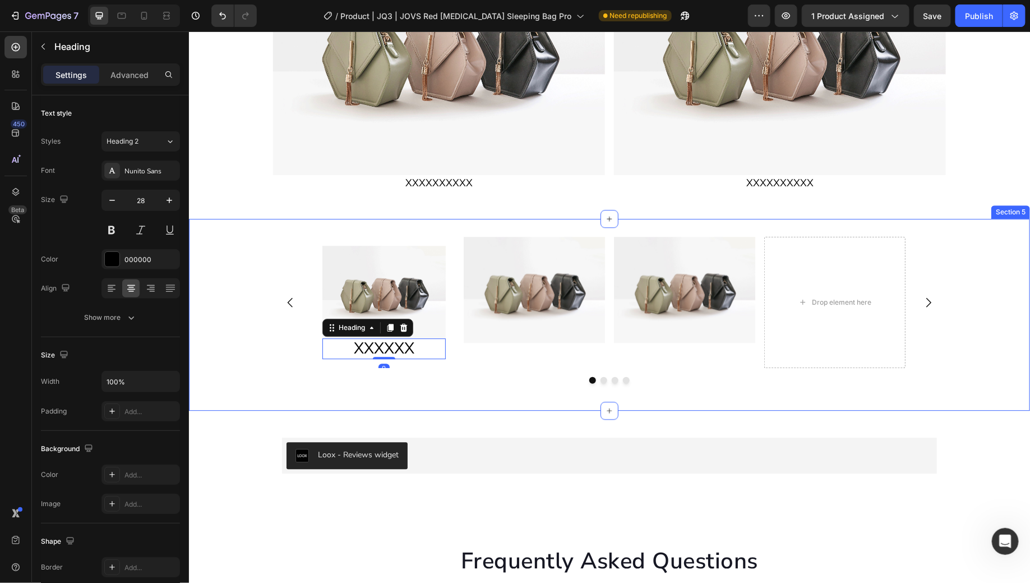
click at [960, 319] on div "Image XXXXXX Heading 0 Row Image Image Drop element here Carousel" at bounding box center [608, 314] width 841 height 157
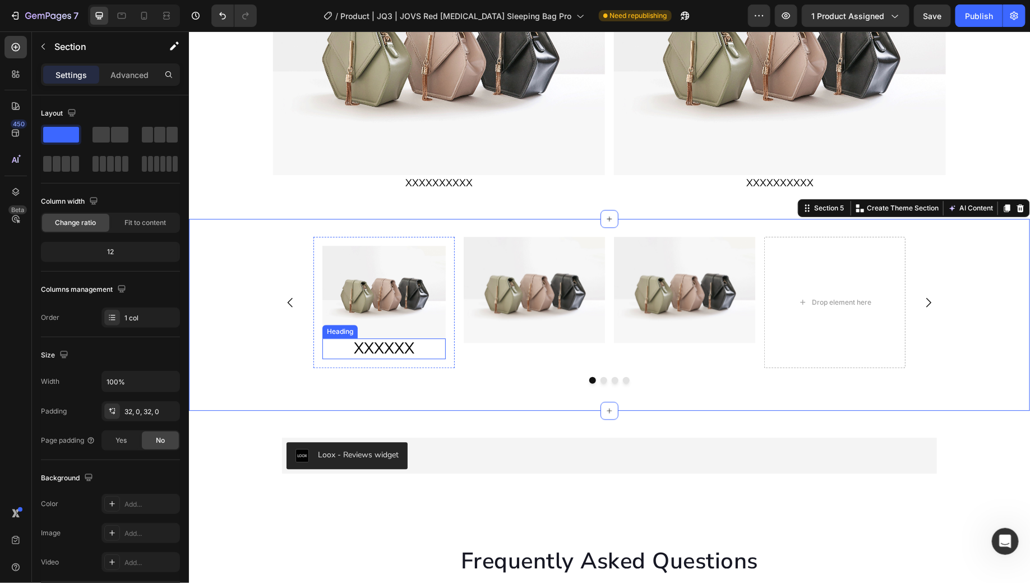
drag, startPoint x: 371, startPoint y: 353, endPoint x: 226, endPoint y: 210, distance: 203.9
click at [371, 354] on p "XXXXXX" at bounding box center [383, 348] width 121 height 19
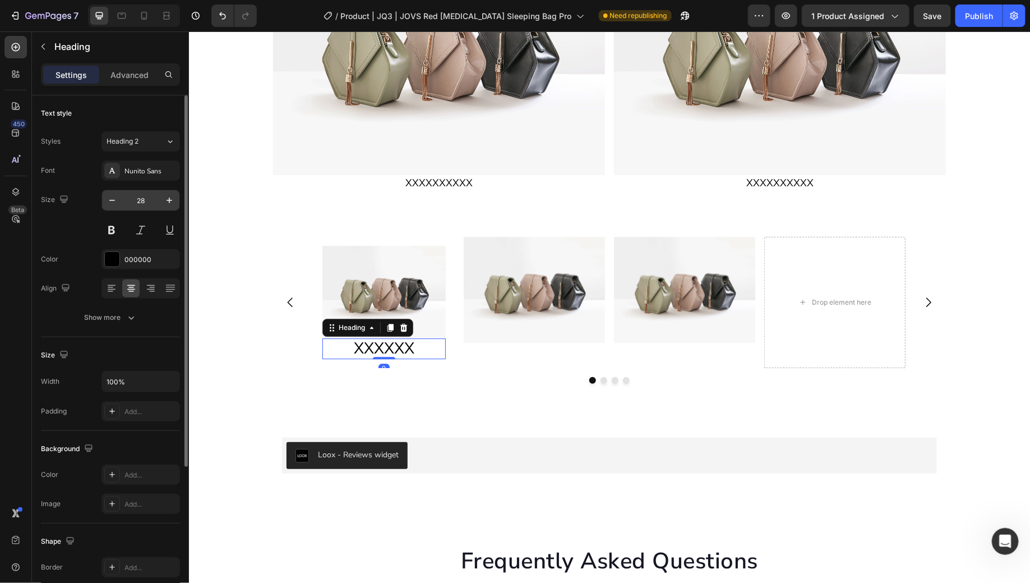
click at [149, 196] on input "28" at bounding box center [140, 200] width 37 height 20
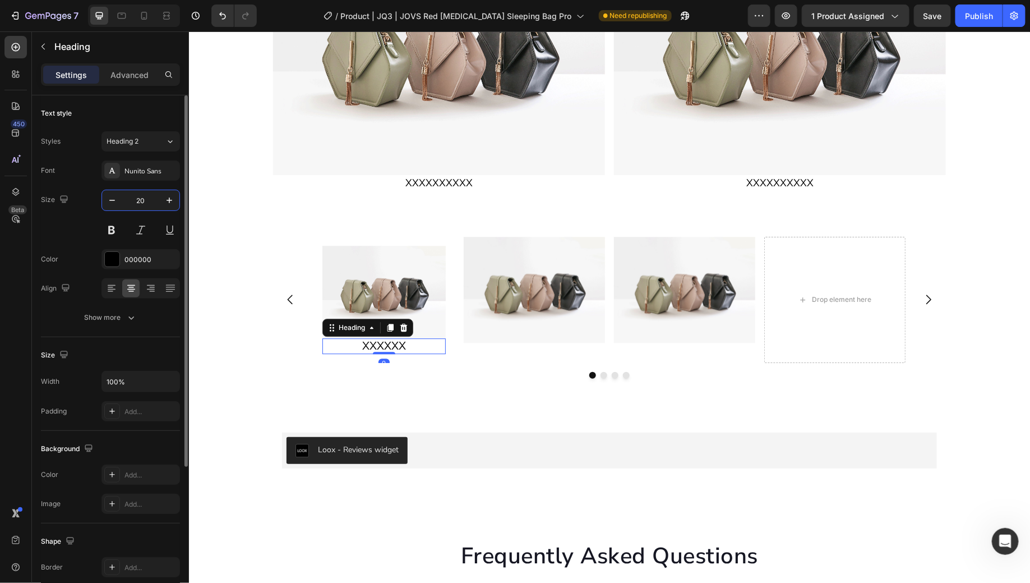
type input "20"
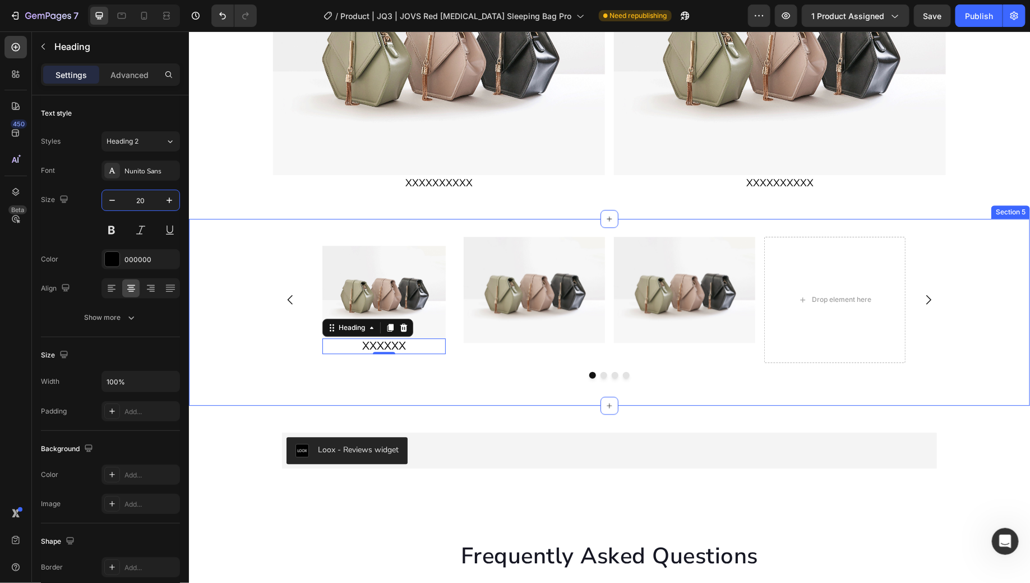
click at [977, 290] on div "Image XXXXXX Heading 0 Row Image Image Drop element here Carousel" at bounding box center [608, 311] width 841 height 151
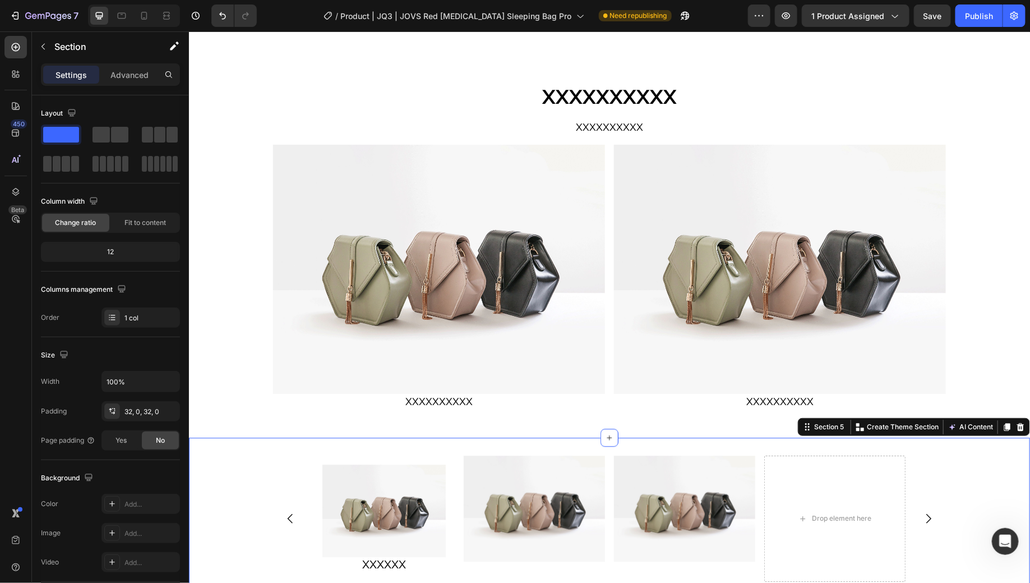
scroll to position [1338, 0]
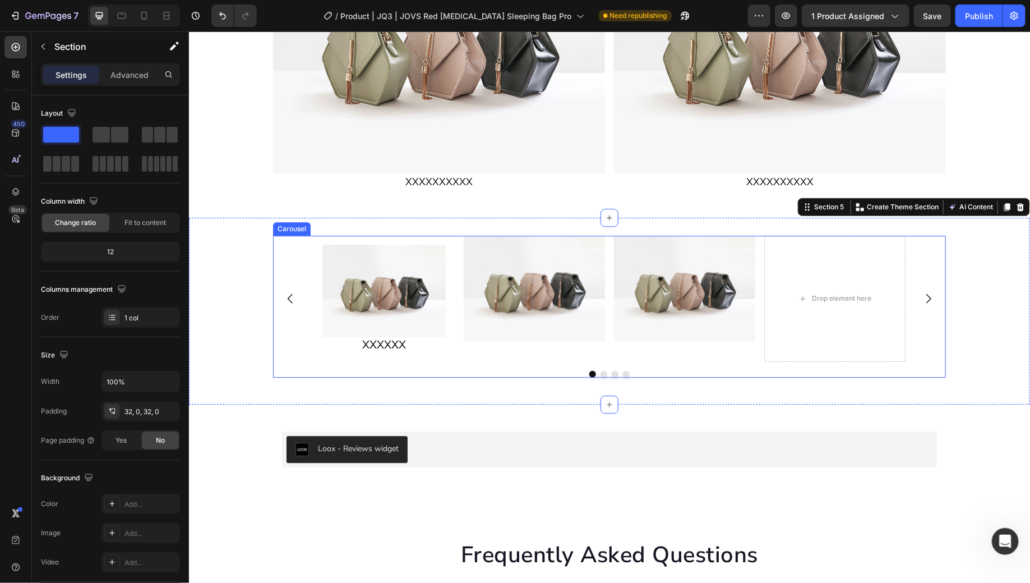
click at [451, 342] on div "Image XXXXXX Heading Row Image Image Drop element here" at bounding box center [609, 298] width 592 height 126
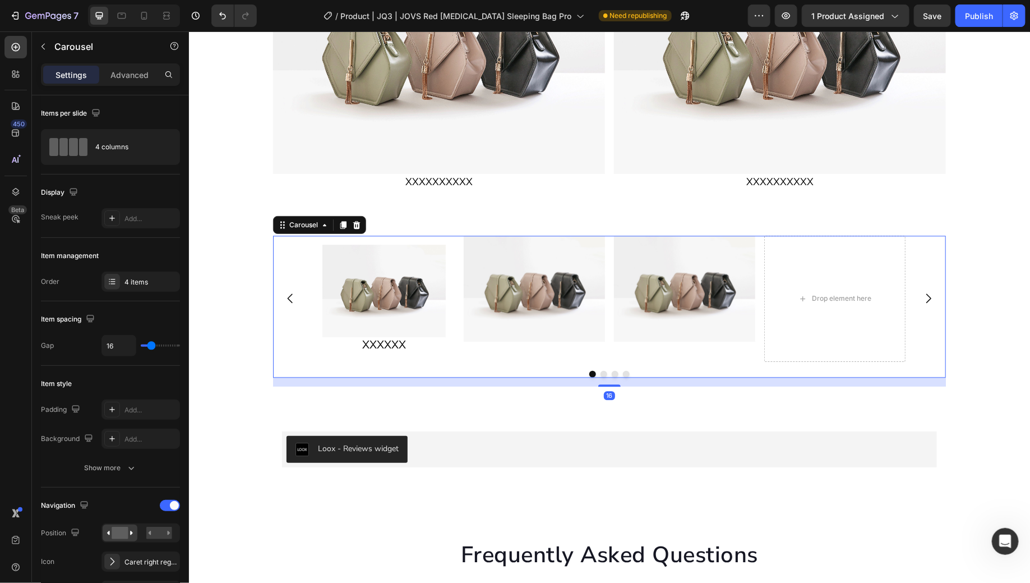
click at [296, 318] on div "Image XXXXXX Heading Row Image Image Drop element here" at bounding box center [609, 298] width 673 height 126
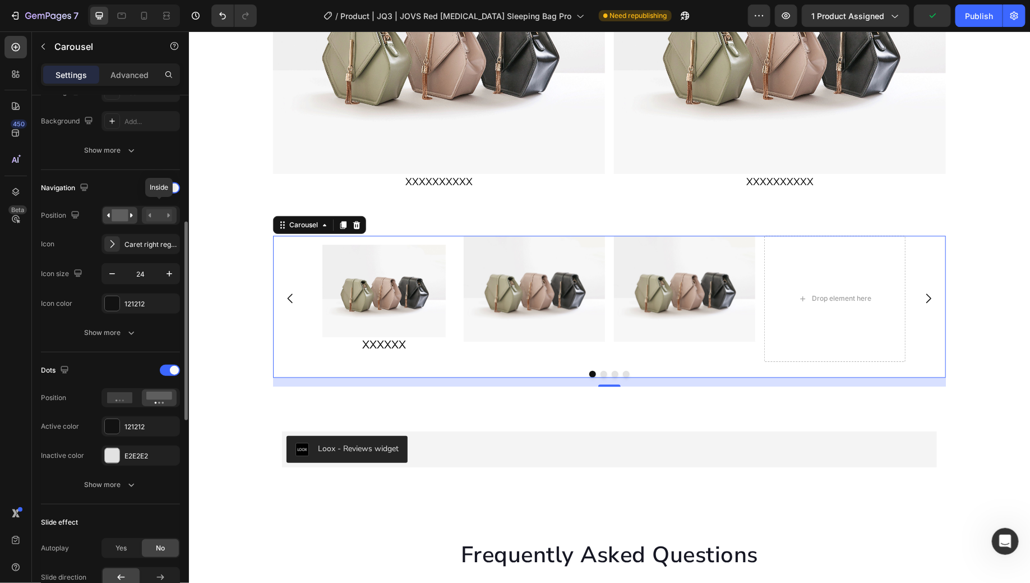
scroll to position [321, 0]
click at [159, 190] on div "Navigation" at bounding box center [110, 185] width 139 height 18
click at [164, 187] on div at bounding box center [170, 184] width 20 height 11
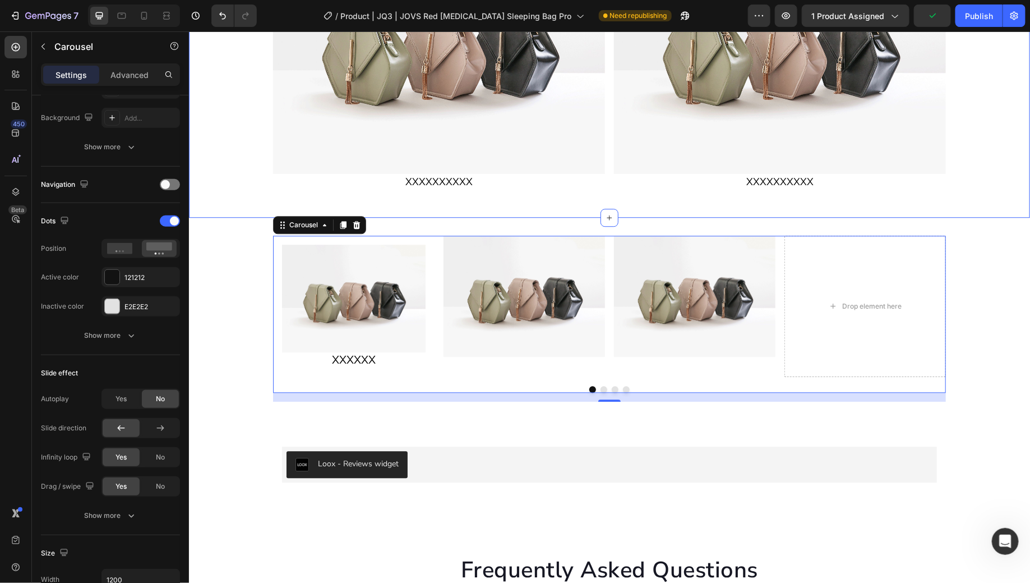
click at [996, 159] on div "XXXXXXXXXX Heading XXXXXXXXXX Text Block Image XXXXXXXXXX Text Block Image XXXX…" at bounding box center [608, 31] width 841 height 334
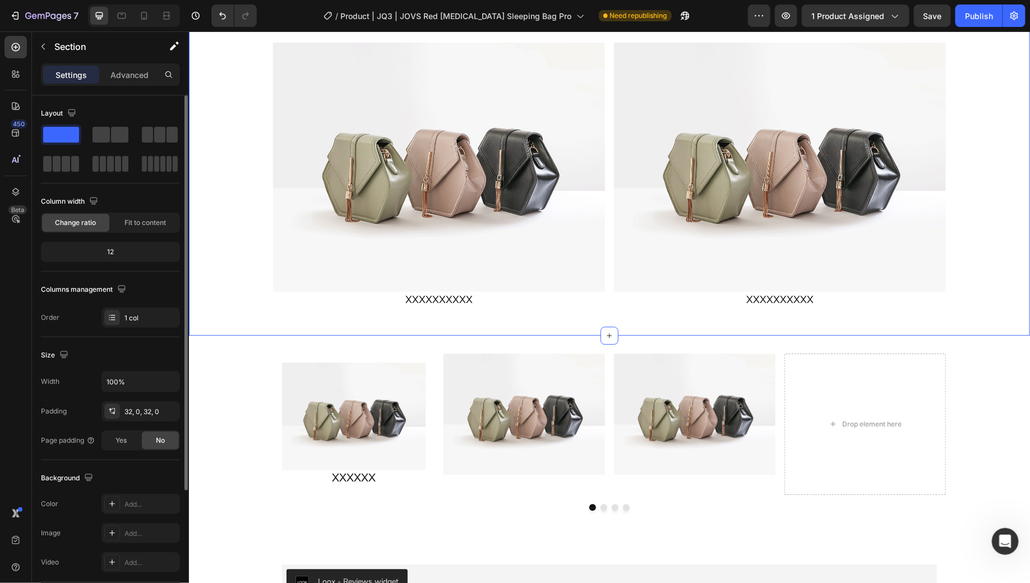
scroll to position [1216, 0]
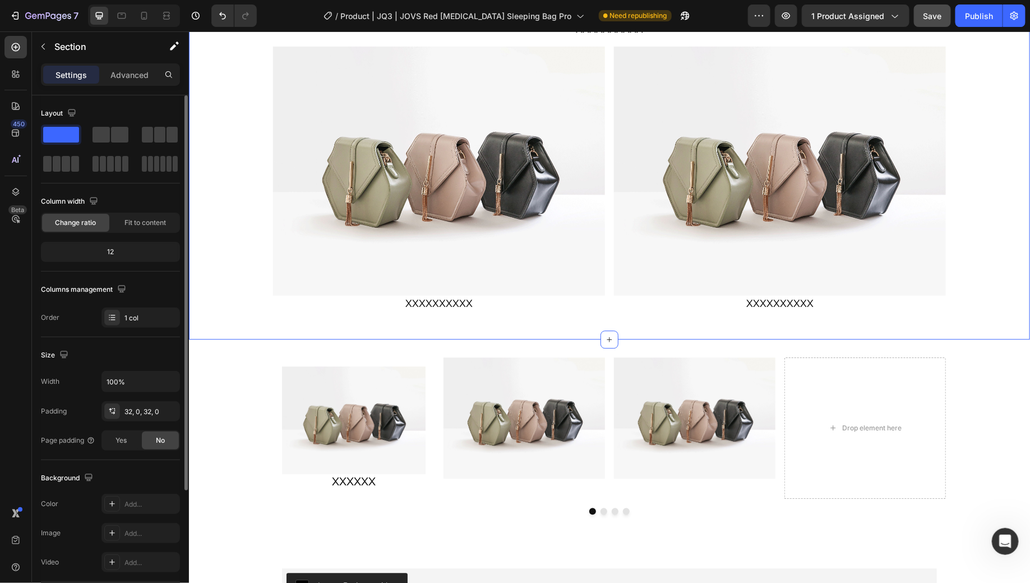
click at [946, 18] on button "Save" at bounding box center [932, 15] width 37 height 22
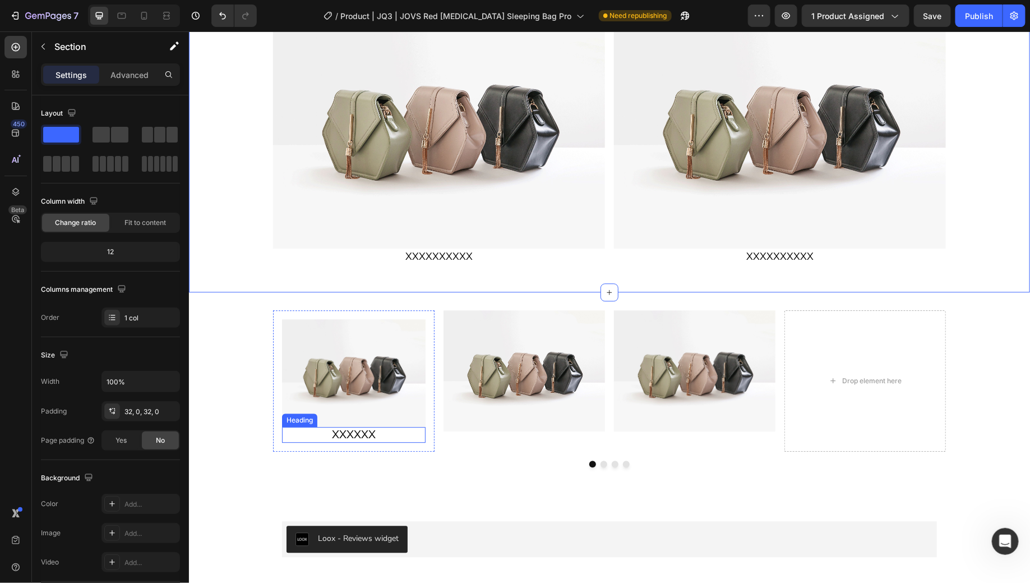
click at [372, 432] on p "XXXXXX" at bounding box center [353, 433] width 141 height 13
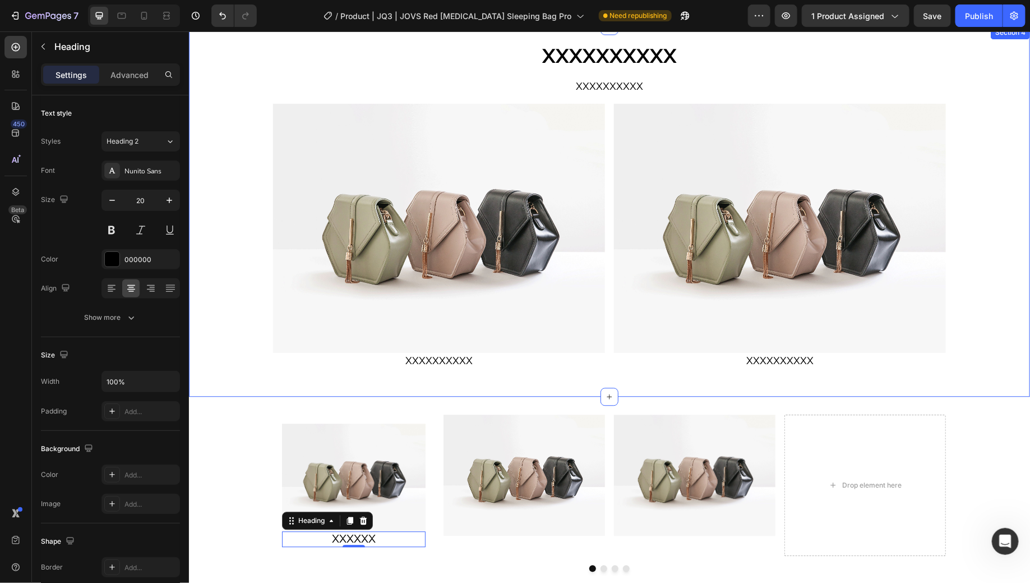
scroll to position [1165, 0]
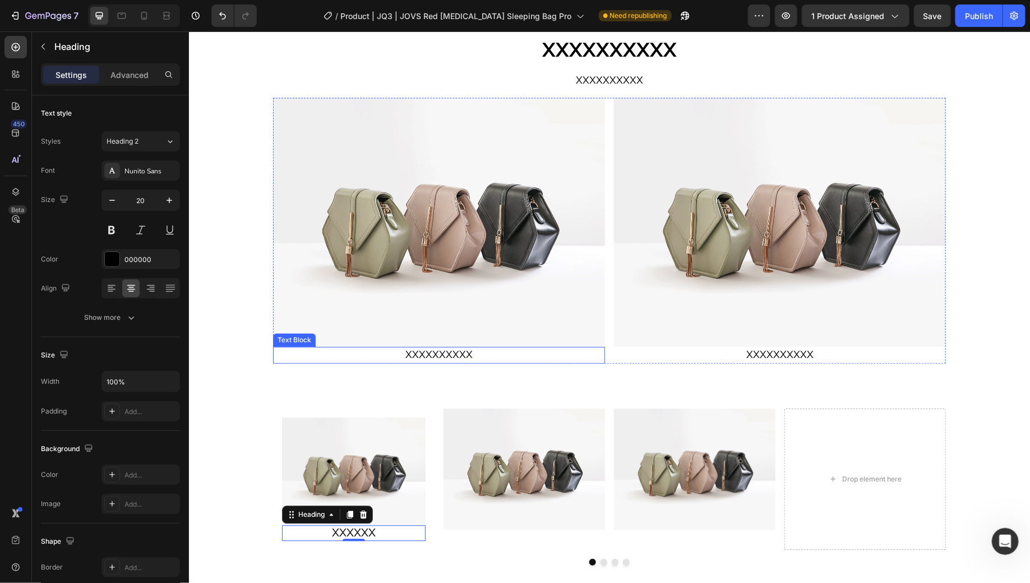
click at [463, 352] on p "XXXXXXXXXX" at bounding box center [439, 354] width 330 height 14
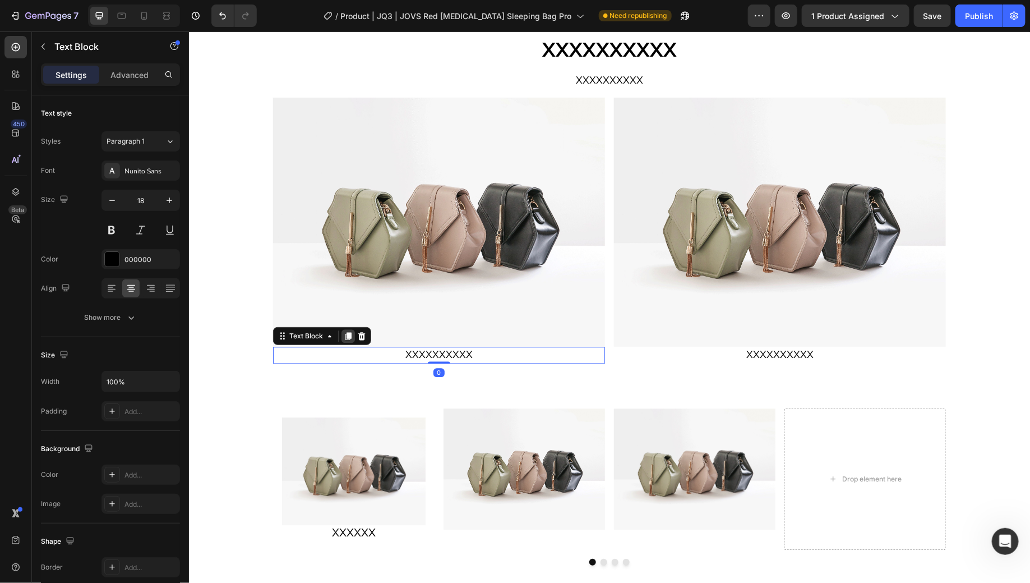
click at [343, 335] on icon at bounding box center [347, 335] width 9 height 9
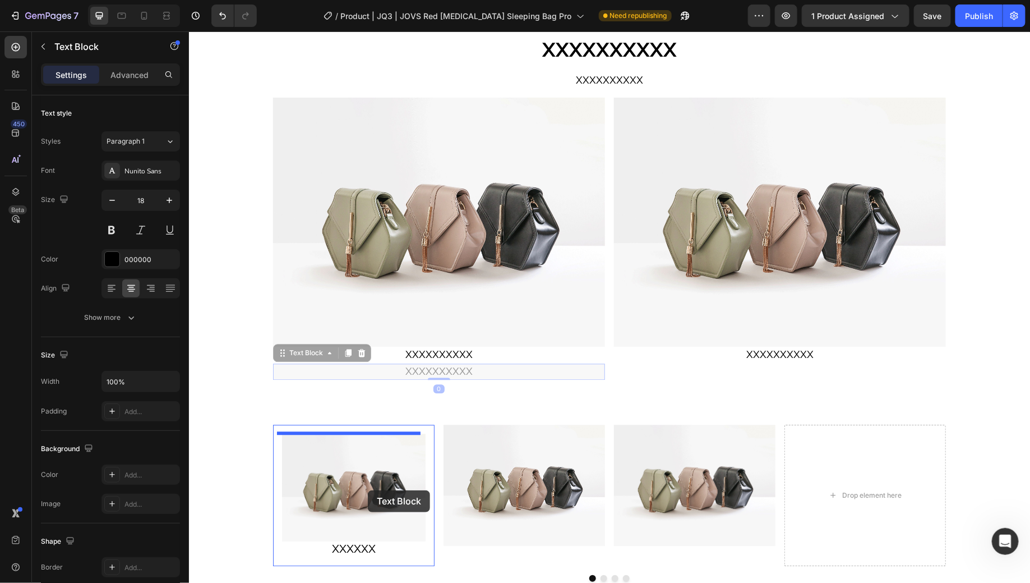
scroll to position [1210, 0]
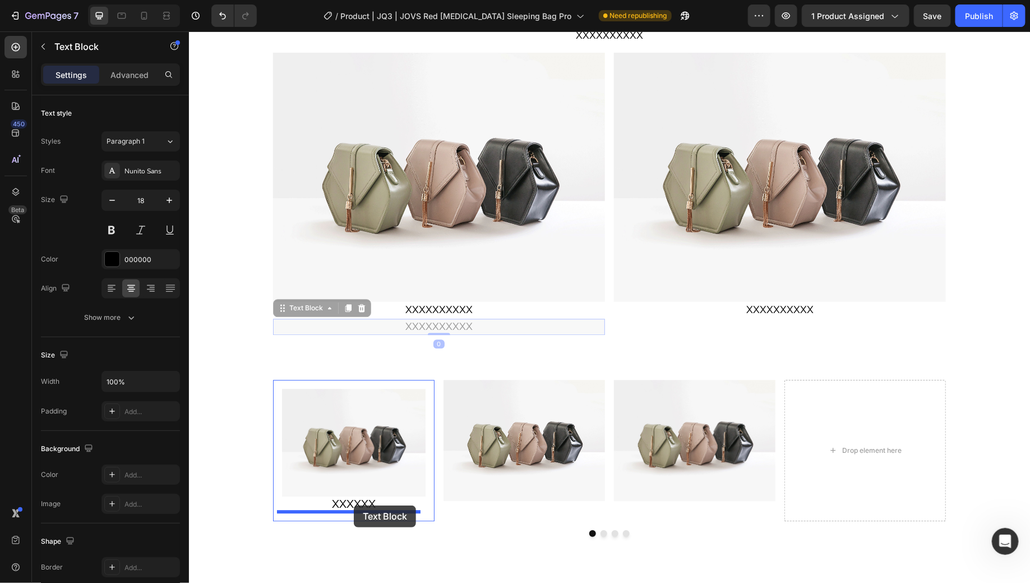
drag, startPoint x: 295, startPoint y: 348, endPoint x: 353, endPoint y: 505, distance: 167.2
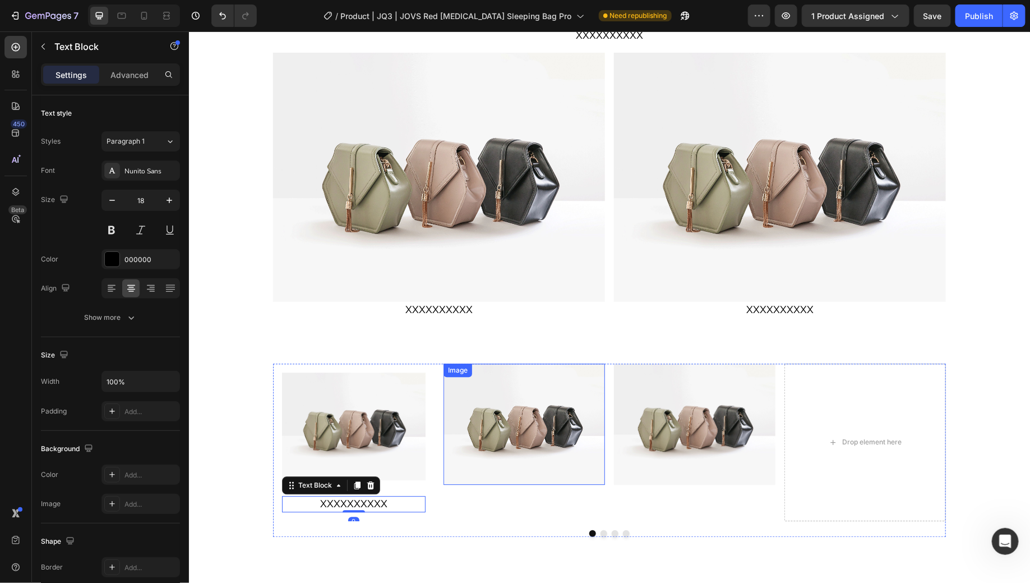
click at [401, 481] on p "XXXXXX" at bounding box center [353, 487] width 141 height 13
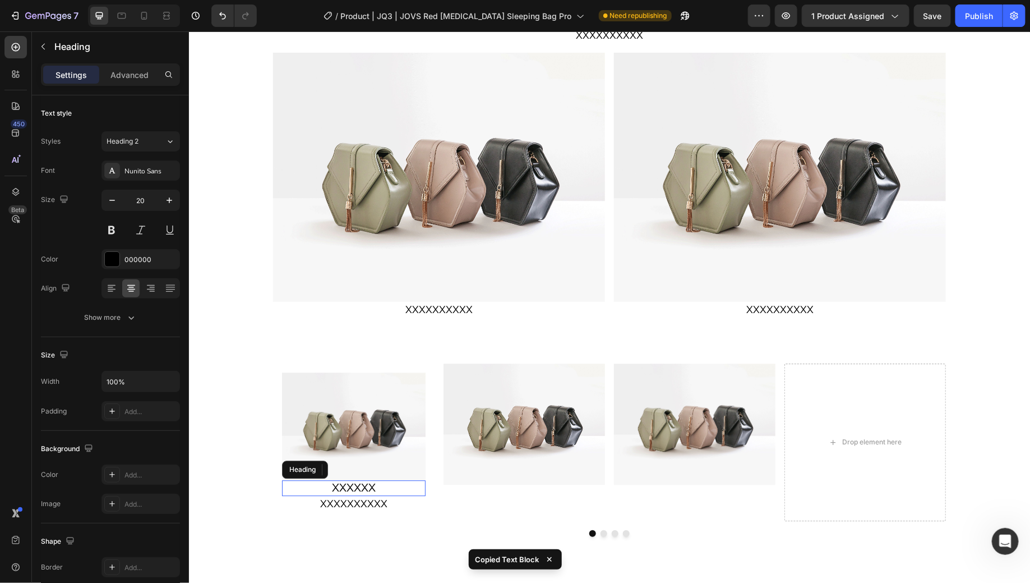
scroll to position [1295, 0]
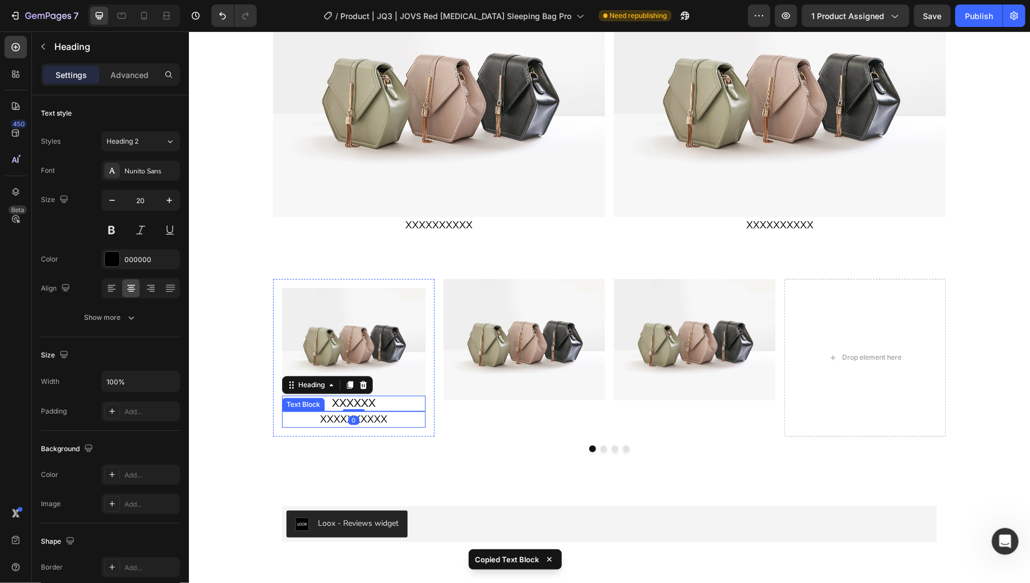
click at [386, 415] on p "XXXXXXXXXX" at bounding box center [353, 419] width 141 height 14
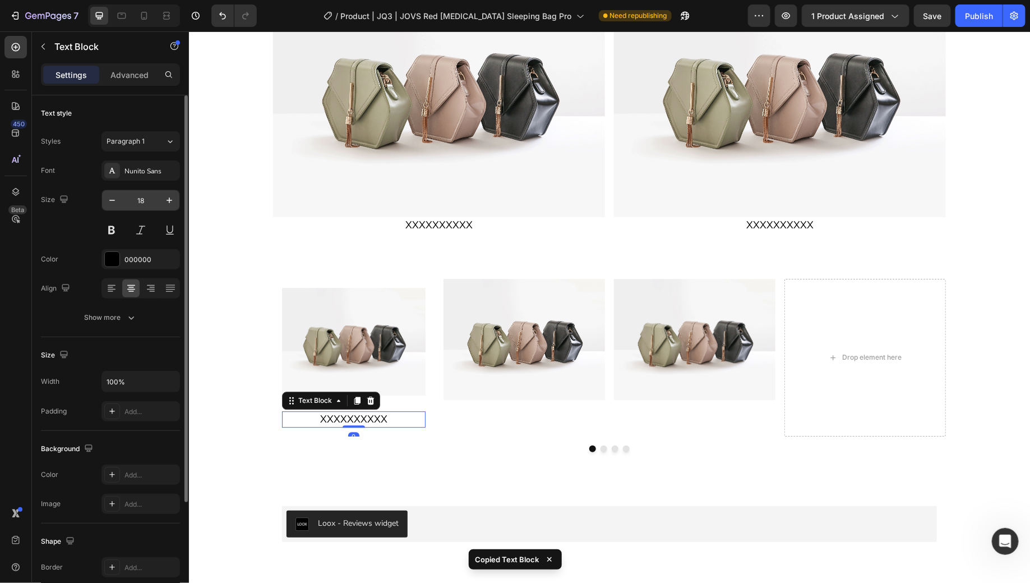
click at [149, 201] on input "18" at bounding box center [140, 200] width 37 height 20
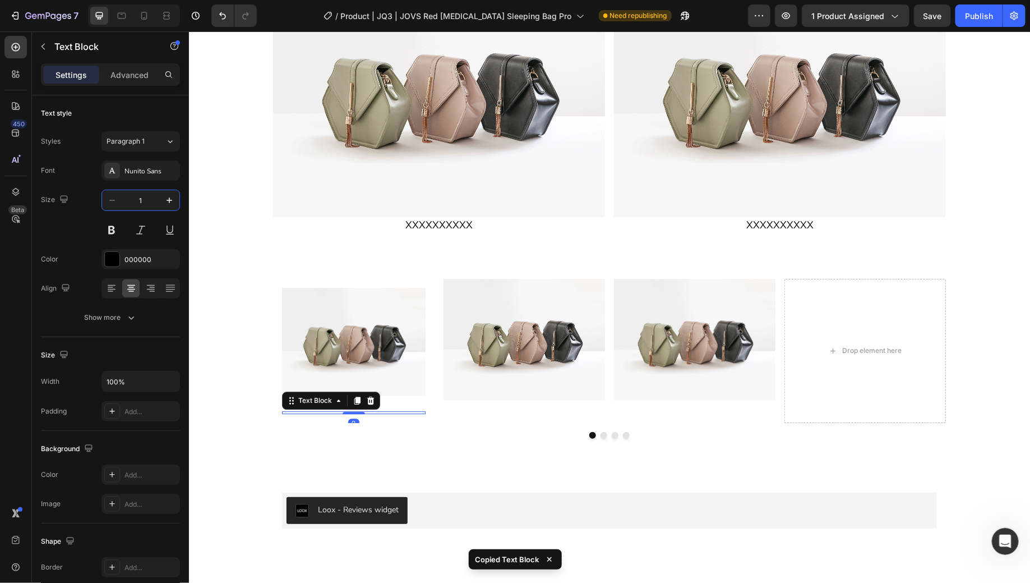
type input "15"
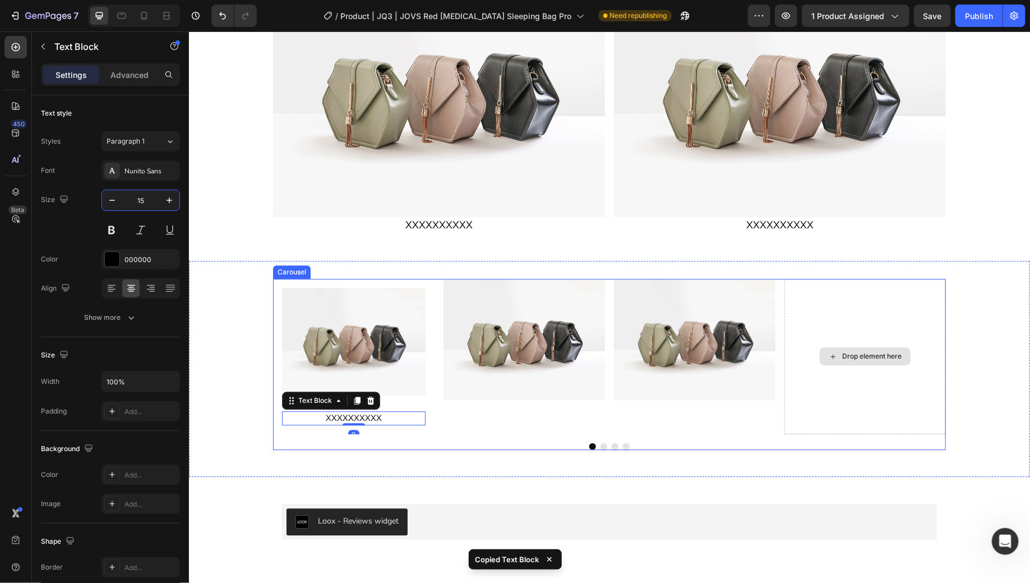
click at [961, 322] on div "Image XXXXXX Heading XXXXXXXXXX Text Block 0 Row Image Image Drop element here …" at bounding box center [608, 368] width 841 height 180
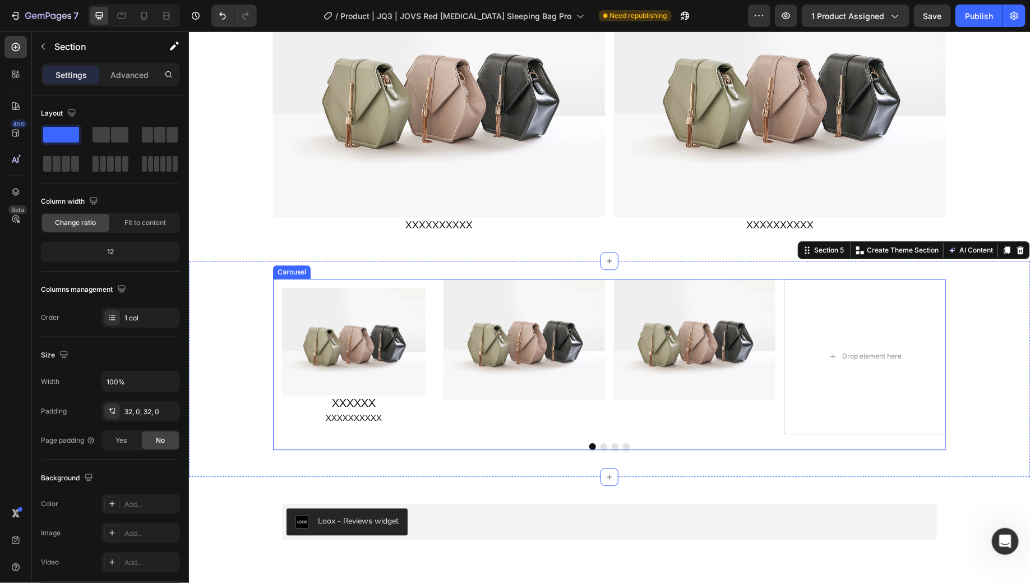
click at [536, 421] on div "Image" at bounding box center [524, 355] width 162 height 155
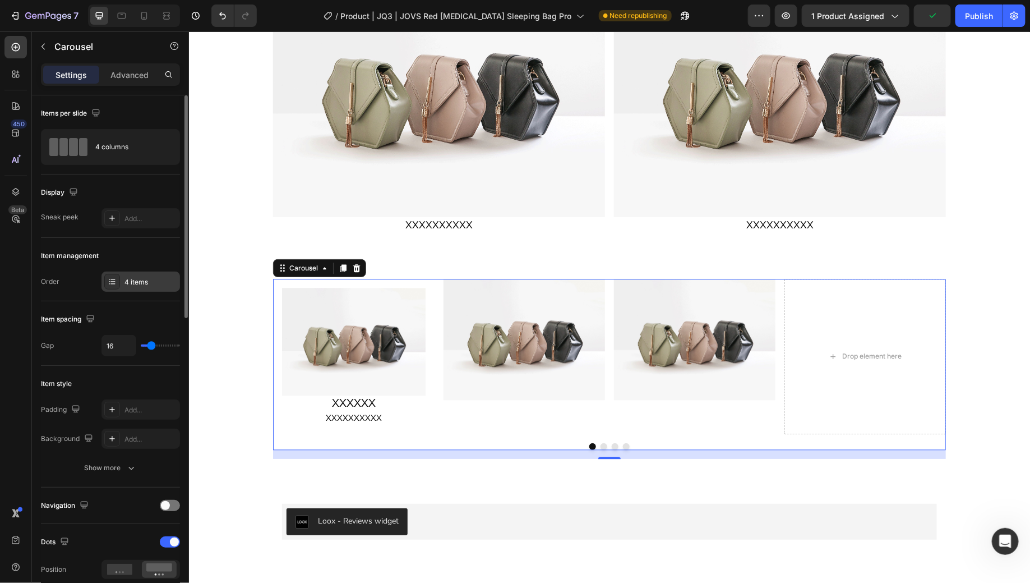
click at [128, 286] on div "4 items" at bounding box center [141, 282] width 79 height 20
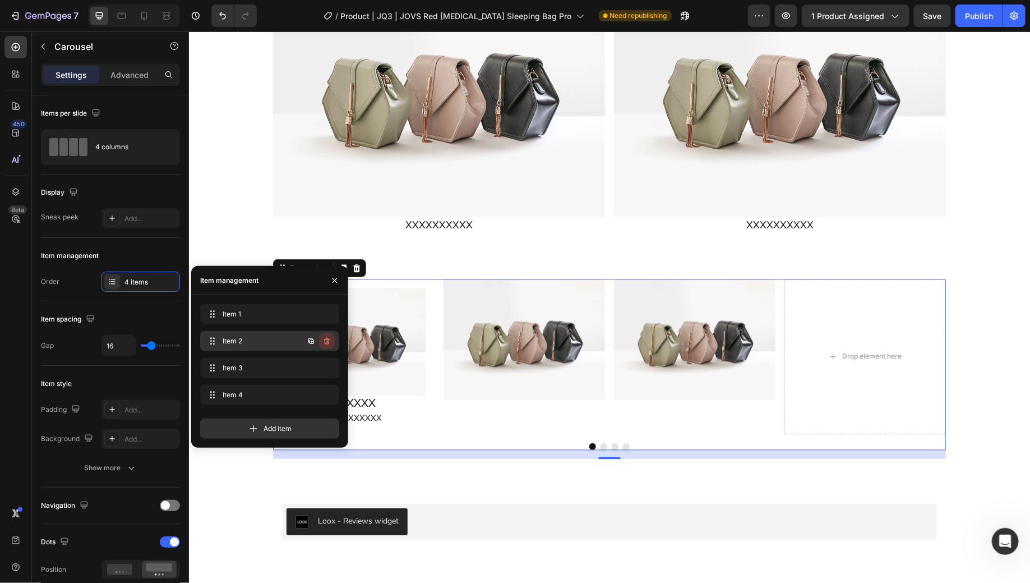
click at [331, 346] on icon "button" at bounding box center [327, 341] width 9 height 9
click at [329, 344] on div "Delete" at bounding box center [319, 341] width 21 height 10
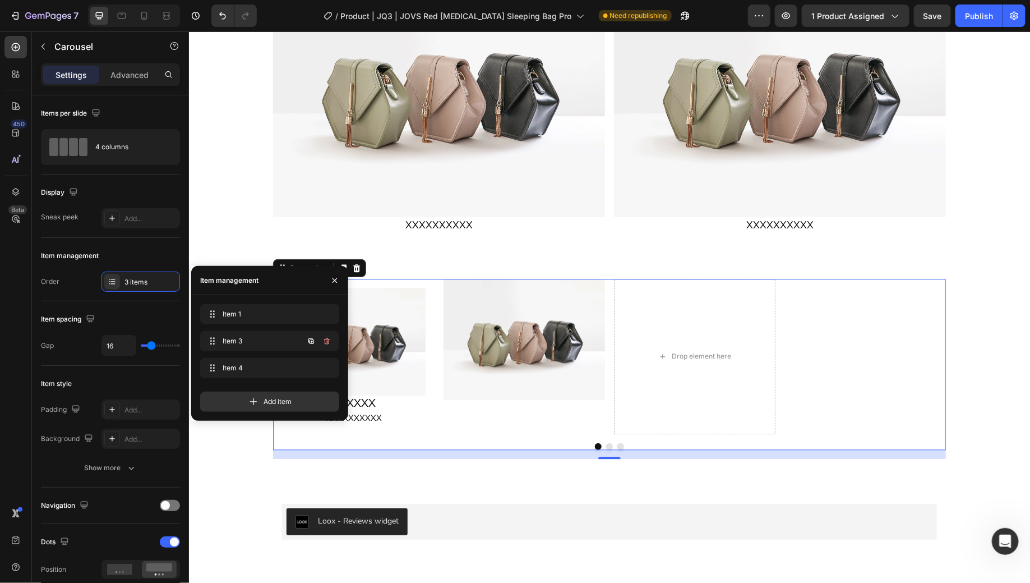
click at [329, 344] on icon "button" at bounding box center [327, 341] width 9 height 9
click at [329, 344] on div "Delete" at bounding box center [319, 341] width 21 height 10
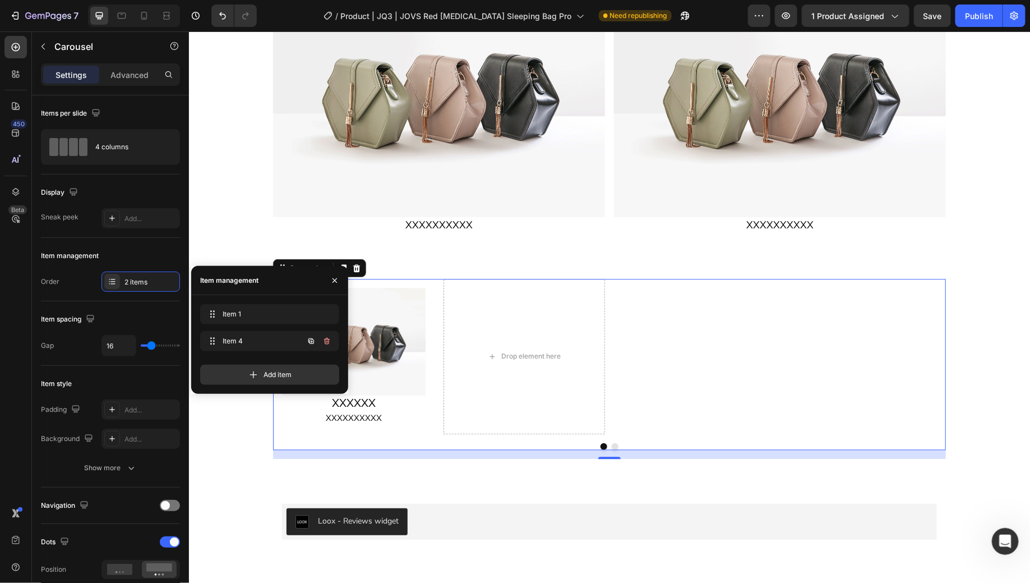
click at [329, 344] on icon "button" at bounding box center [327, 341] width 9 height 9
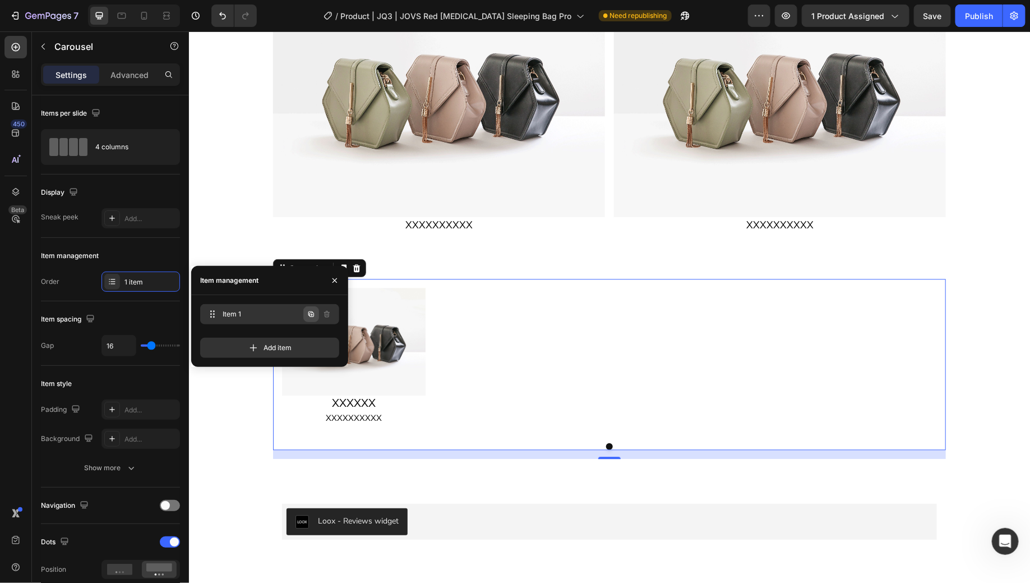
click at [314, 319] on button "button" at bounding box center [311, 314] width 16 height 16
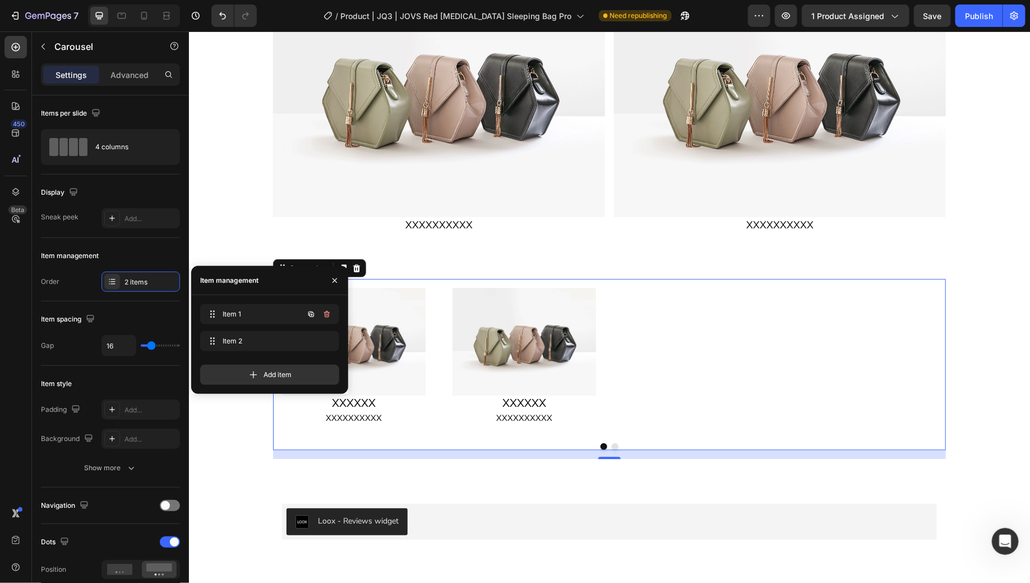
click at [314, 319] on button "button" at bounding box center [311, 314] width 16 height 16
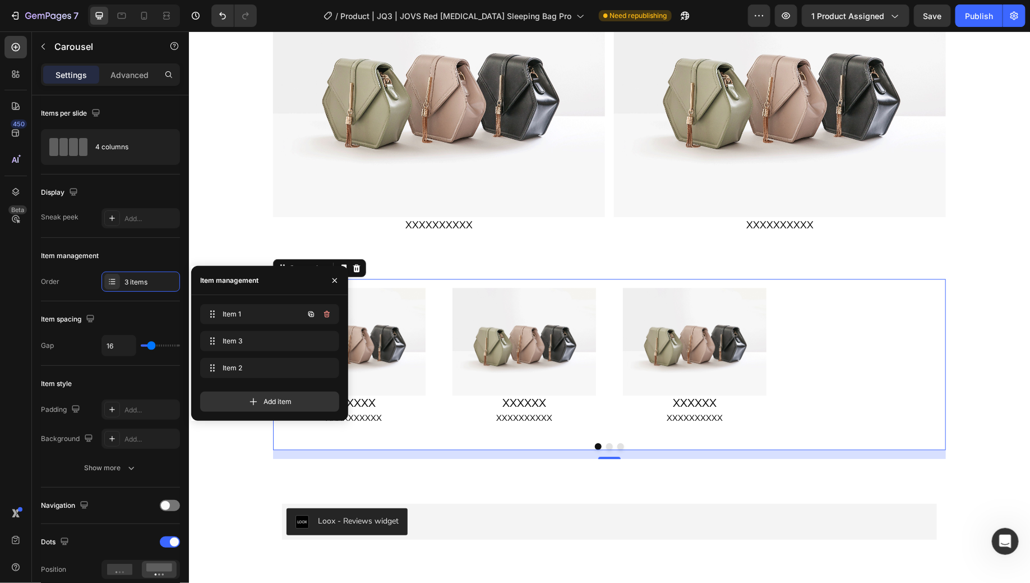
click at [314, 318] on icon "button" at bounding box center [311, 314] width 9 height 9
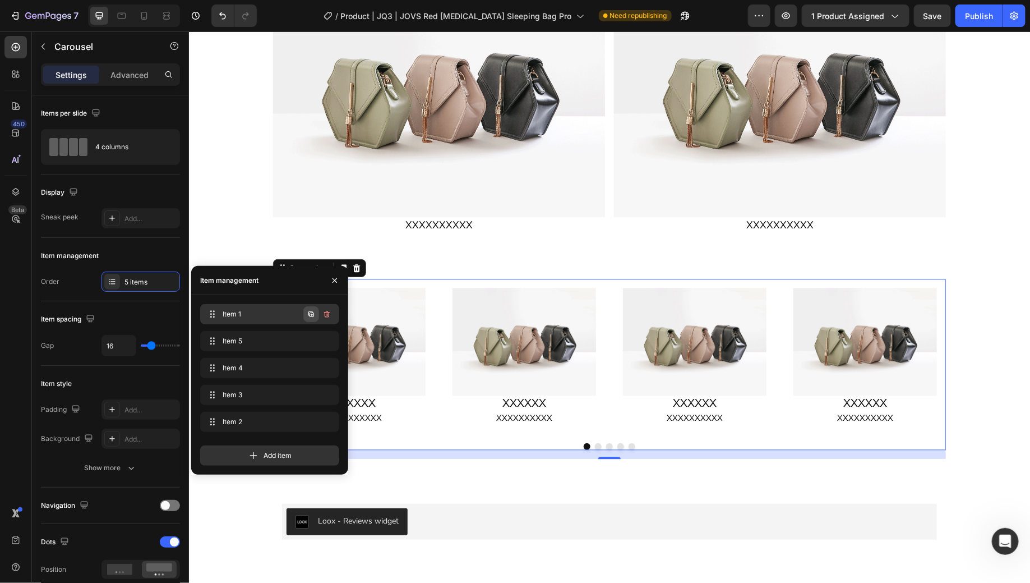
click at [311, 312] on icon "button" at bounding box center [311, 314] width 9 height 9
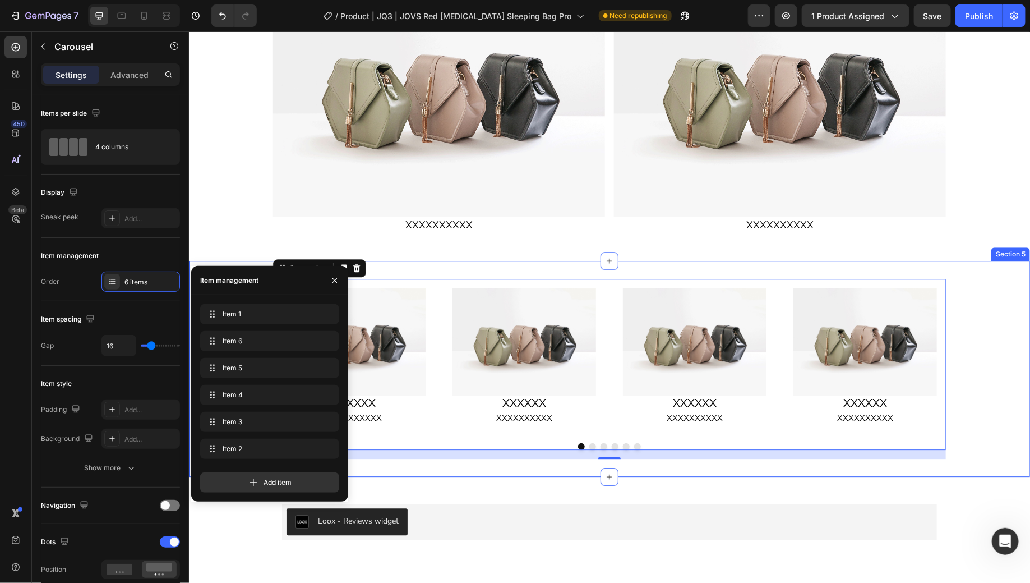
click at [989, 354] on div "Image XXXXXX Heading XXXXXXXXXX Text Block Row Image XXXXXX Heading XXXXXXXXXX …" at bounding box center [608, 368] width 841 height 180
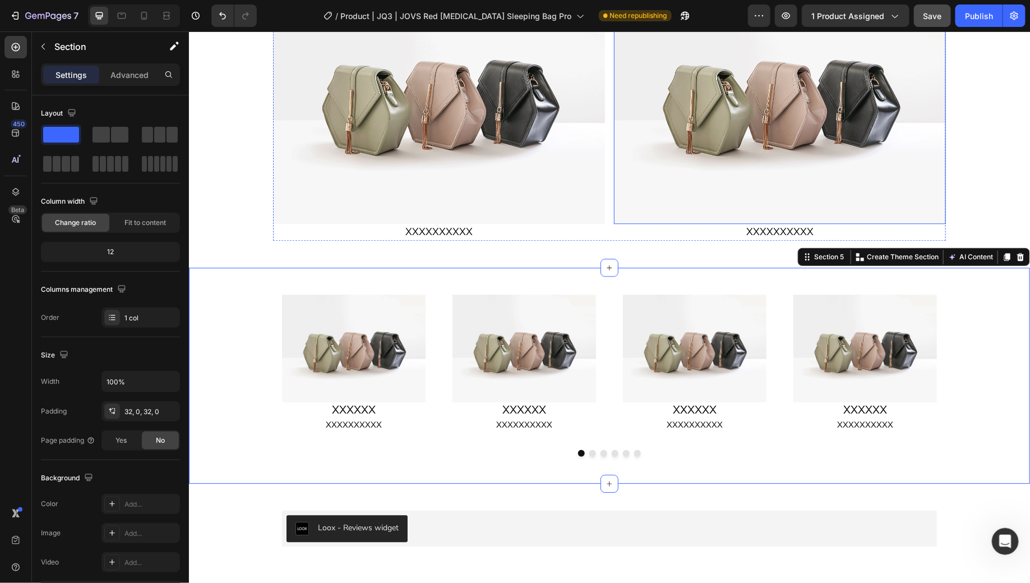
click at [937, 26] on button "Save" at bounding box center [932, 15] width 37 height 22
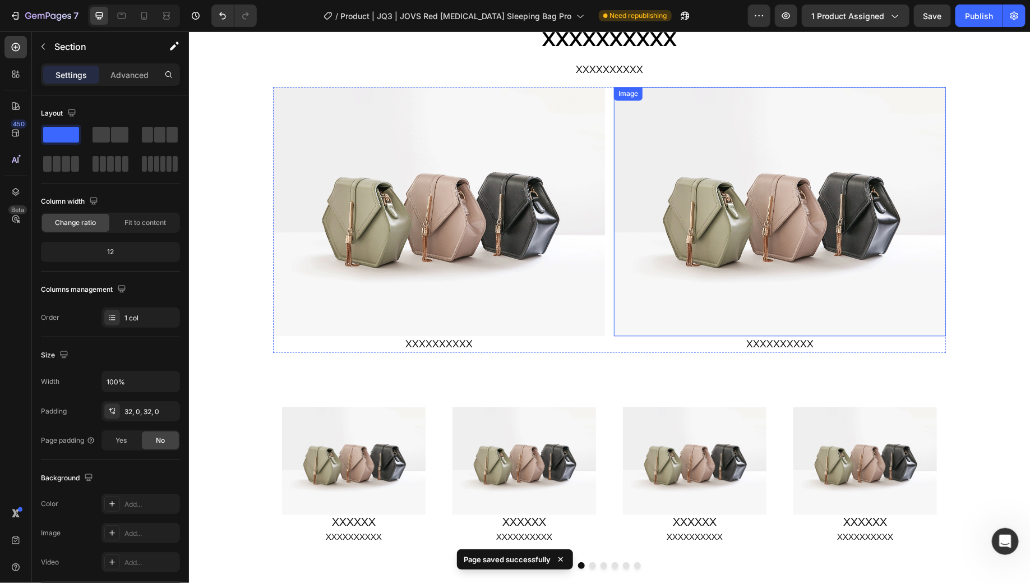
scroll to position [1035, 0]
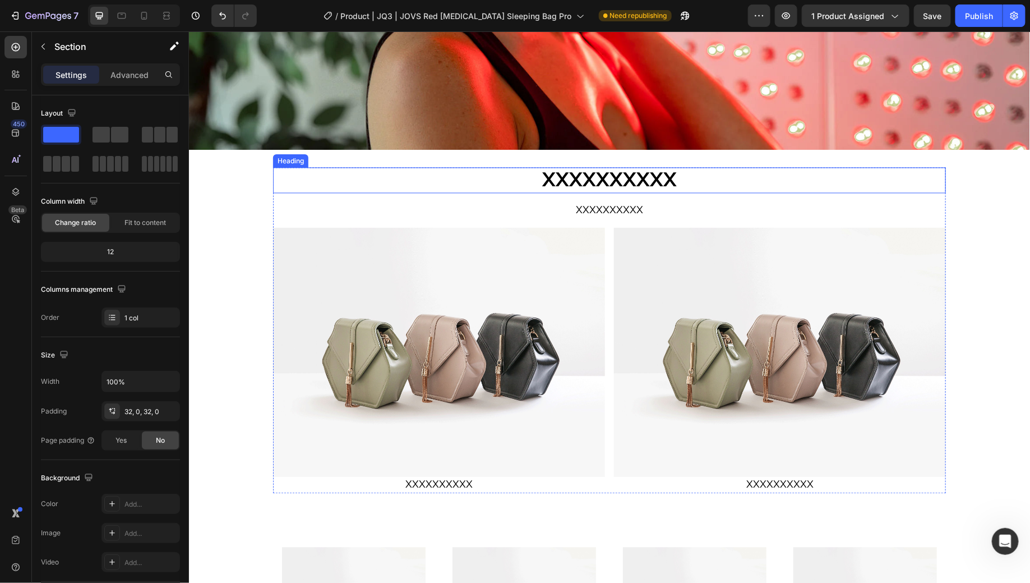
click at [703, 184] on h2 "XXXXXXXXXX" at bounding box center [609, 180] width 673 height 26
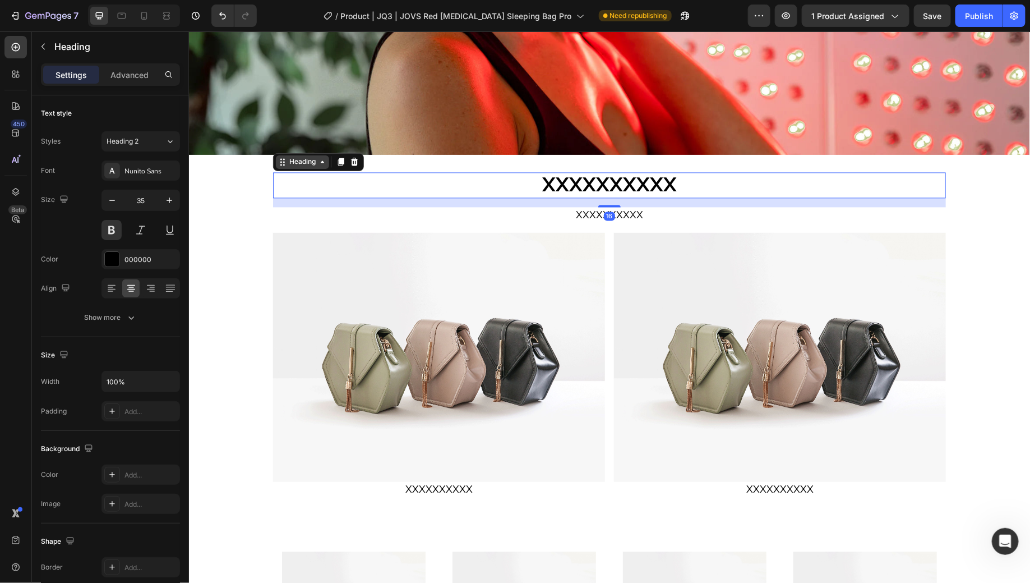
click at [291, 160] on div "Heading" at bounding box center [302, 162] width 31 height 10
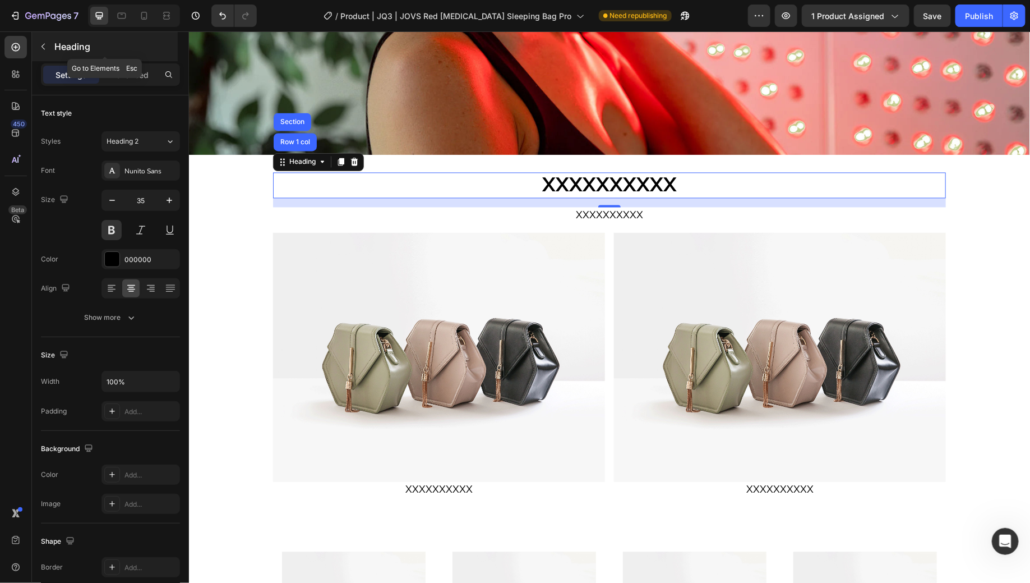
click at [82, 37] on div "Heading" at bounding box center [105, 46] width 146 height 29
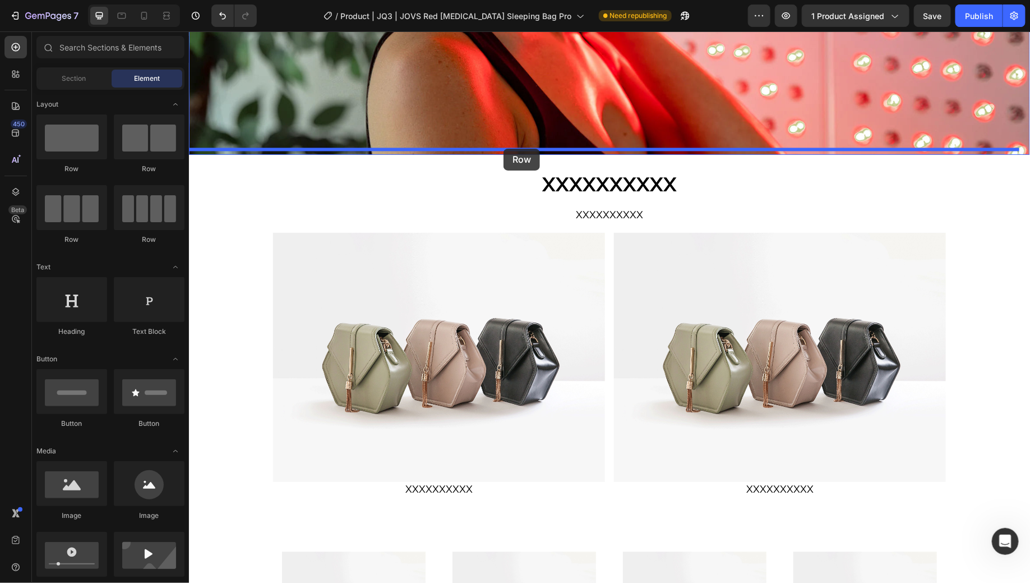
scroll to position [1019, 0]
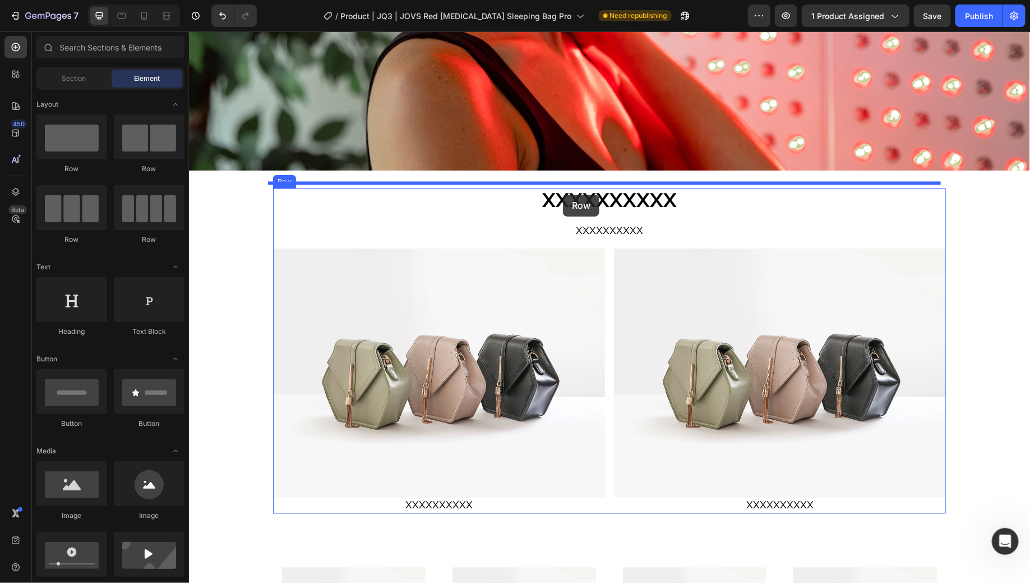
drag, startPoint x: 346, startPoint y: 168, endPoint x: 563, endPoint y: 194, distance: 218.1
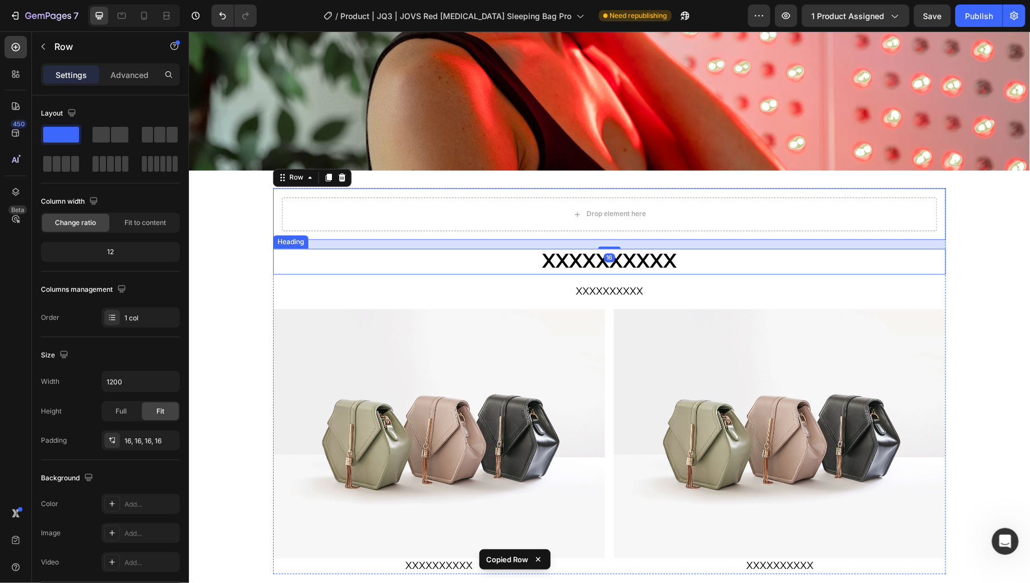
click at [692, 249] on h2 "XXXXXXXXXX" at bounding box center [609, 262] width 673 height 26
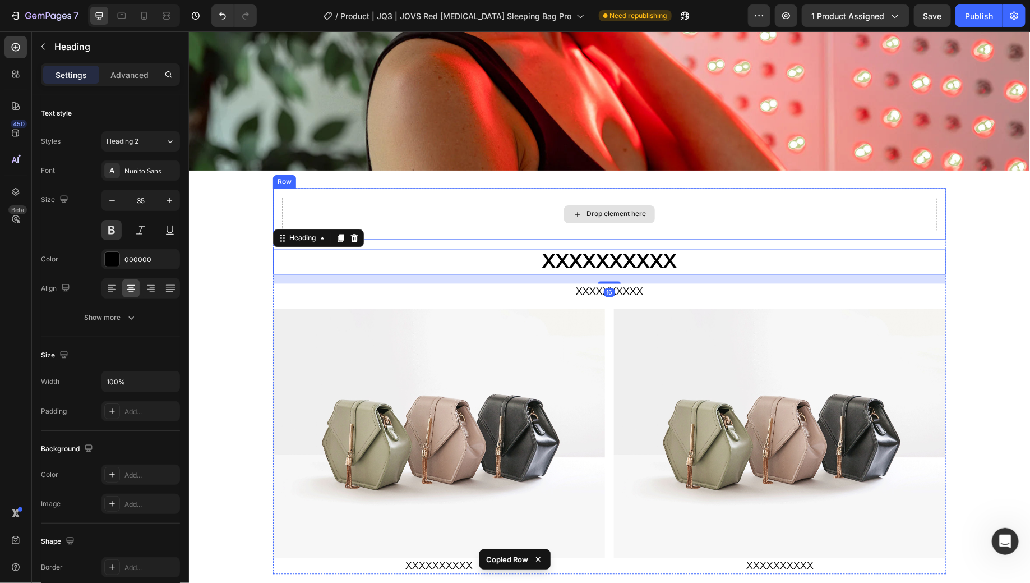
drag, startPoint x: 307, startPoint y: 231, endPoint x: 619, endPoint y: 256, distance: 313.5
click at [360, 207] on div "Drop element here Row XXXXXXXXXX Heading 16 XXXXXXXXXX Text Block Image XXXXXXX…" at bounding box center [609, 381] width 673 height 386
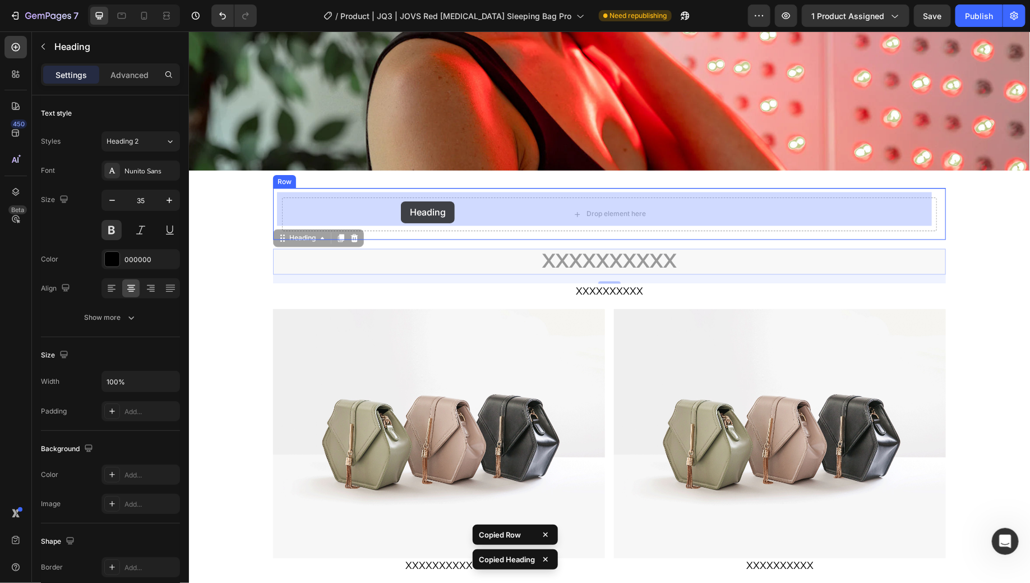
drag, startPoint x: 292, startPoint y: 238, endPoint x: 394, endPoint y: 211, distance: 105.0
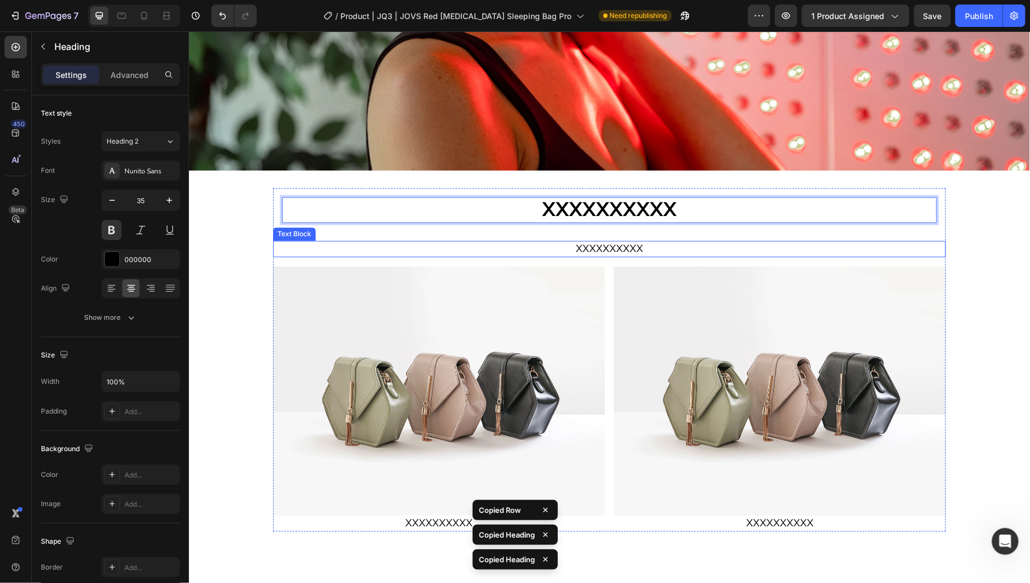
click at [677, 244] on p "XXXXXXXXXX" at bounding box center [609, 249] width 671 height 14
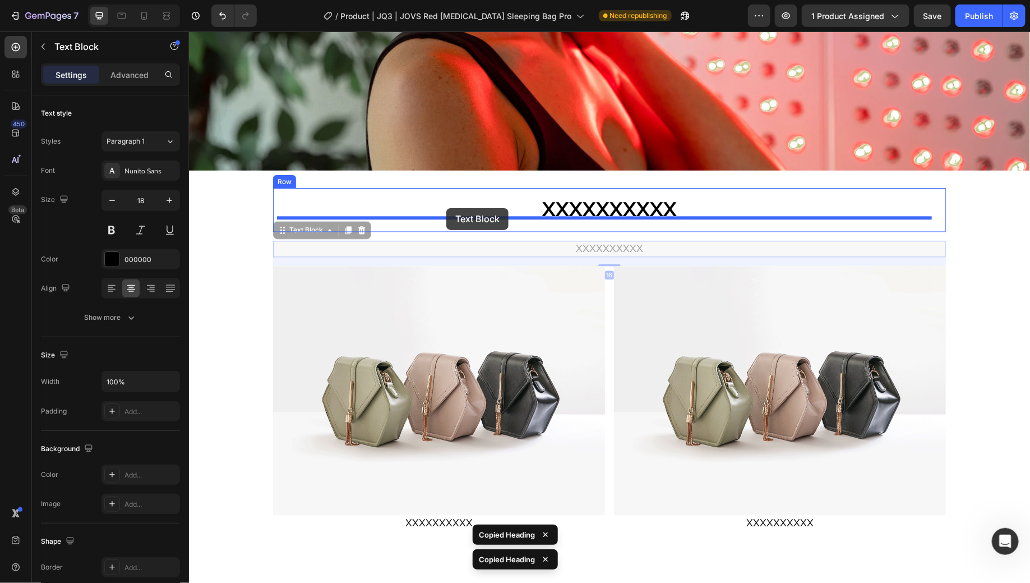
drag, startPoint x: 293, startPoint y: 229, endPoint x: 446, endPoint y: 208, distance: 154.6
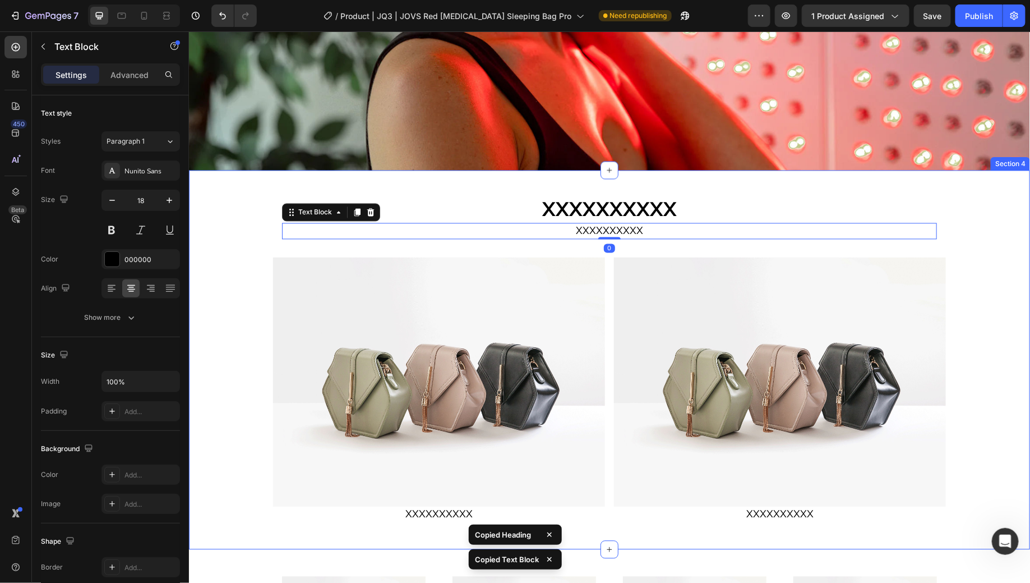
click at [974, 251] on div "XXXXXXXXXX Heading XXXXXXXXXX Text Block 0 Row Image XXXXXXXXXX Text Block Imag…" at bounding box center [608, 359] width 841 height 343
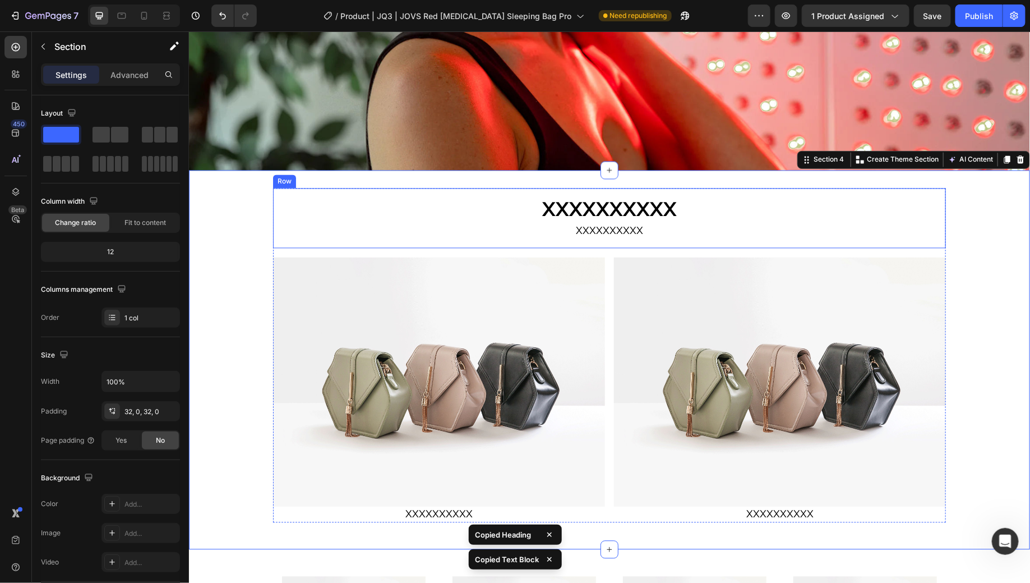
click at [275, 217] on div "XXXXXXXXXX Heading XXXXXXXXXX Text Block Row" at bounding box center [609, 218] width 673 height 60
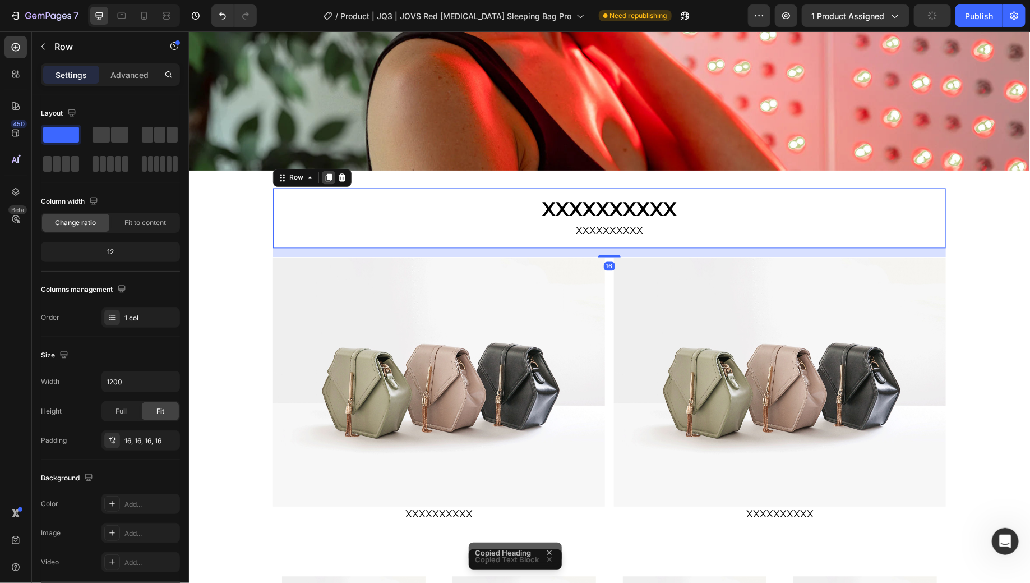
click at [326, 174] on icon at bounding box center [328, 177] width 9 height 9
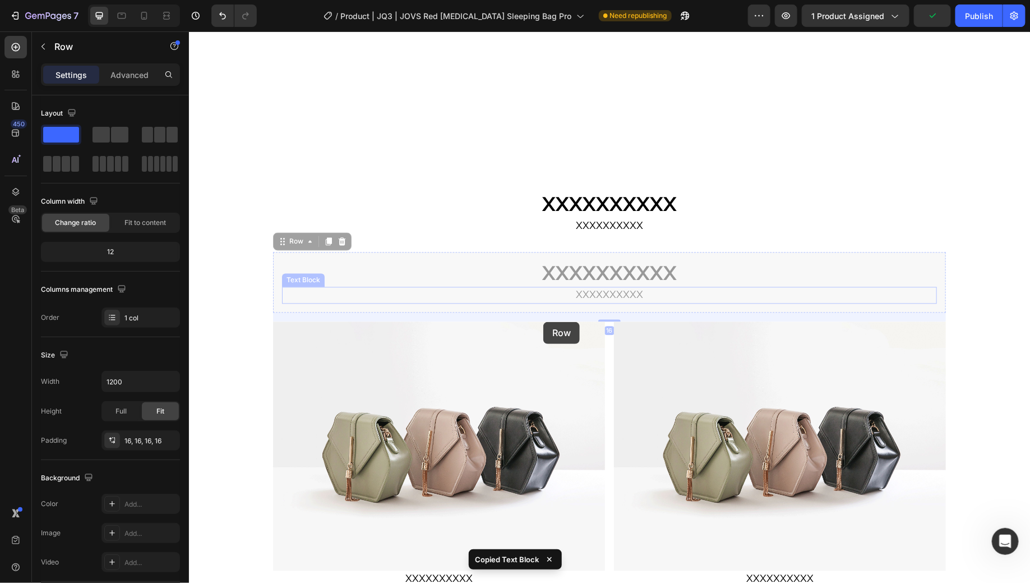
scroll to position [1316, 0]
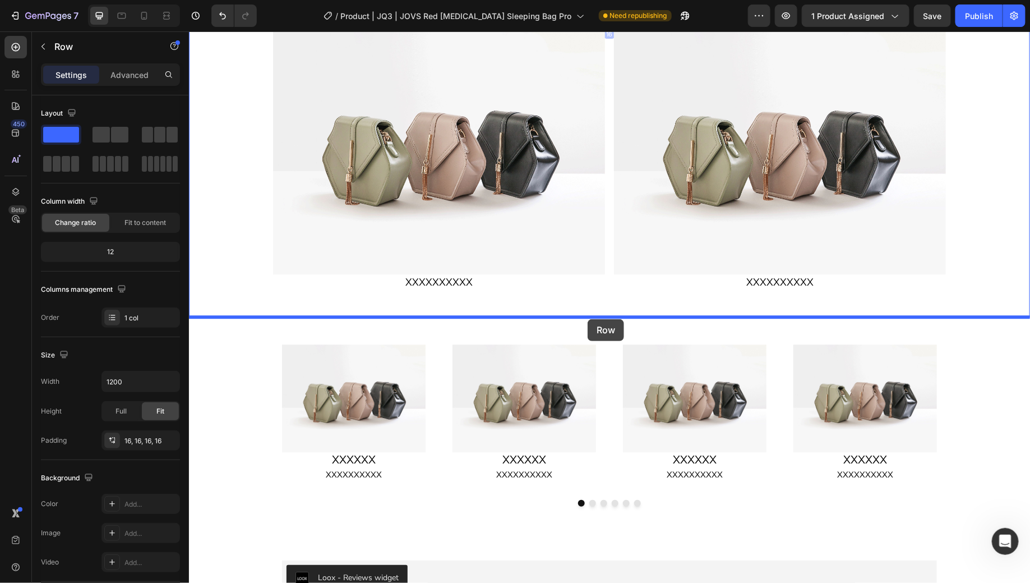
drag, startPoint x: 282, startPoint y: 243, endPoint x: 973, endPoint y: 341, distance: 698.0
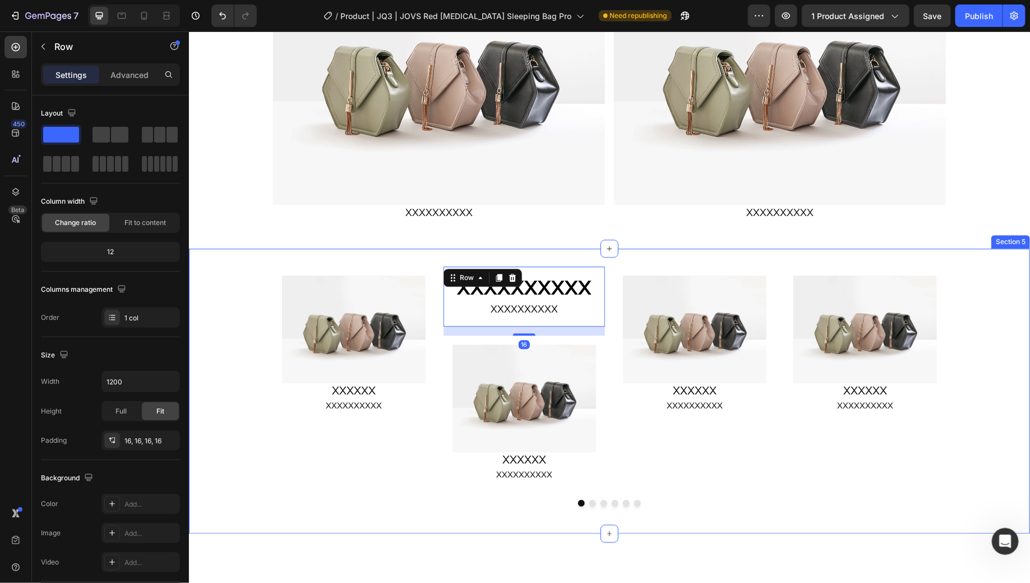
scroll to position [1247, 0]
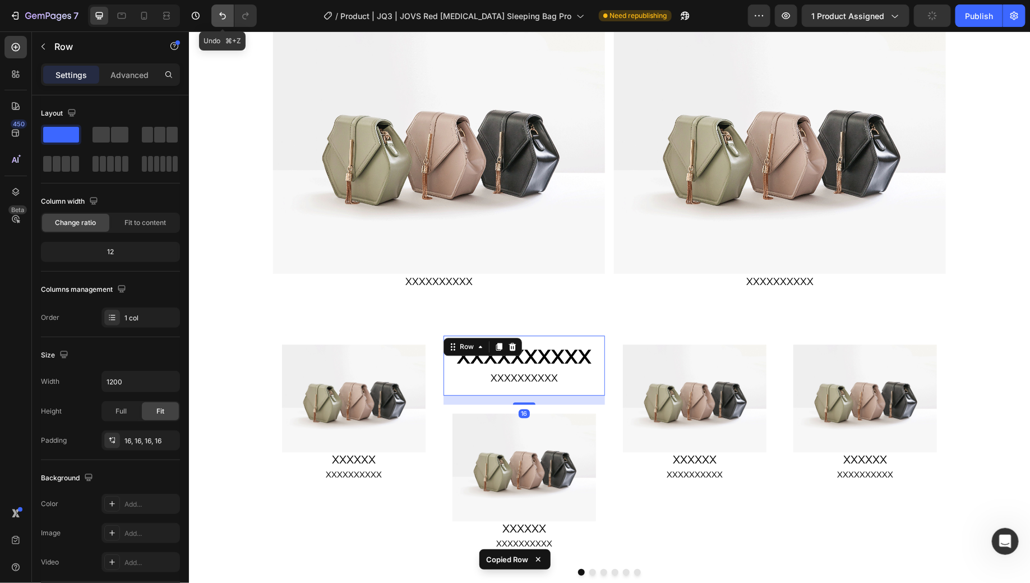
click at [223, 19] on icon "Undo/Redo" at bounding box center [222, 15] width 11 height 11
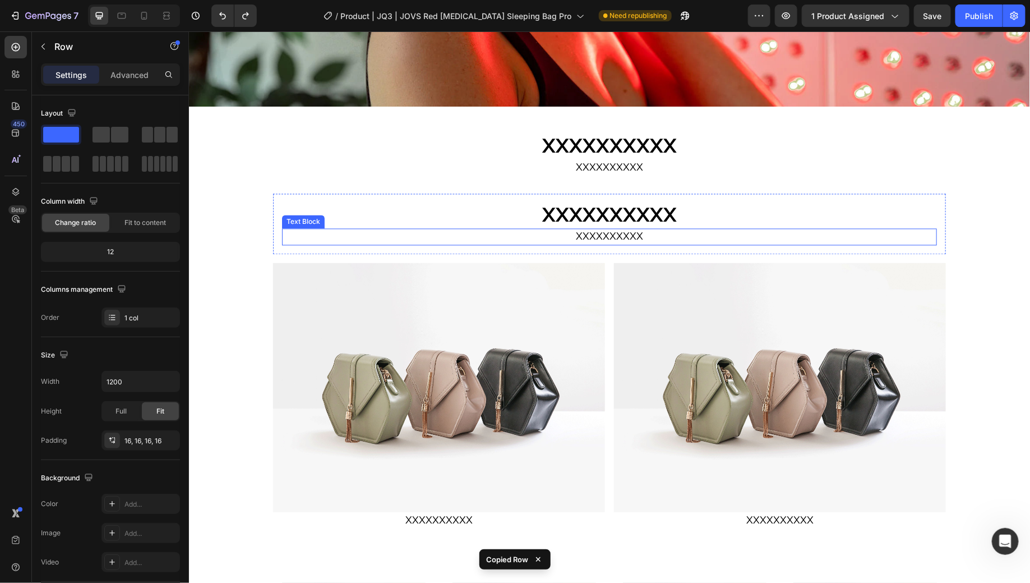
scroll to position [1075, 0]
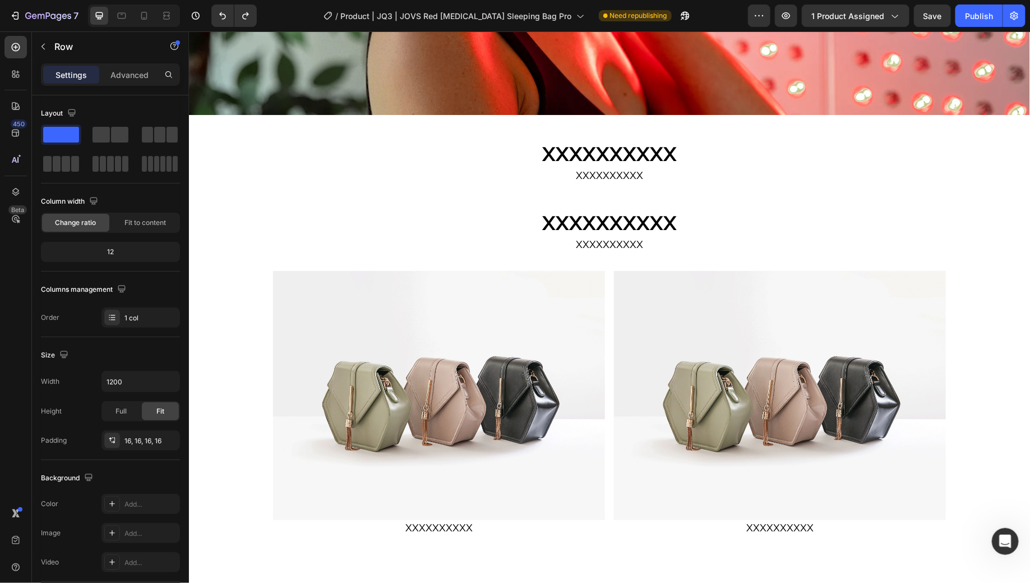
click at [275, 206] on div "XXXXXXXXXX Heading XXXXXXXXXX Text Block Row" at bounding box center [609, 231] width 673 height 60
click at [330, 210] on h2 "XXXXXXXXXX" at bounding box center [609, 223] width 655 height 26
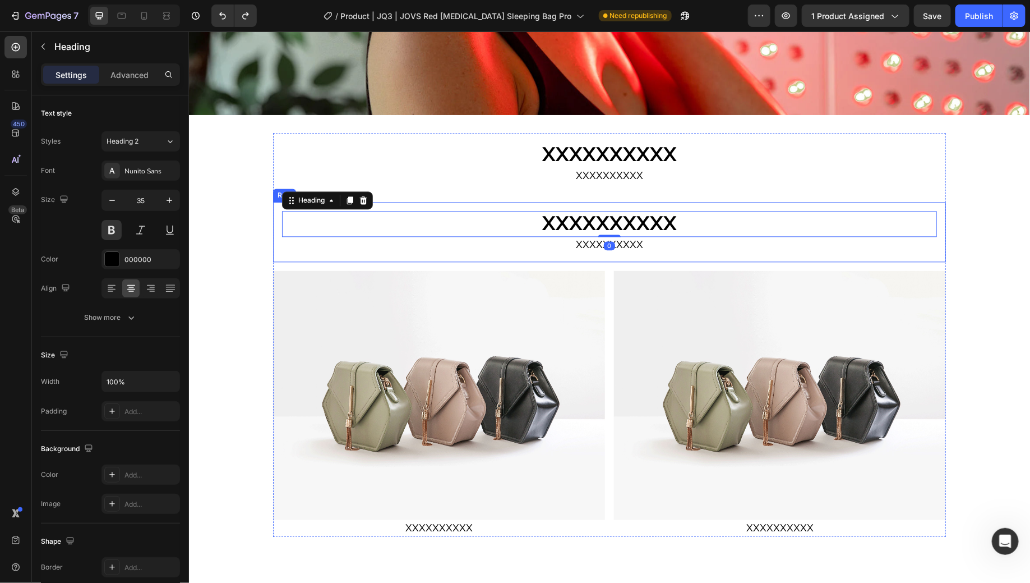
click at [400, 201] on div "XXXXXXXXXX Heading 0 XXXXXXXXXX Text Block Row" at bounding box center [609, 231] width 673 height 60
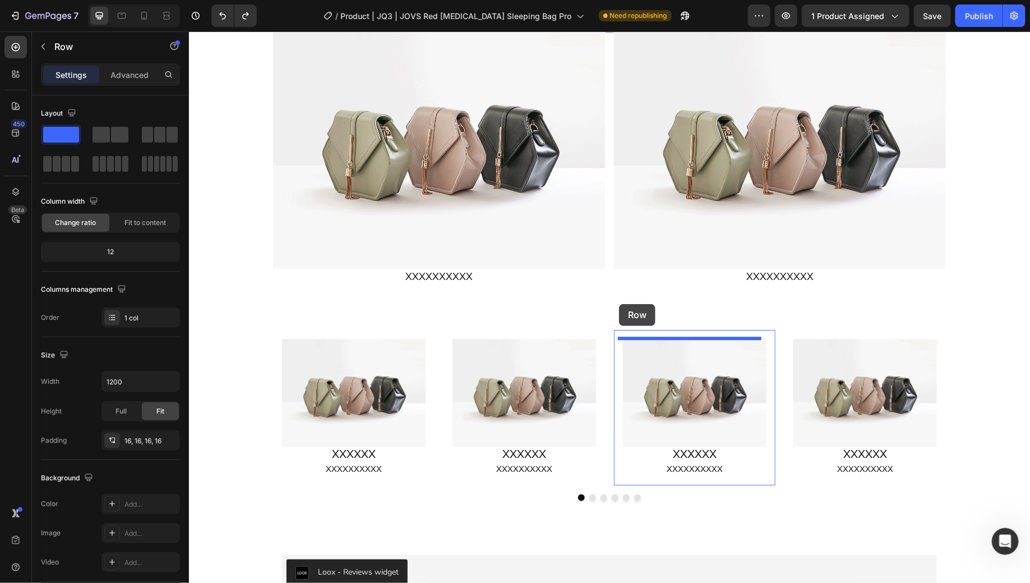
scroll to position [1530, 0]
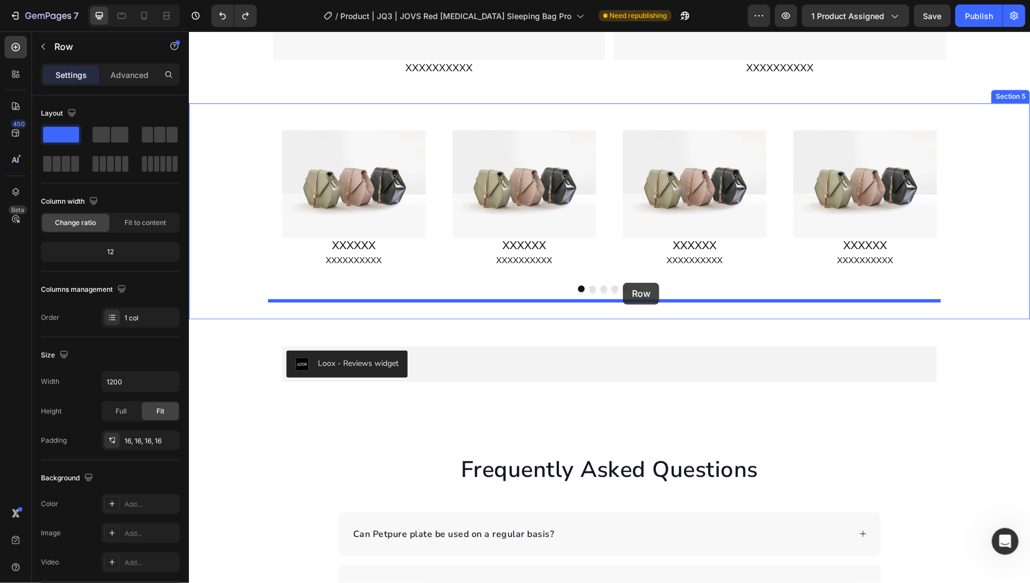
drag, startPoint x: 313, startPoint y: 200, endPoint x: 623, endPoint y: 282, distance: 320.3
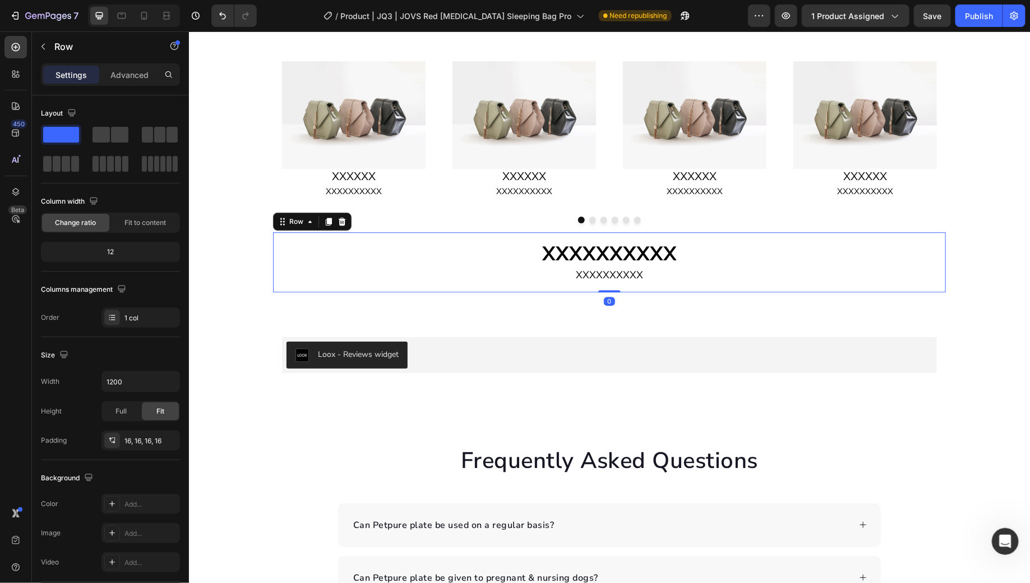
scroll to position [1461, 0]
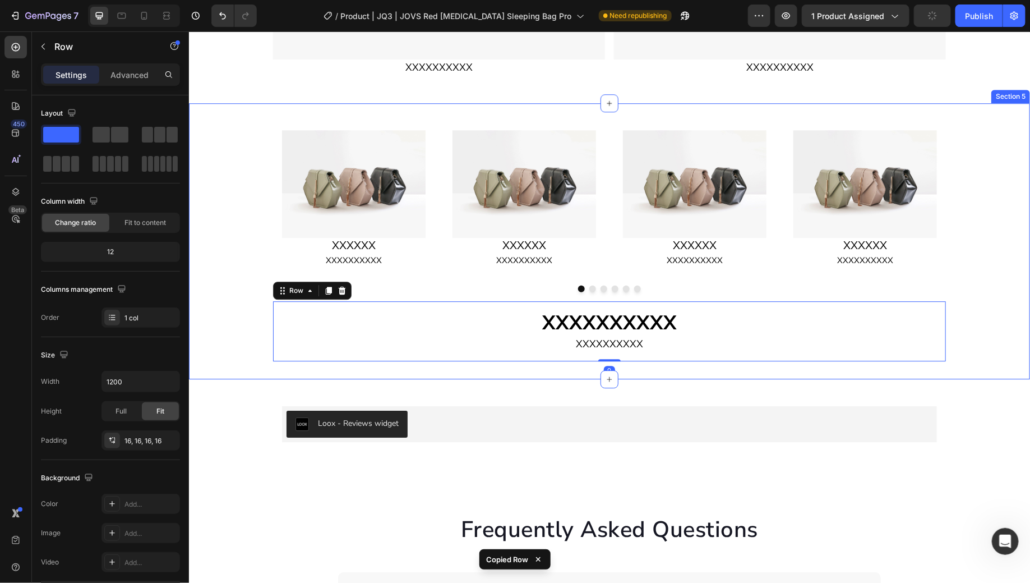
click at [995, 306] on div "Image XXXXXX Heading XXXXXXXXXX Text Block Row Image XXXXXX Heading XXXXXXXXXX …" at bounding box center [608, 241] width 841 height 240
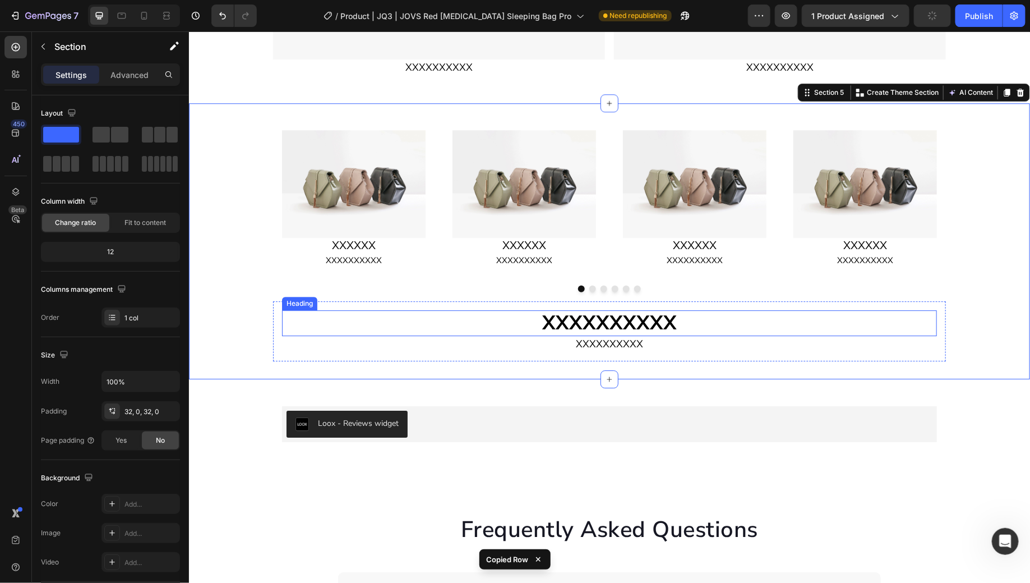
click at [907, 326] on h2 "XXXXXXXXXX" at bounding box center [609, 323] width 655 height 26
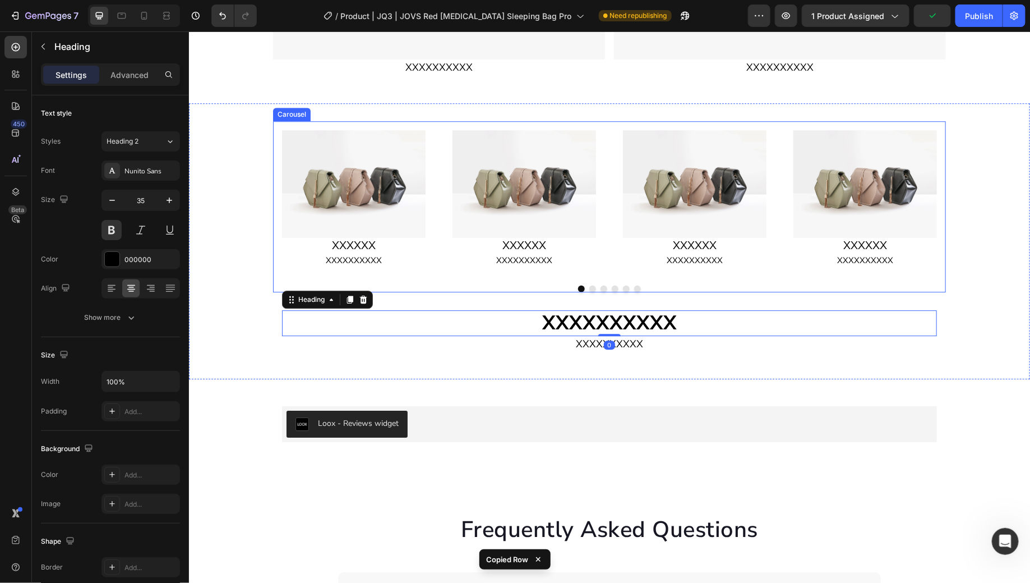
click at [920, 275] on div "Image XXXXXX Heading XXXXXXXXXX Text Block Row Image XXXXXX Heading XXXXXXXXXX …" at bounding box center [609, 206] width 673 height 171
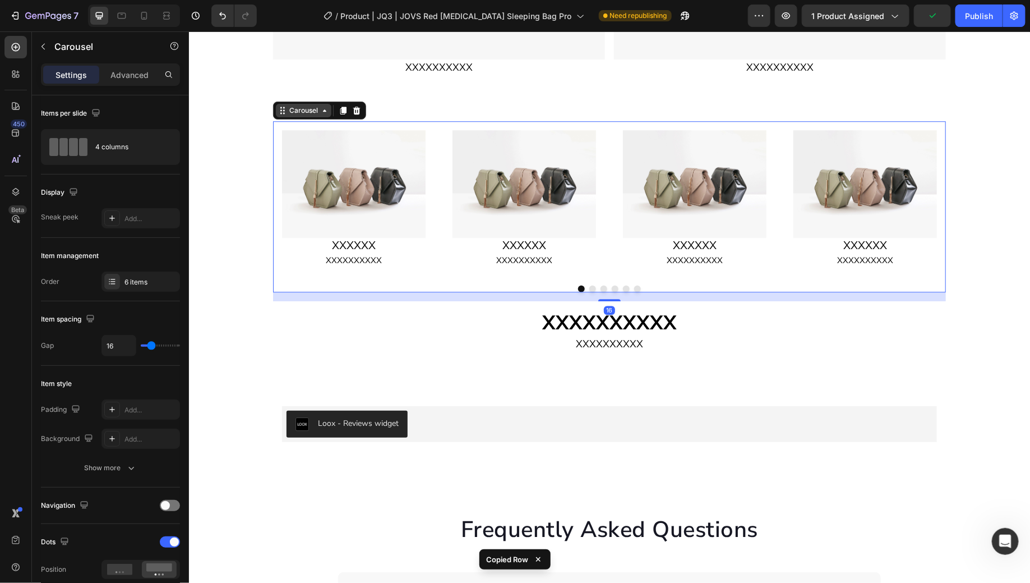
click at [297, 110] on div "Carousel" at bounding box center [303, 110] width 33 height 10
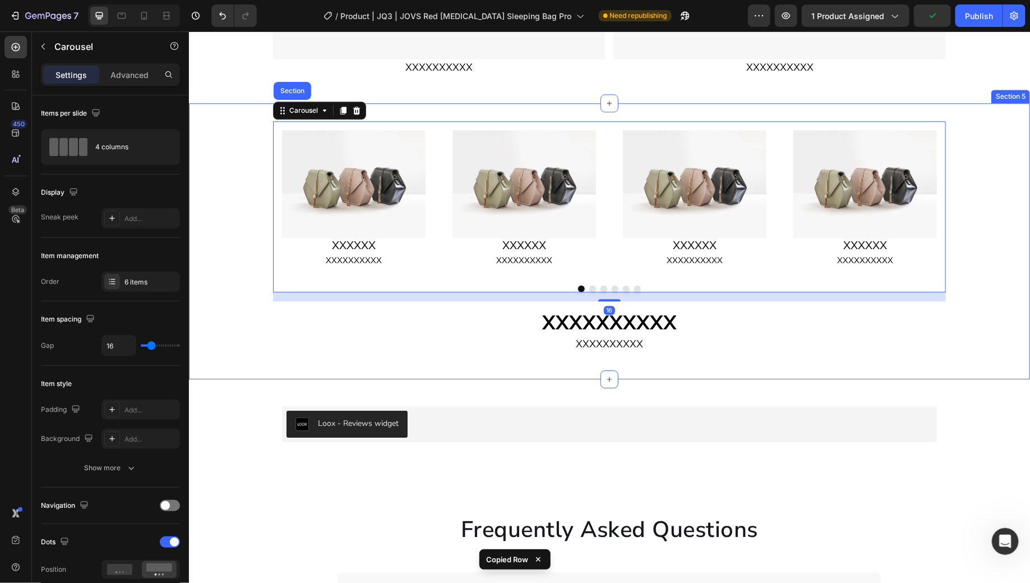
click at [240, 131] on div "Image XXXXXX Heading XXXXXXXXXX Text Block Row Image XXXXXX Heading XXXXXXXXXX …" at bounding box center [608, 211] width 841 height 180
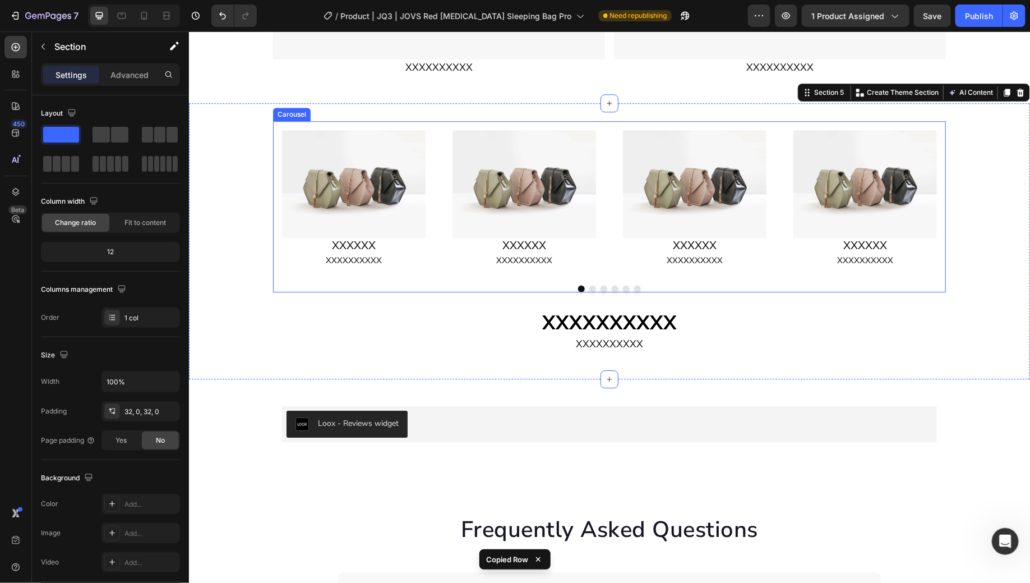
click at [431, 128] on div "Image XXXXXX Heading XXXXXXXXXX Text Block Row Image XXXXXX Heading XXXXXXXXXX …" at bounding box center [609, 198] width 673 height 155
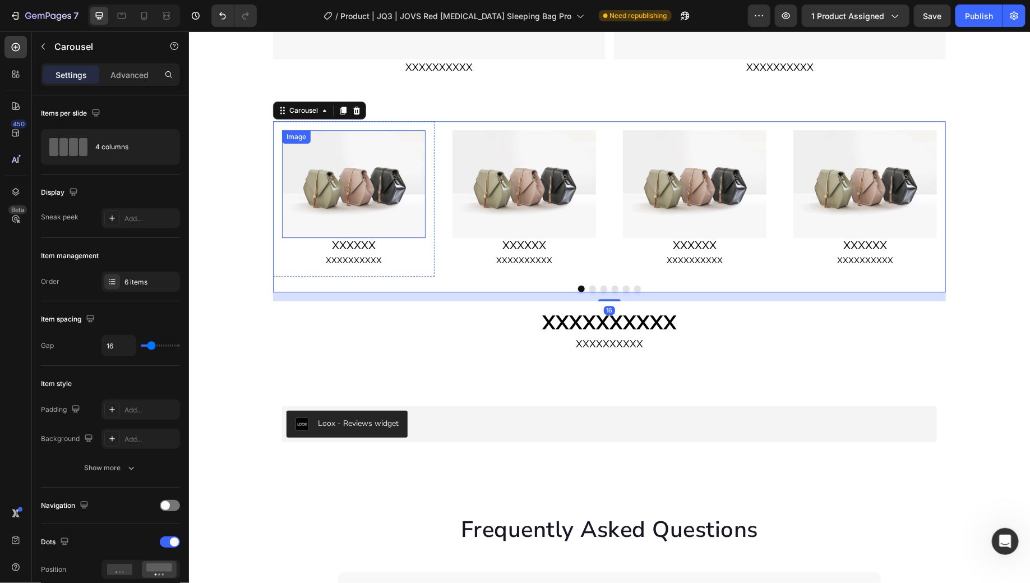
drag, startPoint x: 296, startPoint y: 114, endPoint x: 955, endPoint y: 48, distance: 662.9
click at [425, 339] on div "Image XXXXXX Heading XXXXXXXXXX Text Block Row Image XXXXXX Heading XXXXXXXXXX …" at bounding box center [608, 241] width 841 height 240
click at [957, 302] on div "Image XXXXXX Heading XXXXXXXXXX Text Block Row Image XXXXXX Heading XXXXXXXXXX …" at bounding box center [608, 241] width 841 height 240
click at [968, 231] on div "Image XXXXXX Heading XXXXXXXXXX Text Block Row Image XXXXXX Heading XXXXXXXXXX …" at bounding box center [608, 211] width 841 height 180
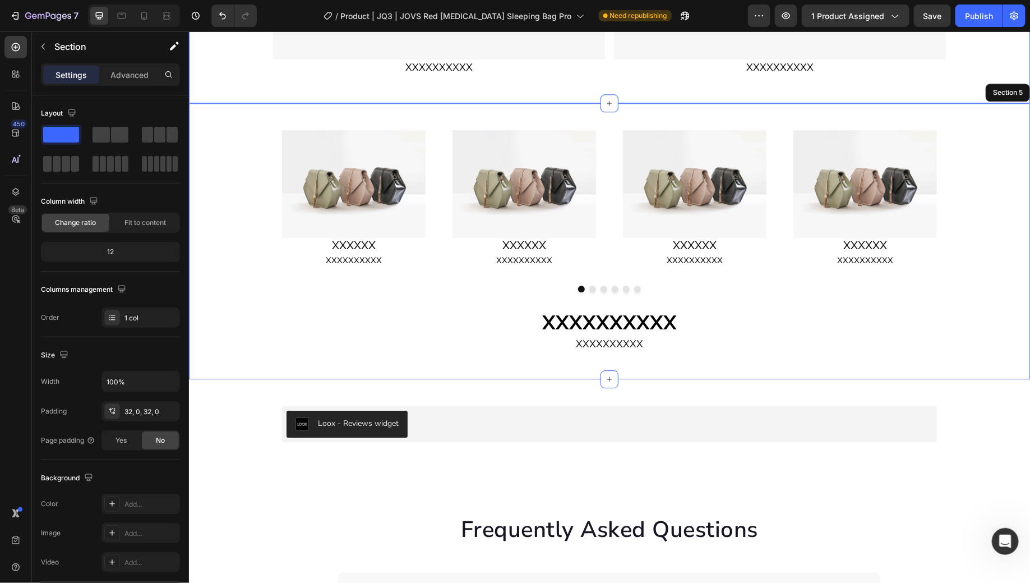
scroll to position [1455, 0]
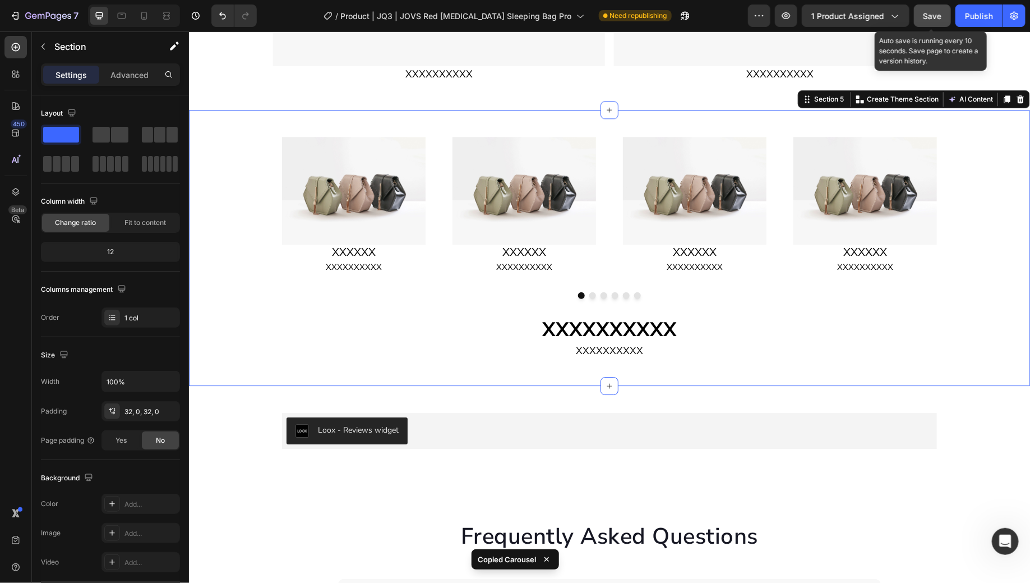
click at [936, 21] on div "Save" at bounding box center [933, 16] width 19 height 12
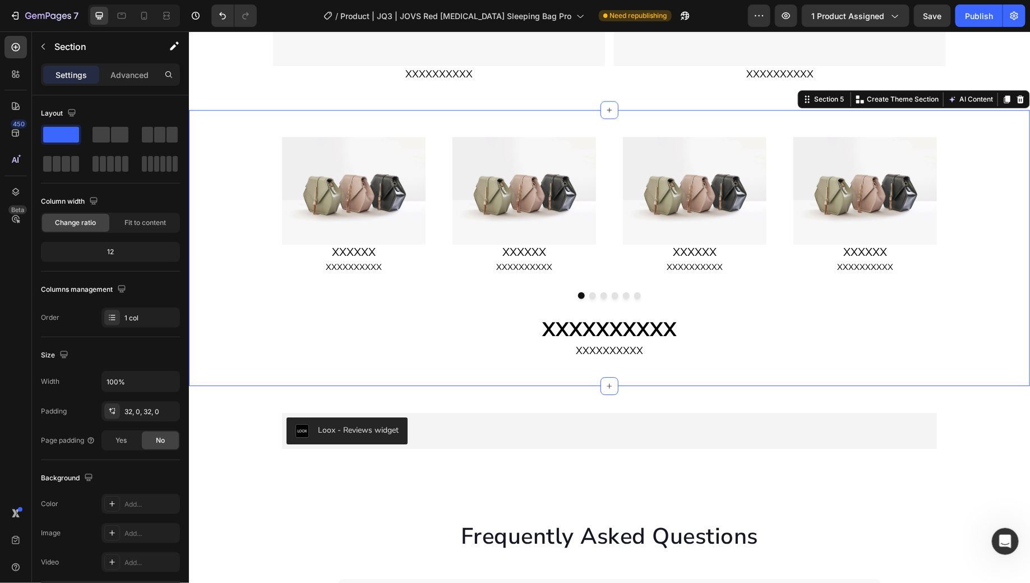
click at [988, 292] on div "Image XXXXXX Heading XXXXXXXXXX Text Block Row Image XXXXXX Heading XXXXXXXXXX …" at bounding box center [608, 217] width 841 height 180
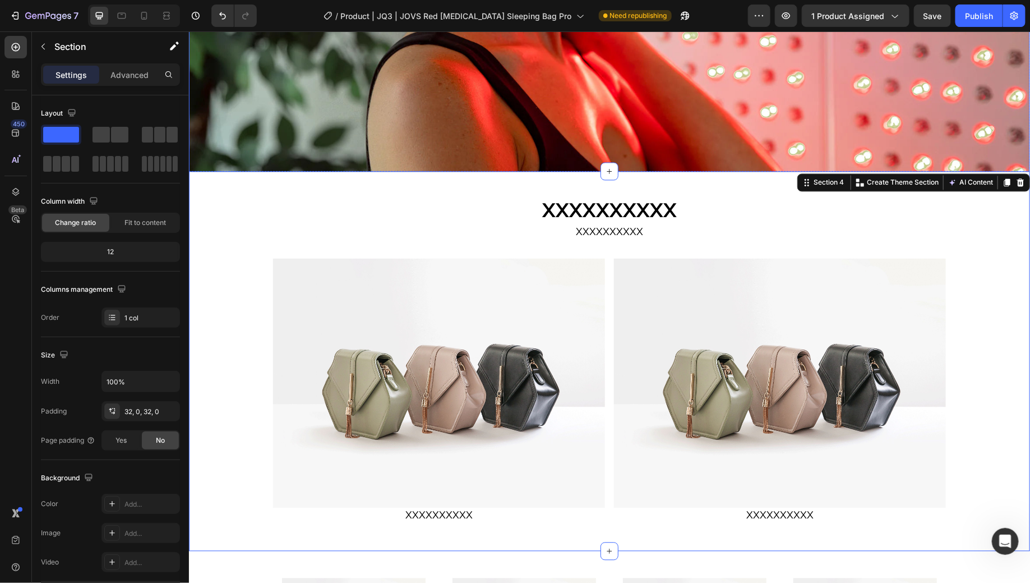
scroll to position [1010, 0]
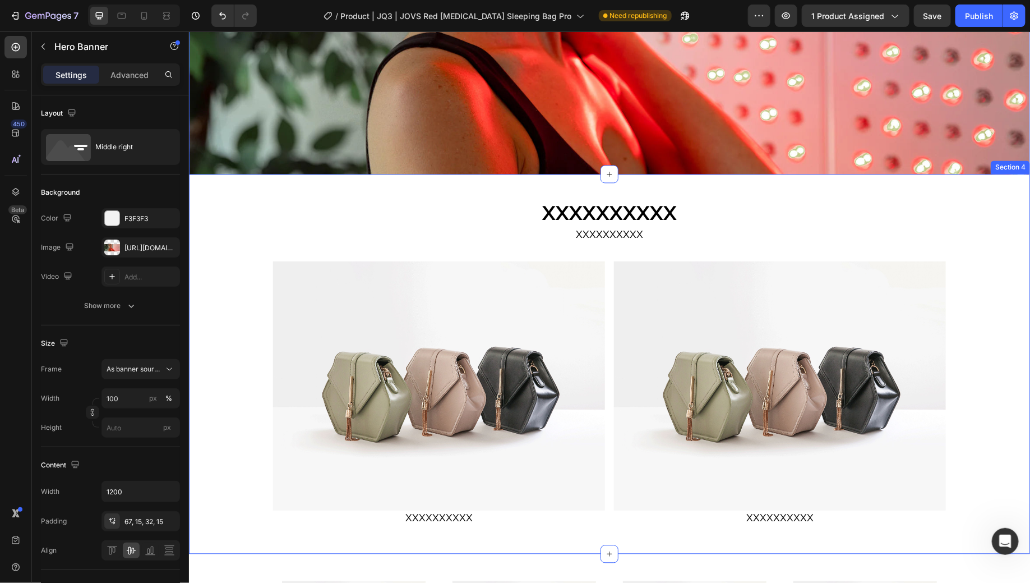
click at [975, 283] on div "XXXXXXXXXX Heading XXXXXXXXXX Text Block Row Image XXXXXXXXXX Text Block Image …" at bounding box center [608, 363] width 841 height 343
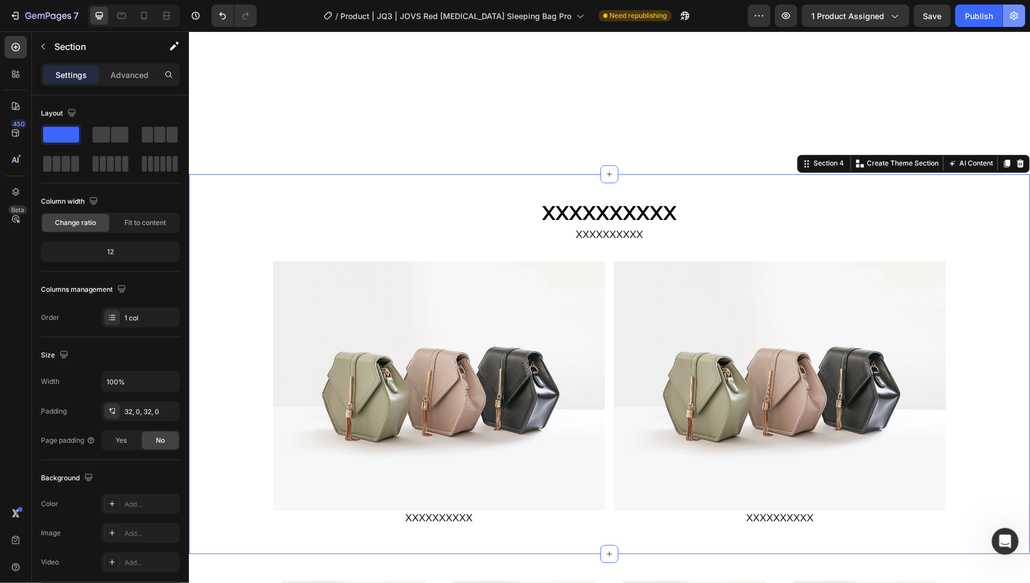
scroll to position [1348, 0]
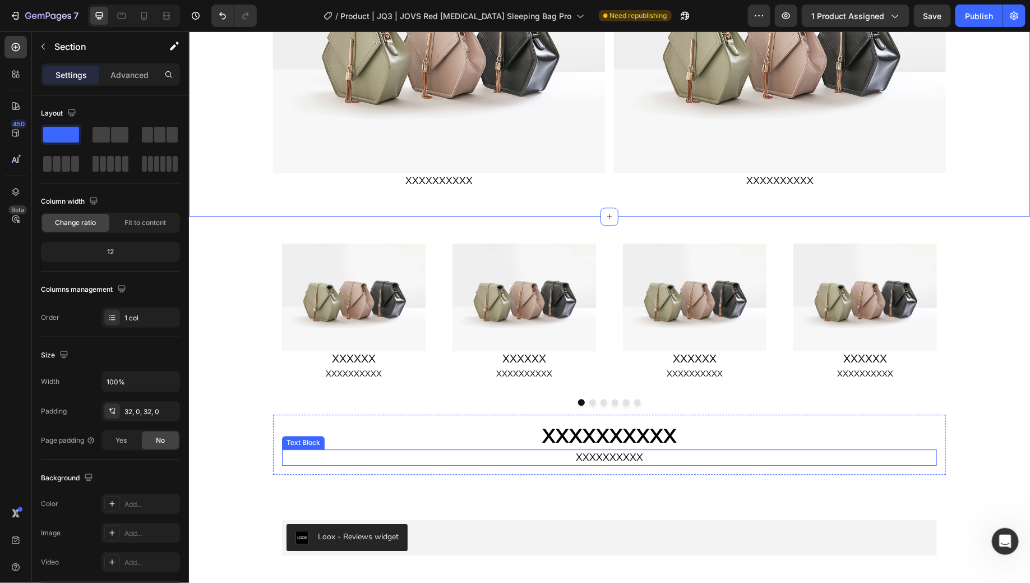
click at [808, 448] on h2 "XXXXXXXXXX" at bounding box center [609, 436] width 655 height 26
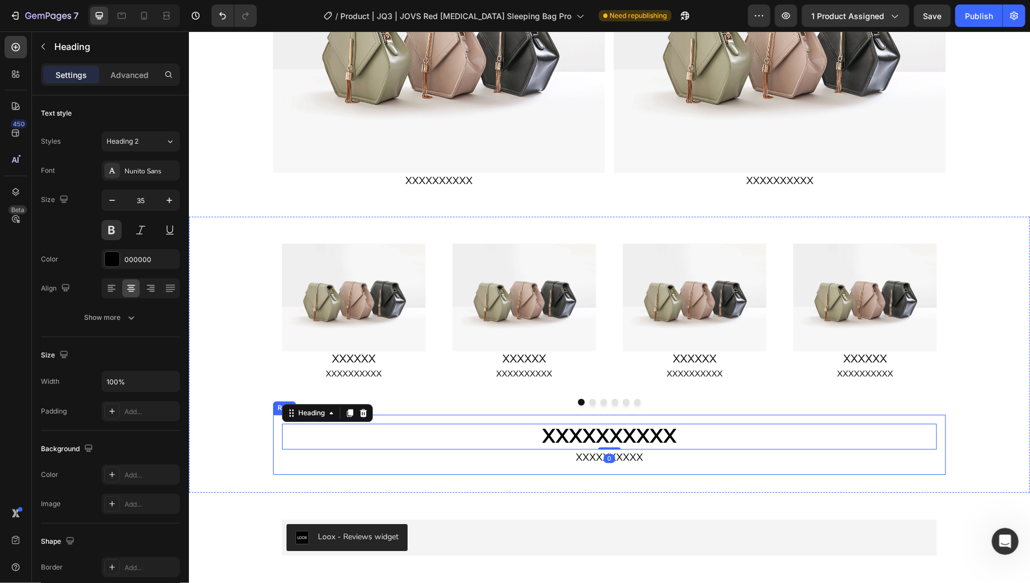
click at [413, 415] on div "XXXXXXXXXX Heading 0 XXXXXXXXXX Text Block Row" at bounding box center [609, 444] width 673 height 60
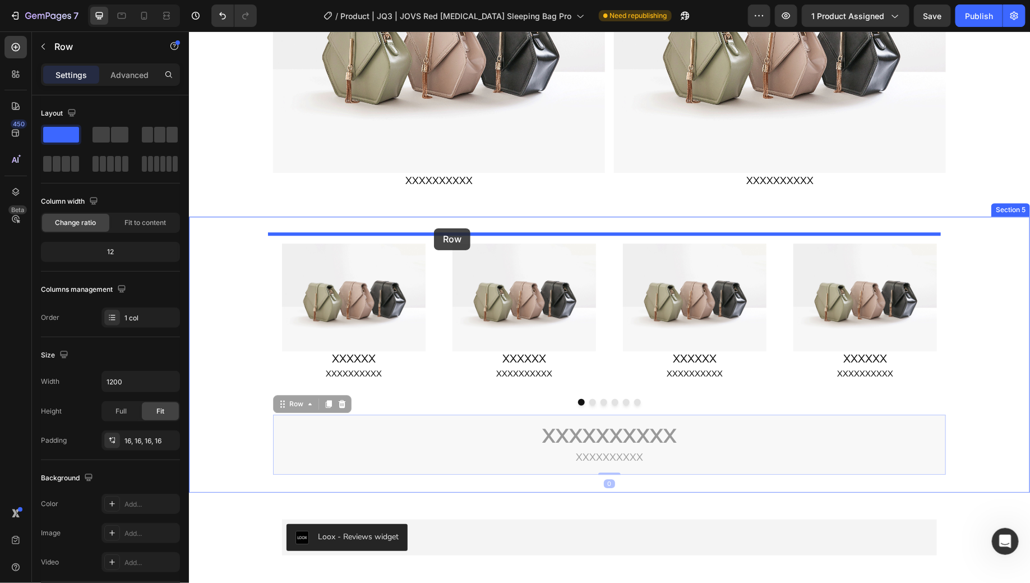
drag, startPoint x: 299, startPoint y: 405, endPoint x: 434, endPoint y: 228, distance: 222.6
click at [434, 228] on div "Header Image Boost Absorption Text Block Image Lift & Firm Text Block Image Hyd…" at bounding box center [608, 449] width 841 height 3532
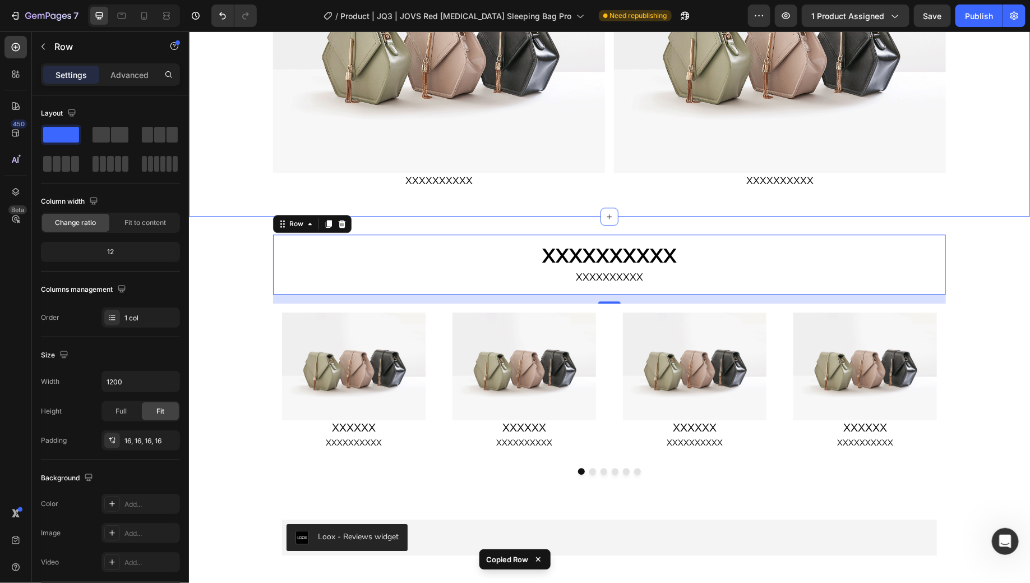
click at [979, 155] on div "XXXXXXXXXX Heading XXXXXXXXXX Text Block Row Image XXXXXXXXXX Text Block Image …" at bounding box center [608, 25] width 841 height 343
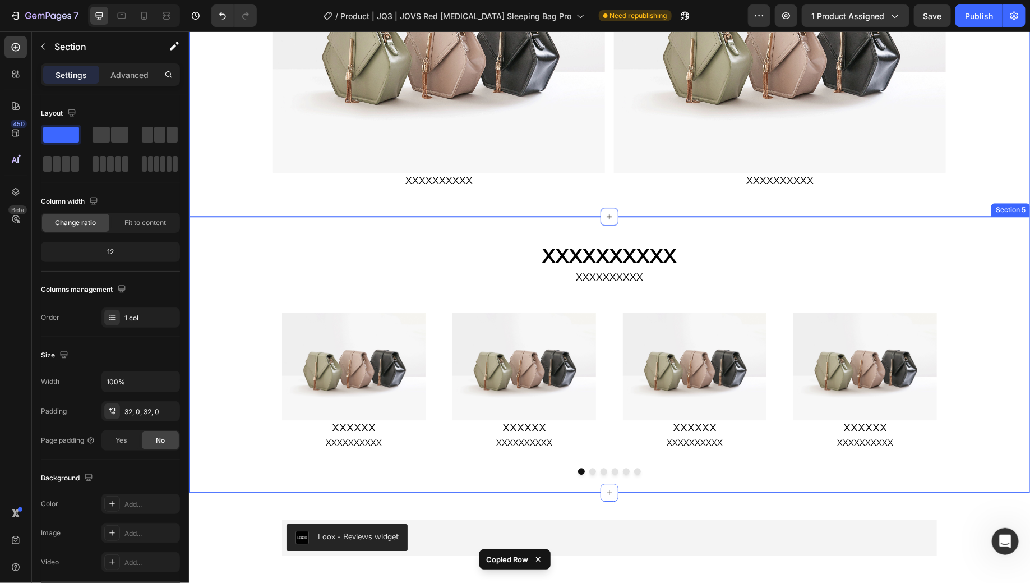
click at [995, 329] on div "Image XXXXXX Heading XXXXXXXXXX Text Block Row Image XXXXXX Heading XXXXXXXXXX …" at bounding box center [608, 388] width 841 height 171
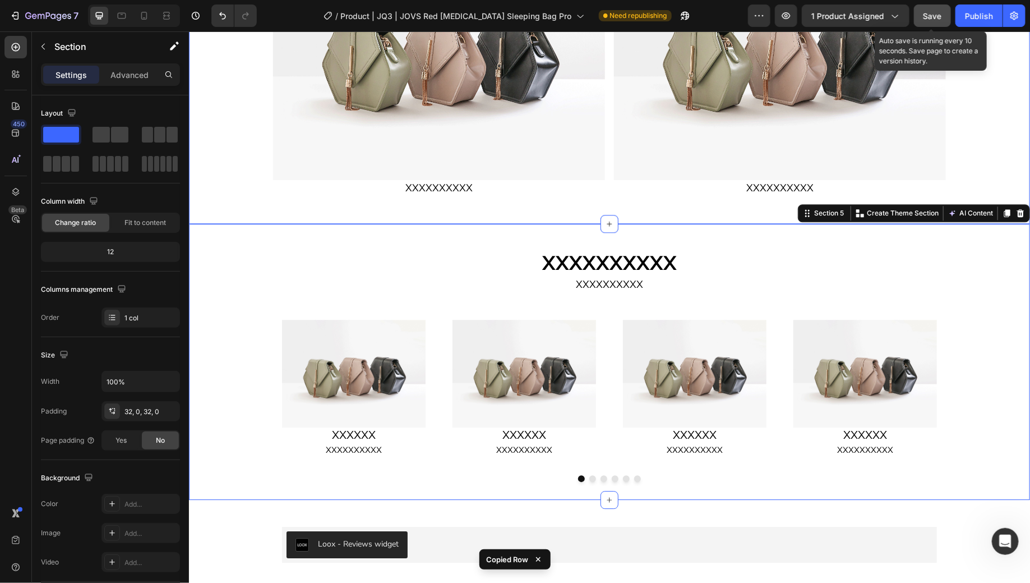
click at [938, 17] on span "Save" at bounding box center [933, 16] width 19 height 10
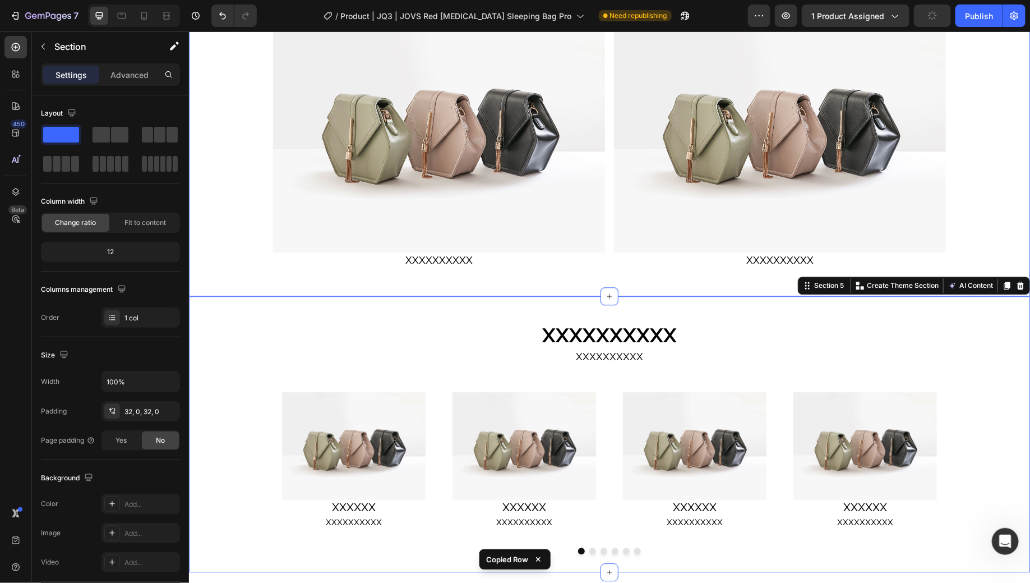
click at [1006, 244] on div "XXXXXXXXXX Heading XXXXXXXXXX Text Block Row Image XXXXXXXXXX Text Block Image …" at bounding box center [608, 105] width 841 height 343
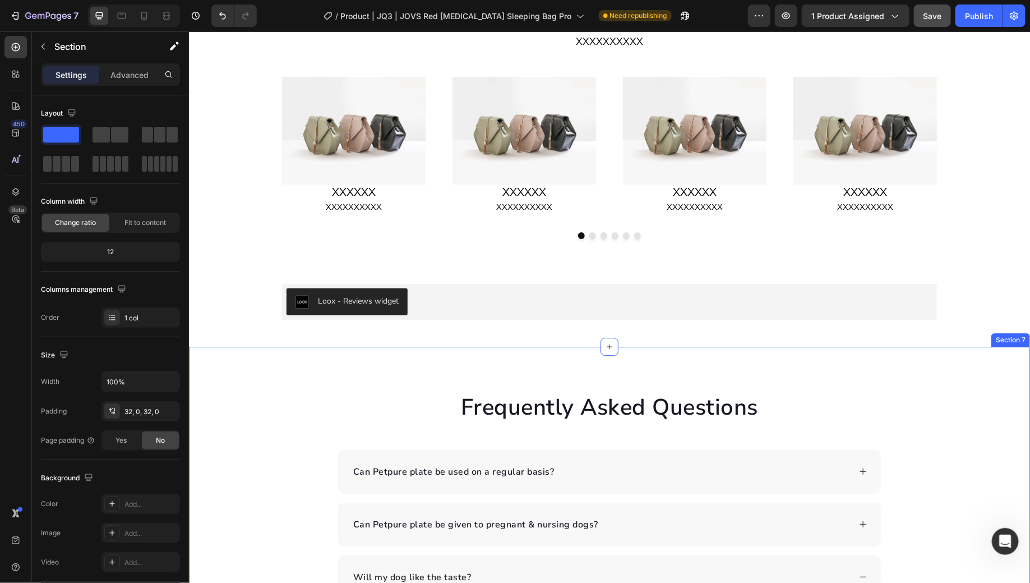
scroll to position [1603, 0]
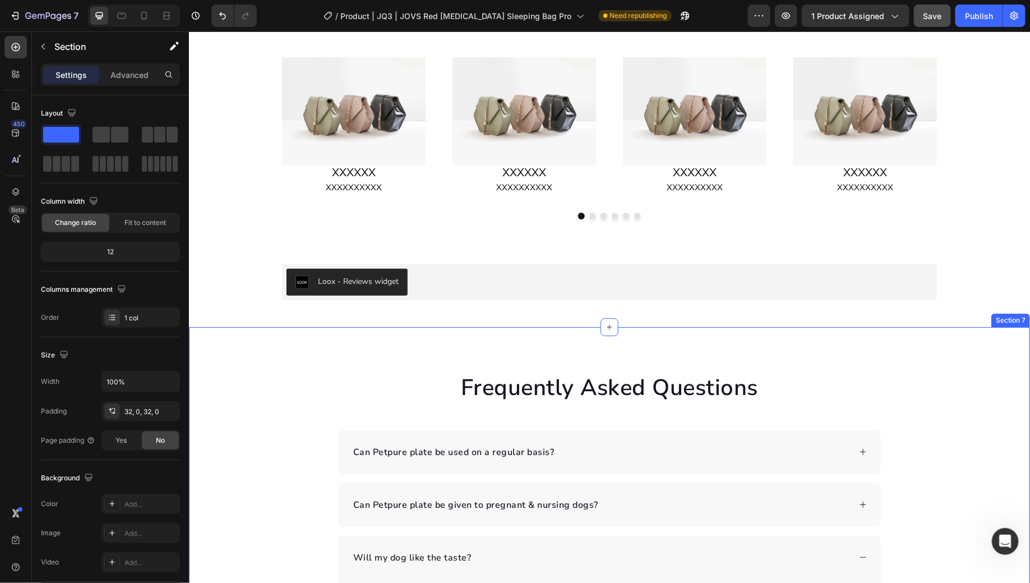
click at [946, 410] on div "Frequently Asked Questions Heading Can Petpure plate be used on a regular basis…" at bounding box center [608, 575] width 841 height 408
click at [1014, 320] on div at bounding box center [1020, 315] width 13 height 13
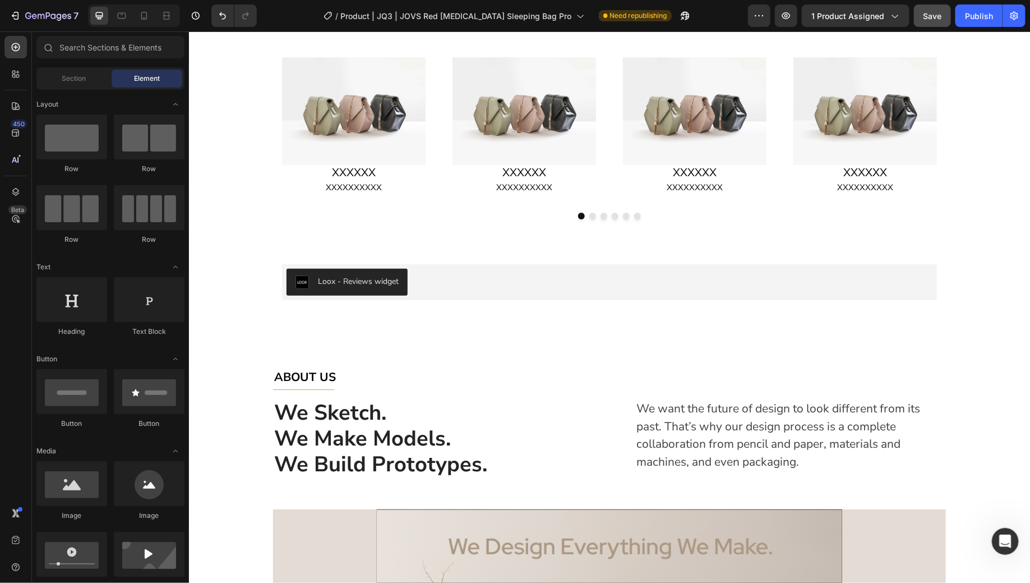
scroll to position [1404, 0]
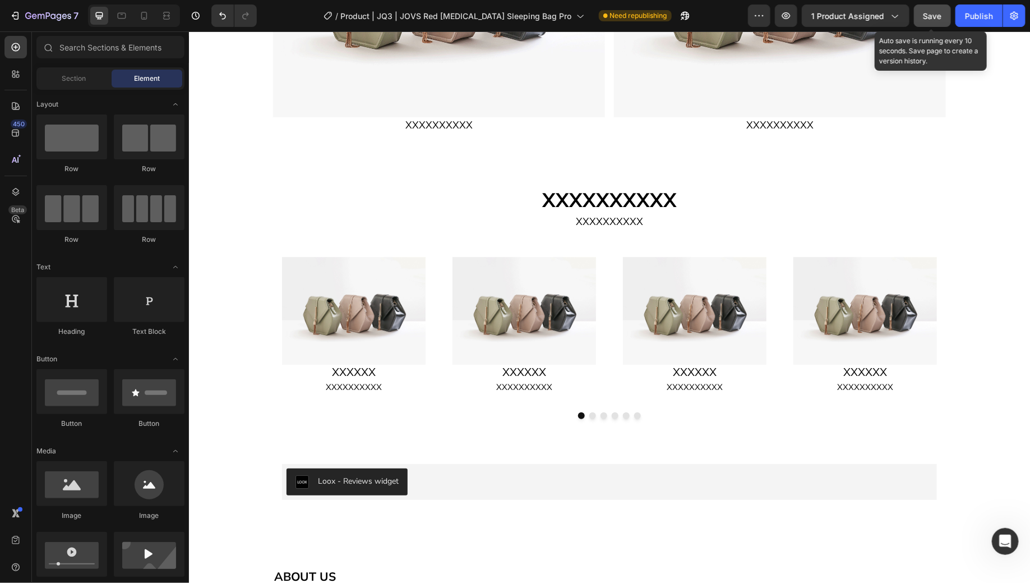
click at [933, 17] on span "Save" at bounding box center [933, 16] width 19 height 10
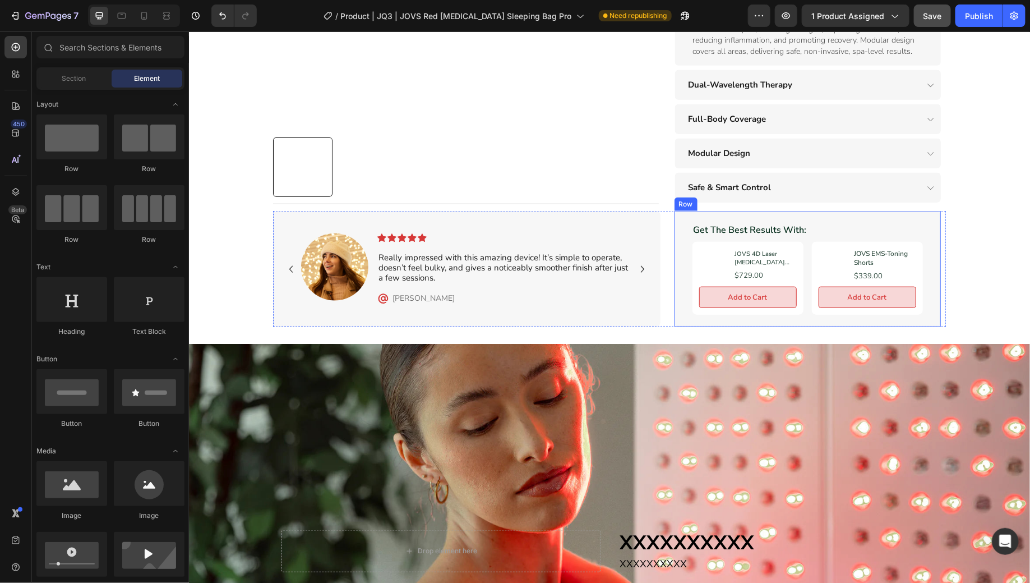
scroll to position [606, 0]
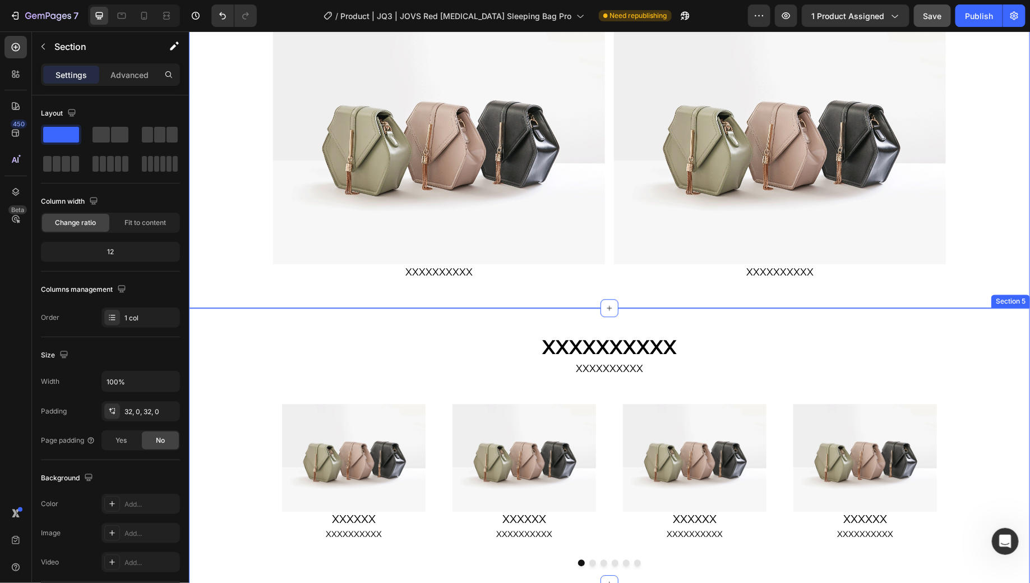
scroll to position [1262, 0]
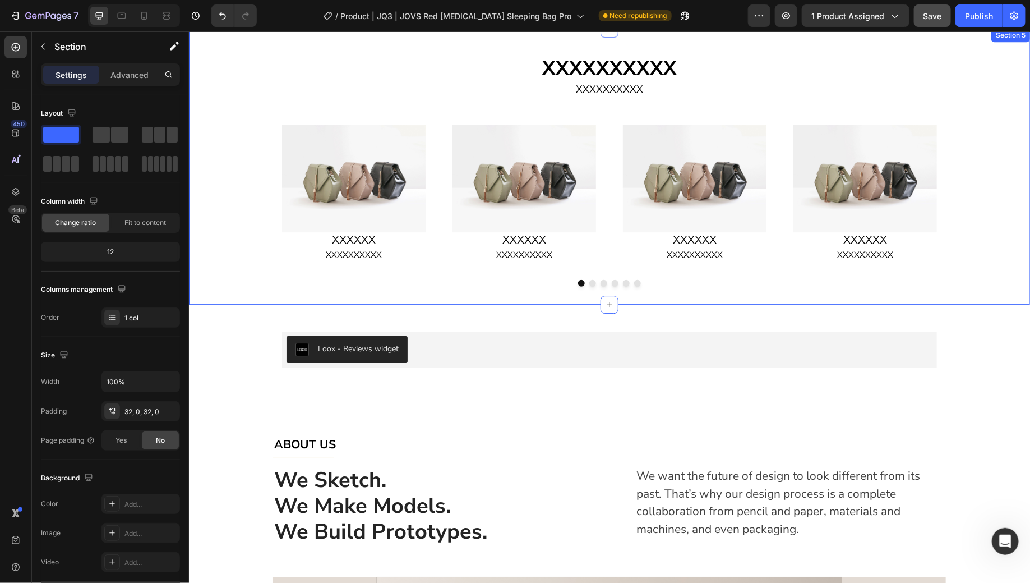
click at [978, 249] on div "Image XXXXXX Heading XXXXXXXXXX Text Block Row Image XXXXXX Heading XXXXXXXXXX …" at bounding box center [608, 200] width 841 height 171
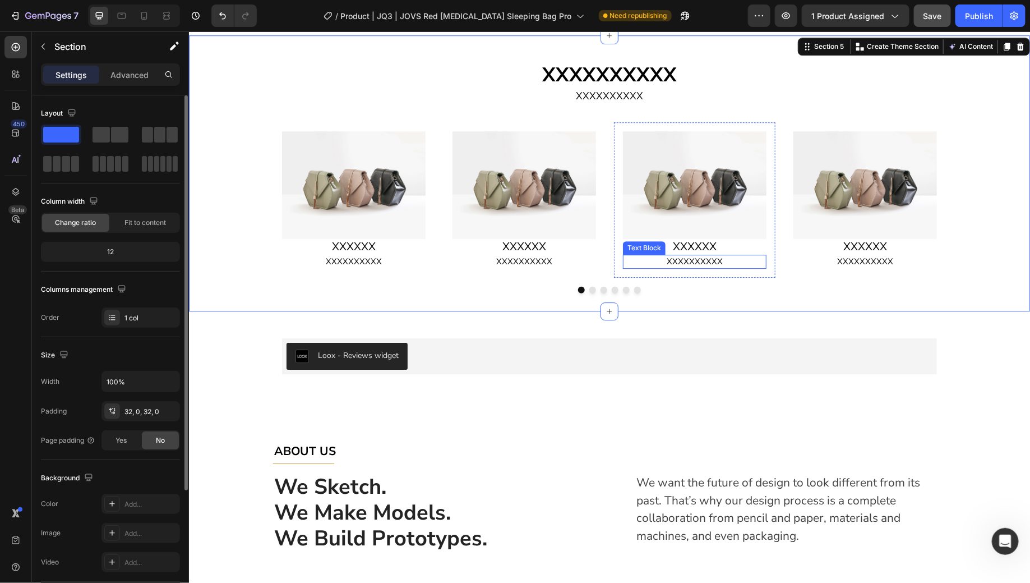
scroll to position [1406, 0]
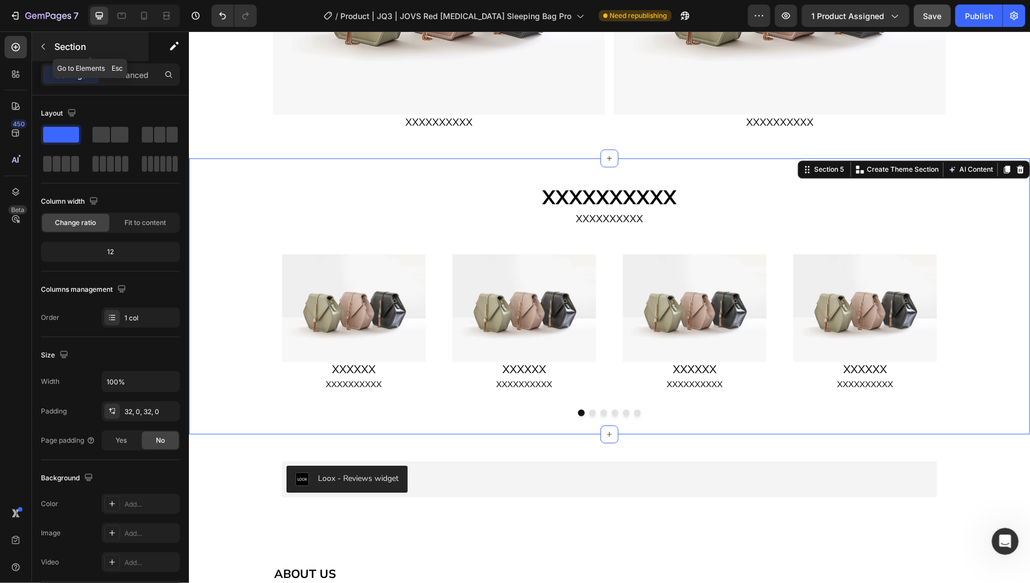
click at [42, 44] on icon "button" at bounding box center [43, 46] width 9 height 9
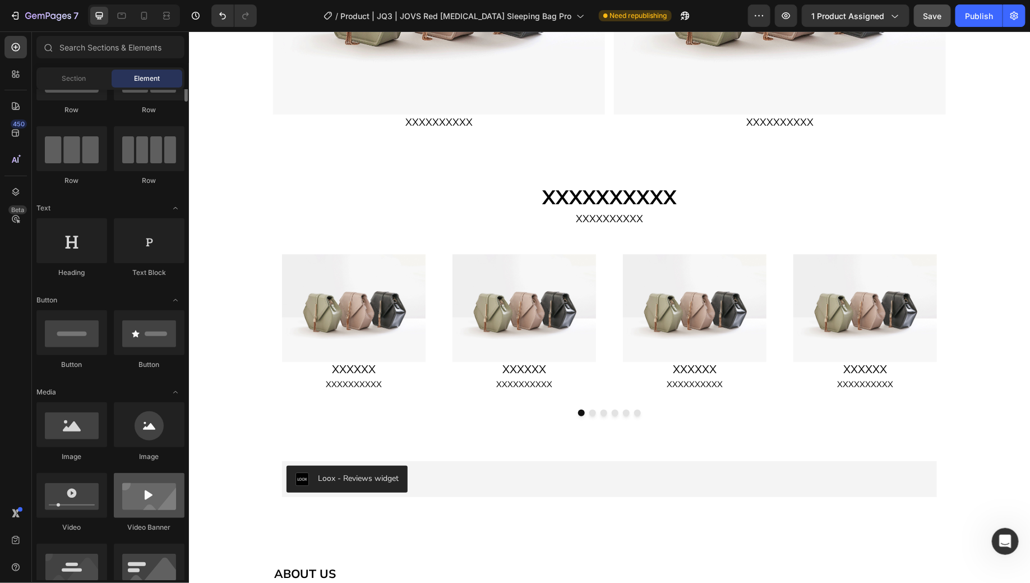
scroll to position [0, 0]
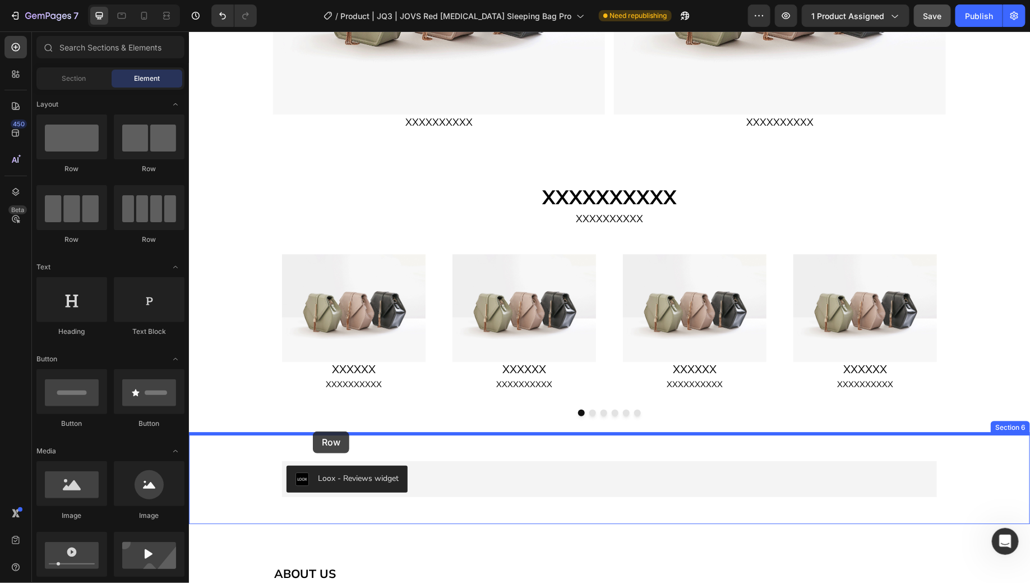
drag, startPoint x: 269, startPoint y: 167, endPoint x: 312, endPoint y: 431, distance: 267.2
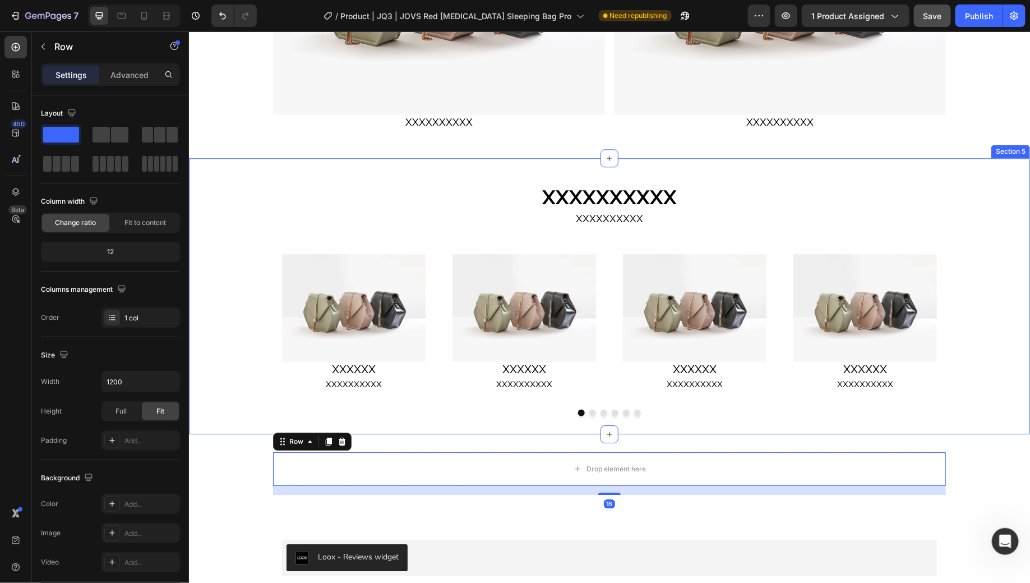
scroll to position [1543, 0]
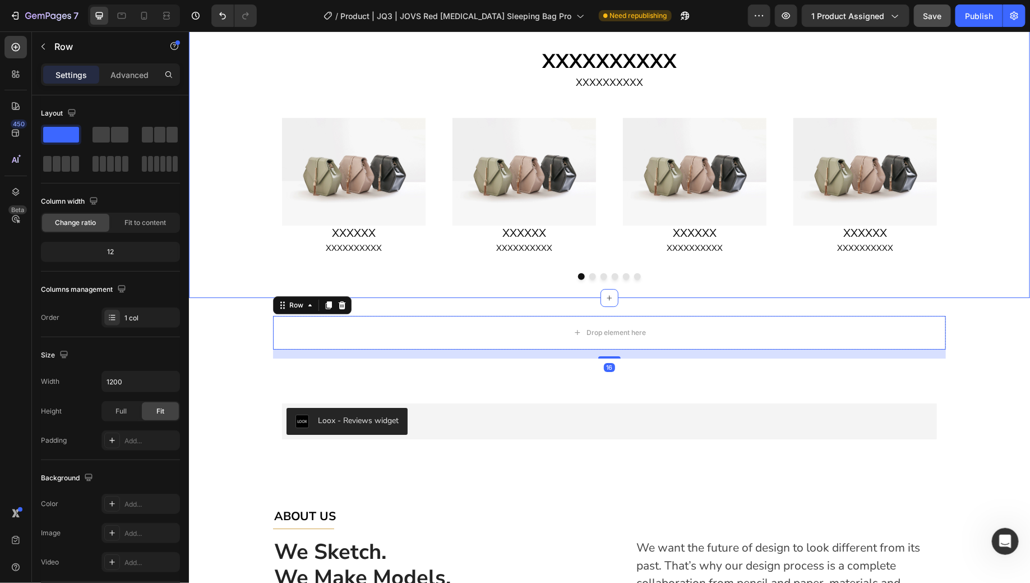
click at [987, 328] on div "Drop element here Row 16" at bounding box center [608, 336] width 841 height 43
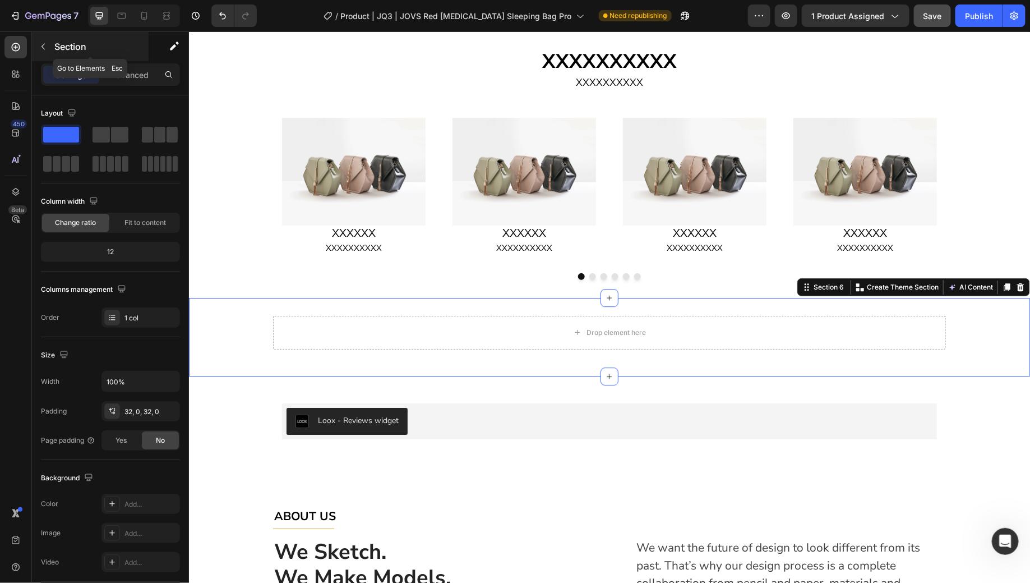
click at [54, 48] on p "Section" at bounding box center [100, 46] width 92 height 13
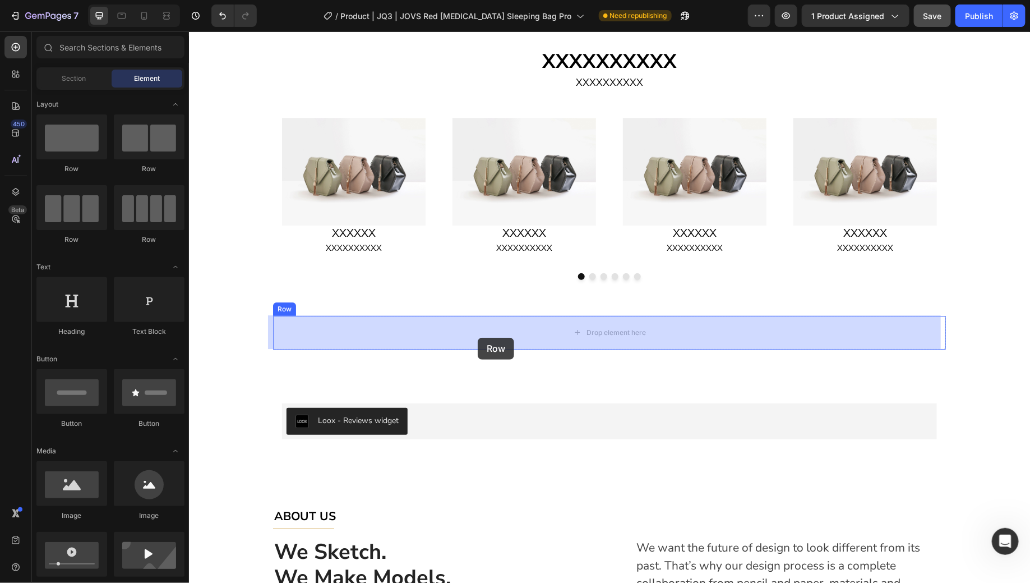
drag, startPoint x: 329, startPoint y: 163, endPoint x: 477, endPoint y: 337, distance: 229.2
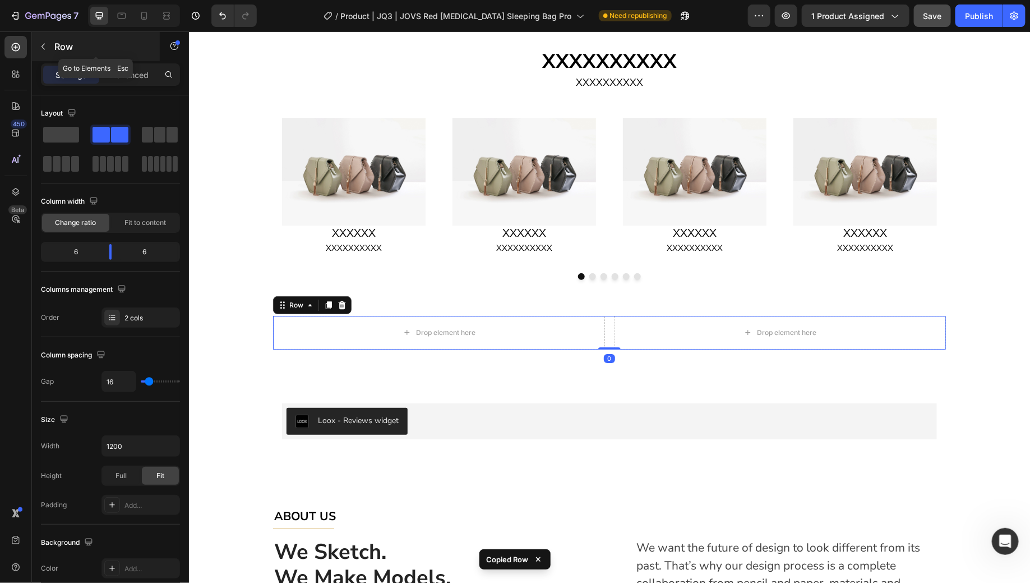
click at [63, 45] on p "Row" at bounding box center [101, 46] width 95 height 13
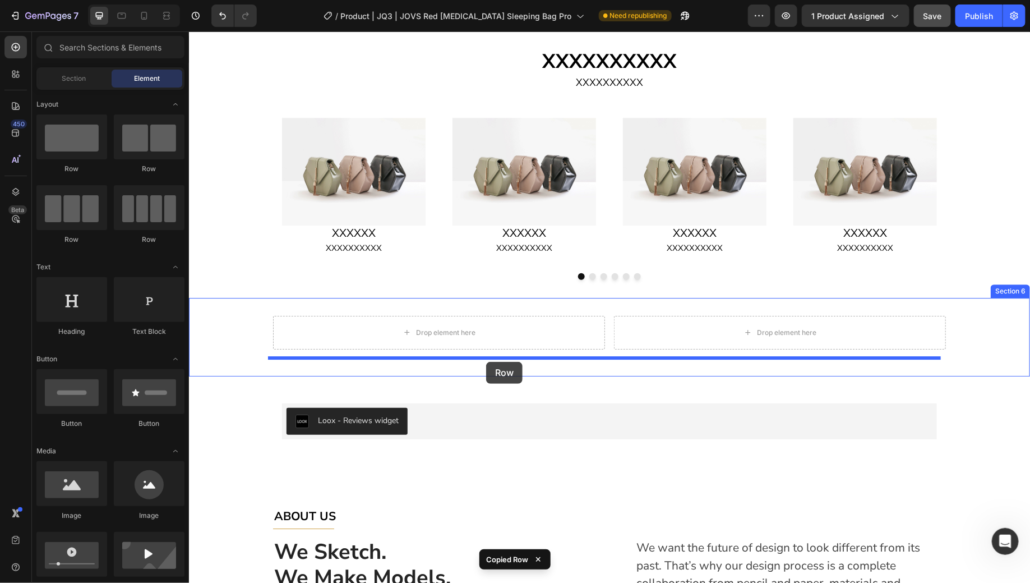
drag, startPoint x: 339, startPoint y: 183, endPoint x: 486, endPoint y: 361, distance: 231.1
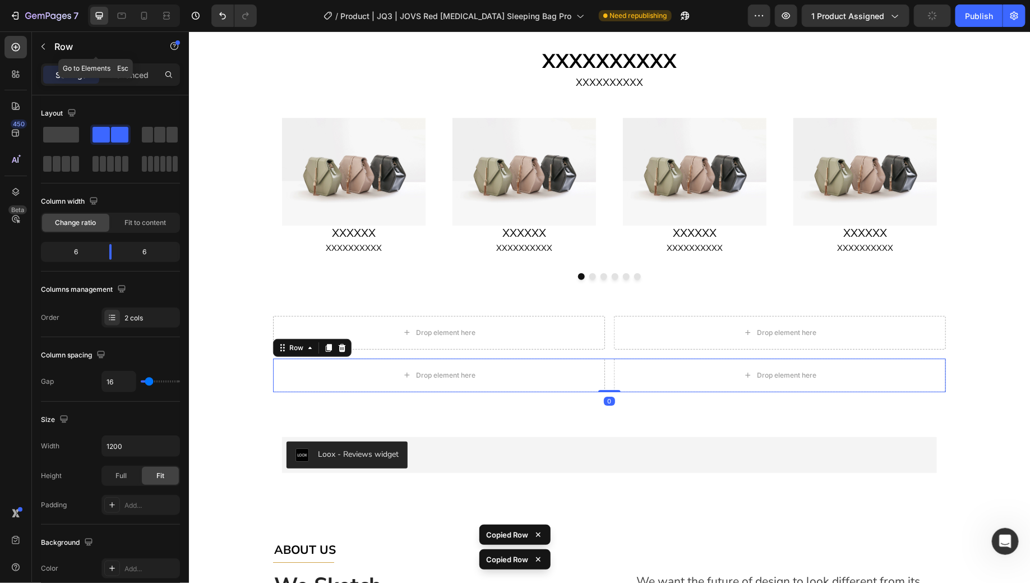
click at [70, 50] on p "Row" at bounding box center [101, 46] width 95 height 13
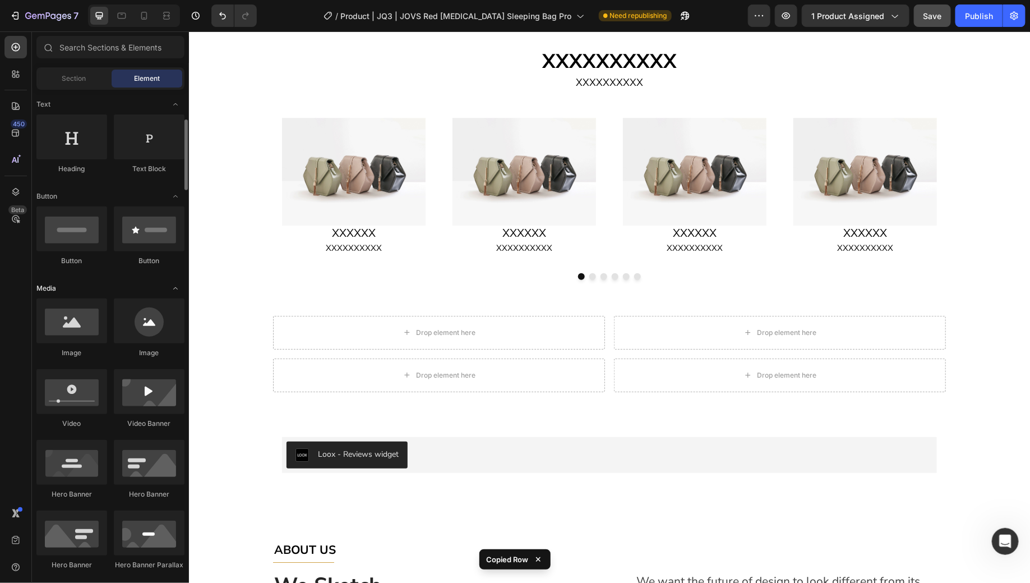
scroll to position [178, 0]
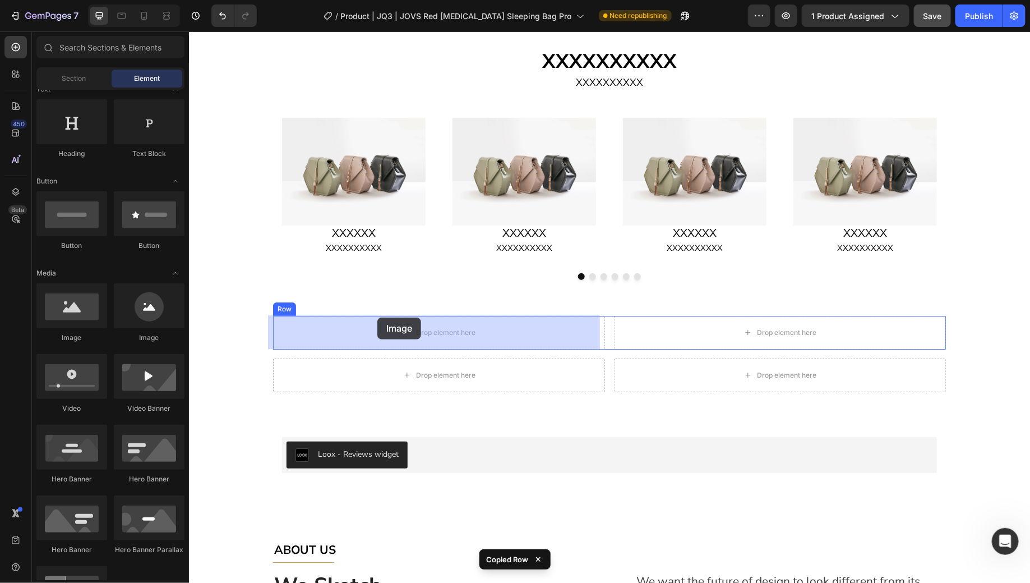
drag, startPoint x: 362, startPoint y: 345, endPoint x: 377, endPoint y: 317, distance: 31.9
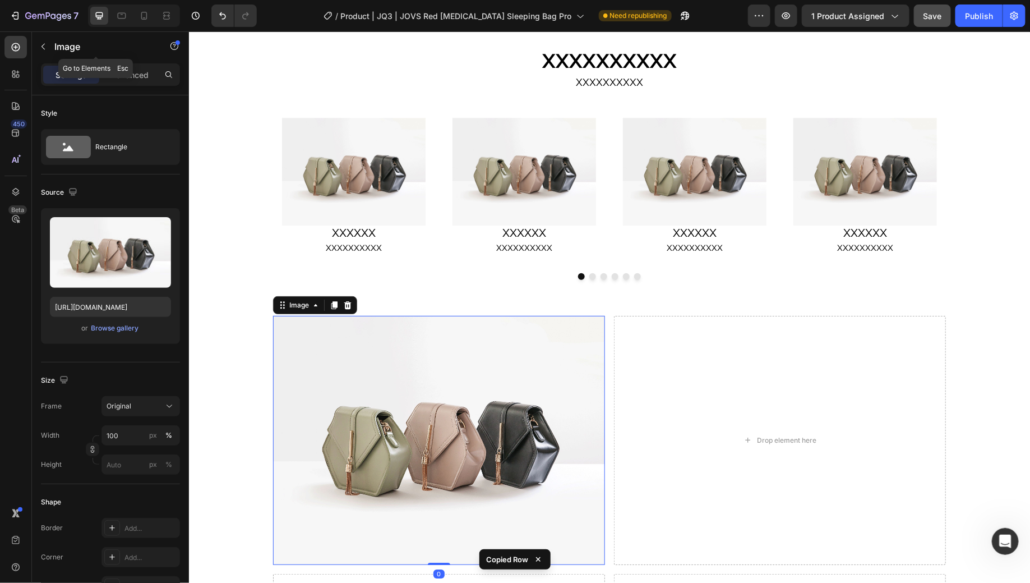
click at [76, 50] on p "Image" at bounding box center [101, 46] width 95 height 13
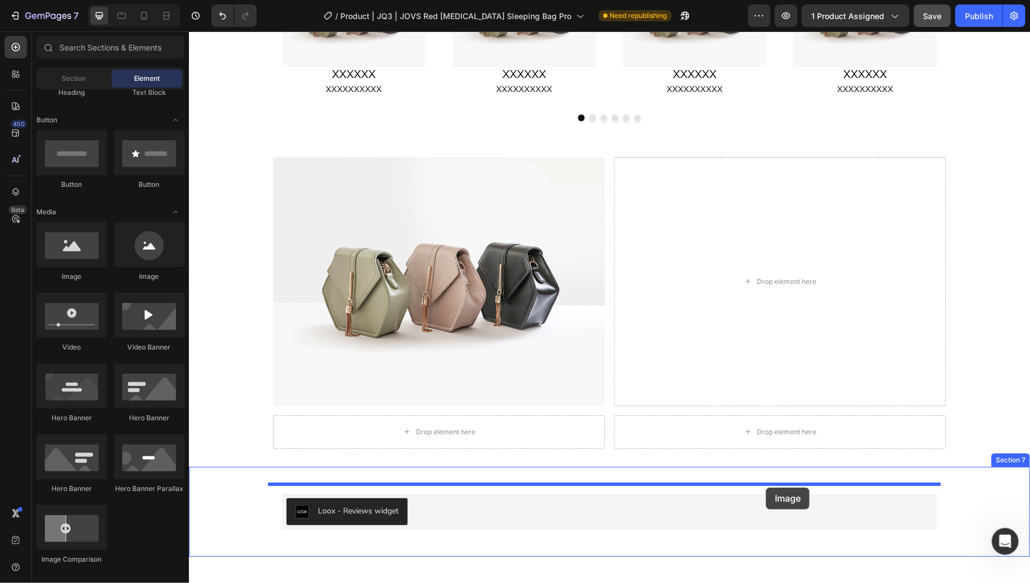
scroll to position [1706, 0]
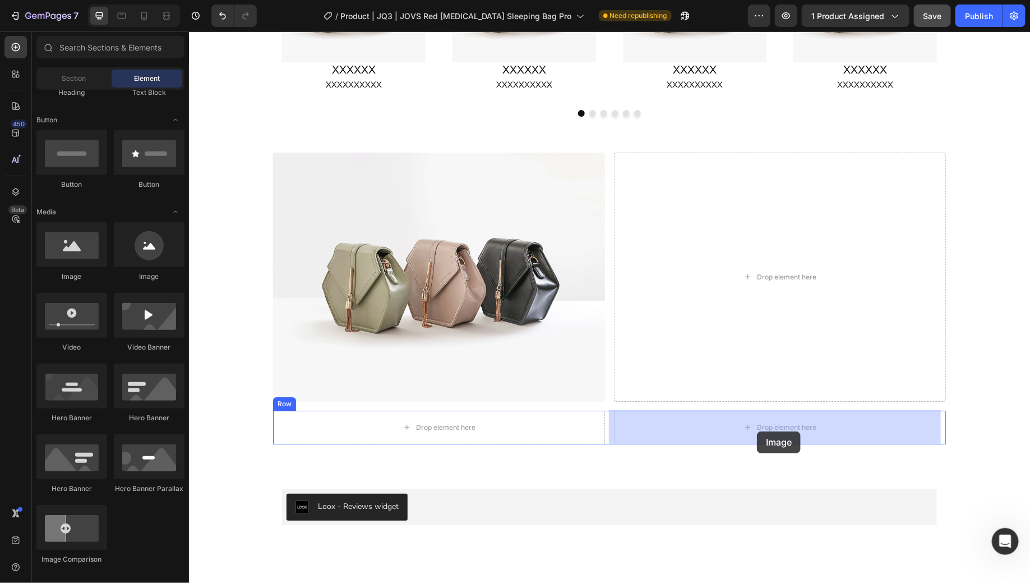
drag, startPoint x: 270, startPoint y: 280, endPoint x: 973, endPoint y: 330, distance: 704.7
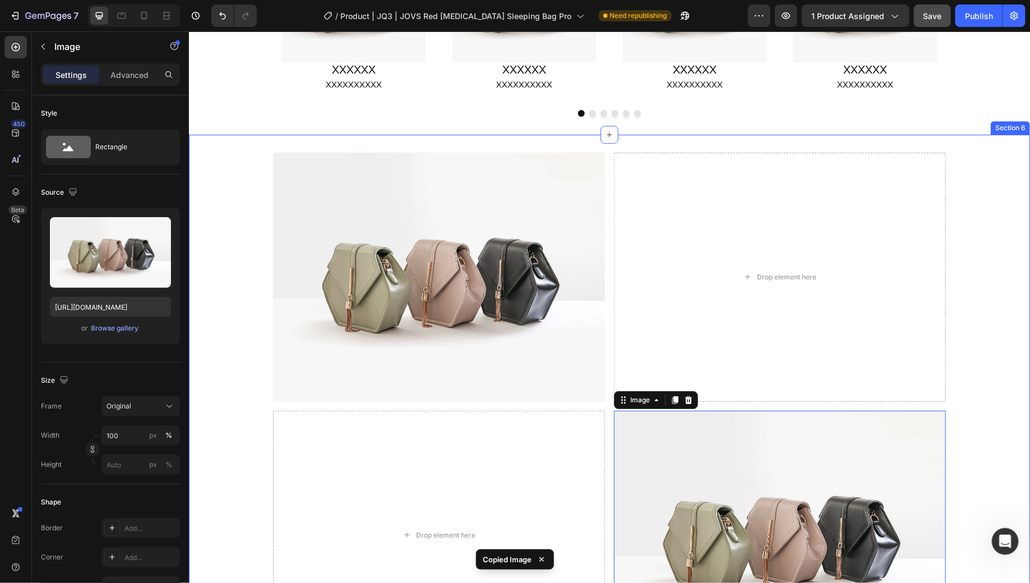
click at [976, 328] on div "Image Drop element here Row Row Drop element here Image 0 Row" at bounding box center [608, 405] width 841 height 507
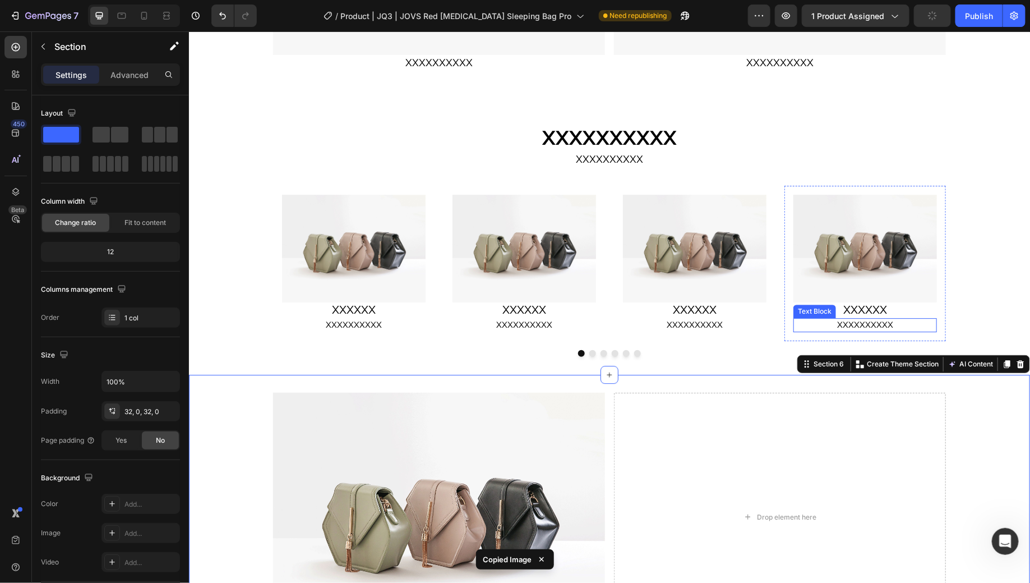
scroll to position [1425, 0]
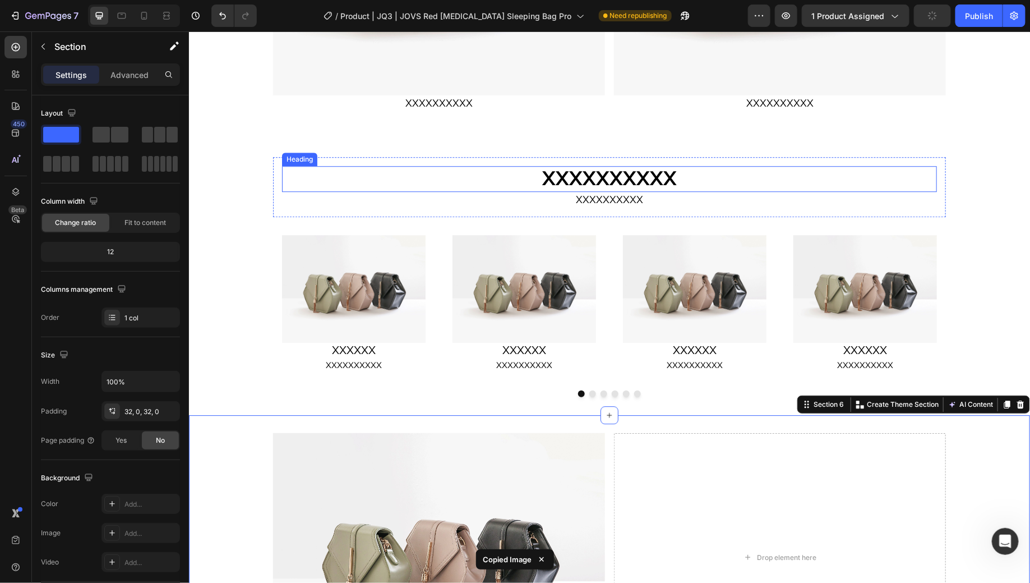
click at [714, 180] on h2 "XXXXXXXXXX" at bounding box center [609, 178] width 655 height 26
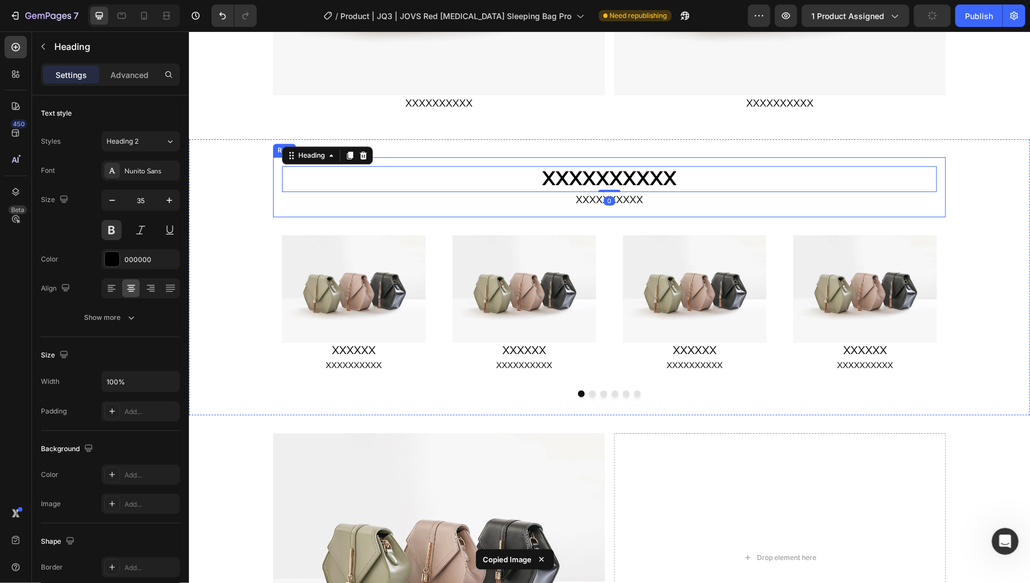
click at [273, 191] on div "XXXXXXXXXX Heading 0 XXXXXXXXXX Text Block Row" at bounding box center [609, 187] width 673 height 60
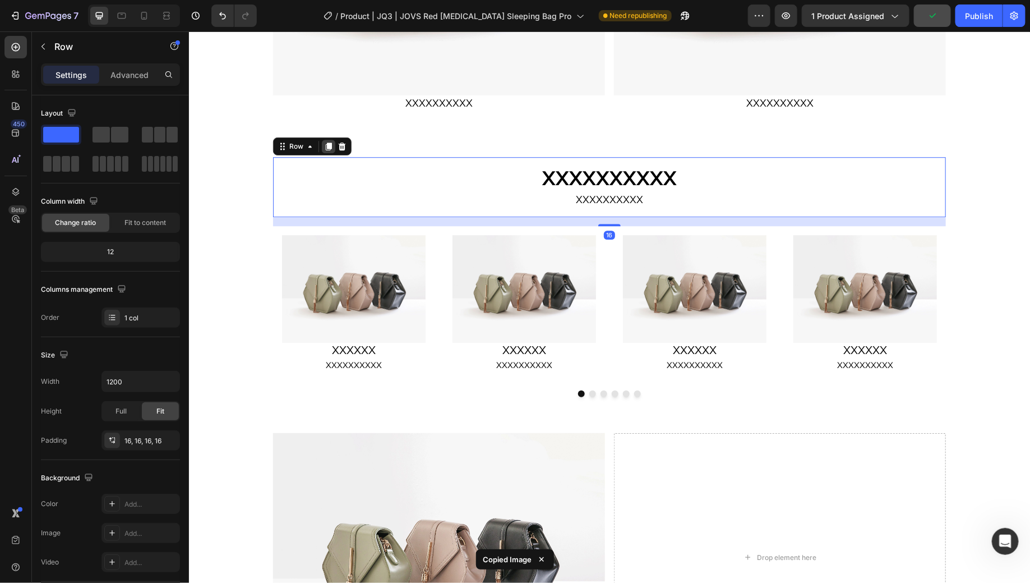
click at [328, 147] on div at bounding box center [327, 145] width 13 height 13
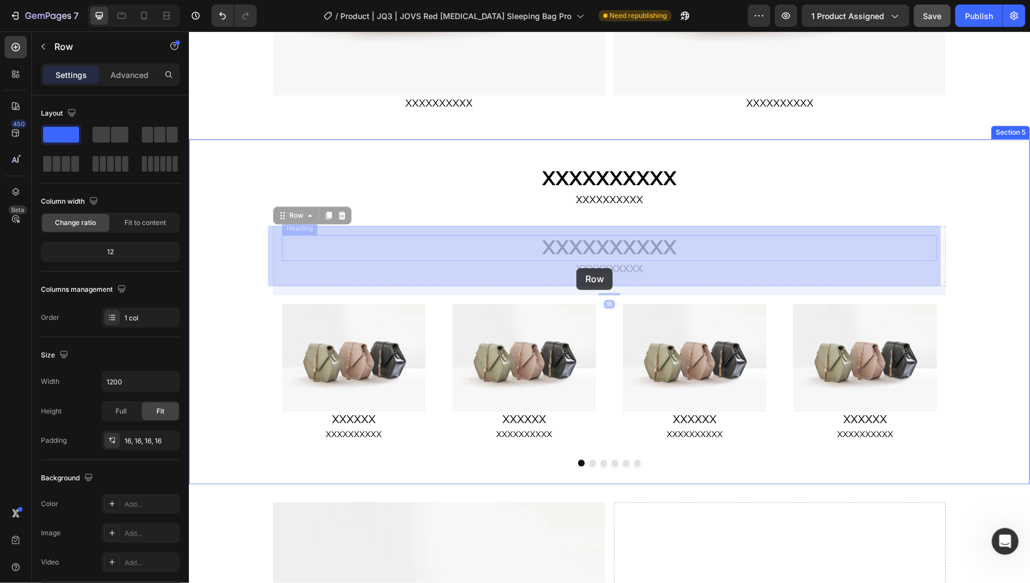
scroll to position [1650, 0]
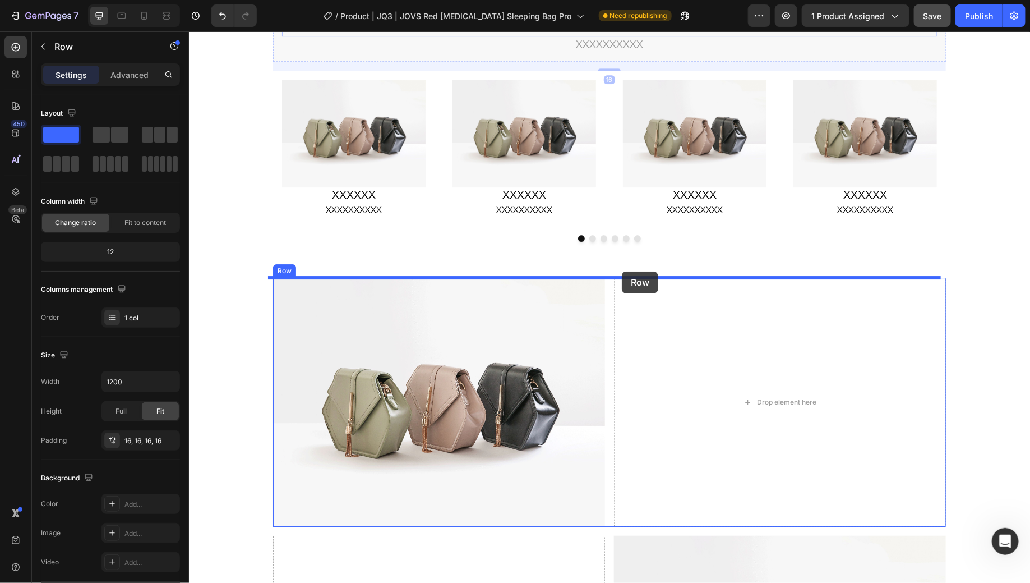
drag, startPoint x: 289, startPoint y: 218, endPoint x: 622, endPoint y: 271, distance: 336.3
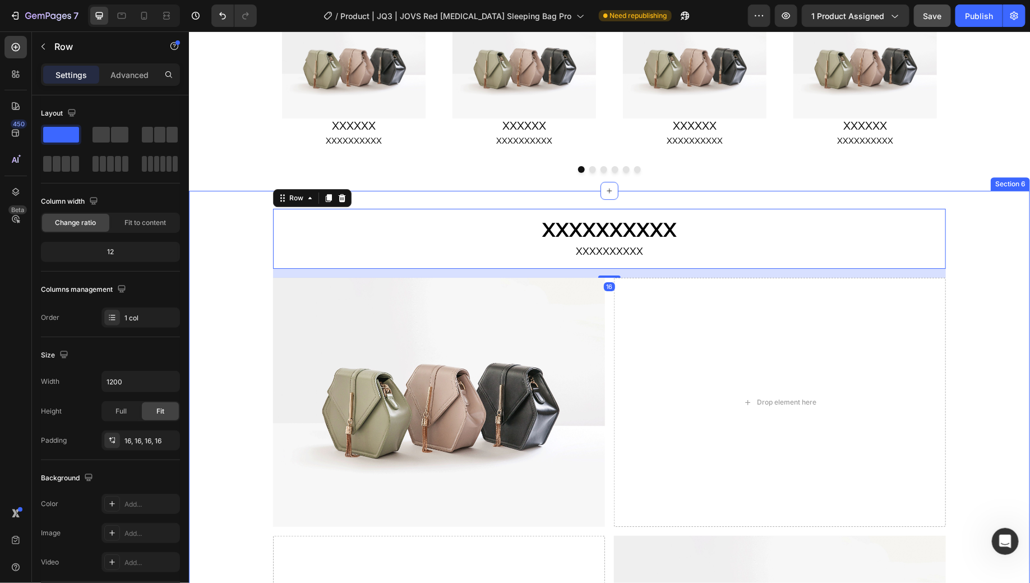
scroll to position [1581, 0]
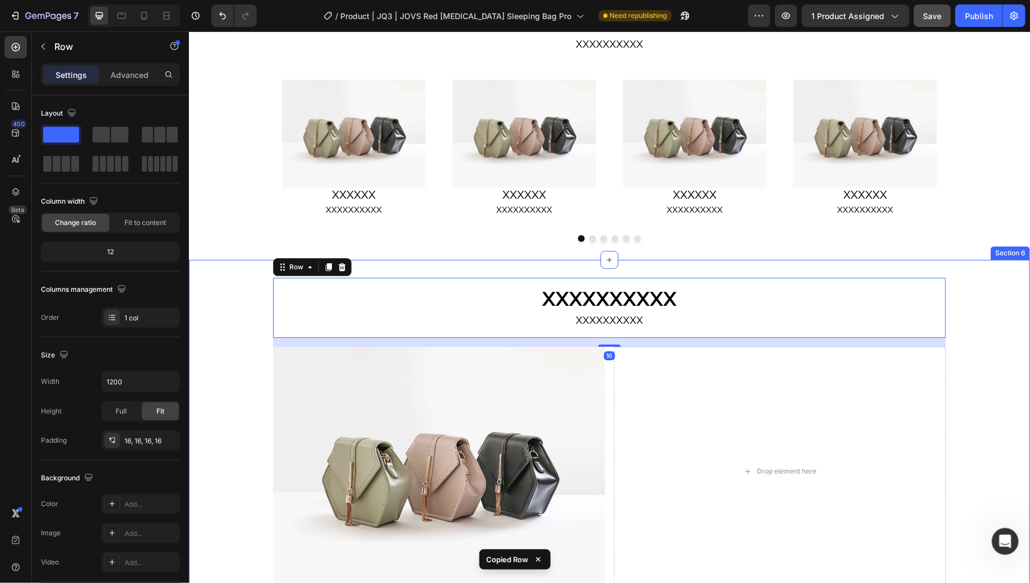
click at [982, 299] on div "XXXXXXXXXX Heading XXXXXXXXXX Text Block Row 16 Image Drop element here Row Row…" at bounding box center [608, 565] width 841 height 576
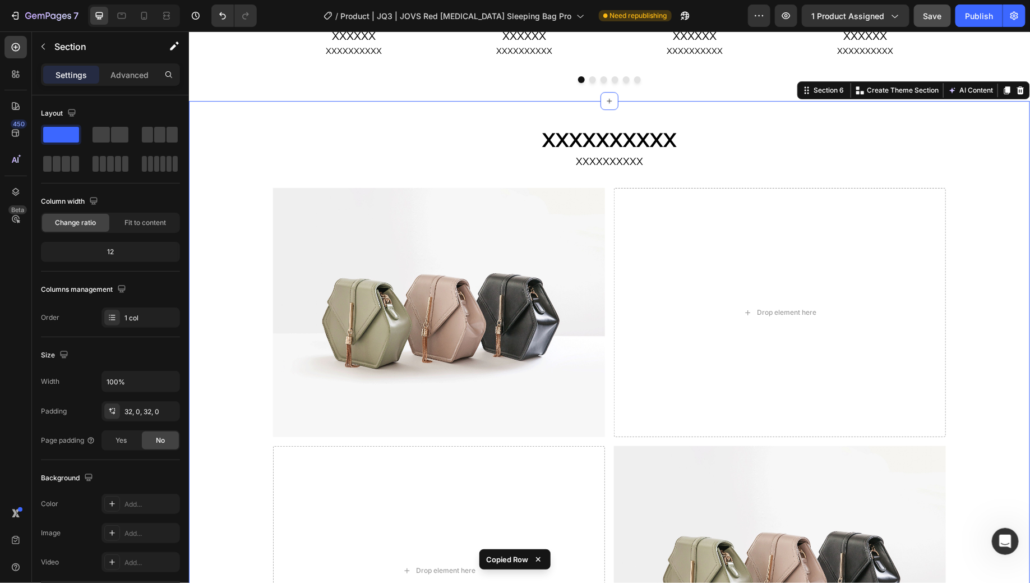
scroll to position [1745, 0]
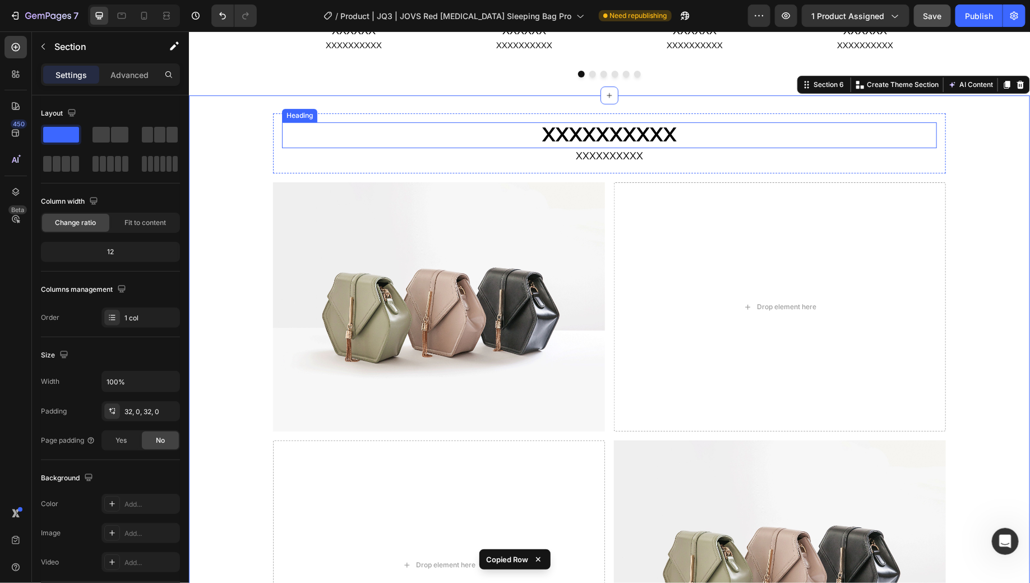
click at [706, 140] on h2 "XXXXXXXXXX" at bounding box center [609, 135] width 655 height 26
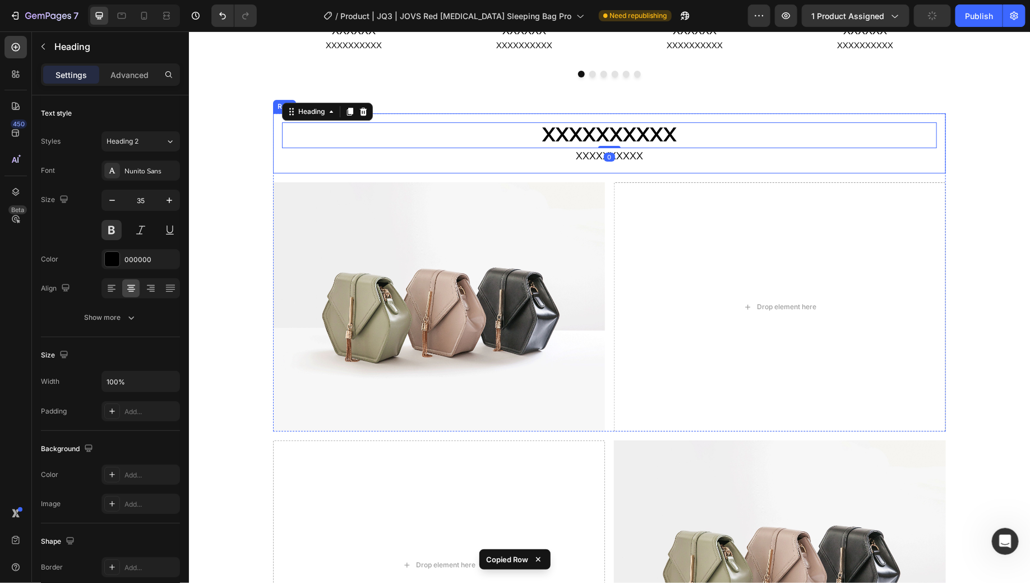
click at [274, 156] on div "XXXXXXXXXX Heading 0 XXXXXXXXXX Text Block Row" at bounding box center [609, 143] width 673 height 60
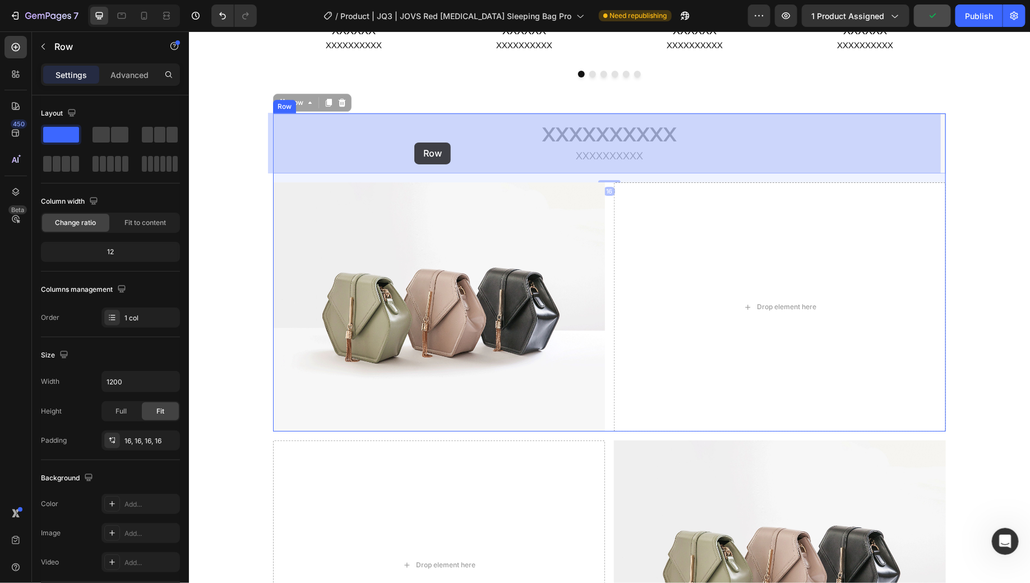
drag, startPoint x: 347, startPoint y: 134, endPoint x: 414, endPoint y: 142, distance: 67.3
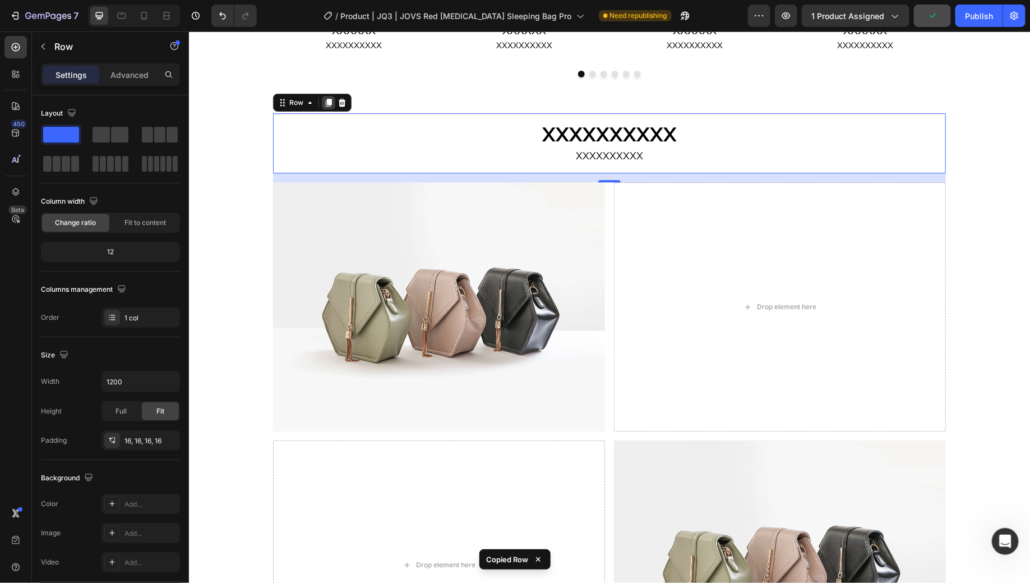
click at [325, 103] on icon at bounding box center [328, 102] width 6 height 8
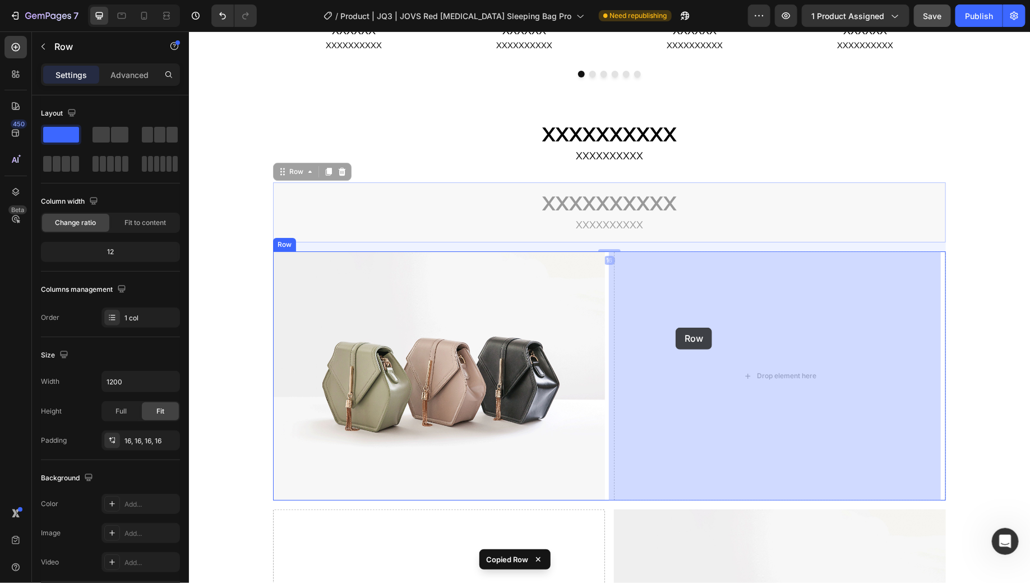
drag, startPoint x: 279, startPoint y: 172, endPoint x: 675, endPoint y: 327, distance: 425.7
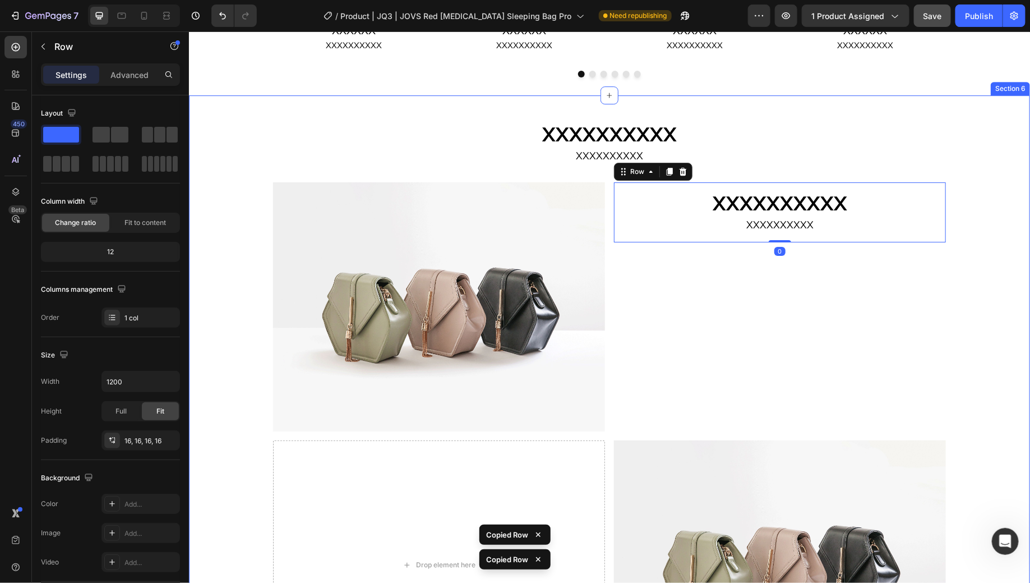
click at [992, 277] on div "XXXXXXXXXX Heading XXXXXXXXXX Text Block Row Image XXXXXXXXXX Heading XXXXXXXXX…" at bounding box center [608, 401] width 841 height 576
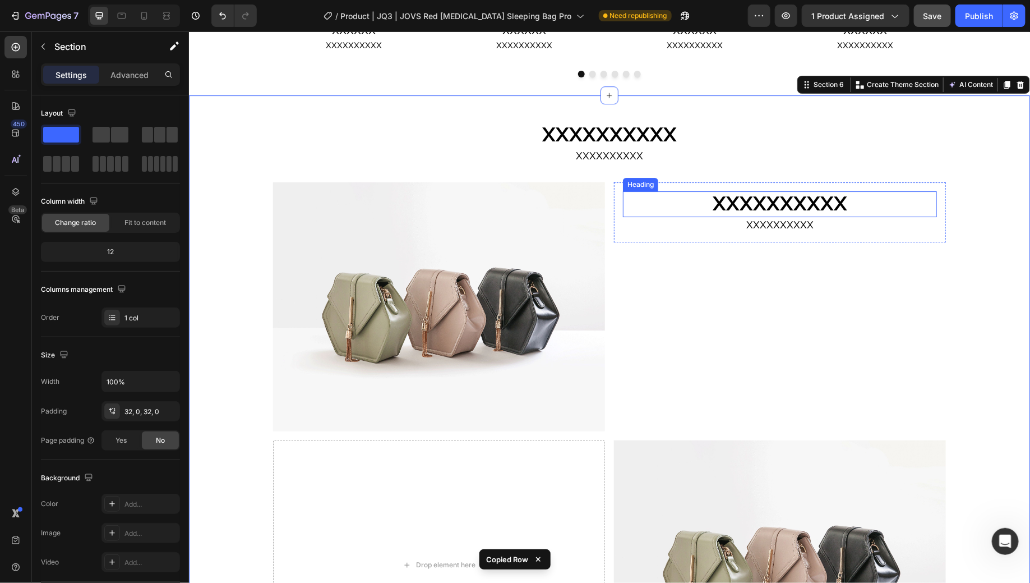
click at [641, 214] on h2 "XXXXXXXXXX" at bounding box center [780, 204] width 314 height 26
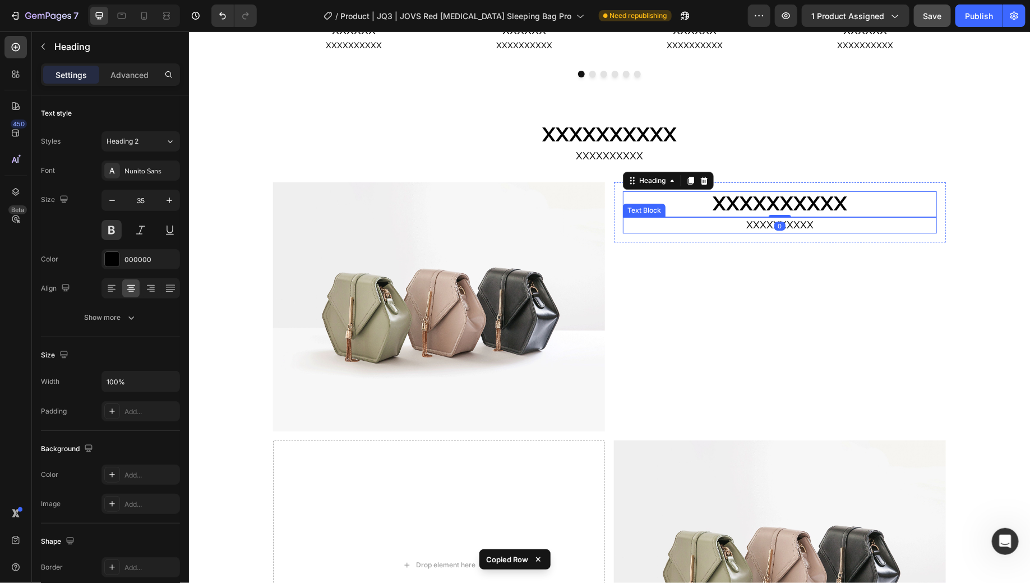
click at [625, 227] on p "XXXXXXXXXX" at bounding box center [780, 225] width 312 height 14
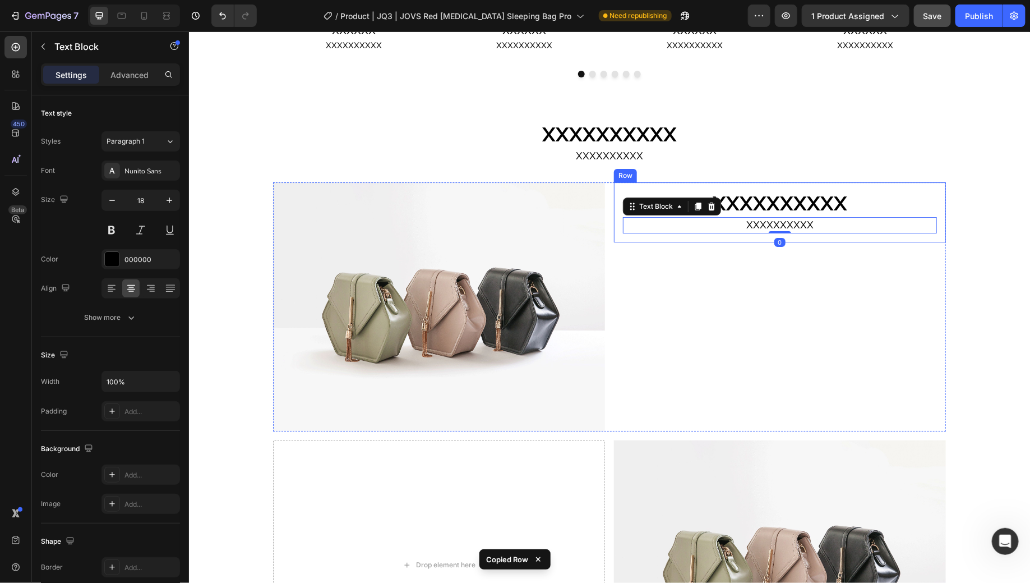
click at [663, 187] on div "XXXXXXXXXX Heading XXXXXXXXXX Text Block 0 Row" at bounding box center [780, 212] width 332 height 60
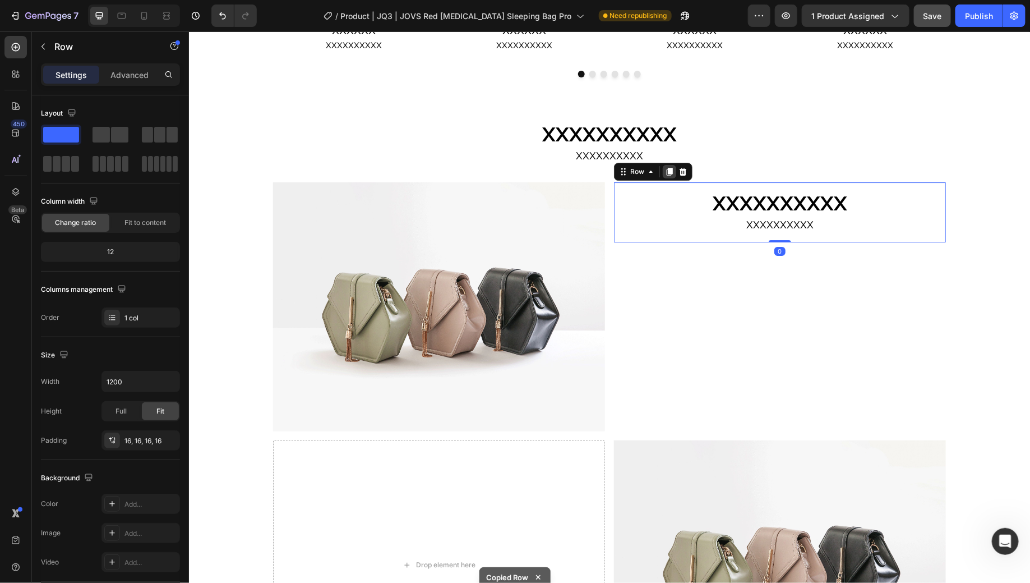
click at [666, 172] on icon at bounding box center [669, 171] width 6 height 8
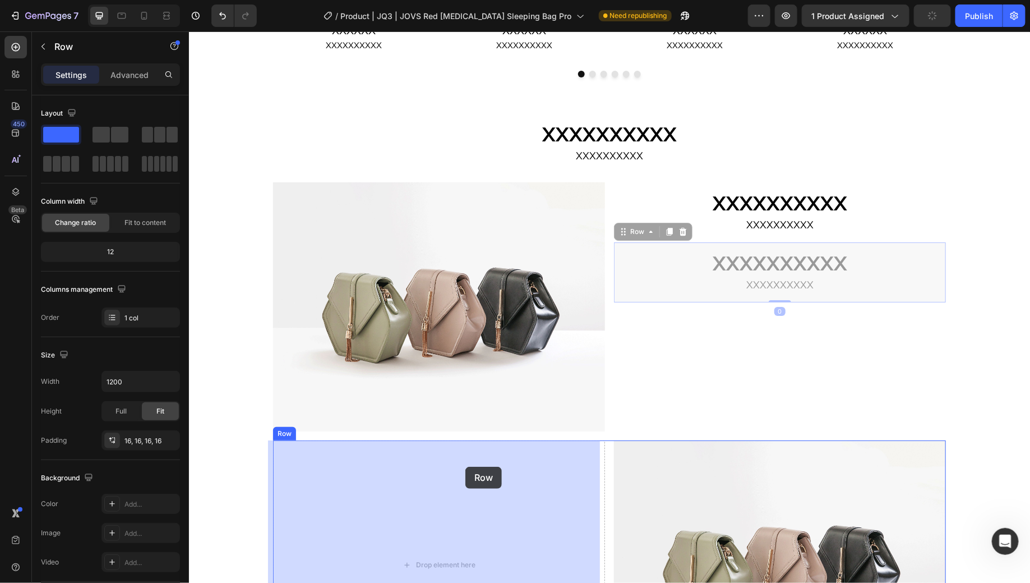
drag, startPoint x: 629, startPoint y: 233, endPoint x: 465, endPoint y: 466, distance: 285.4
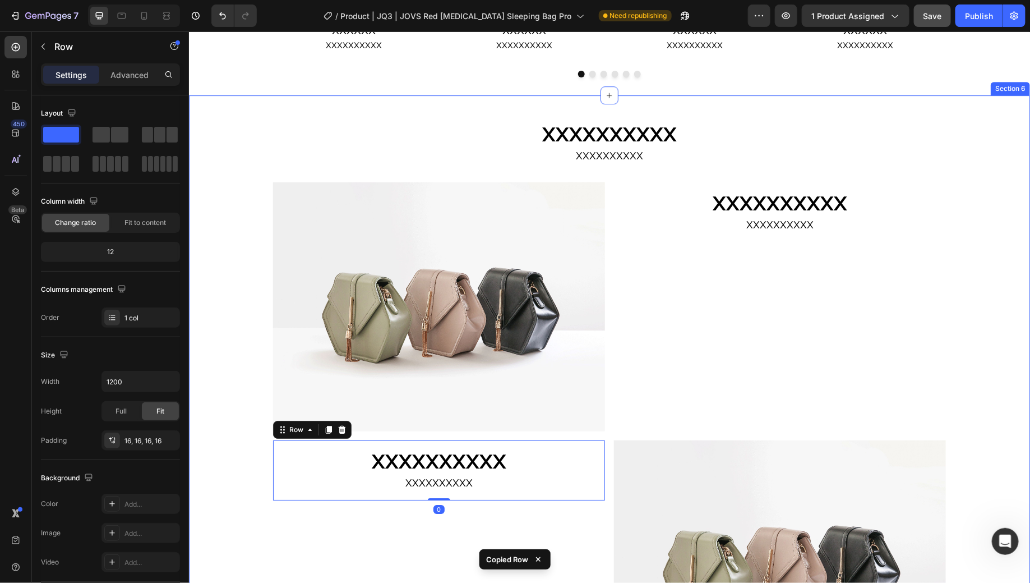
click at [982, 316] on div "XXXXXXXXXX Heading XXXXXXXXXX Text Block Row Image XXXXXXXXXX Heading XXXXXXXXX…" at bounding box center [608, 401] width 841 height 576
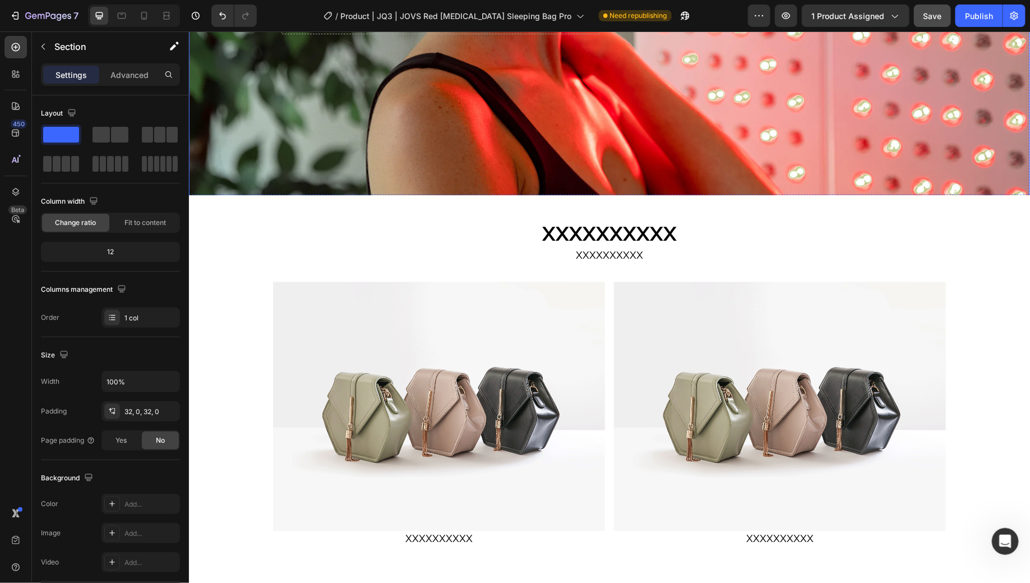
scroll to position [877, 0]
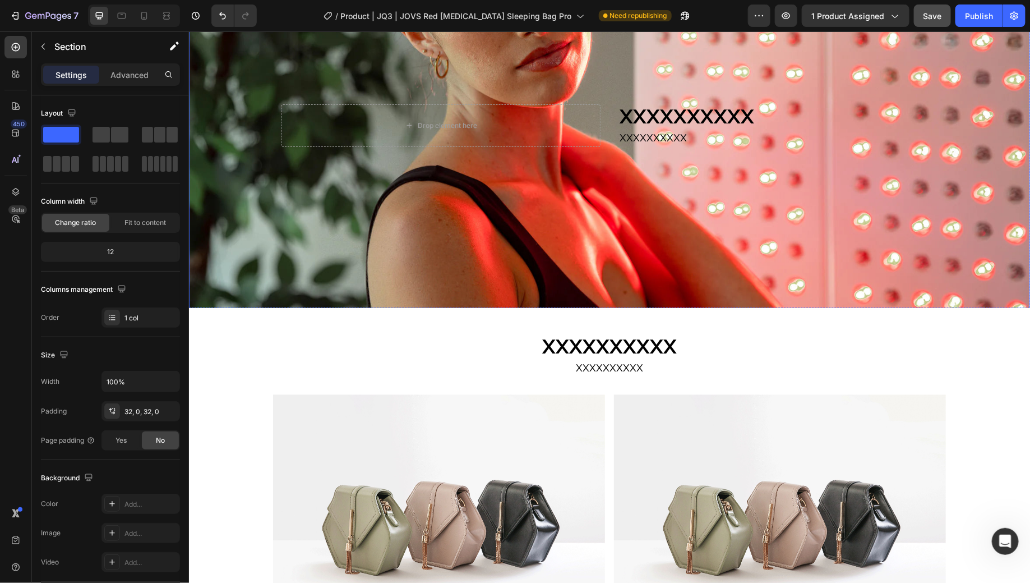
click at [938, 20] on span "Save" at bounding box center [933, 16] width 19 height 10
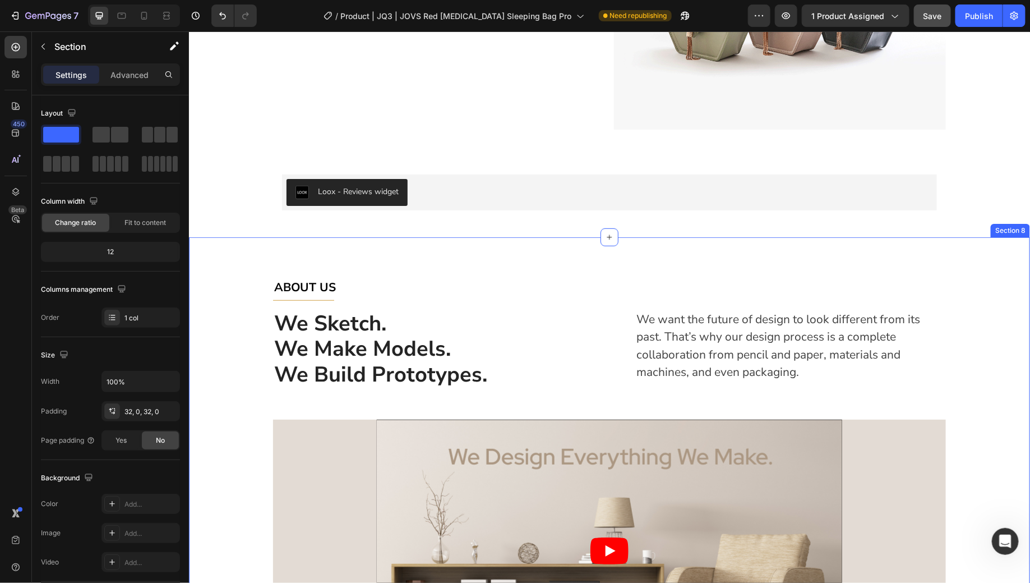
scroll to position [2432, 0]
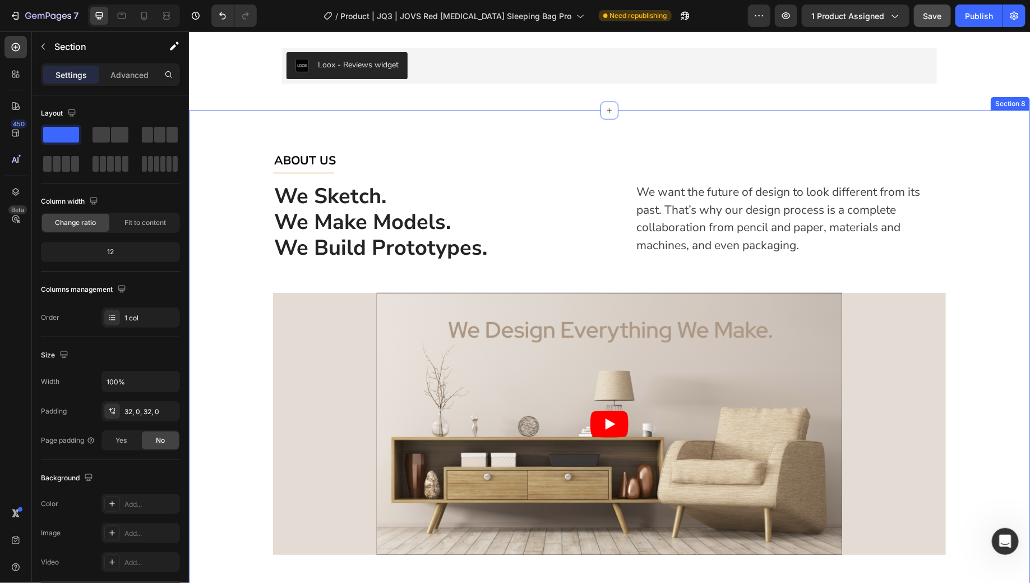
click at [968, 232] on div "ABOUT US Text block Title Line Row We Sketch. We Make Models. We Build Prototyp…" at bounding box center [609, 352] width 825 height 404
click at [1017, 100] on icon at bounding box center [1020, 99] width 7 height 8
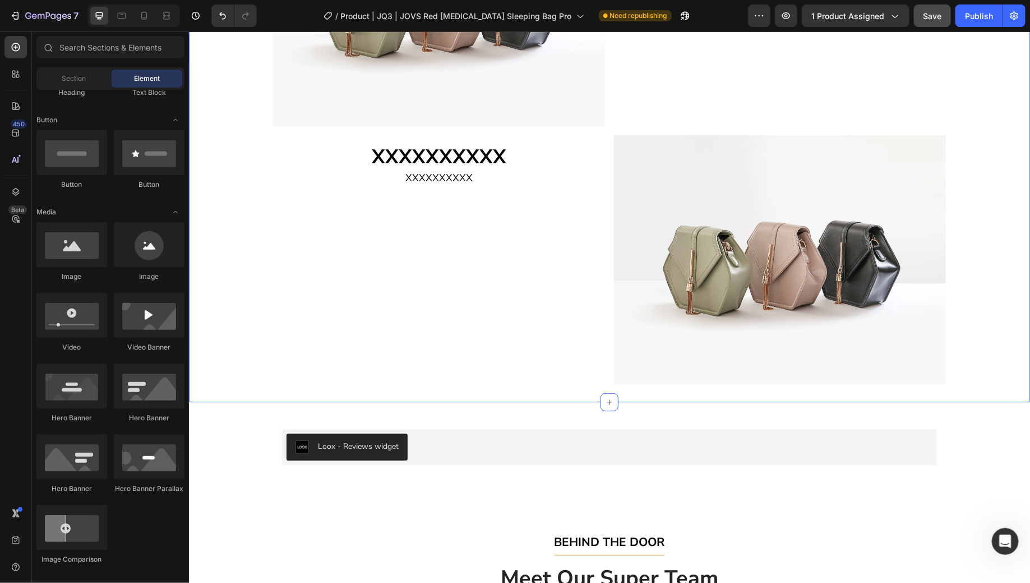
scroll to position [2045, 0]
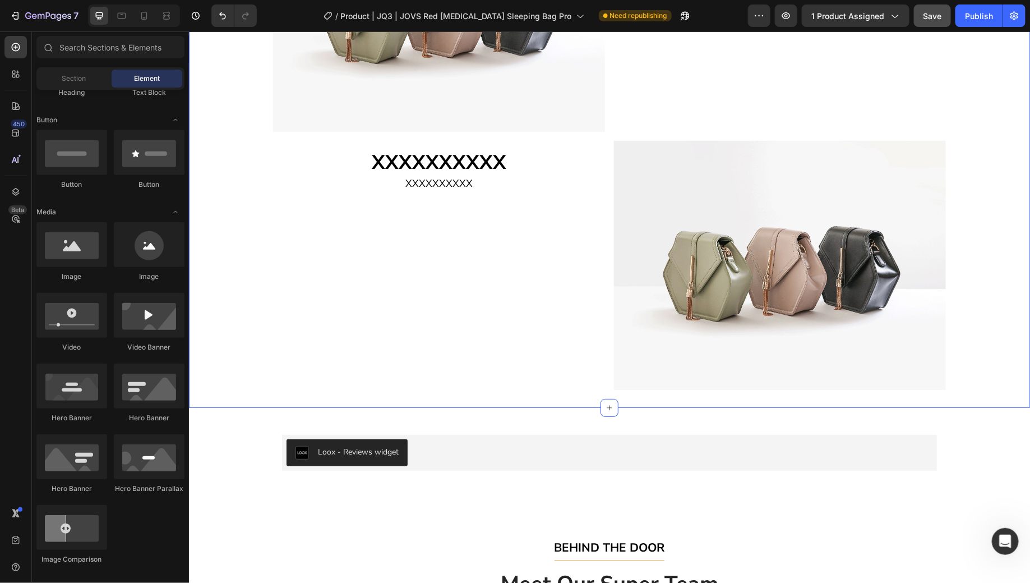
click at [978, 363] on div "XXXXXXXXXX Heading XXXXXXXXXX Text Block Row Image XXXXXXXXXX Heading XXXXXXXXX…" at bounding box center [608, 101] width 841 height 576
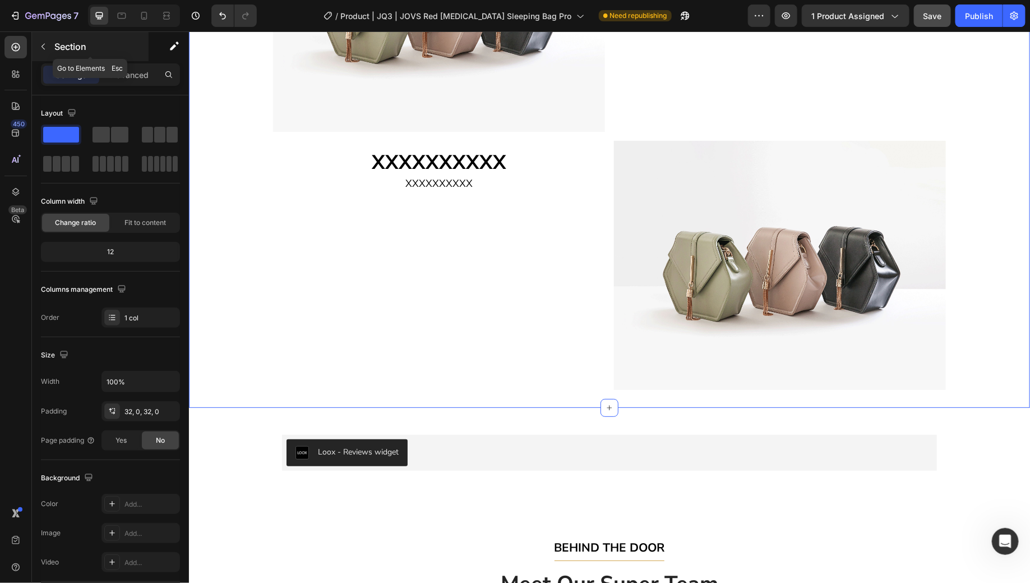
click at [86, 57] on div "Section" at bounding box center [90, 46] width 117 height 29
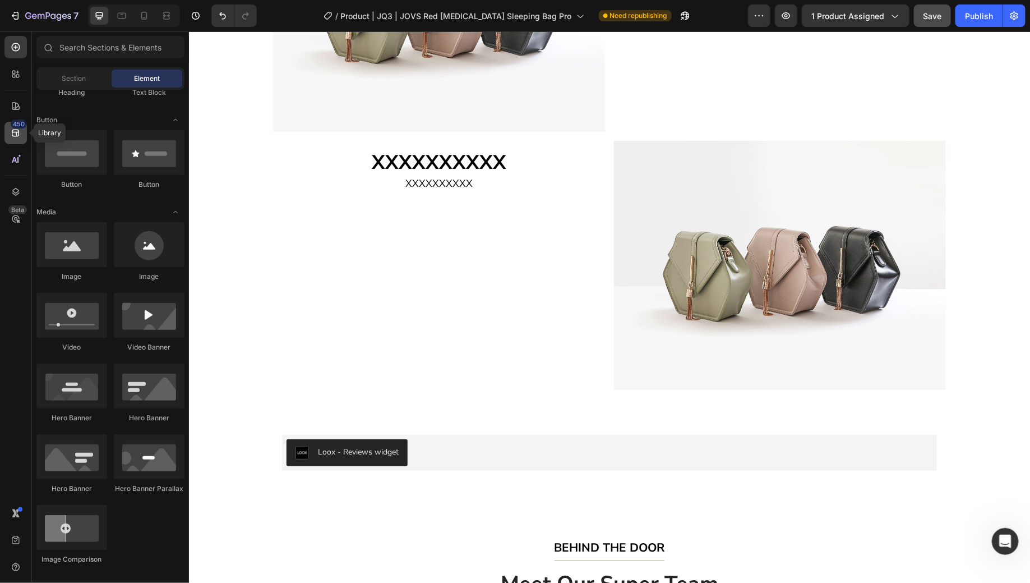
click at [24, 138] on div "450" at bounding box center [15, 133] width 22 height 22
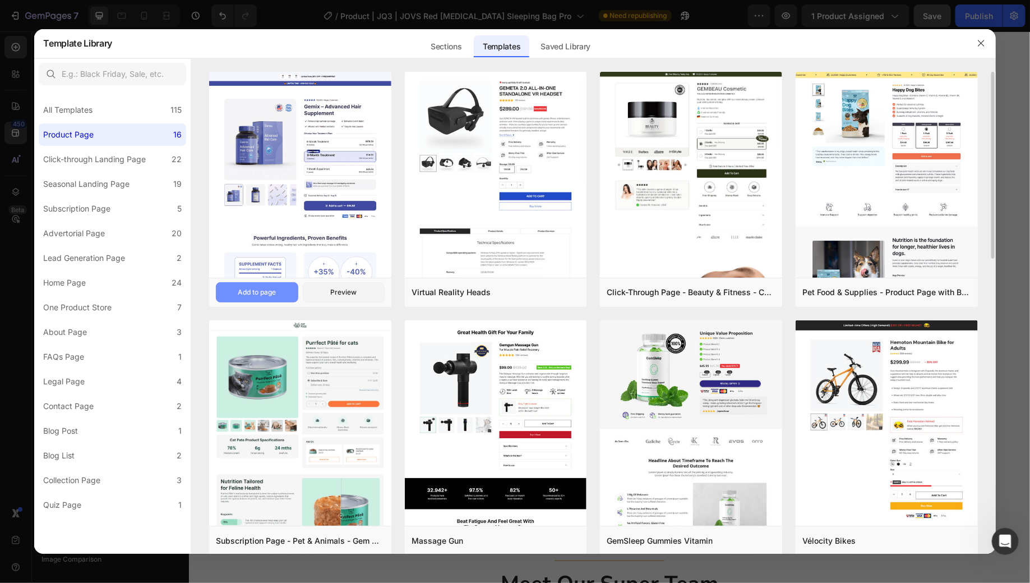
click at [283, 293] on button "Add to page" at bounding box center [257, 292] width 82 height 20
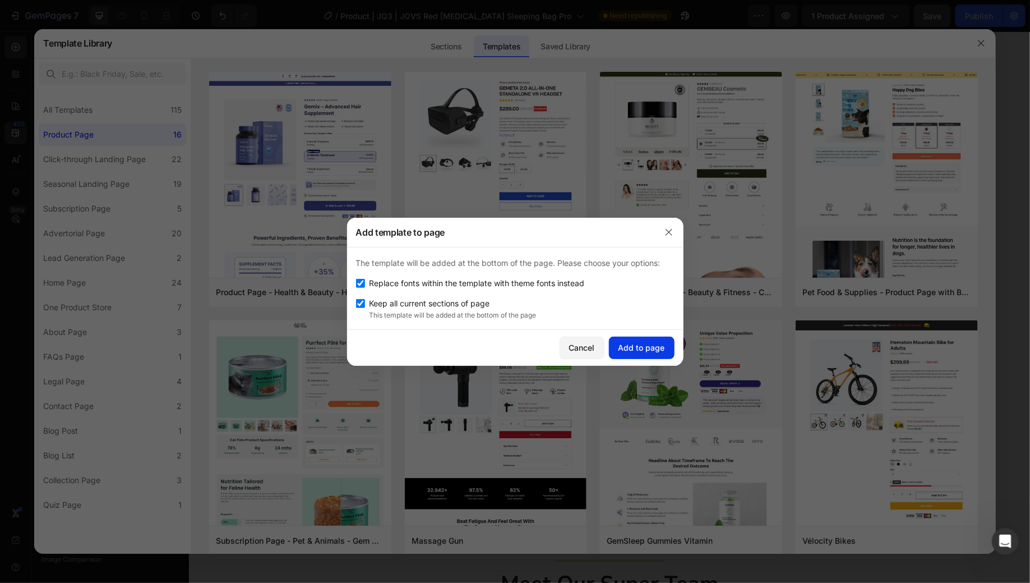
click at [673, 352] on button "Add to page" at bounding box center [642, 348] width 66 height 22
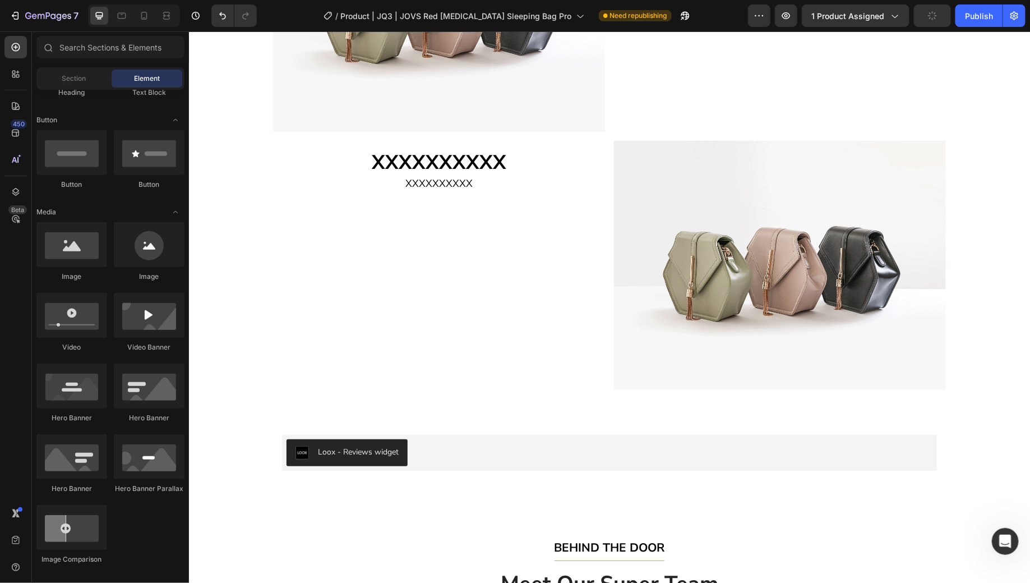
scroll to position [2104, 0]
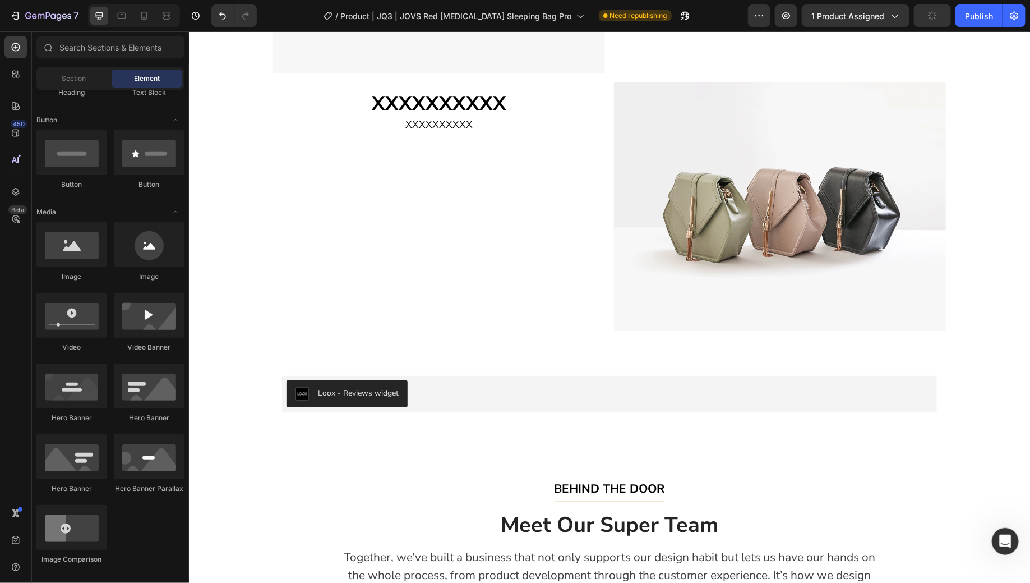
click at [977, 478] on div "BEHIND THE DOOR Text block Title Line Meet Our Super Team Heading Together, we’…" at bounding box center [609, 584] width 825 height 213
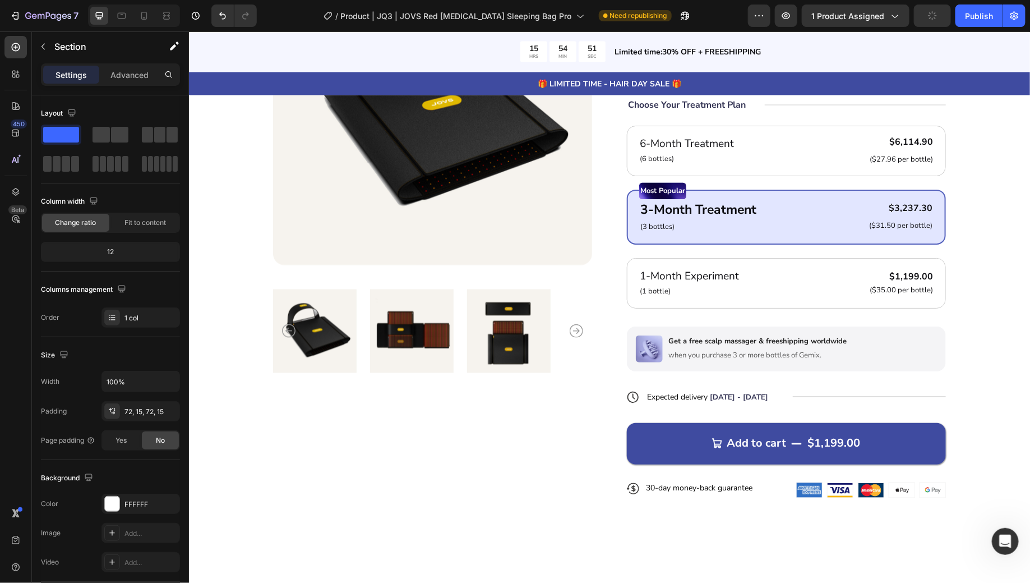
scroll to position [2797, 0]
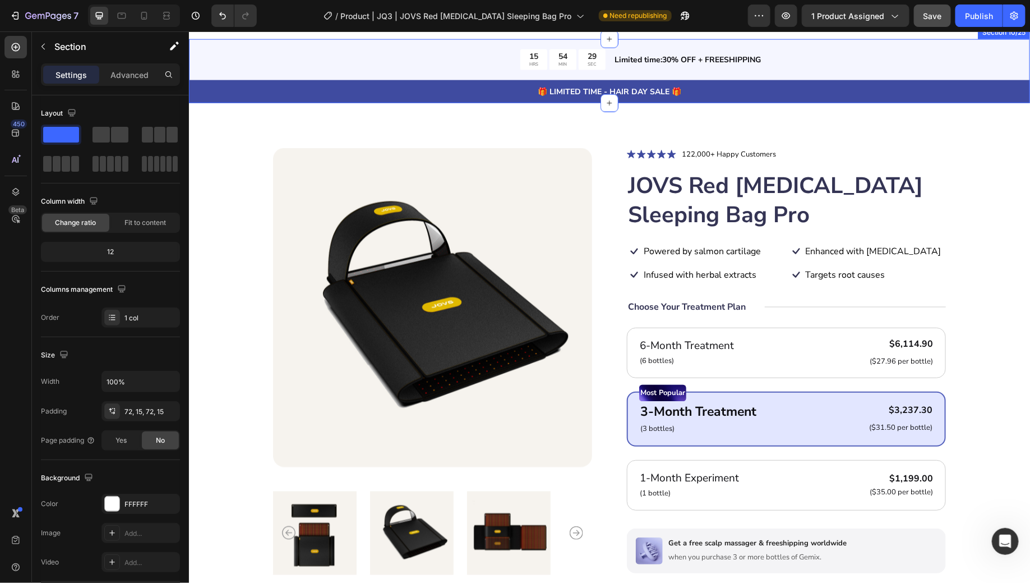
click at [979, 103] on div "15 HRS 54 MIN 29 SEC Countdown Timer Limited time:30% OFF + FREESHIPPING Text B…" at bounding box center [608, 71] width 841 height 64
click at [1016, 33] on icon at bounding box center [1020, 28] width 9 height 9
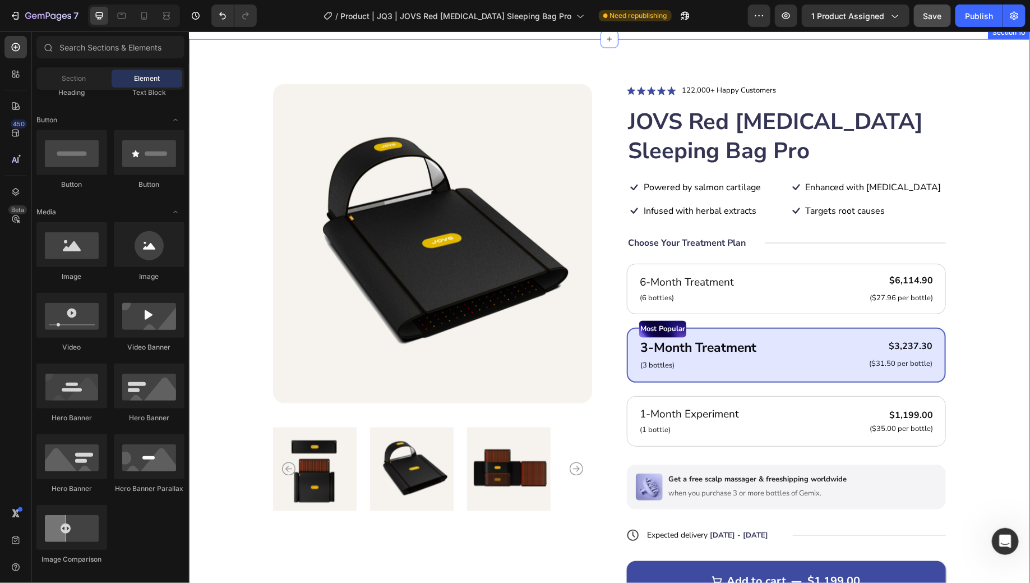
click at [986, 263] on div "Product Images Icon Icon Icon Icon Icon Icon List 122,000+ Happy Customers Text…" at bounding box center [608, 374] width 841 height 671
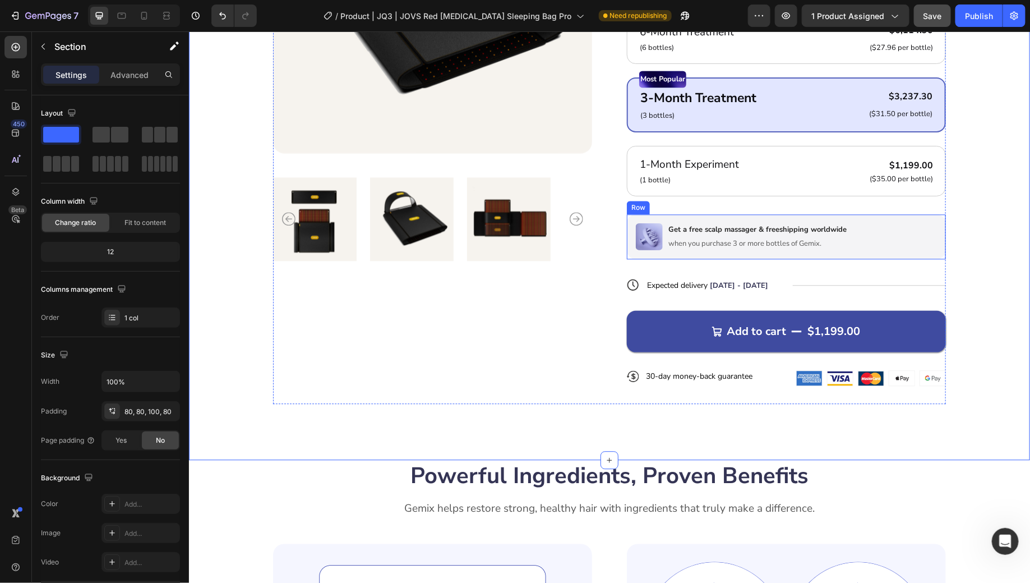
scroll to position [3236, 0]
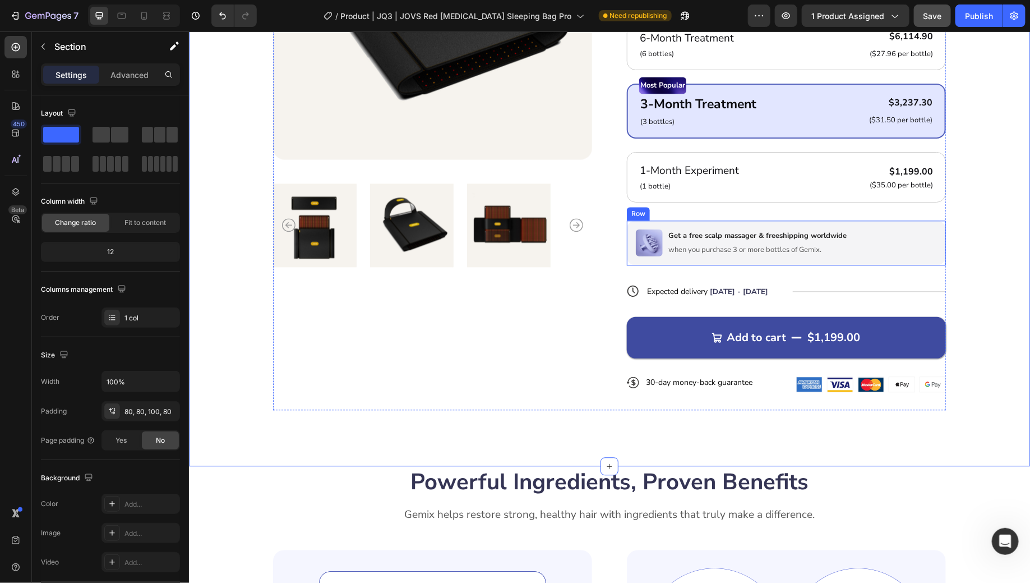
click at [877, 233] on div "Image Get a free scalp massager & freeshipping worldwide Text Block when you pu…" at bounding box center [786, 242] width 319 height 45
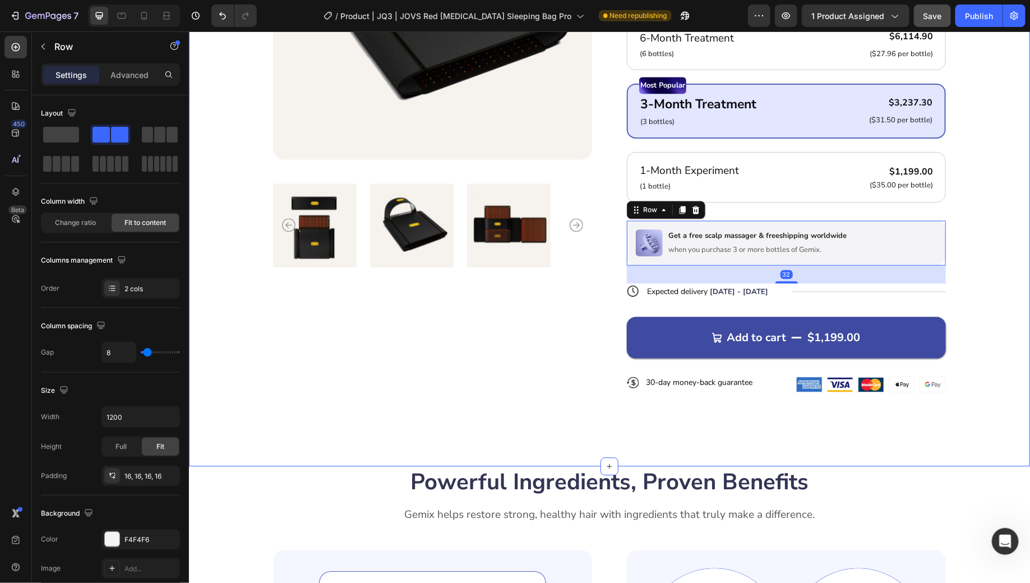
click at [974, 244] on div "Product Images Icon Icon Icon Icon Icon Icon List 122,000+ Happy Customers Text…" at bounding box center [608, 130] width 841 height 671
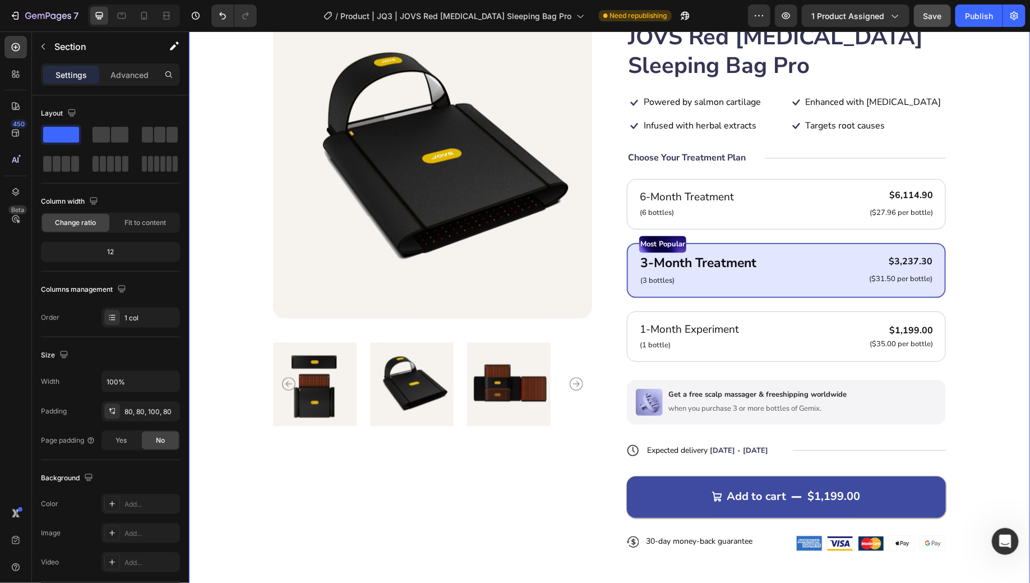
scroll to position [2998, 0]
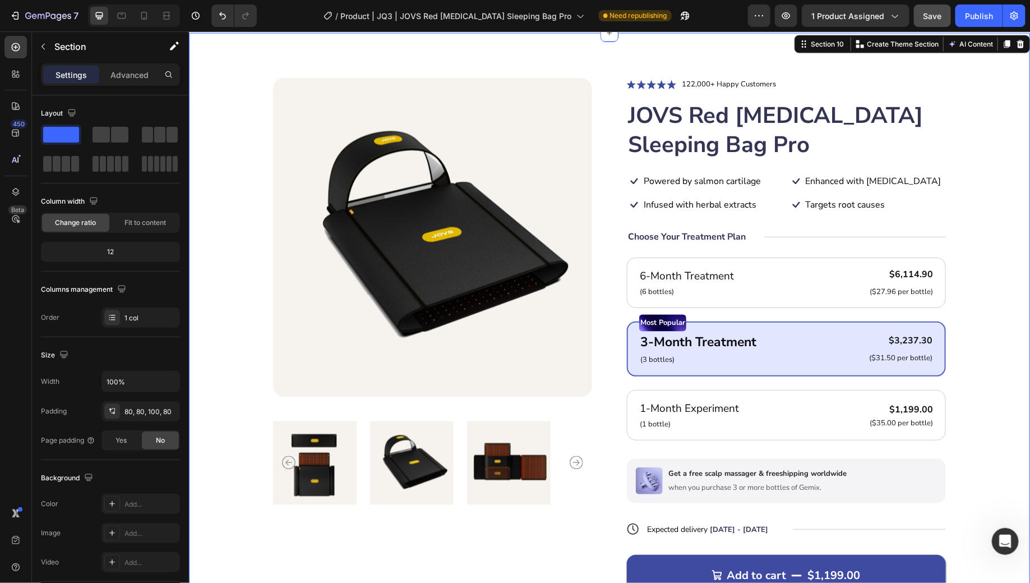
click at [971, 95] on div "Product Images Icon Icon Icon Icon Icon Icon List 122,000+ Happy Customers Text…" at bounding box center [609, 362] width 752 height 570
click at [972, 214] on div "Product Images Icon Icon Icon Icon Icon Icon List 122,000+ Happy Customers Text…" at bounding box center [609, 362] width 752 height 570
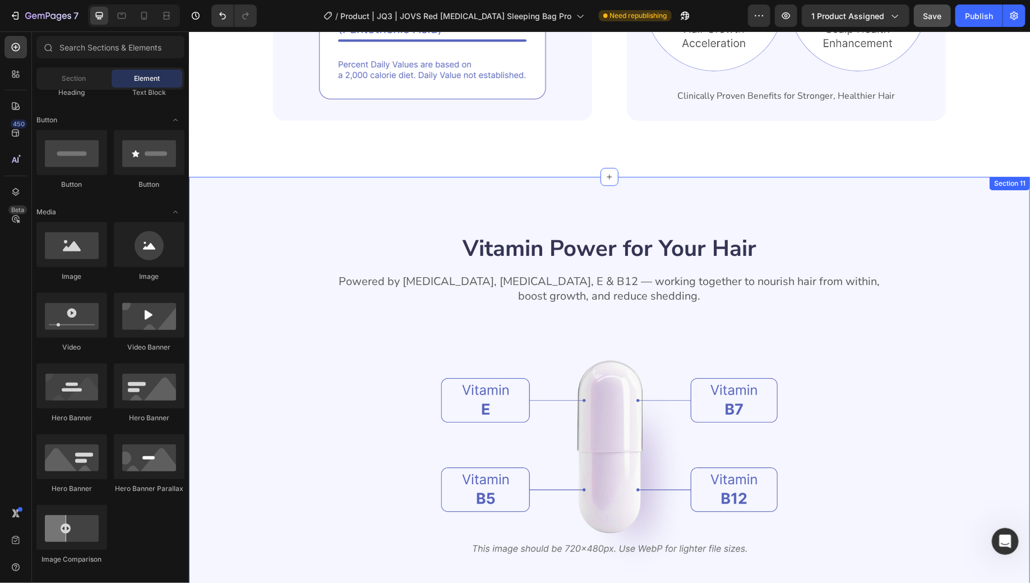
scroll to position [3348, 0]
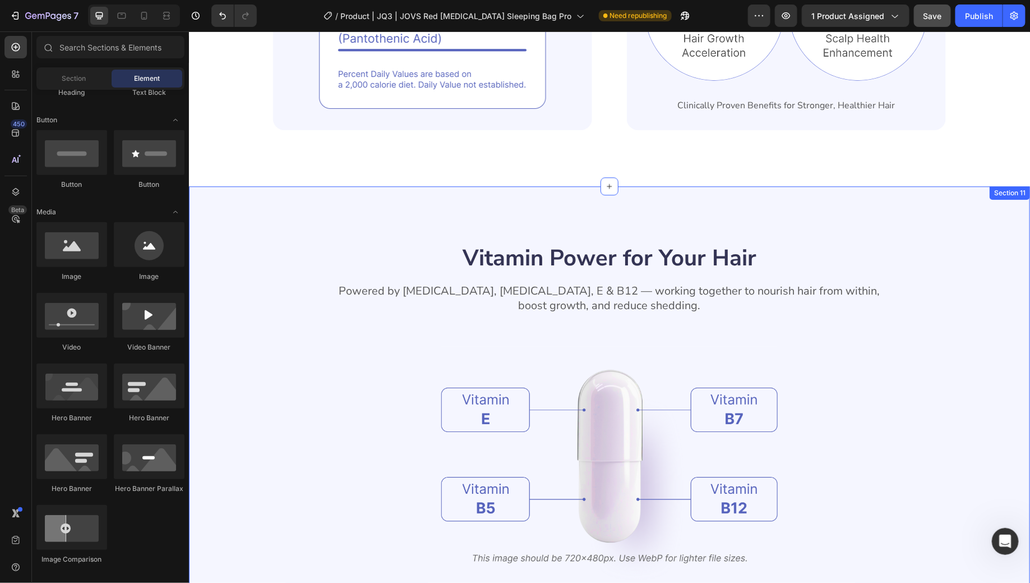
click at [959, 228] on div "Vitamin Power for Your Hair Heading Powered by Biotin, Vitamin B5, E & B12 — wo…" at bounding box center [608, 456] width 841 height 540
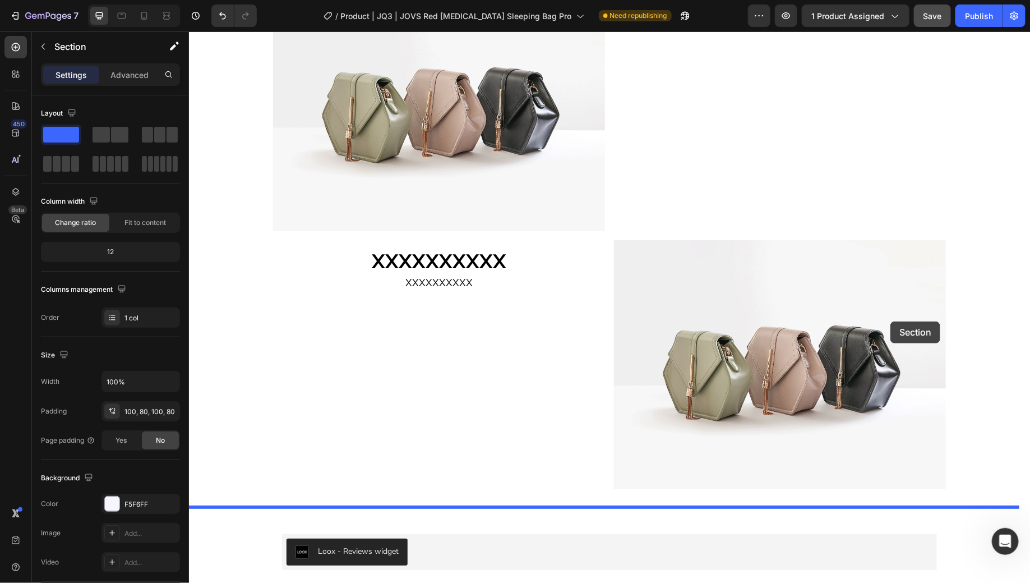
scroll to position [1961, 0]
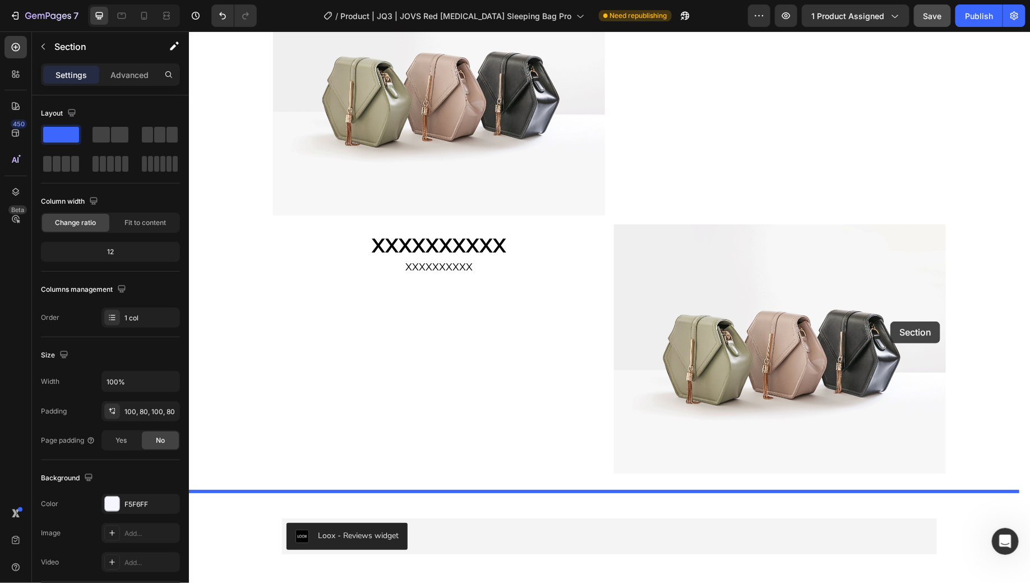
drag, startPoint x: 821, startPoint y: 175, endPoint x: 909, endPoint y: 304, distance: 156.5
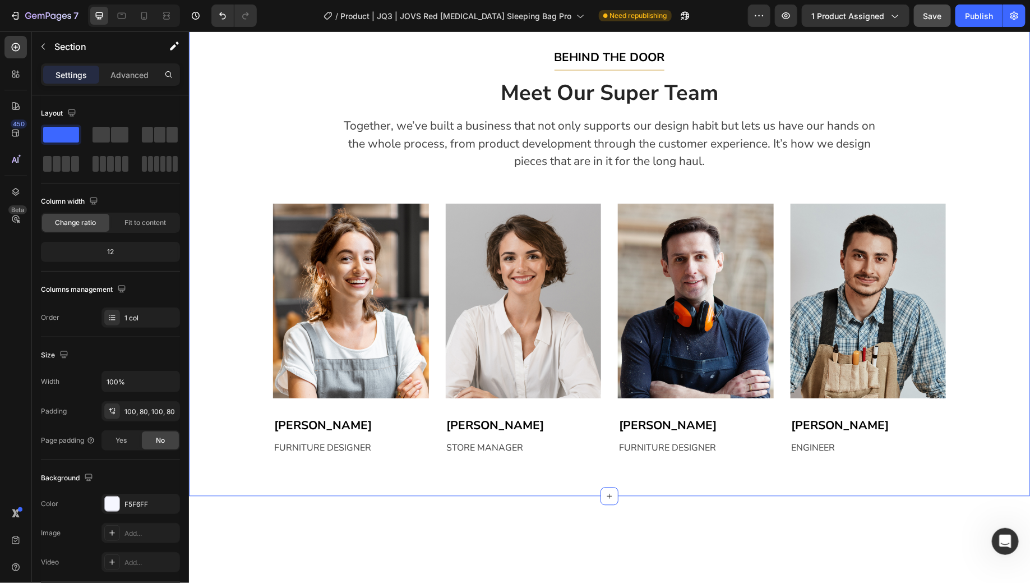
scroll to position [2832, 0]
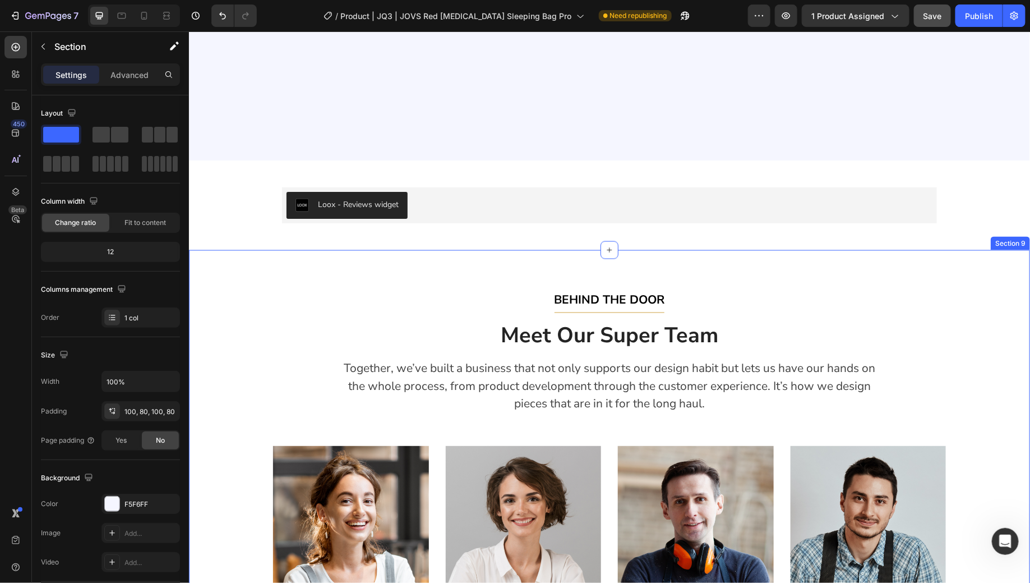
click at [948, 334] on div "BEHIND THE DOOR Text block Title Line Meet Our Super Team Heading Together, we’…" at bounding box center [609, 494] width 825 height 408
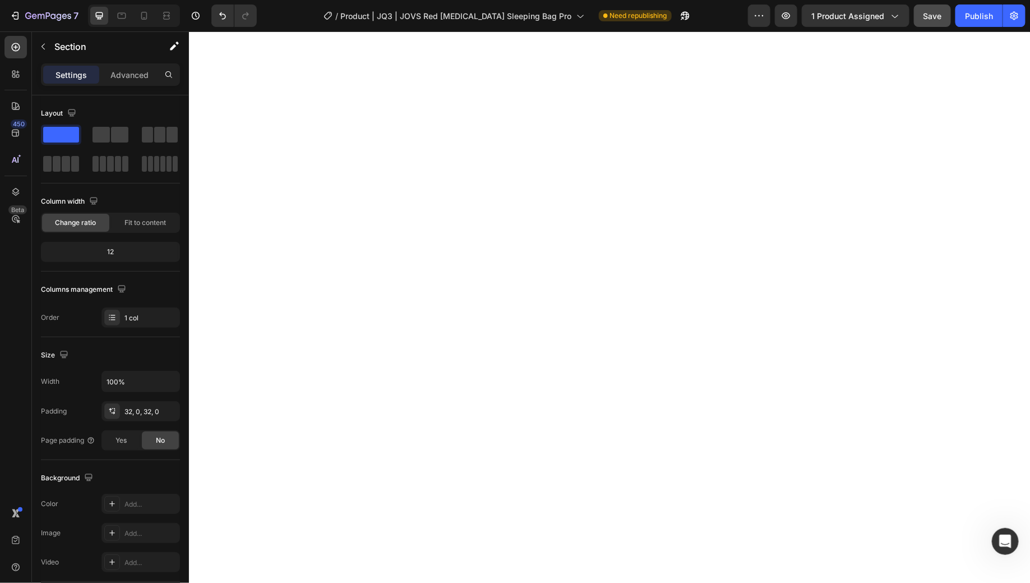
click at [962, 287] on div at bounding box center [608, 256] width 841 height 504
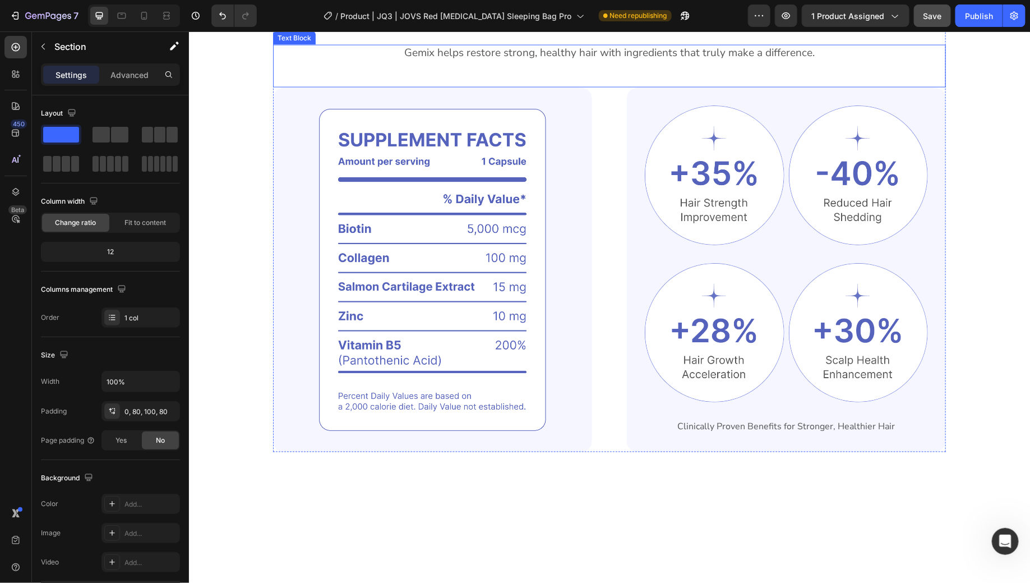
scroll to position [2901, 0]
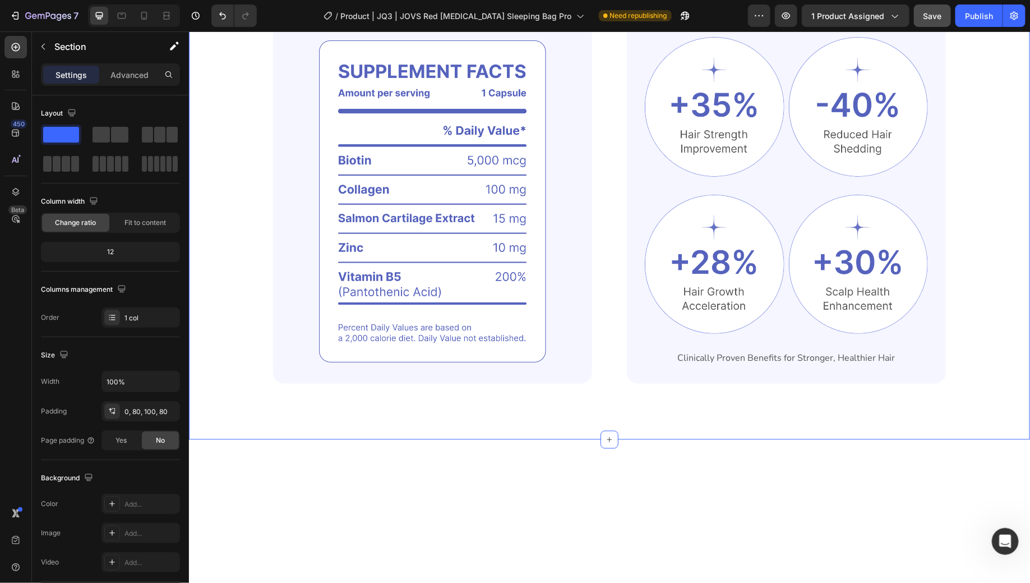
click at [955, 269] on div "Powerful Ingredients, Proven Benefits Heading Gemix helps restore strong, healt…" at bounding box center [609, 159] width 752 height 448
click at [1000, 218] on div "Powerful Ingredients, Proven Benefits Heading Gemix helps restore strong, healt…" at bounding box center [608, 187] width 841 height 504
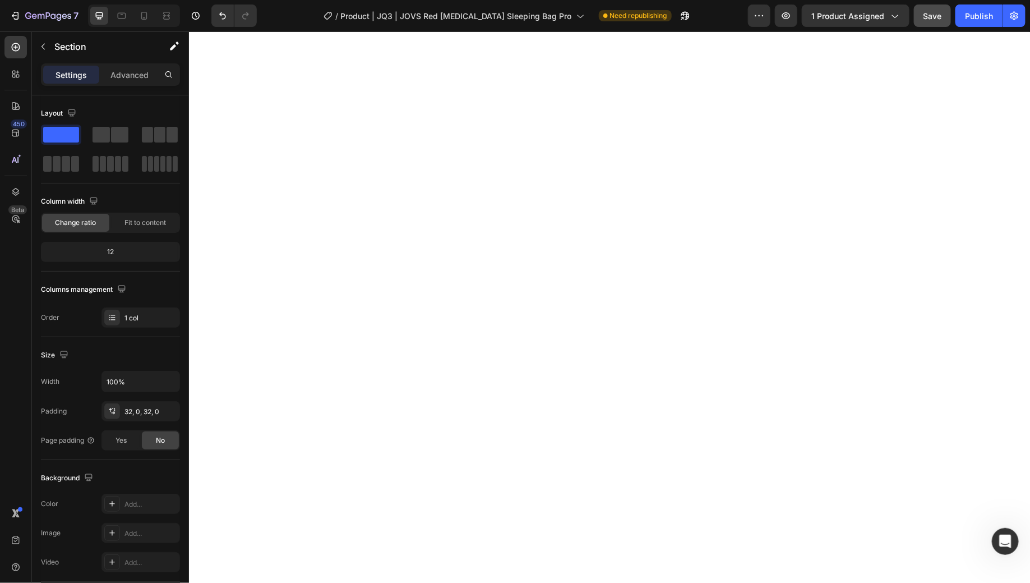
click at [931, 199] on div at bounding box center [608, 67] width 841 height 264
click at [936, 18] on span "Save" at bounding box center [933, 16] width 19 height 10
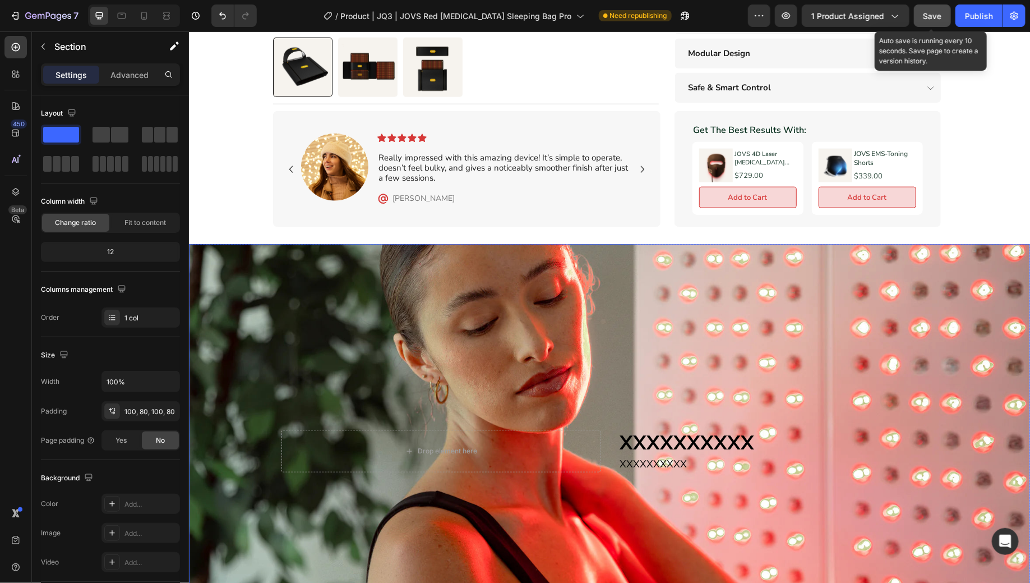
scroll to position [673, 0]
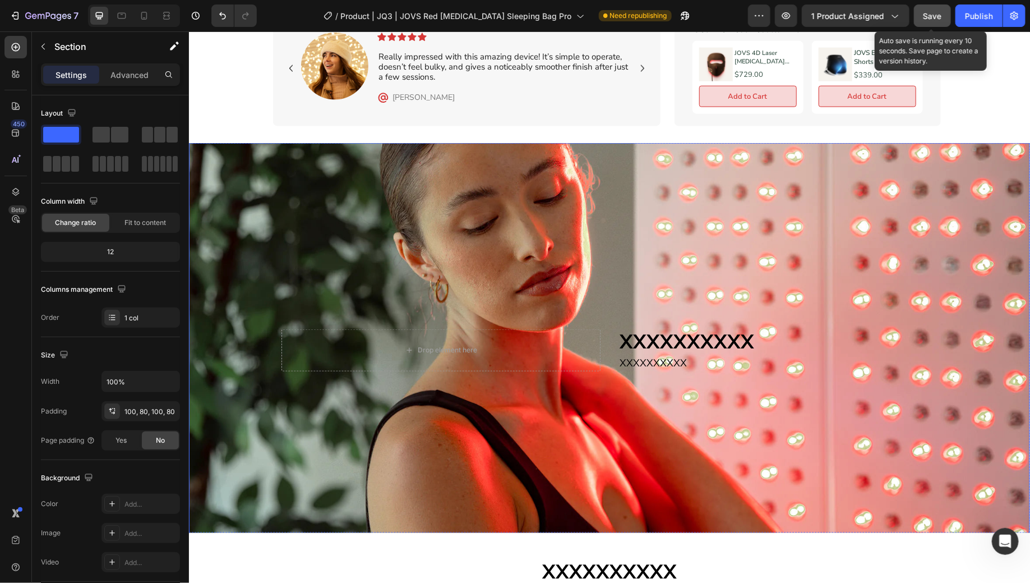
click at [941, 13] on span "Save" at bounding box center [933, 16] width 19 height 10
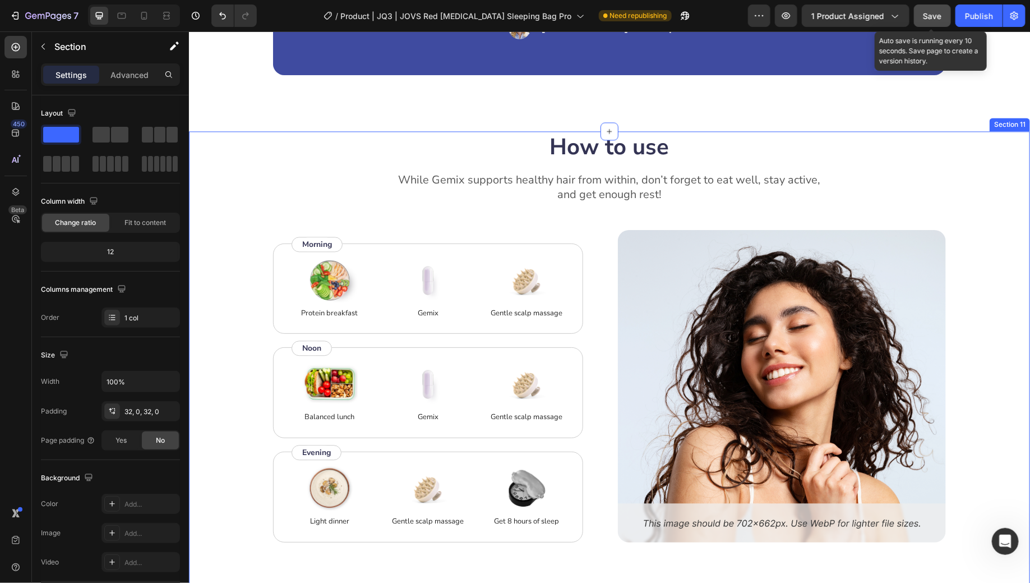
scroll to position [3247, 0]
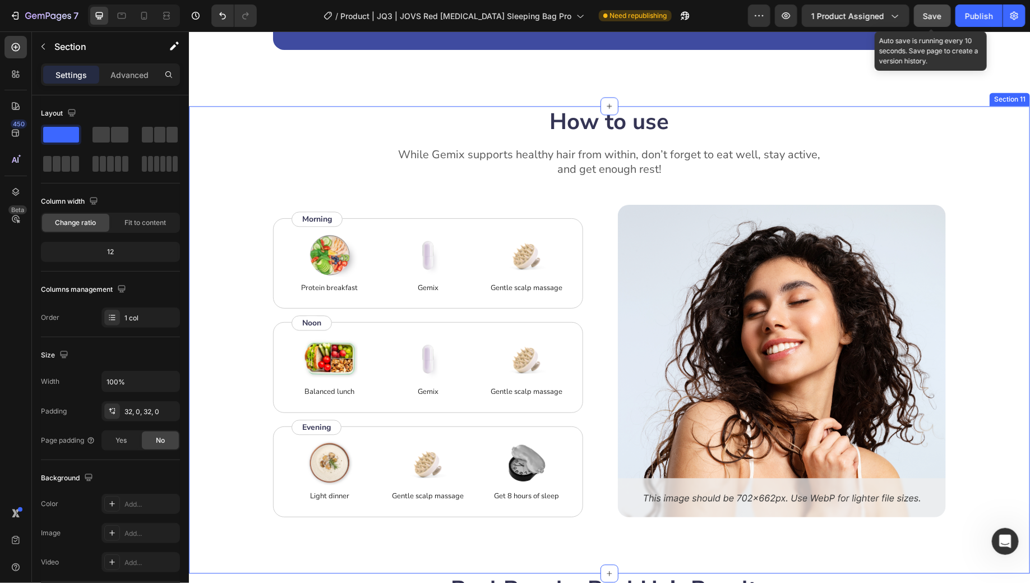
click at [982, 367] on div "How to use Heading While Gemix supports healthy hair from within, don’t forget …" at bounding box center [608, 338] width 841 height 467
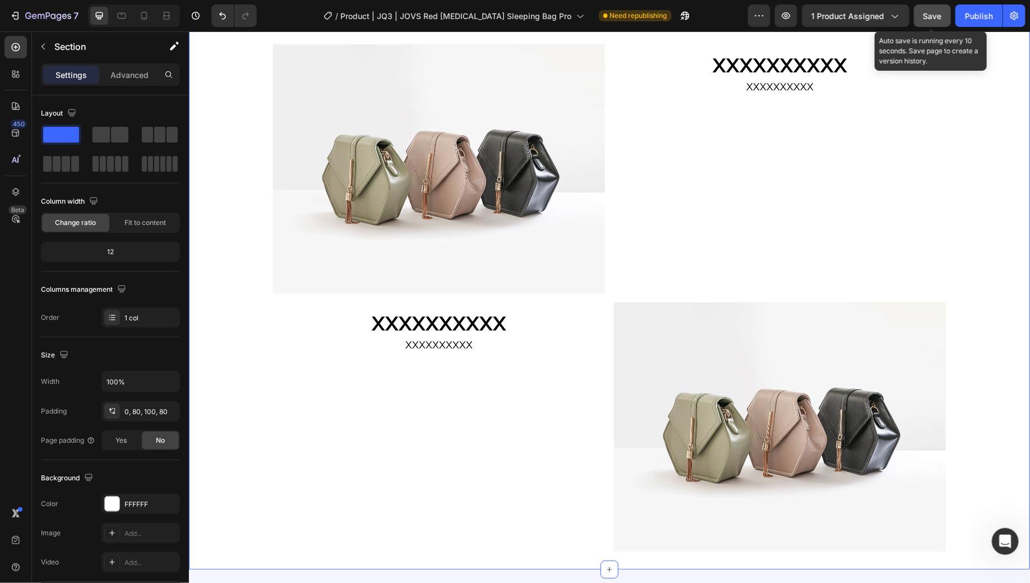
scroll to position [1812, 0]
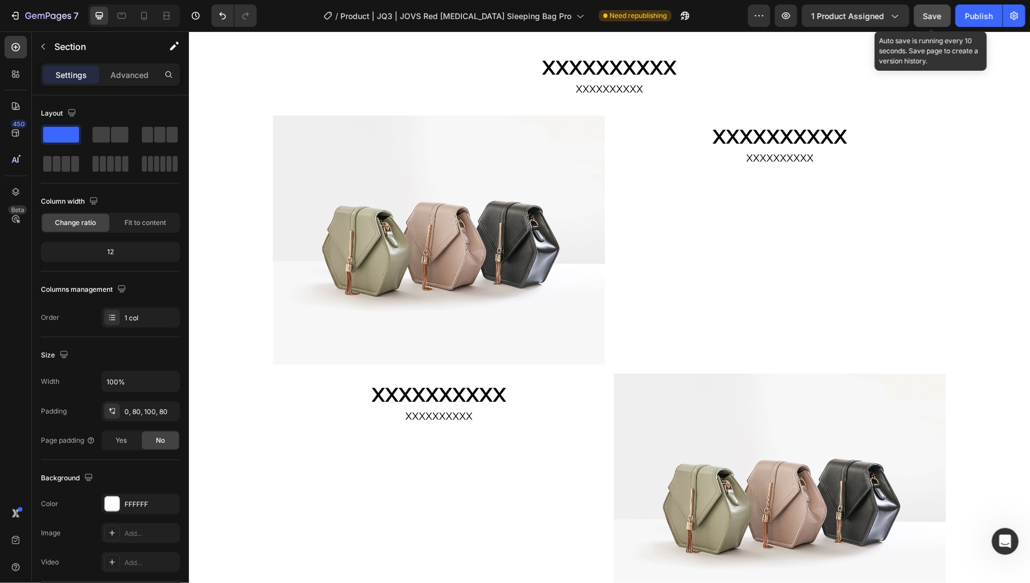
click at [937, 19] on span "Save" at bounding box center [933, 16] width 19 height 10
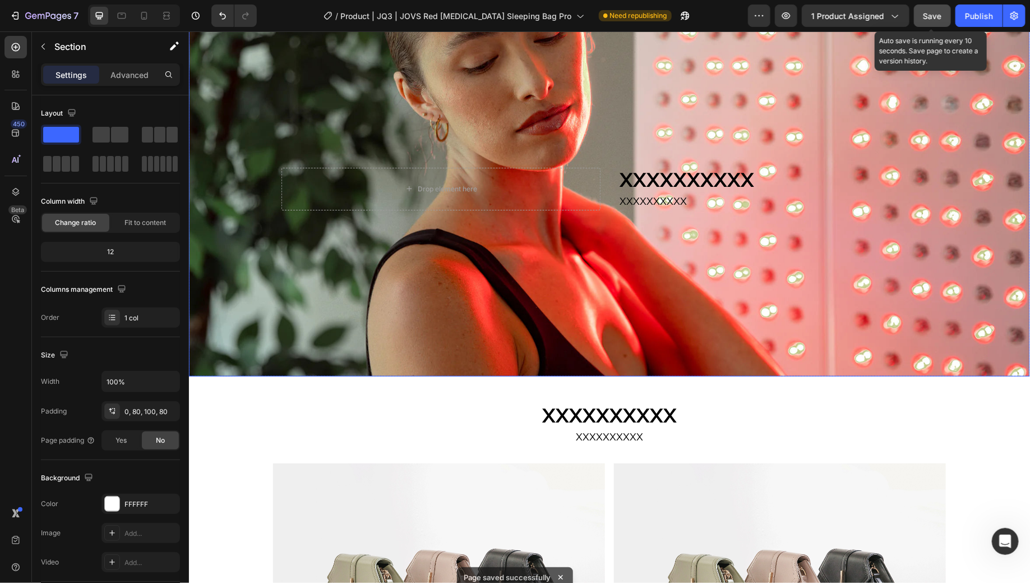
scroll to position [747, 0]
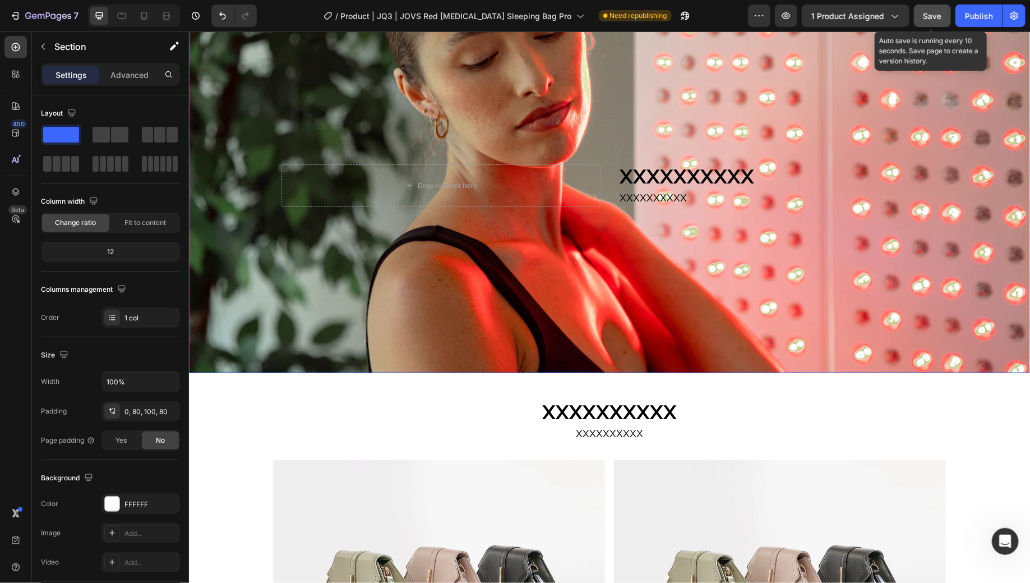
click at [996, 372] on div "Background Image" at bounding box center [608, 175] width 841 height 394
click at [945, 20] on button "Save" at bounding box center [932, 15] width 37 height 22
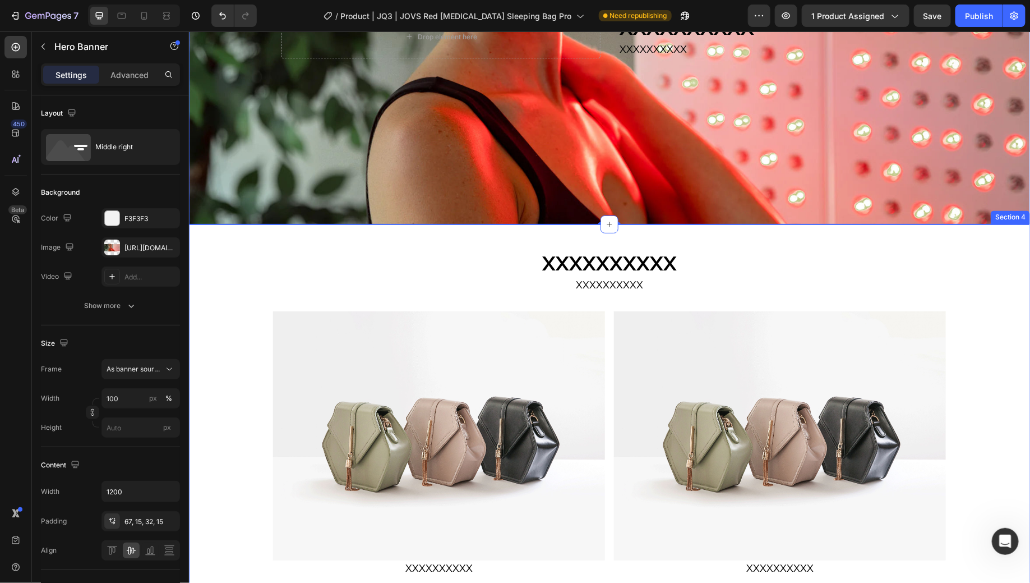
scroll to position [683, 0]
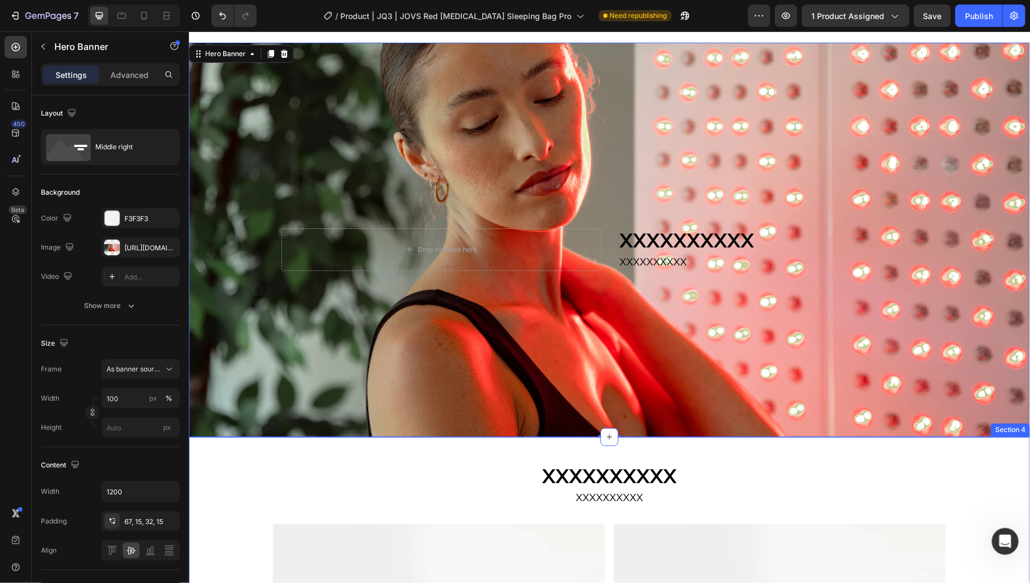
click at [971, 343] on div "Background Image" at bounding box center [608, 239] width 841 height 394
click at [953, 377] on div "Background Image" at bounding box center [608, 239] width 841 height 394
click at [933, 309] on div "Background Image" at bounding box center [608, 239] width 841 height 394
click at [961, 253] on div "Background Image" at bounding box center [608, 239] width 841 height 394
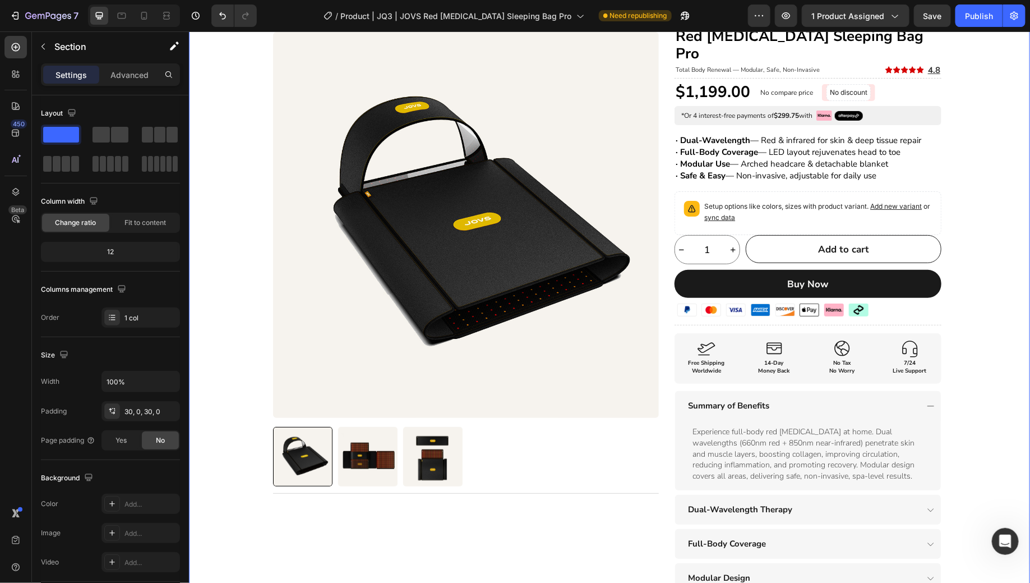
scroll to position [93, 0]
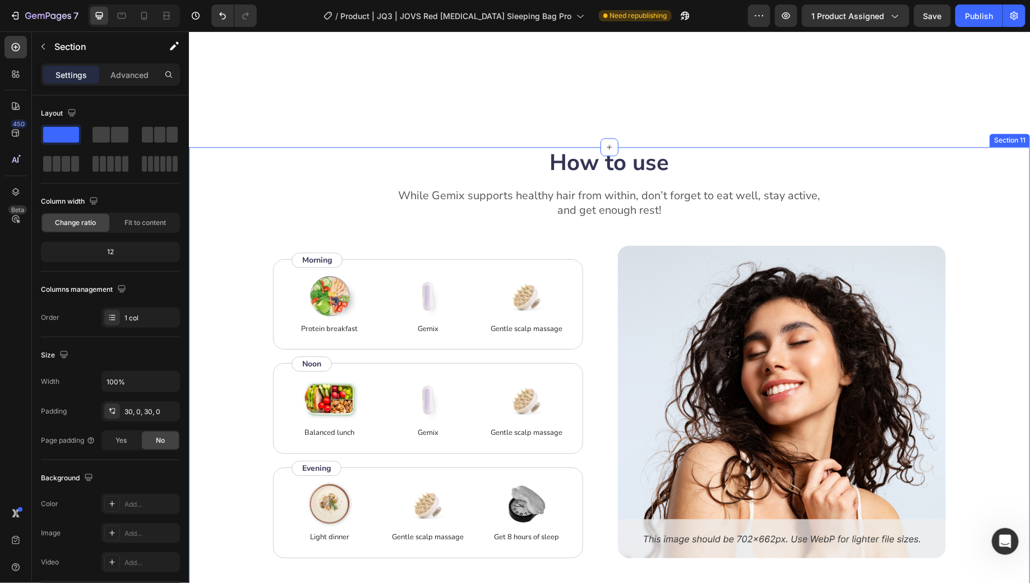
scroll to position [3178, 0]
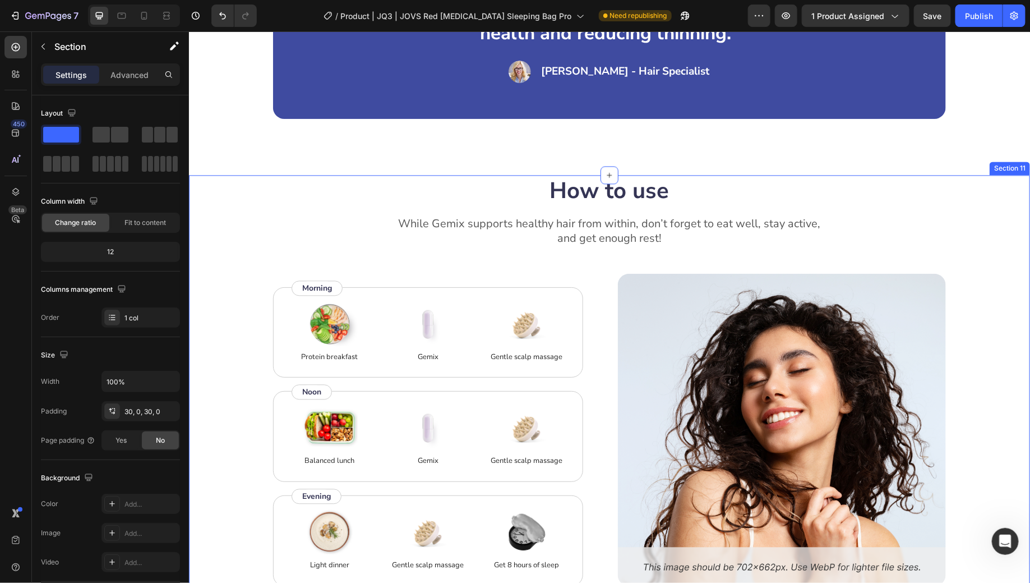
click at [993, 199] on div "How to use Heading While Gemix supports healthy hair from within, don’t forget …" at bounding box center [608, 407] width 841 height 467
click at [1017, 165] on icon at bounding box center [1020, 164] width 7 height 8
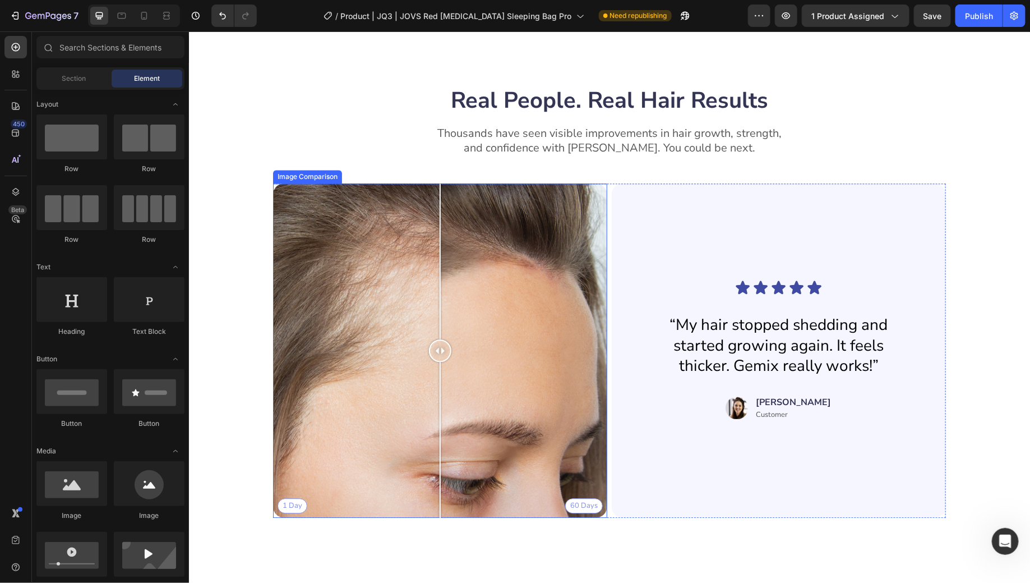
scroll to position [3238, 0]
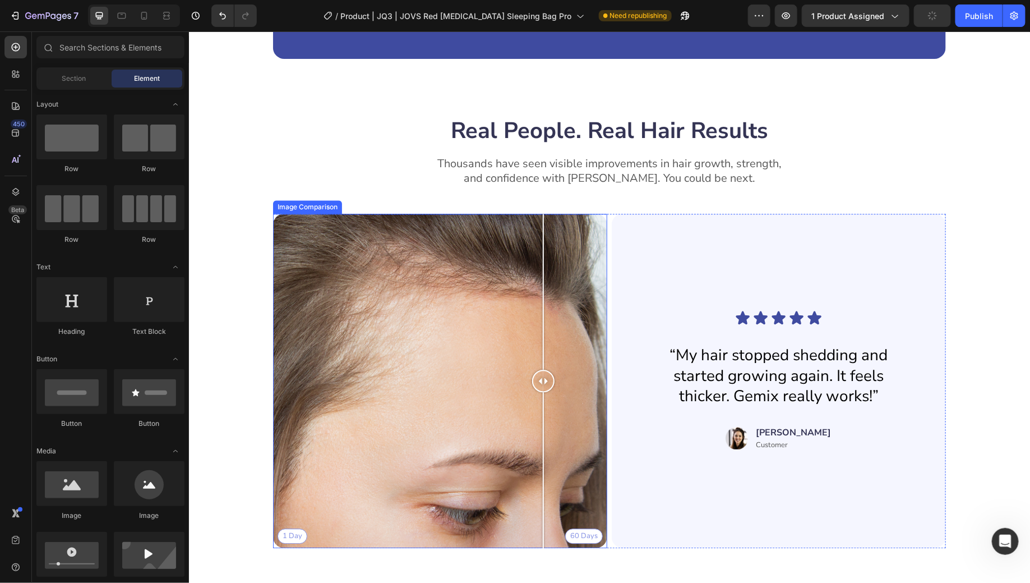
drag, startPoint x: 438, startPoint y: 383, endPoint x: 866, endPoint y: 358, distance: 428.8
click at [412, 377] on div "1 Day 60 Days" at bounding box center [440, 380] width 334 height 334
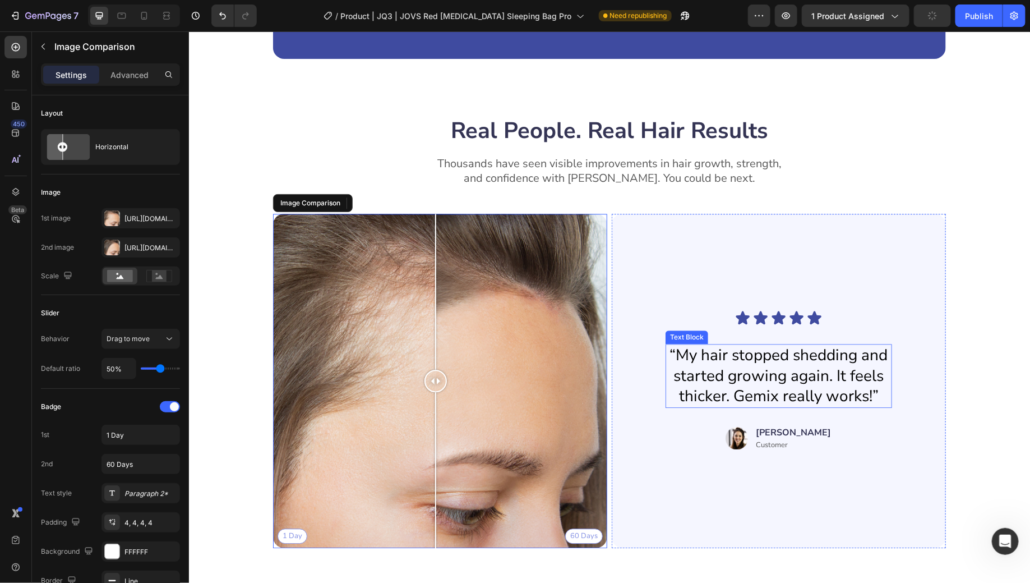
click at [956, 278] on div "Real People. Real Hair Results Heading Thousands have seen visible improvements…" at bounding box center [609, 335] width 752 height 442
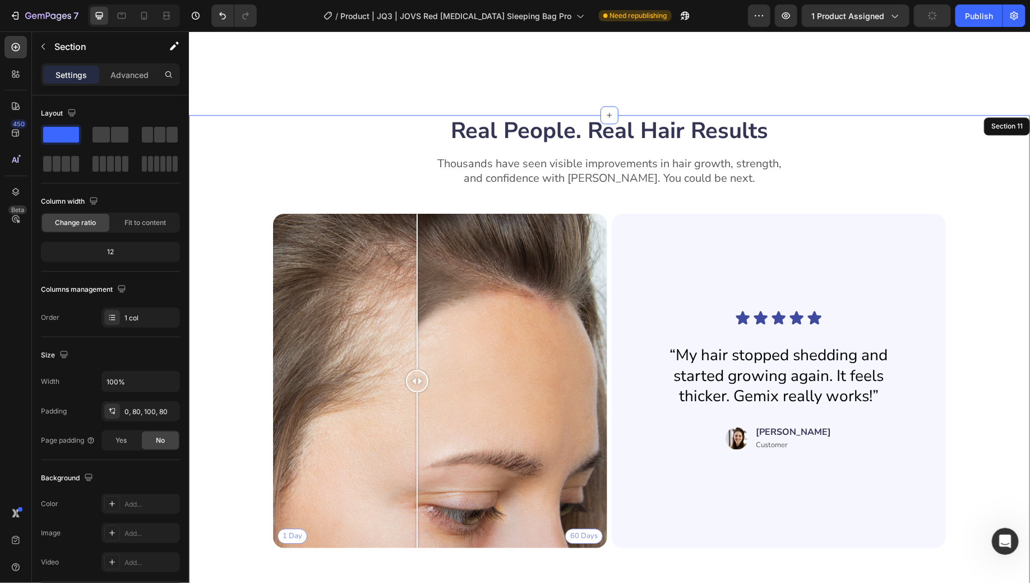
scroll to position [3201, 0]
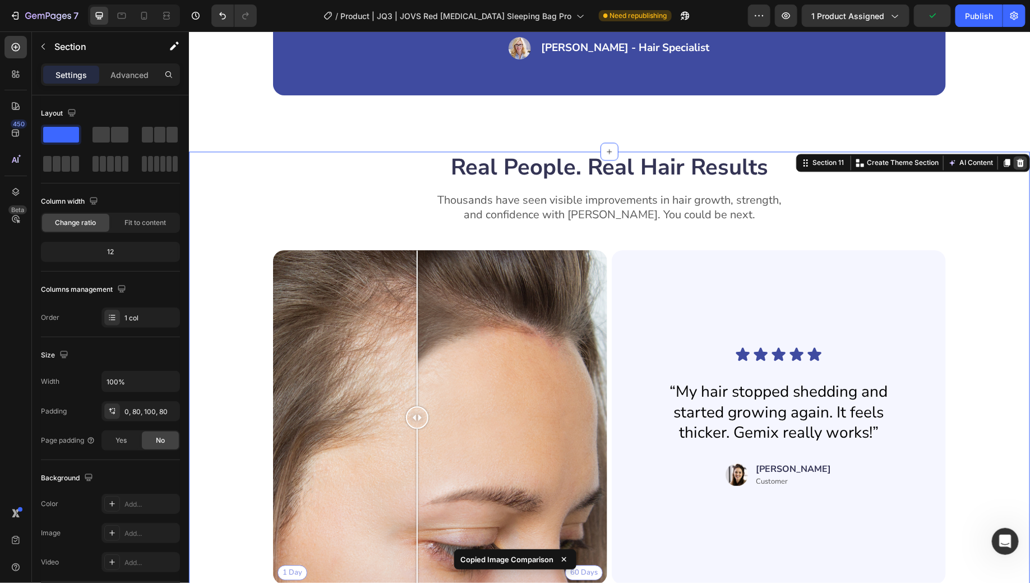
click at [1014, 166] on div at bounding box center [1020, 161] width 13 height 13
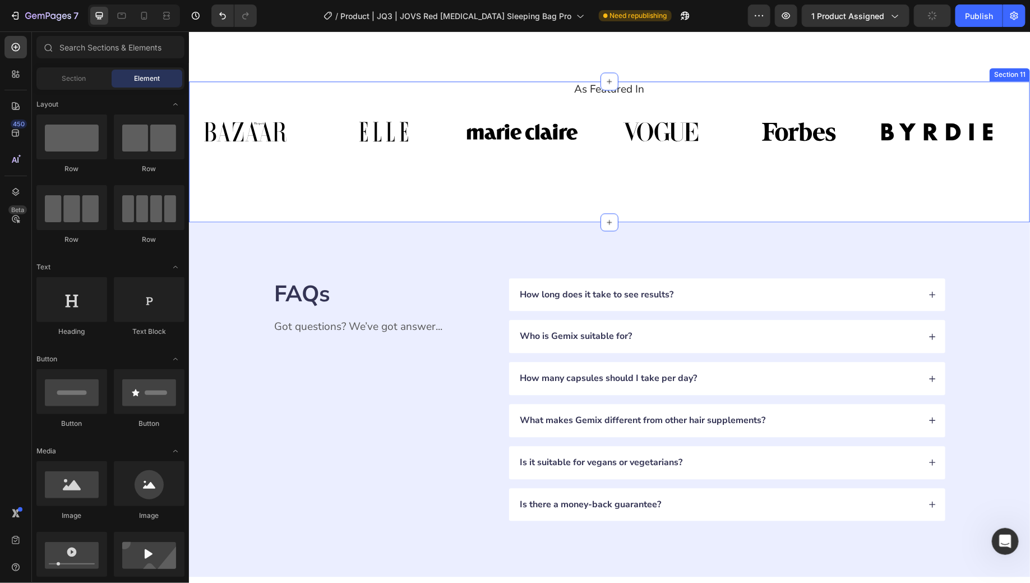
scroll to position [3254, 0]
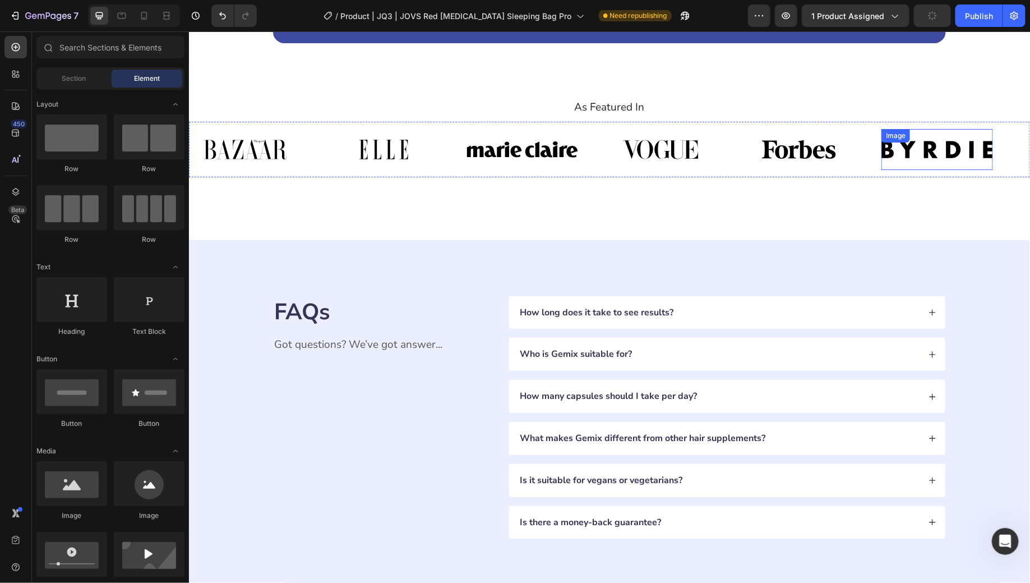
click at [990, 169] on img at bounding box center [937, 148] width 112 height 40
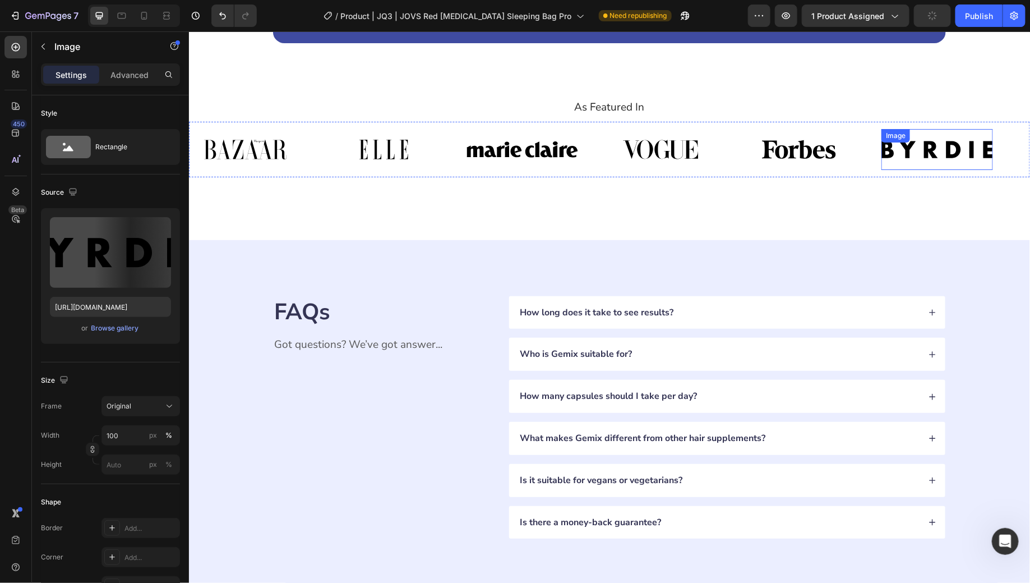
click at [1011, 115] on div "As Featured In Heading" at bounding box center [608, 107] width 841 height 16
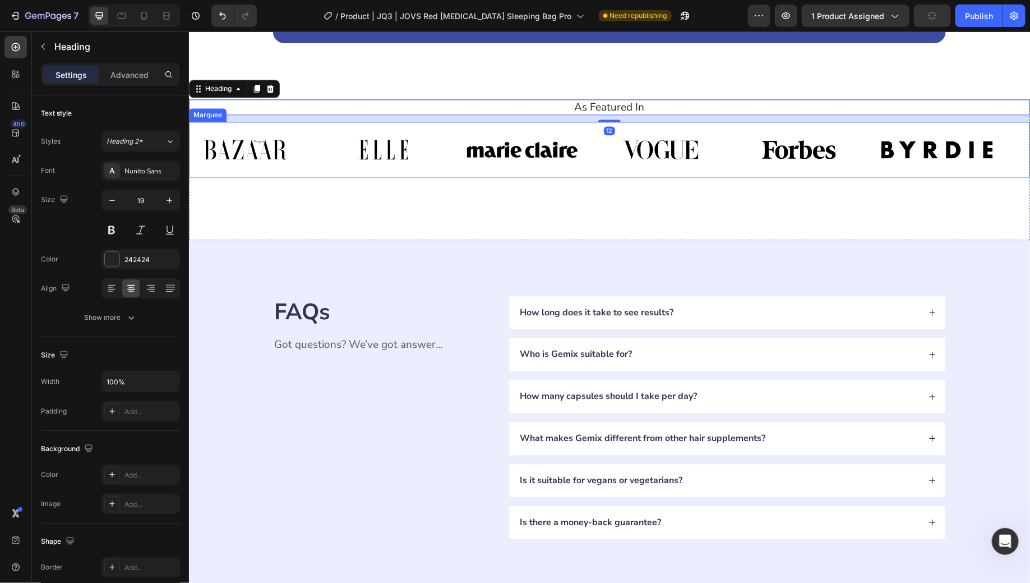
scroll to position [3227, 0]
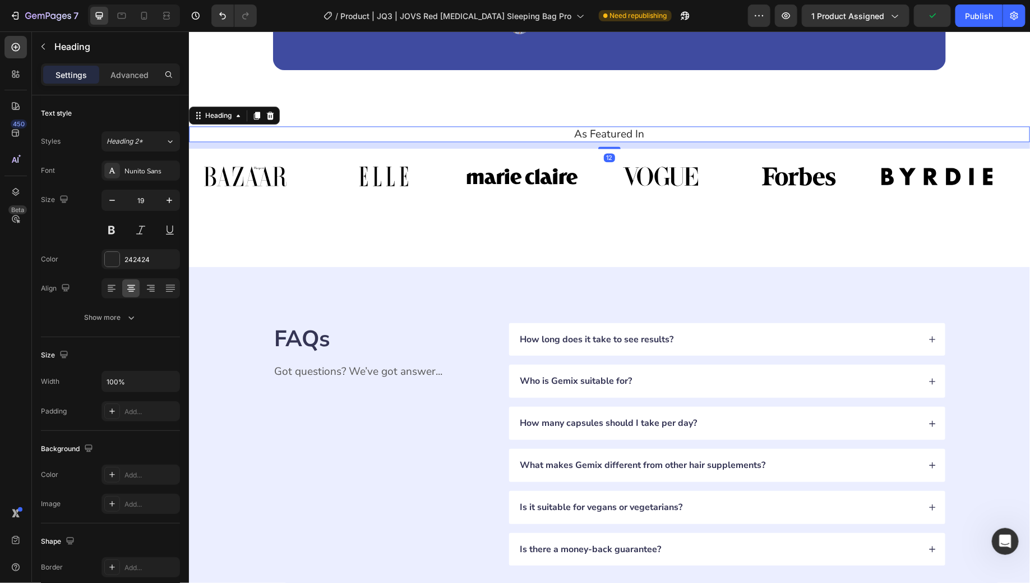
drag, startPoint x: 272, startPoint y: 116, endPoint x: 278, endPoint y: 116, distance: 6.8
click at [272, 116] on icon at bounding box center [269, 115] width 7 height 8
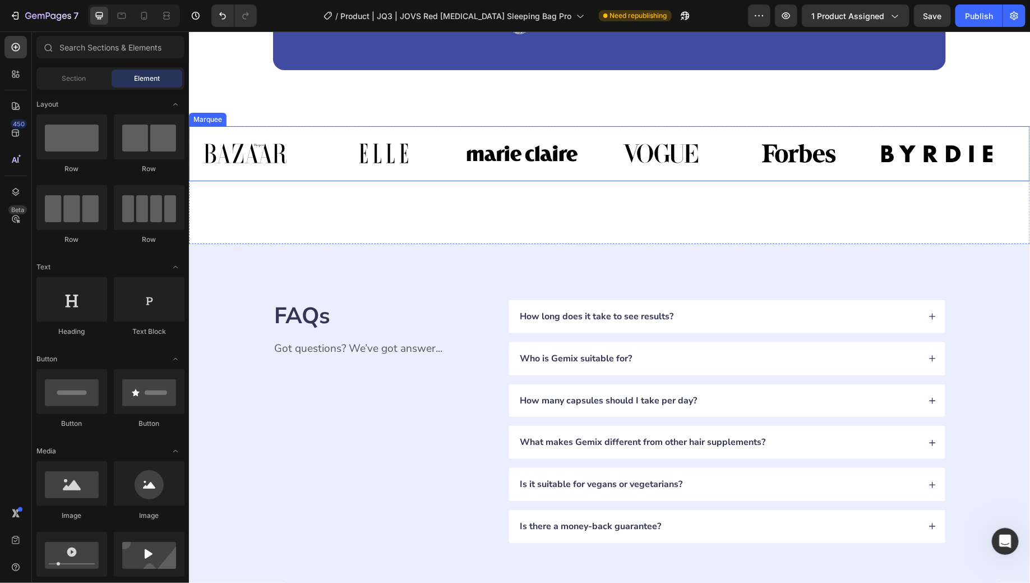
click at [324, 164] on div "Image" at bounding box center [258, 152] width 139 height 41
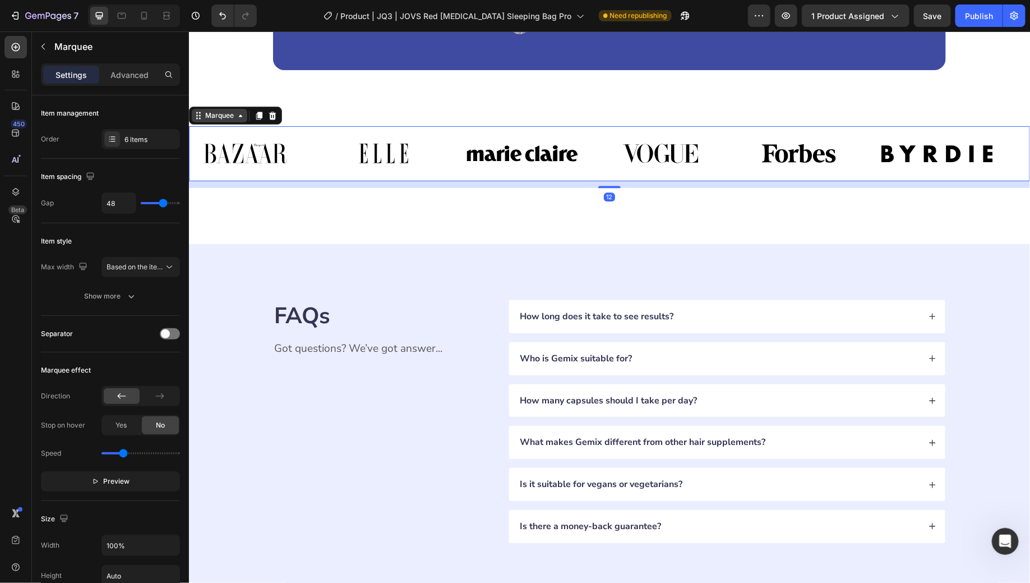
click at [217, 116] on div "Marquee" at bounding box center [219, 115] width 33 height 10
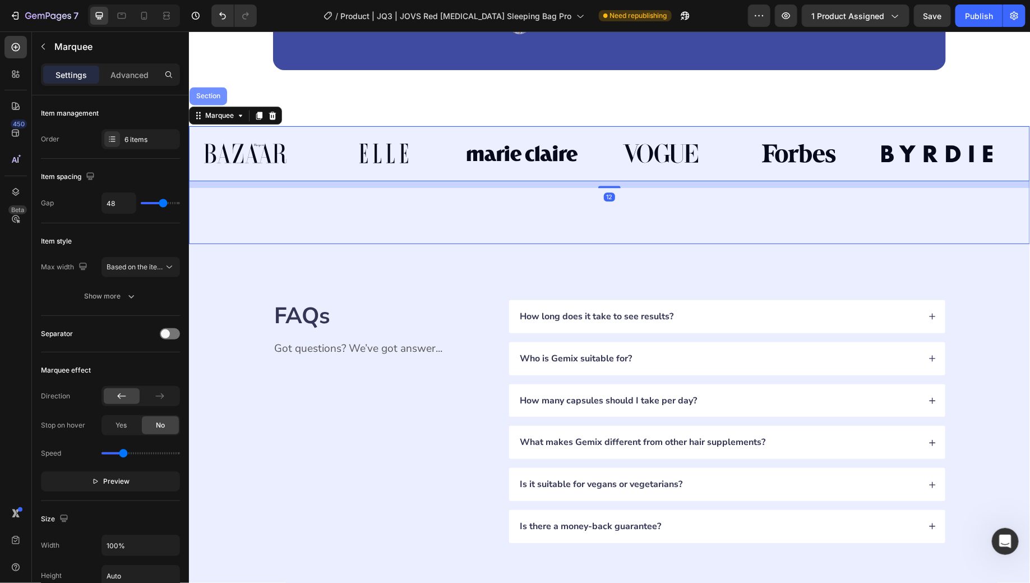
click at [206, 95] on div "Section" at bounding box center [208, 95] width 29 height 7
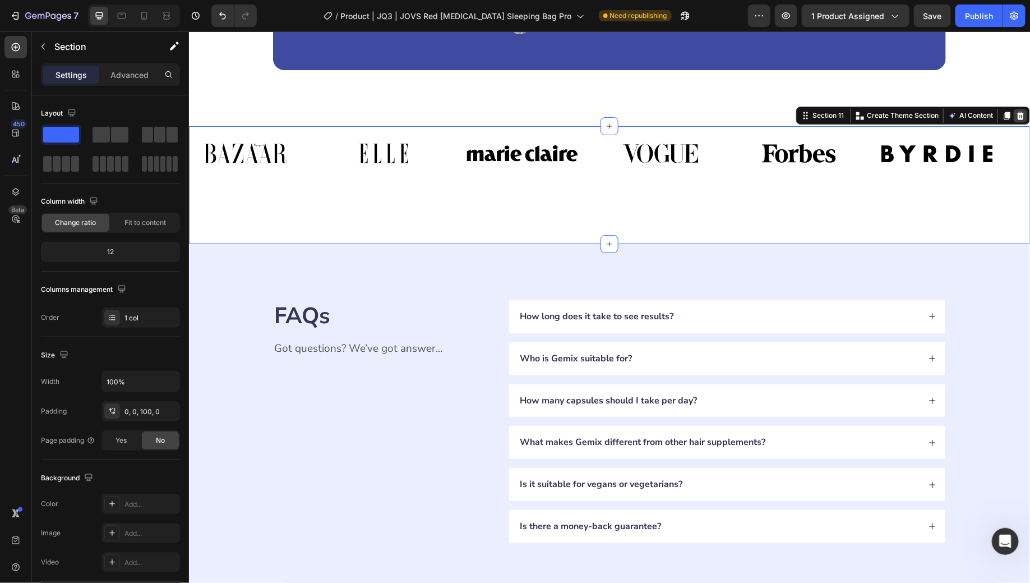
click at [1015, 111] on div at bounding box center [1020, 114] width 13 height 13
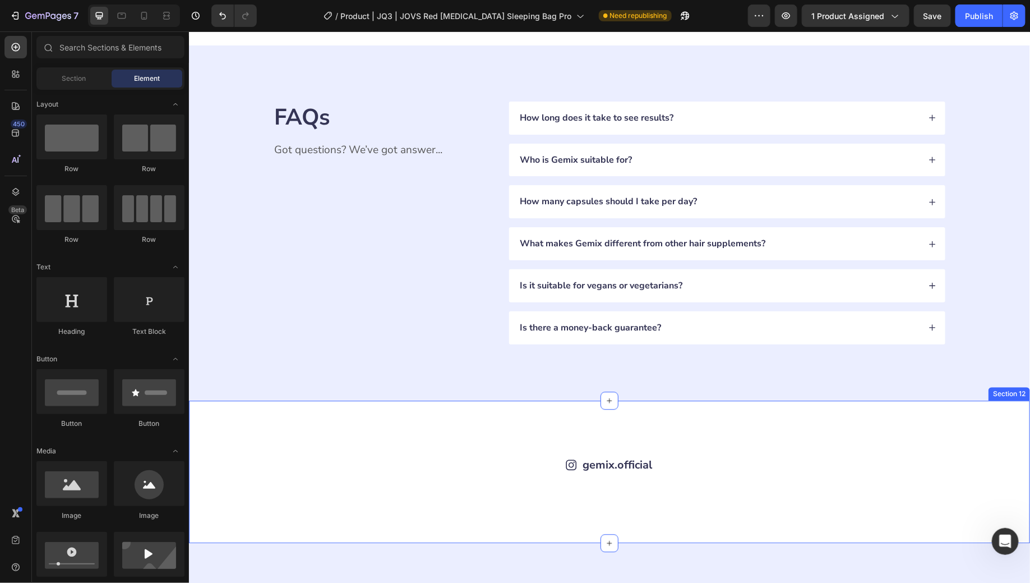
scroll to position [3504, 0]
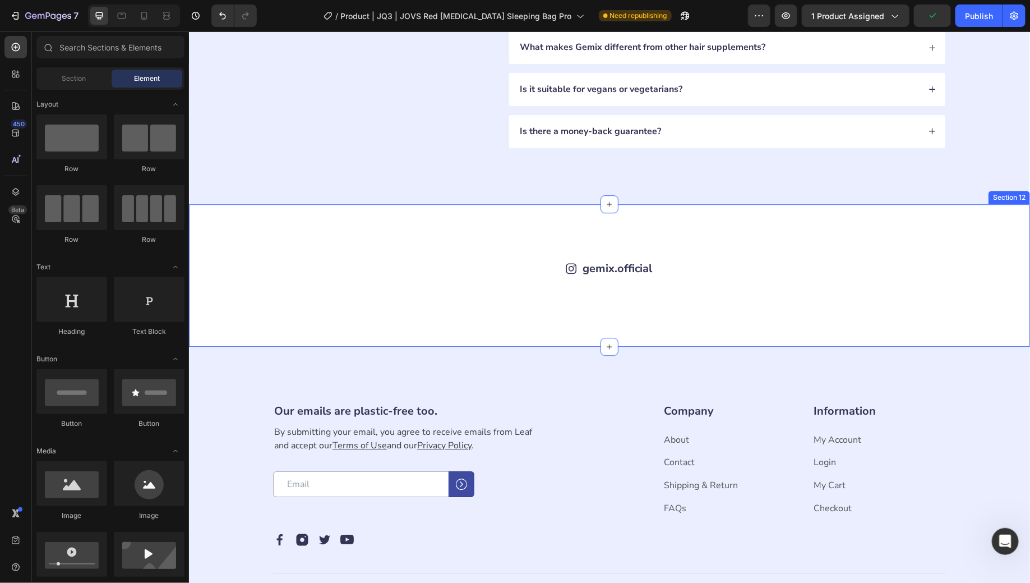
click at [988, 244] on div "Icon gemix.official Text Block Row Image Image Image Image Image Image Image Im…" at bounding box center [608, 275] width 841 height 142
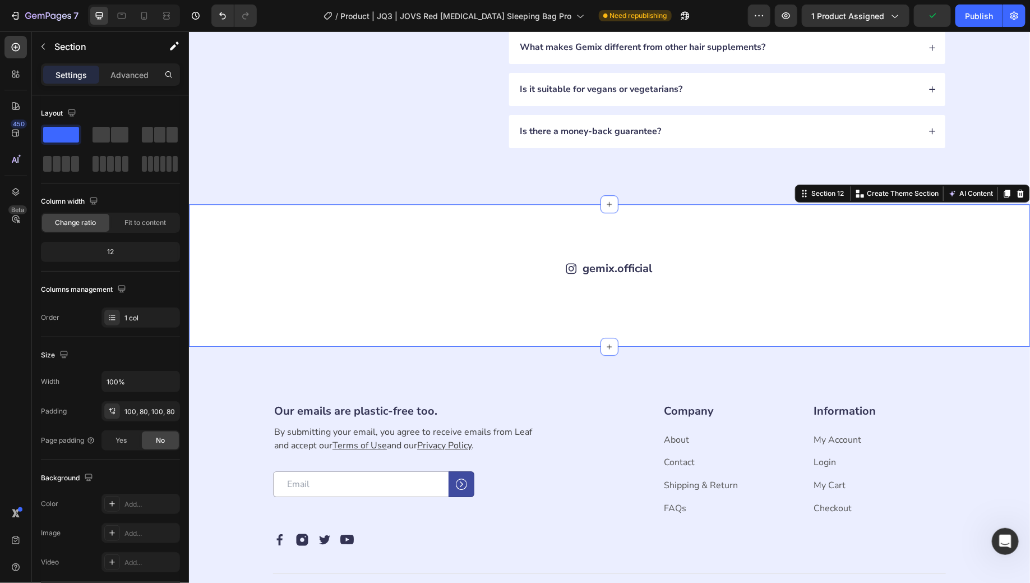
click at [1016, 192] on icon at bounding box center [1020, 192] width 9 height 9
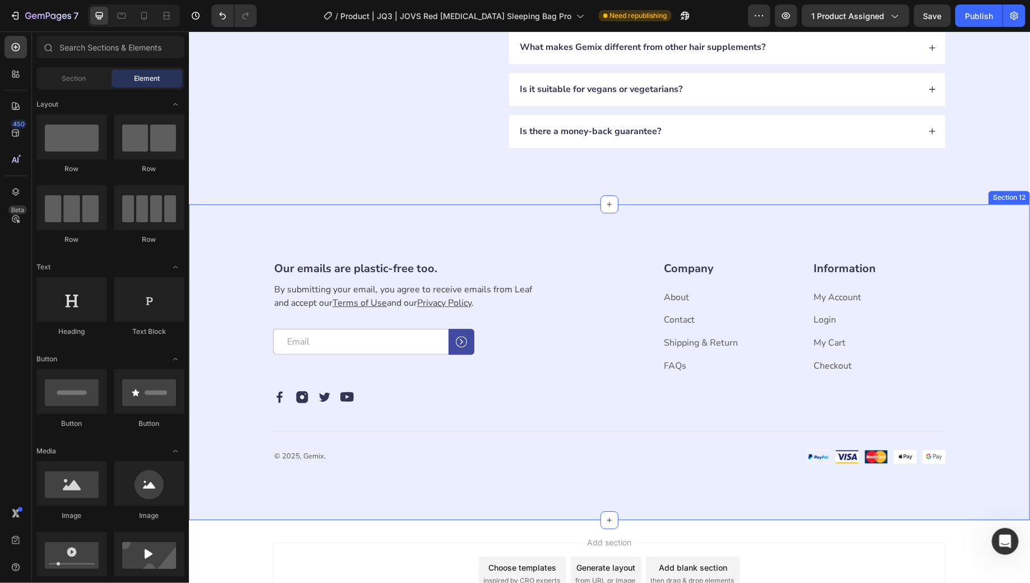
click at [975, 250] on div "Our emails are plastic-free too. Heading By submitting your email, you agree to…" at bounding box center [608, 362] width 841 height 316
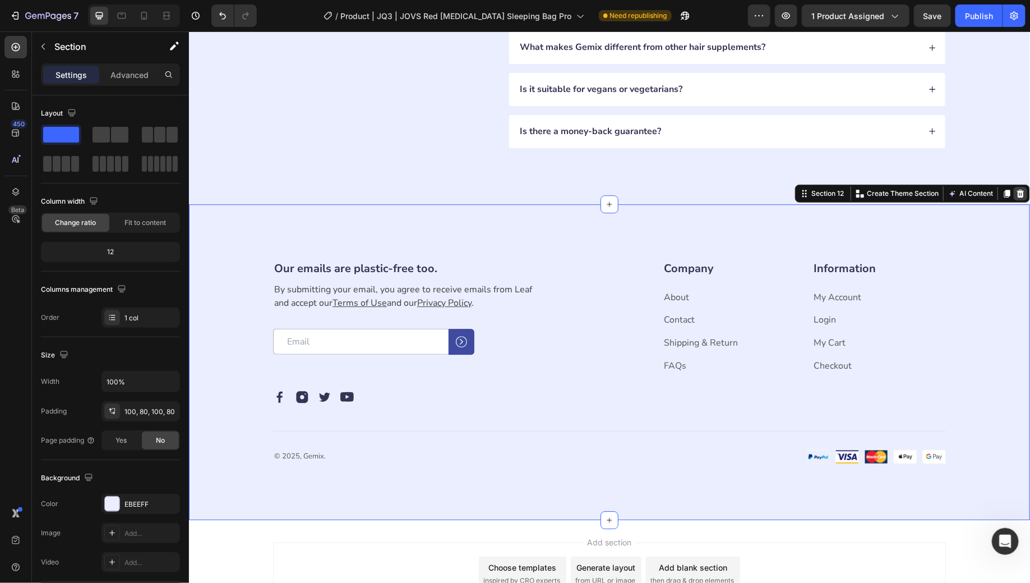
click at [1016, 191] on icon at bounding box center [1020, 192] width 9 height 9
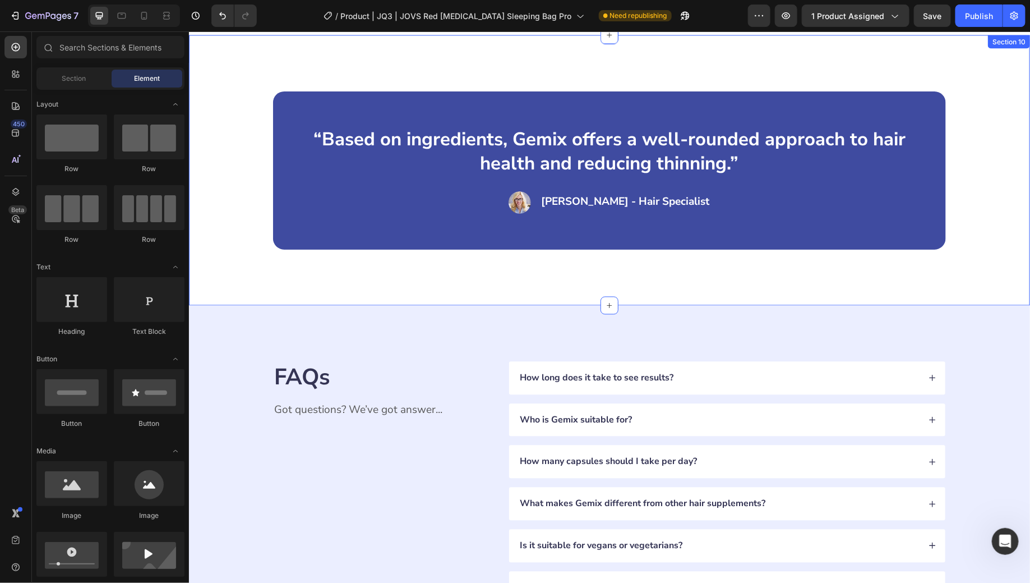
scroll to position [2985, 0]
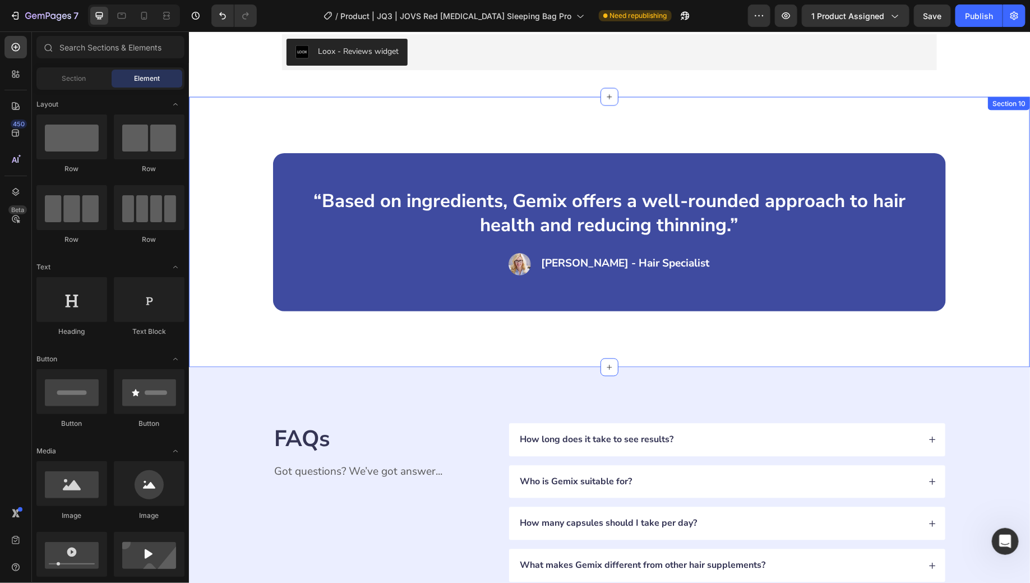
click at [978, 311] on div "“Based on ingredients, Gemix offers a well-rounded approach to hair health and …" at bounding box center [608, 231] width 841 height 270
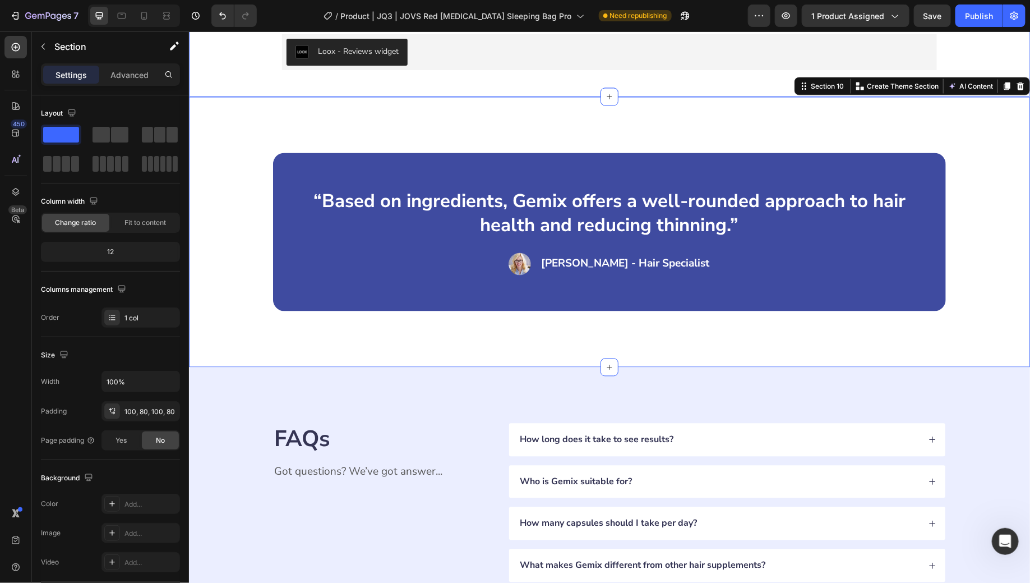
scroll to position [2808, 0]
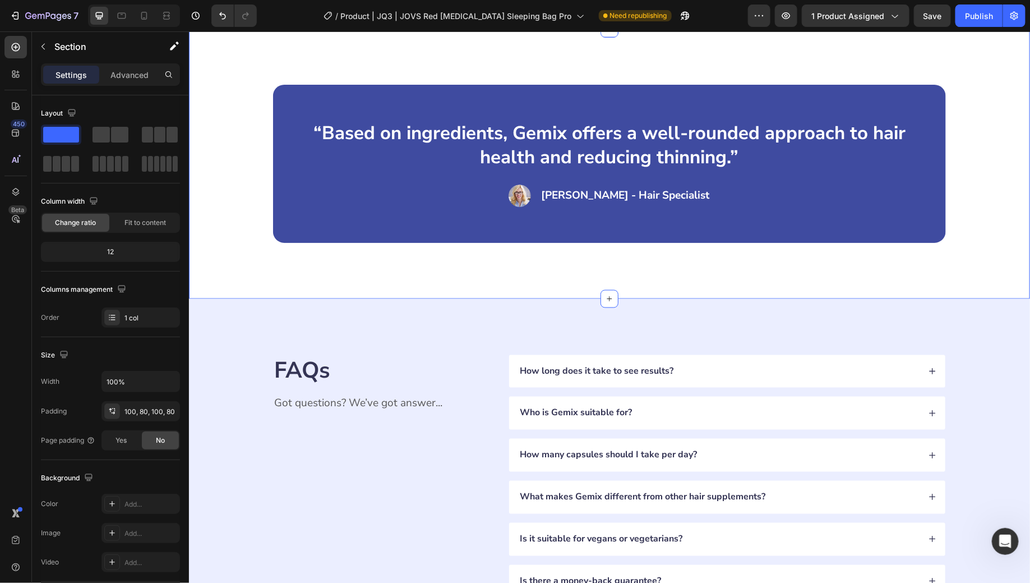
click at [1017, 21] on icon at bounding box center [1020, 17] width 7 height 8
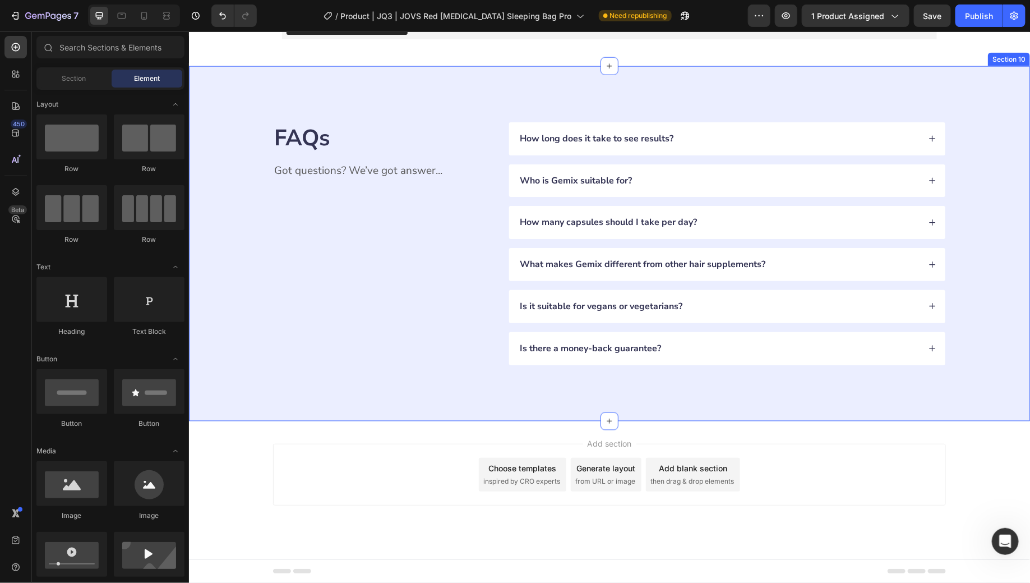
click at [968, 332] on div "FAQs Heading Got questions? We’ve got answer... Text Block How long does it tak…" at bounding box center [609, 243] width 752 height 243
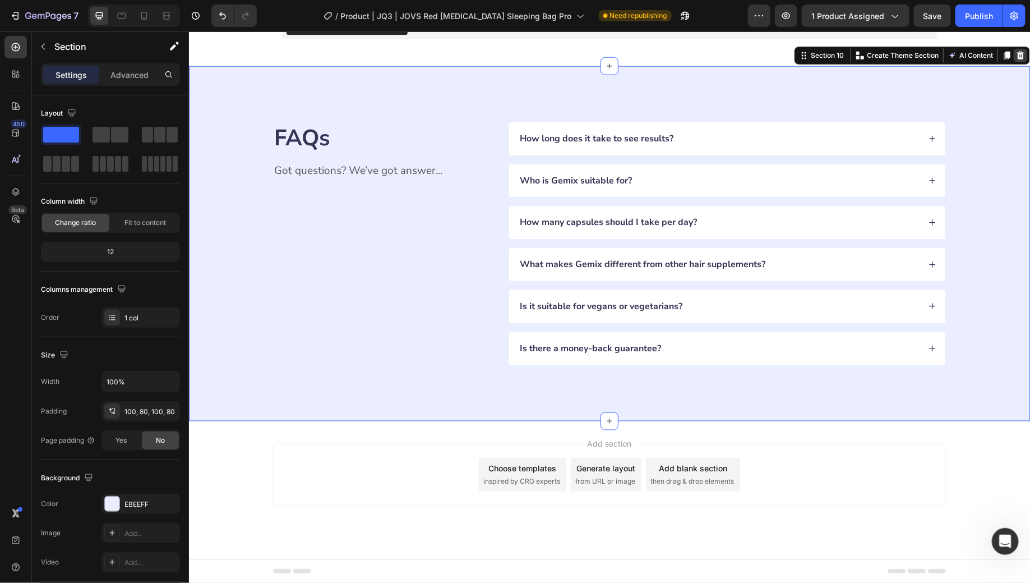
click at [1017, 59] on icon at bounding box center [1020, 55] width 7 height 8
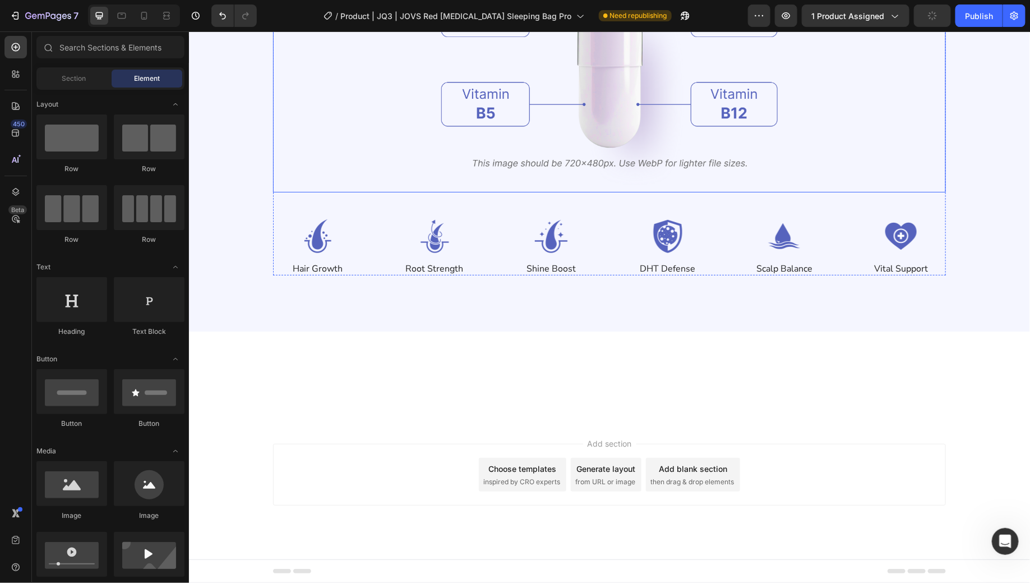
scroll to position [2405, 0]
click at [606, 191] on img at bounding box center [609, 69] width 337 height 246
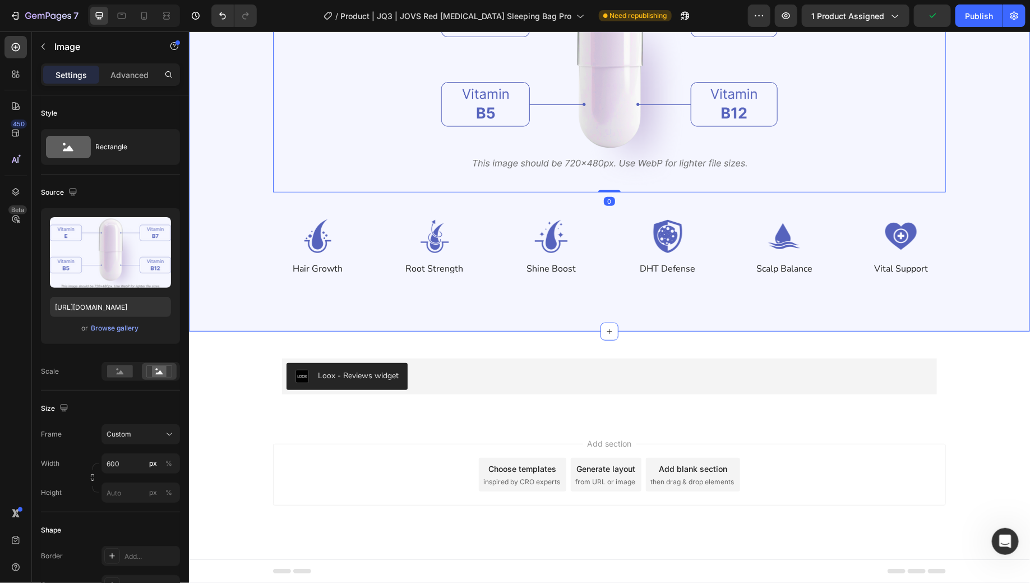
click at [966, 275] on div "Vitamin Power for Your Hair Heading Powered by [MEDICAL_DATA], [MEDICAL_DATA], …" at bounding box center [609, 61] width 752 height 428
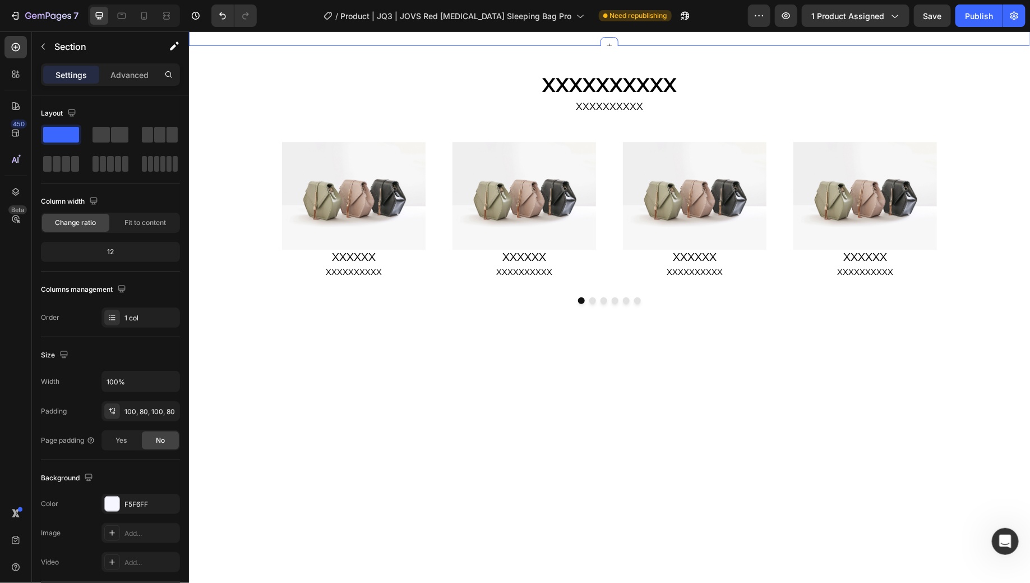
scroll to position [1096, 0]
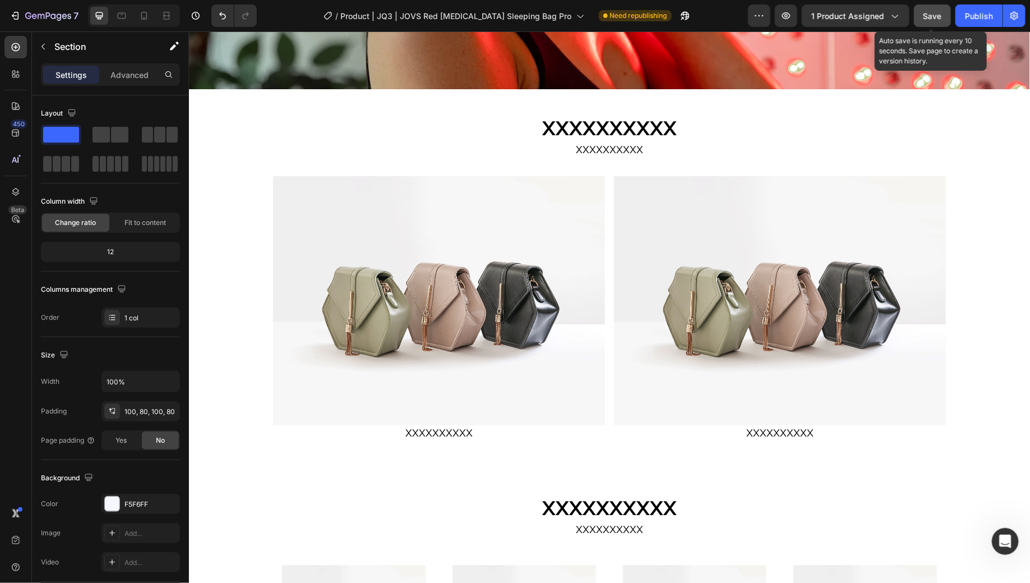
click at [937, 20] on span "Save" at bounding box center [933, 16] width 19 height 10
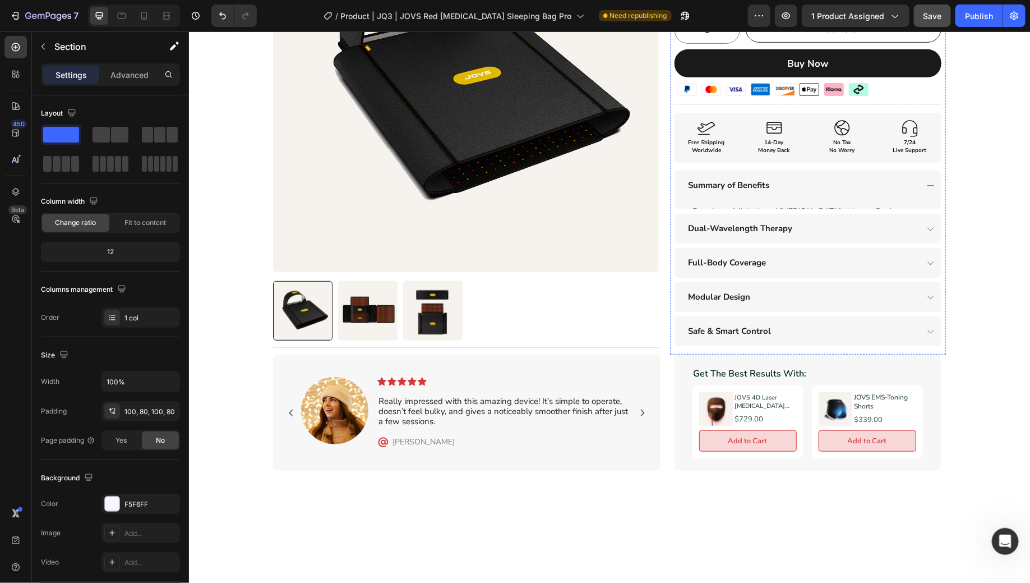
scroll to position [0, 0]
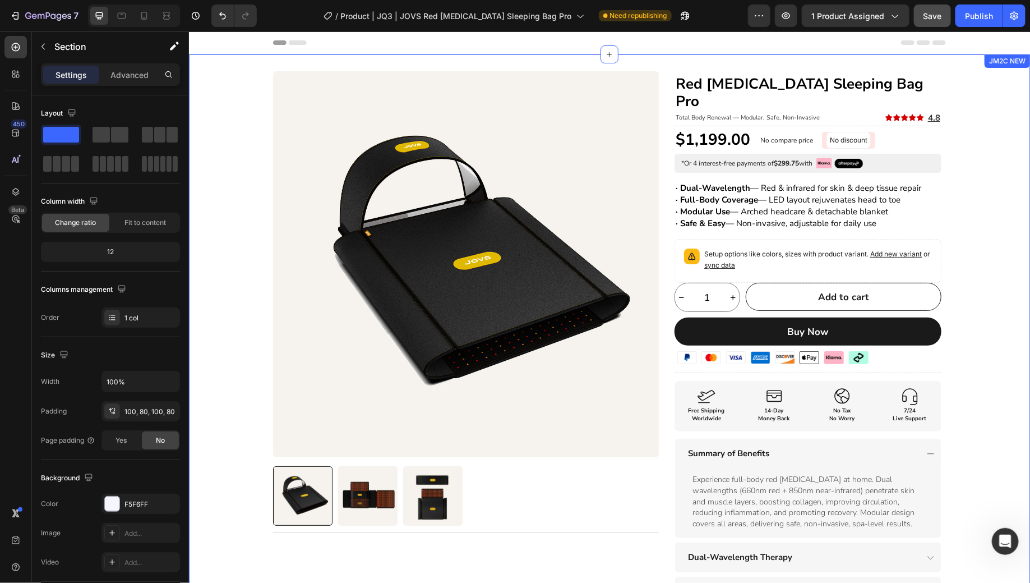
click at [993, 295] on div "Product Images Title Line Row Red [MEDICAL_DATA] Sleeping Bag Pro Heading Total…" at bounding box center [608, 435] width 841 height 728
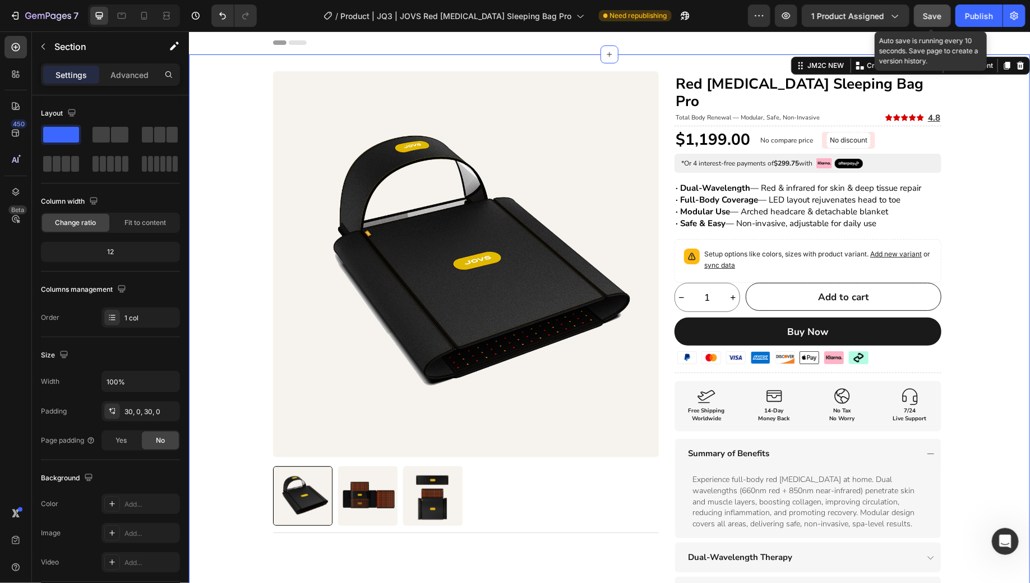
click at [930, 14] on span "Save" at bounding box center [933, 16] width 19 height 10
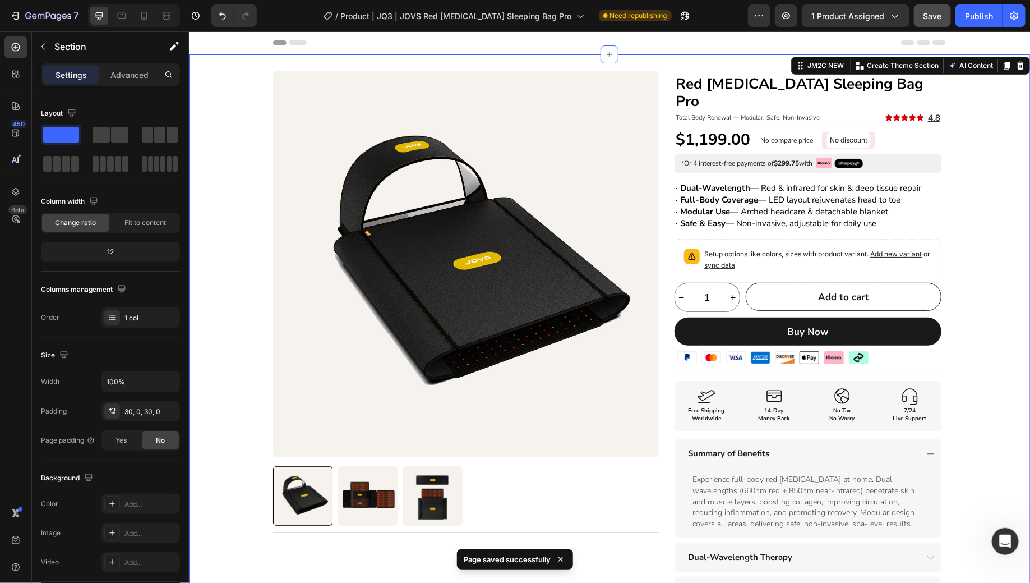
click at [993, 223] on div "Product Images Title Line Row Red [MEDICAL_DATA] Sleeping Bag Pro Heading Total…" at bounding box center [608, 435] width 841 height 728
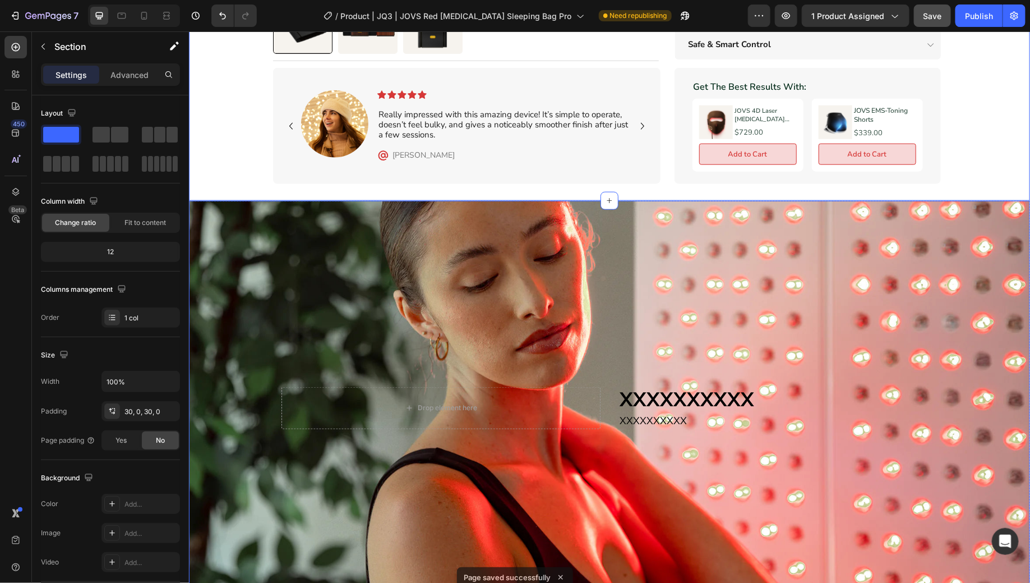
scroll to position [637, 0]
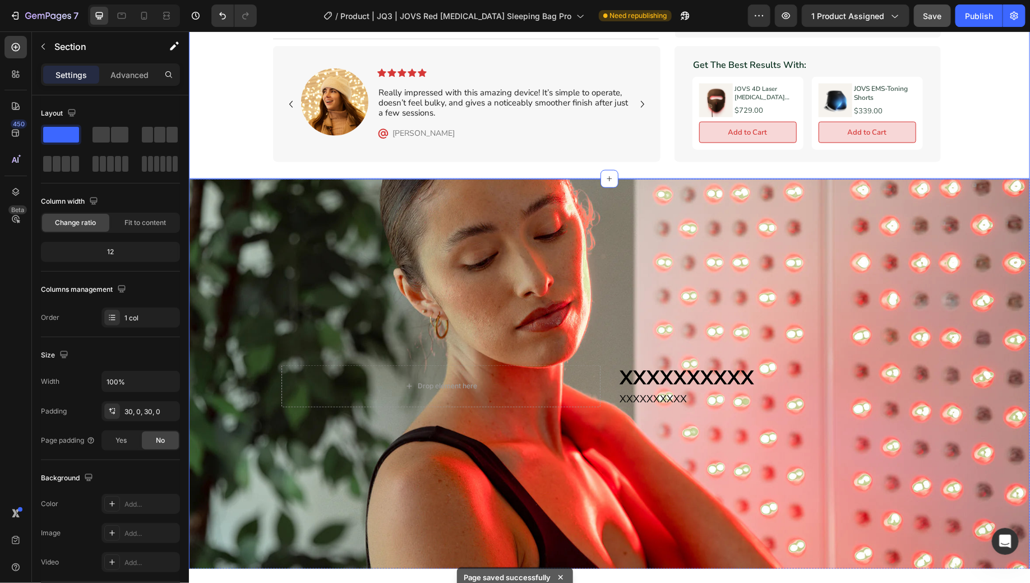
click at [795, 254] on div "Background Image" at bounding box center [608, 375] width 841 height 394
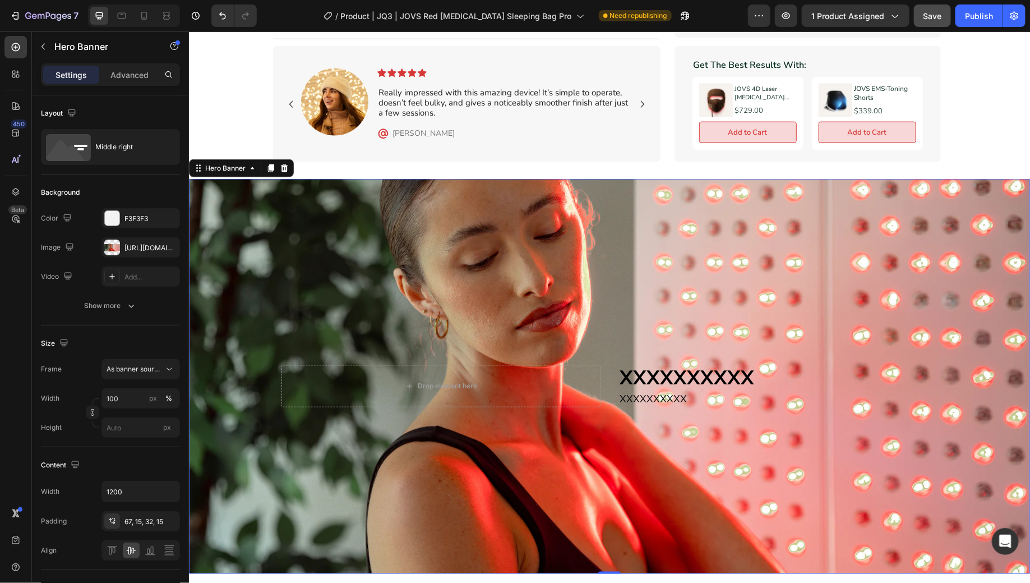
click at [973, 217] on div "Background Image" at bounding box center [608, 375] width 841 height 394
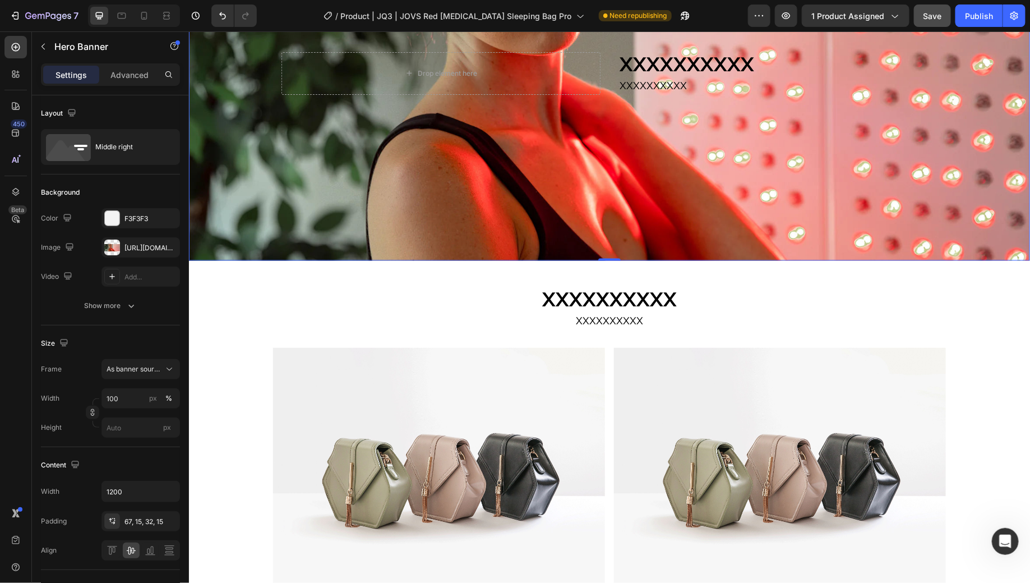
click at [550, 347] on img at bounding box center [439, 471] width 332 height 249
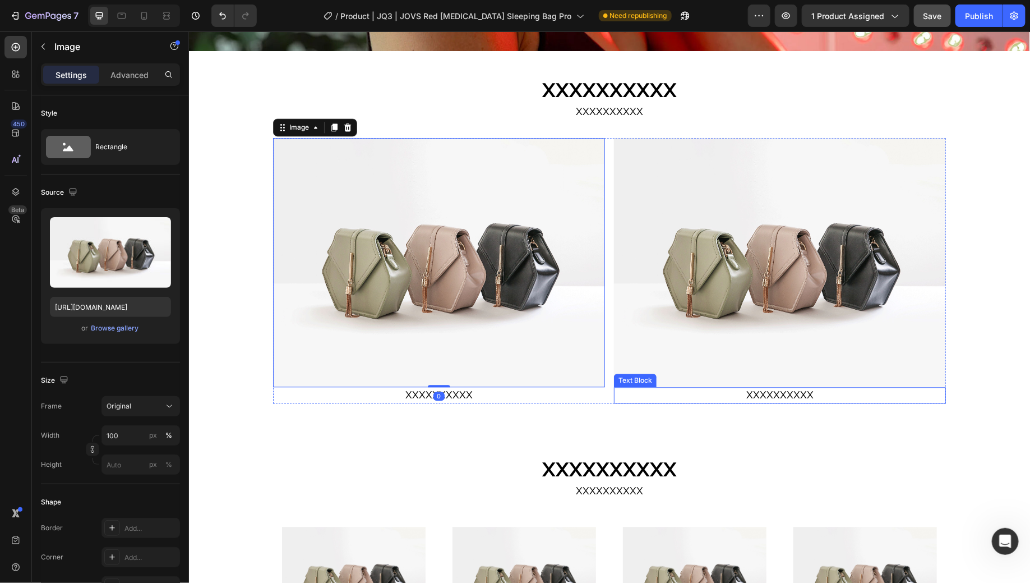
scroll to position [1140, 0]
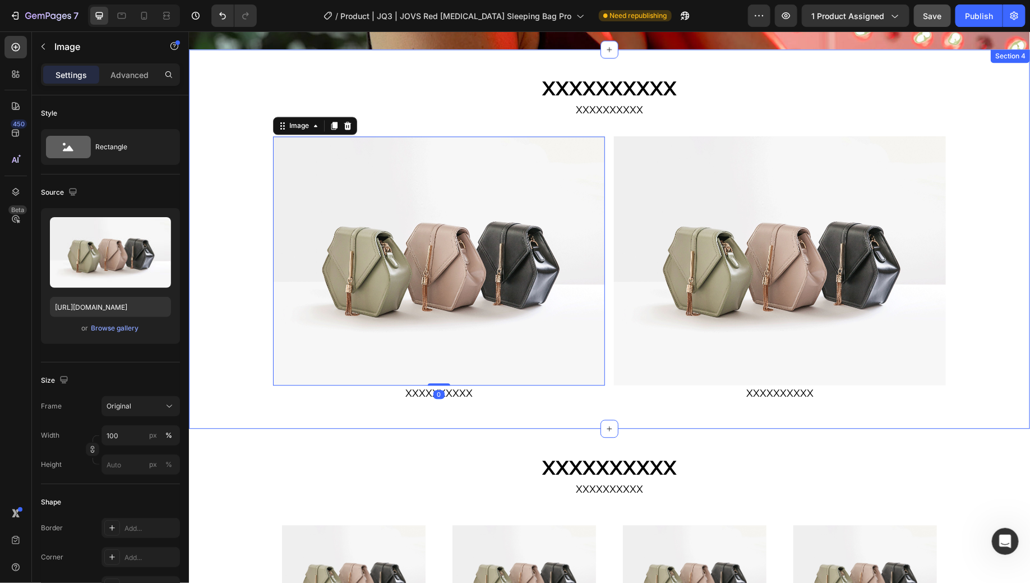
click at [978, 362] on div "XXXXXXXXXX Heading XXXXXXXXXX Text Block Row Image 0 XXXXXXXXXX Text Block Imag…" at bounding box center [608, 238] width 841 height 343
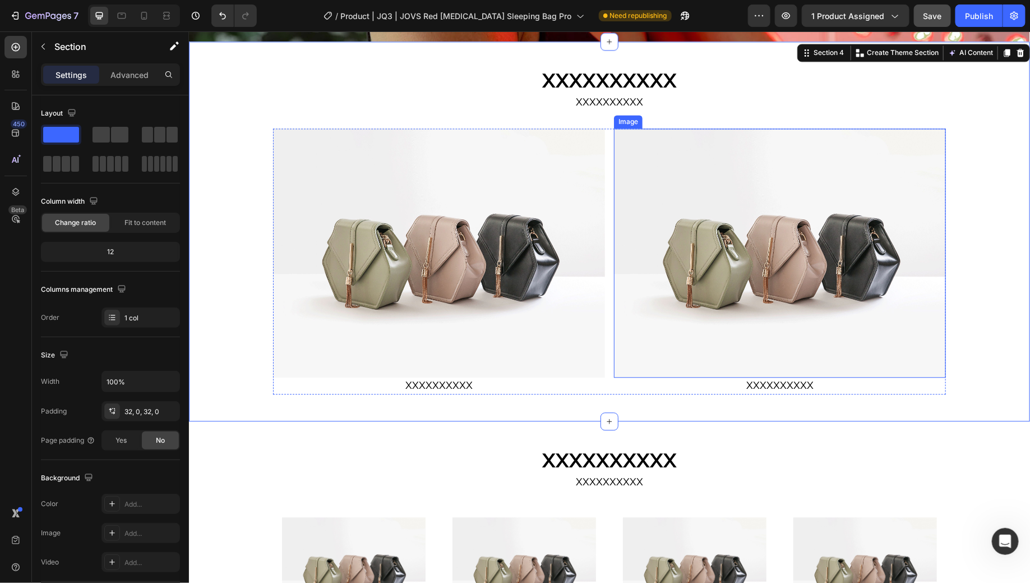
scroll to position [1148, 0]
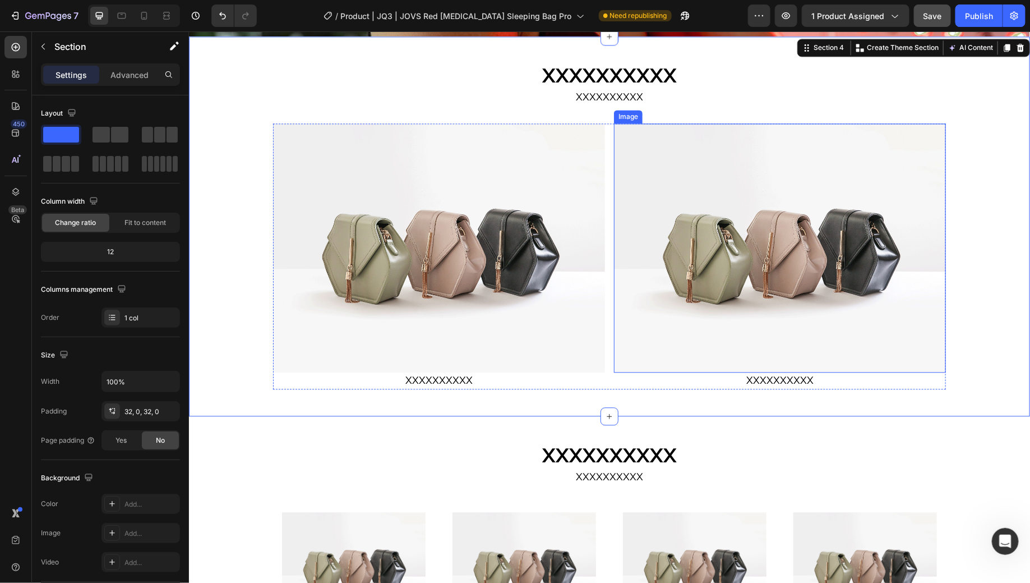
click at [493, 330] on img at bounding box center [439, 247] width 332 height 249
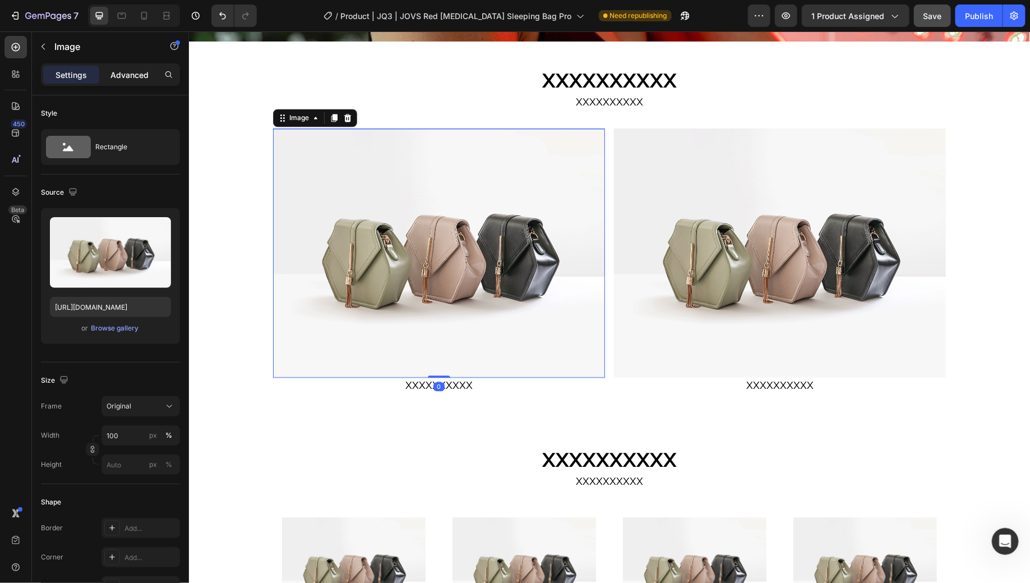
click at [116, 78] on p "Advanced" at bounding box center [130, 75] width 38 height 12
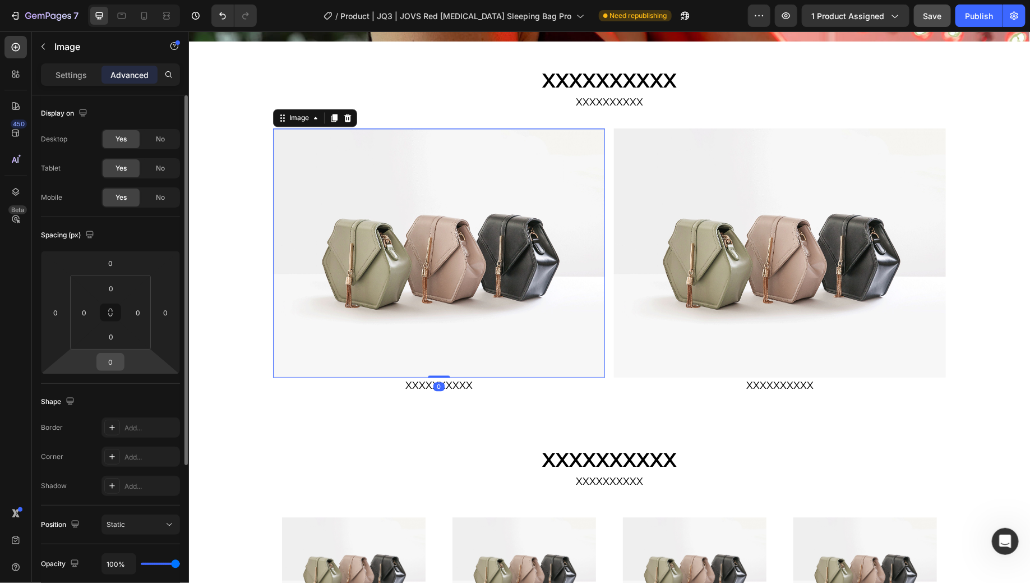
click at [118, 360] on input "0" at bounding box center [110, 361] width 22 height 17
type input "16"
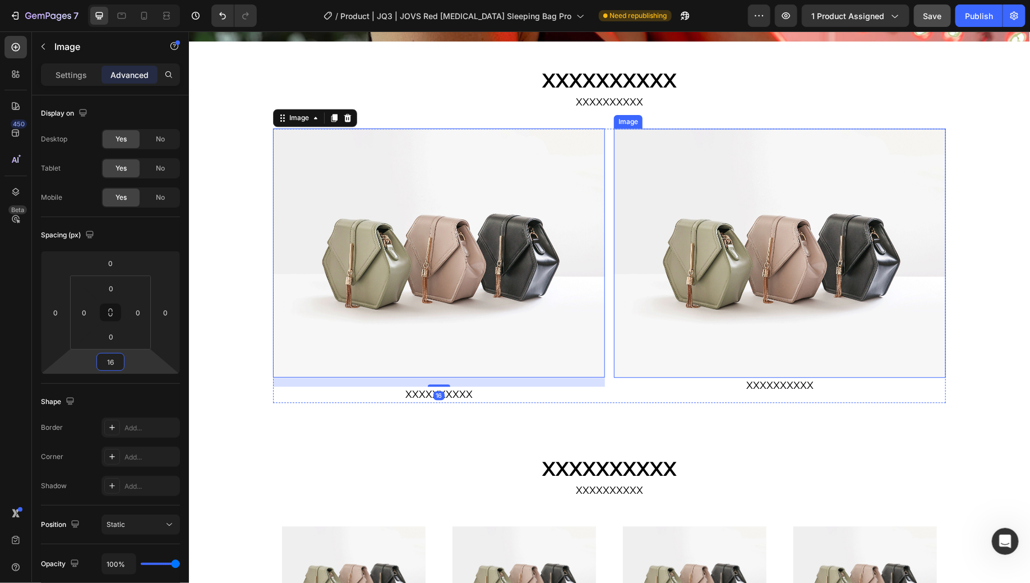
click at [810, 291] on img at bounding box center [780, 252] width 332 height 249
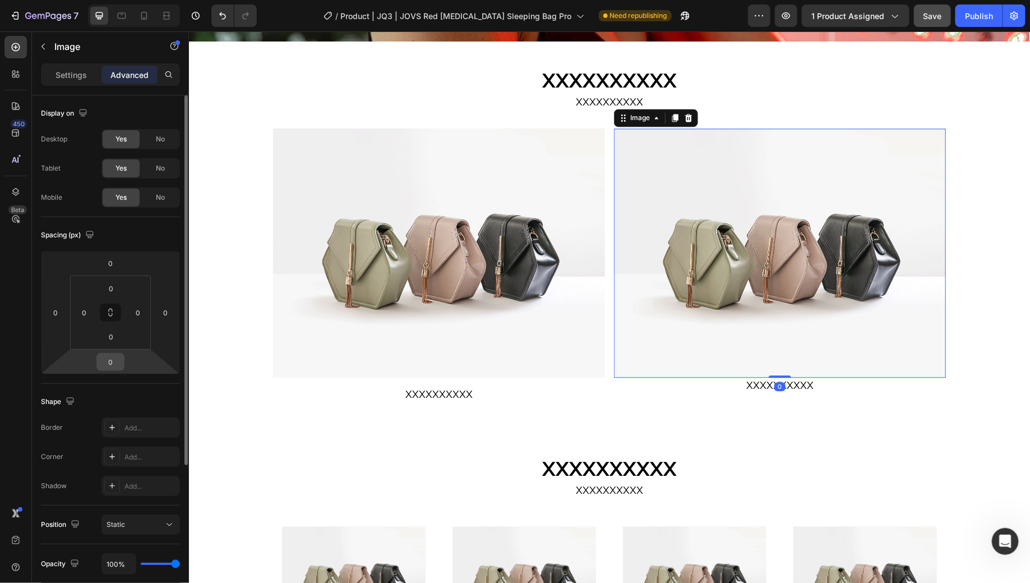
click at [117, 357] on input "0" at bounding box center [110, 361] width 22 height 17
type input "16"
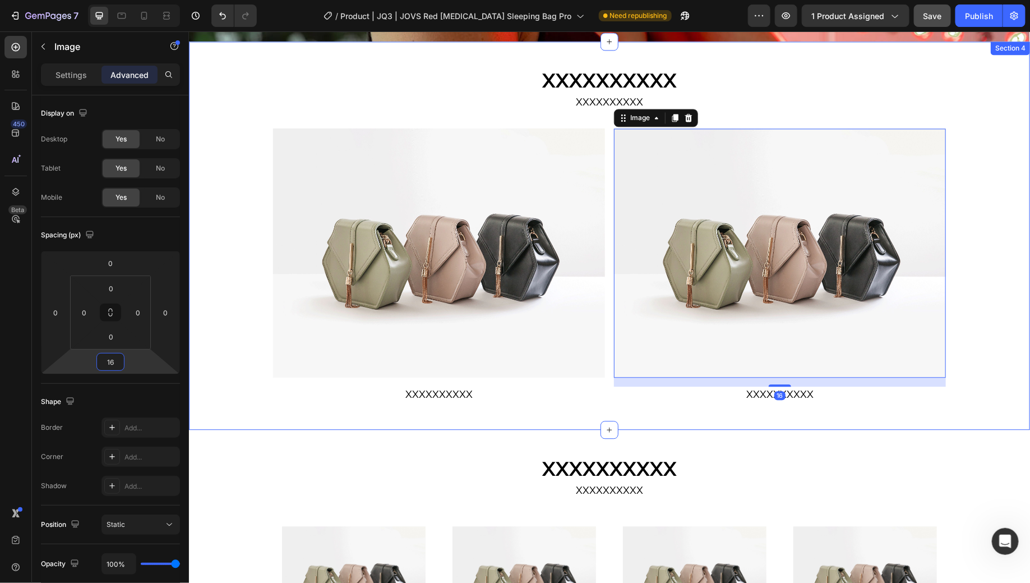
click at [987, 303] on div "XXXXXXXXXX Heading XXXXXXXXXX Text Block Row Image XXXXXXXXXX Text Block Image …" at bounding box center [608, 235] width 841 height 352
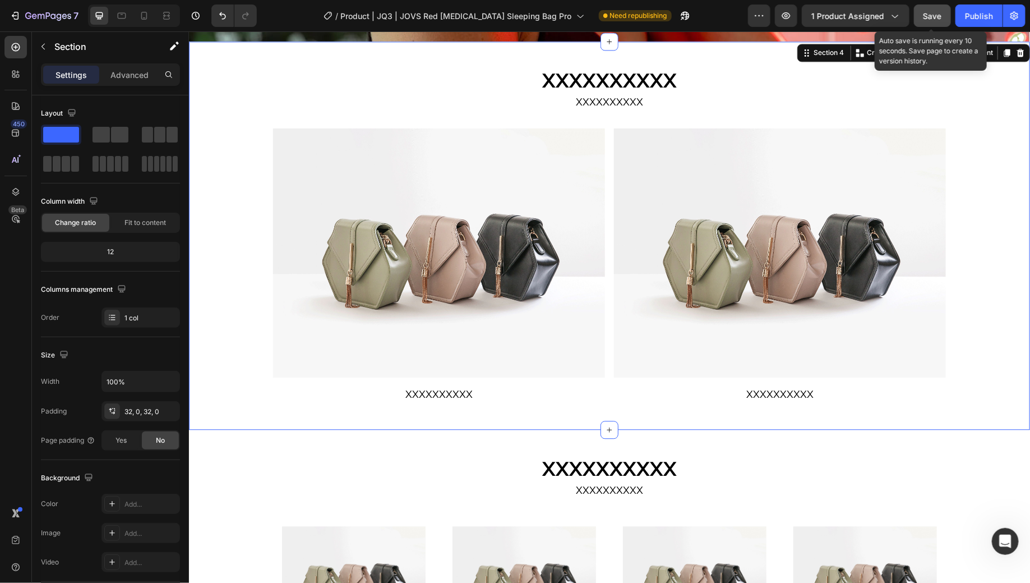
click at [937, 14] on span "Save" at bounding box center [933, 16] width 19 height 10
click at [997, 310] on div "XXXXXXXXXX Heading XXXXXXXXXX Text Block Row Image XXXXXXXXXX Text Block Image …" at bounding box center [608, 235] width 841 height 352
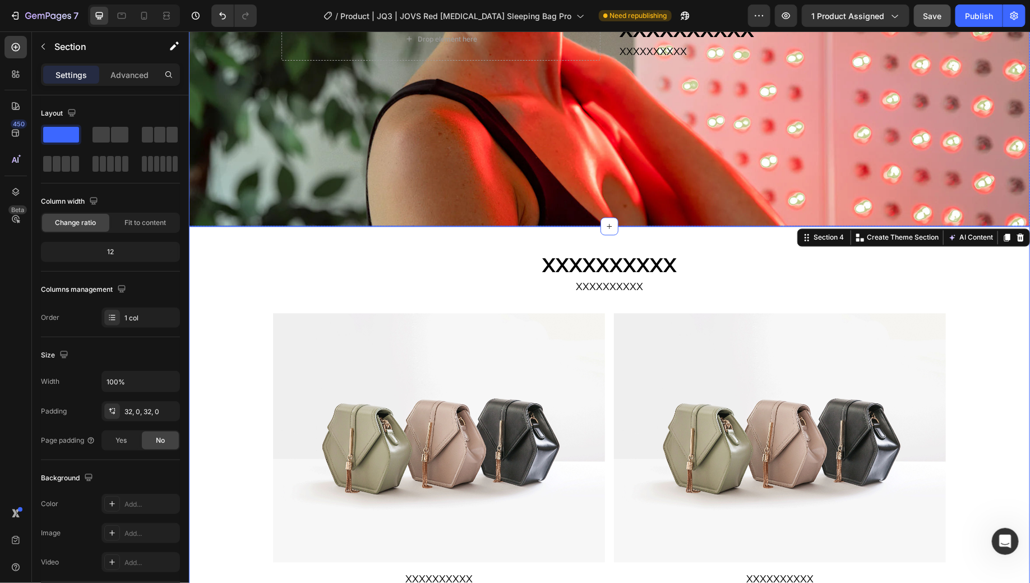
scroll to position [962, 0]
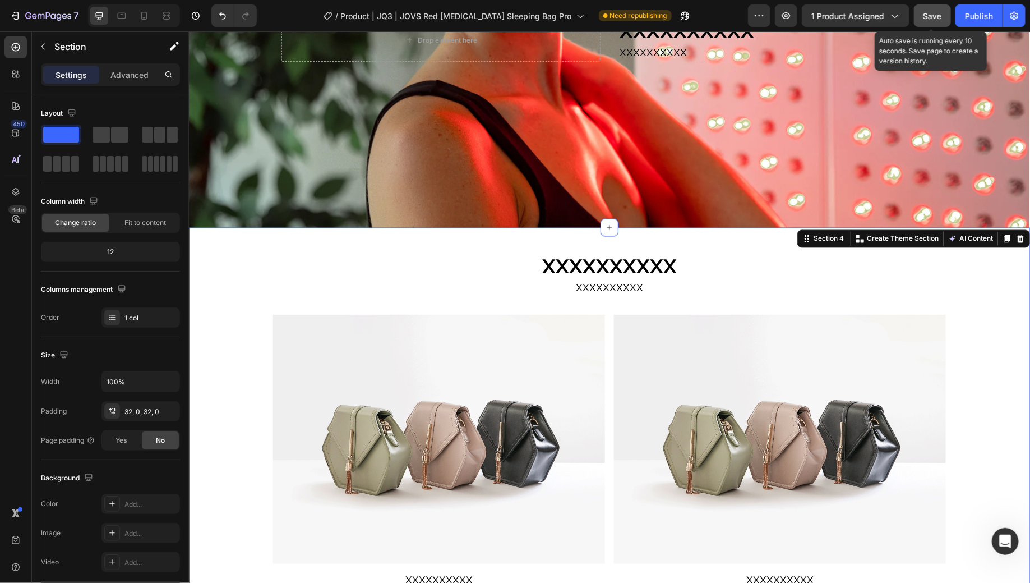
click at [939, 20] on span "Save" at bounding box center [933, 16] width 19 height 10
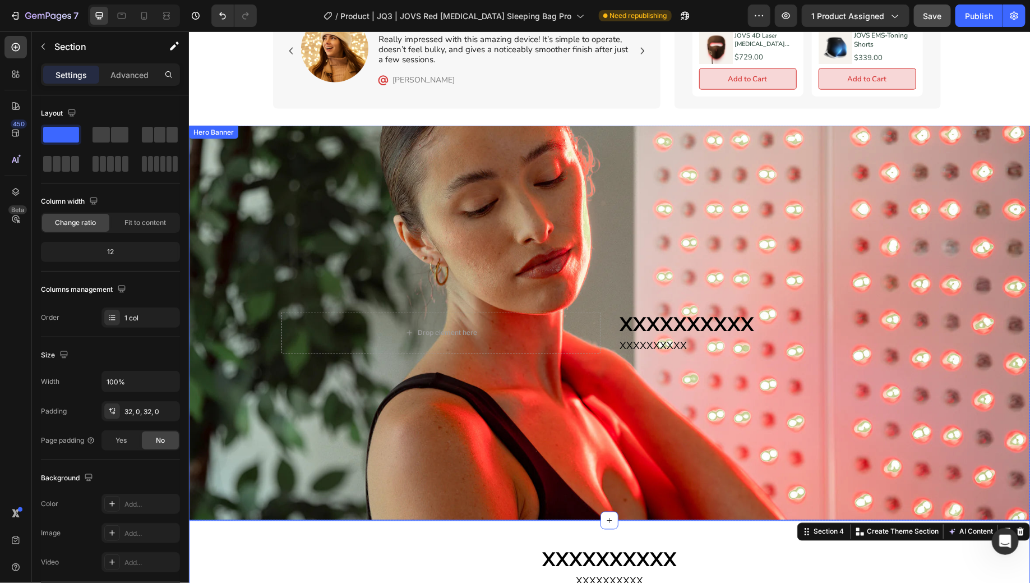
scroll to position [691, 0]
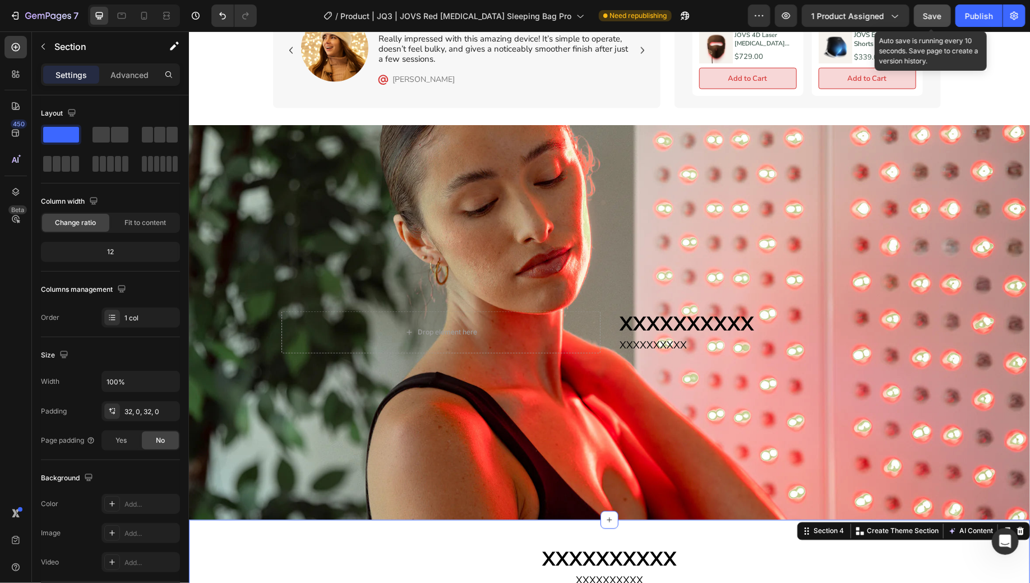
click at [940, 17] on span "Save" at bounding box center [933, 16] width 19 height 10
